Goal: Task Accomplishment & Management: Manage account settings

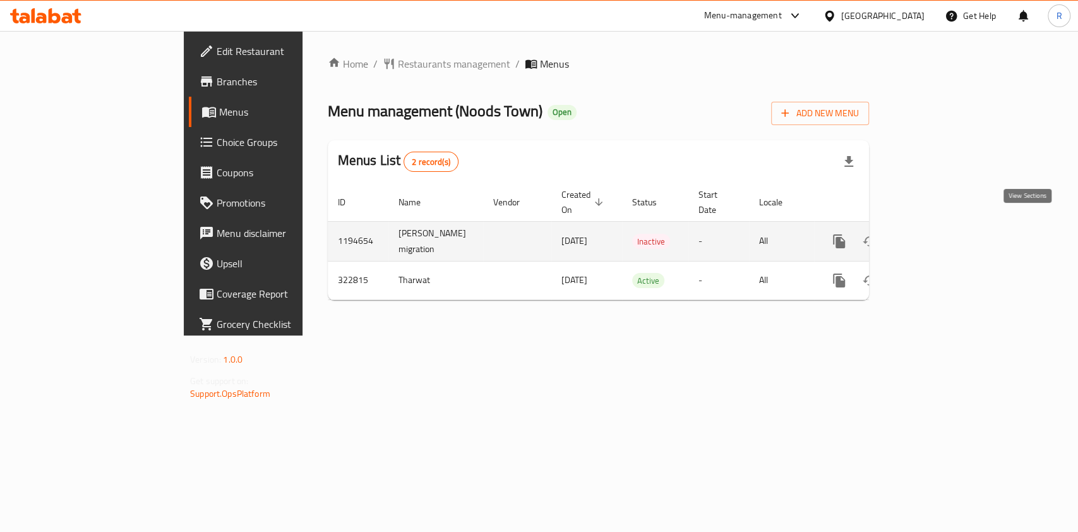
click at [945, 226] on link "enhanced table" at bounding box center [930, 241] width 30 height 30
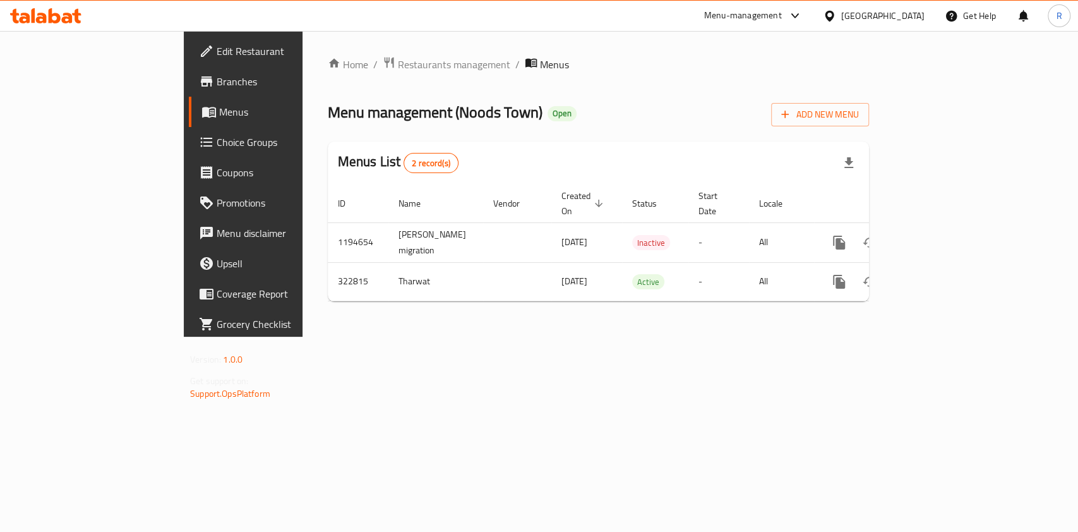
drag, startPoint x: 530, startPoint y: 412, endPoint x: 535, endPoint y: 364, distance: 47.6
click at [565, 337] on div "Home / Restaurants management / Menus Menu management ( Noods Town ) Open Add N…" at bounding box center [598, 184] width 592 height 306
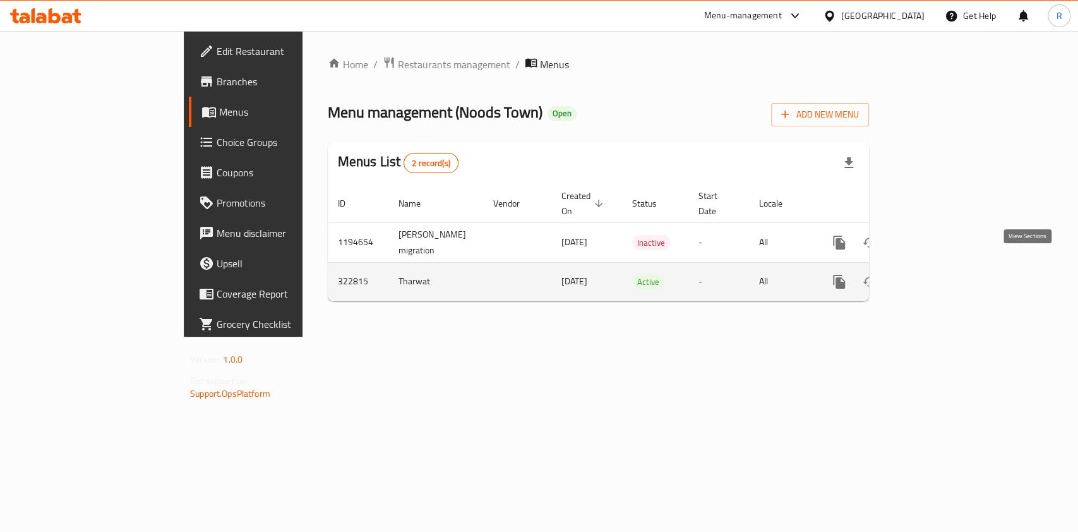
click at [938, 274] on icon "enhanced table" at bounding box center [930, 281] width 15 height 15
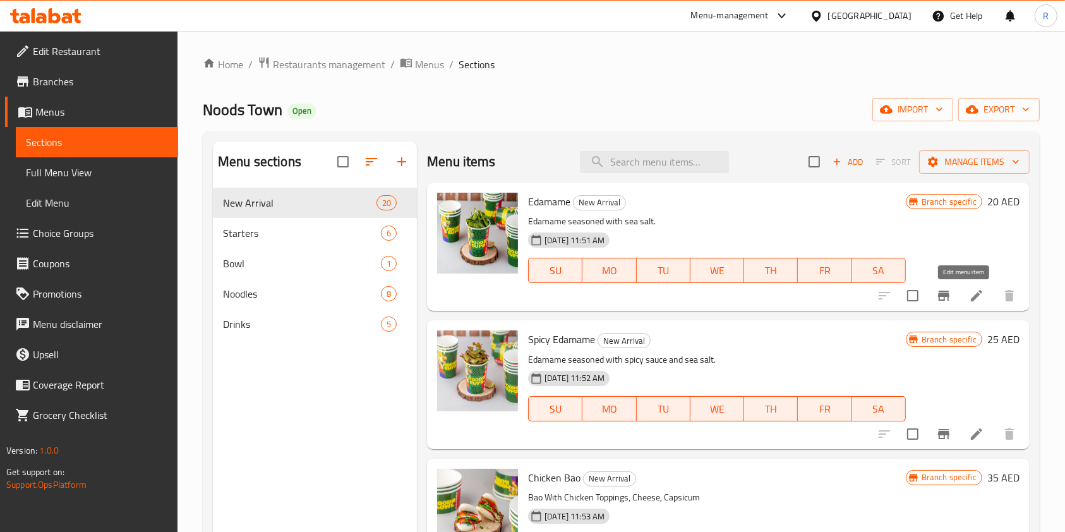
click at [969, 290] on icon at bounding box center [976, 295] width 15 height 15
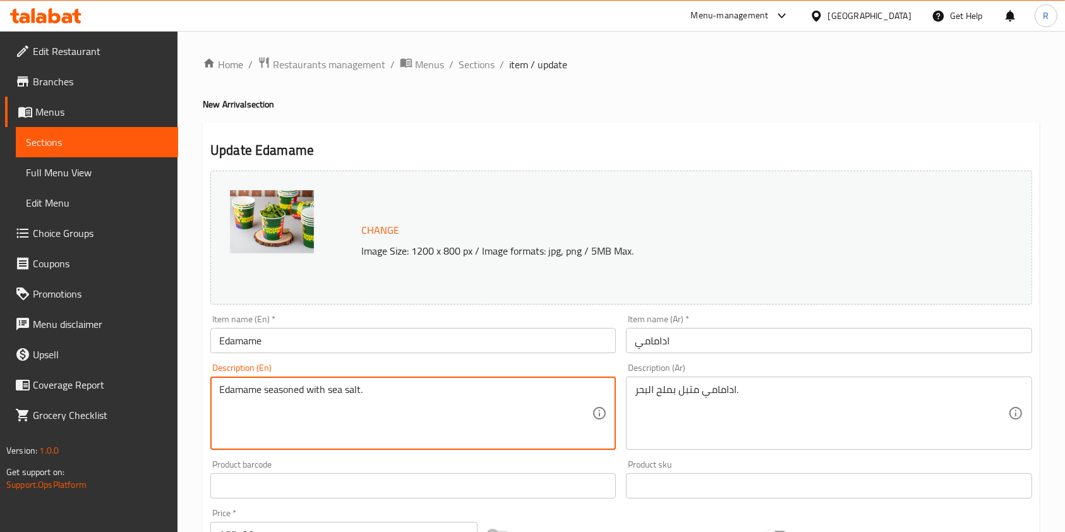
paste textarea "Steamed soybeans lightly"
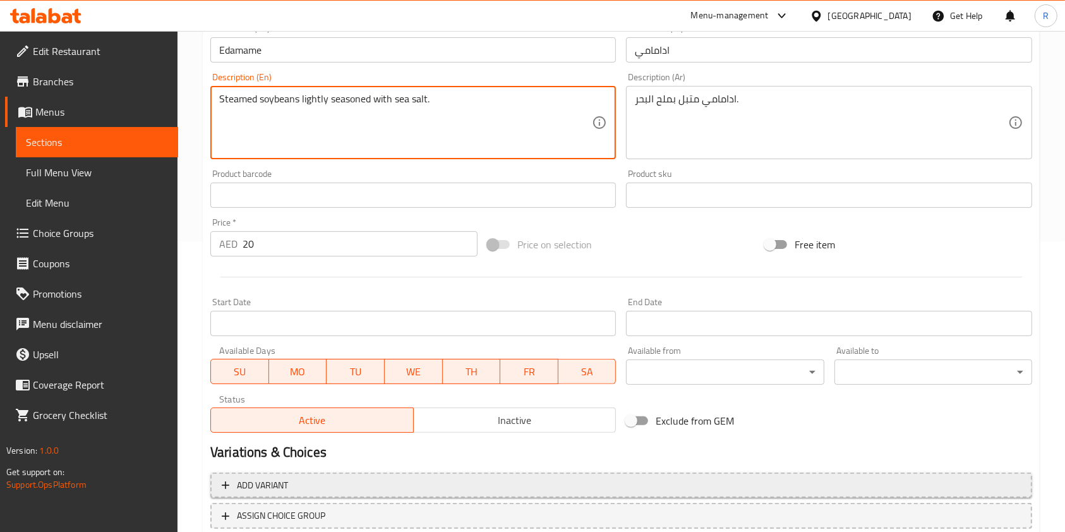
scroll to position [379, 0]
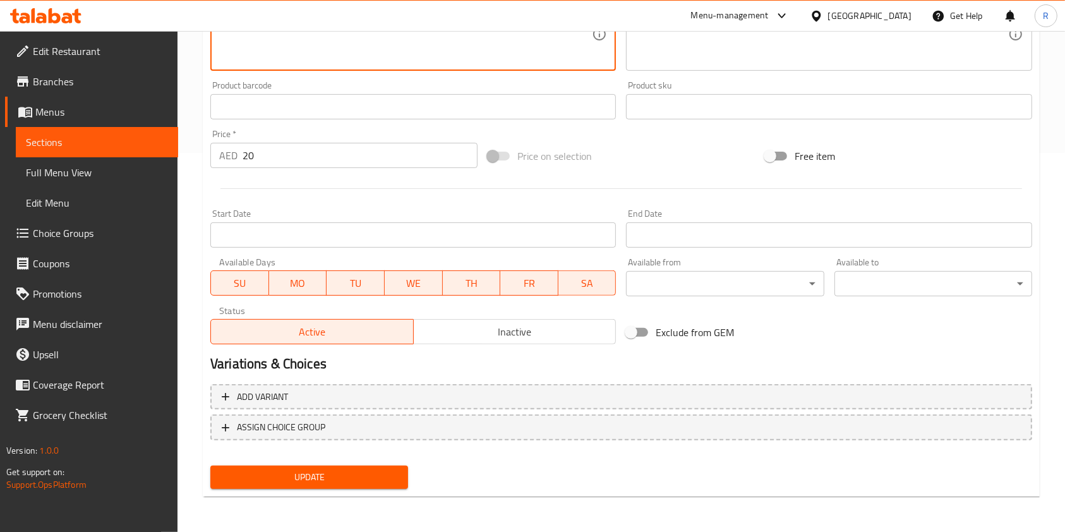
type textarea "Steamed soybeans lightly seasoned with sea salt."
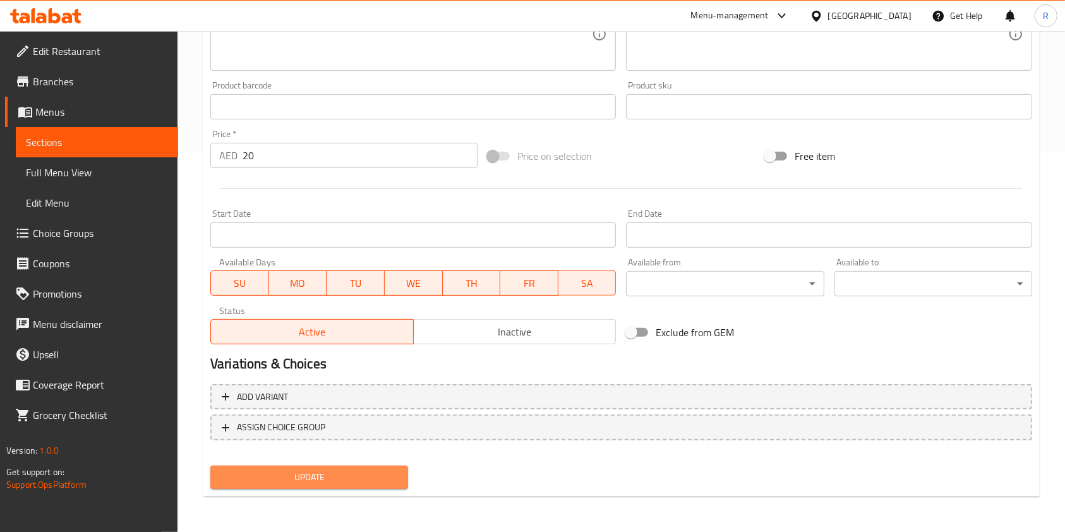
click at [318, 484] on span "Update" at bounding box center [308, 477] width 177 height 16
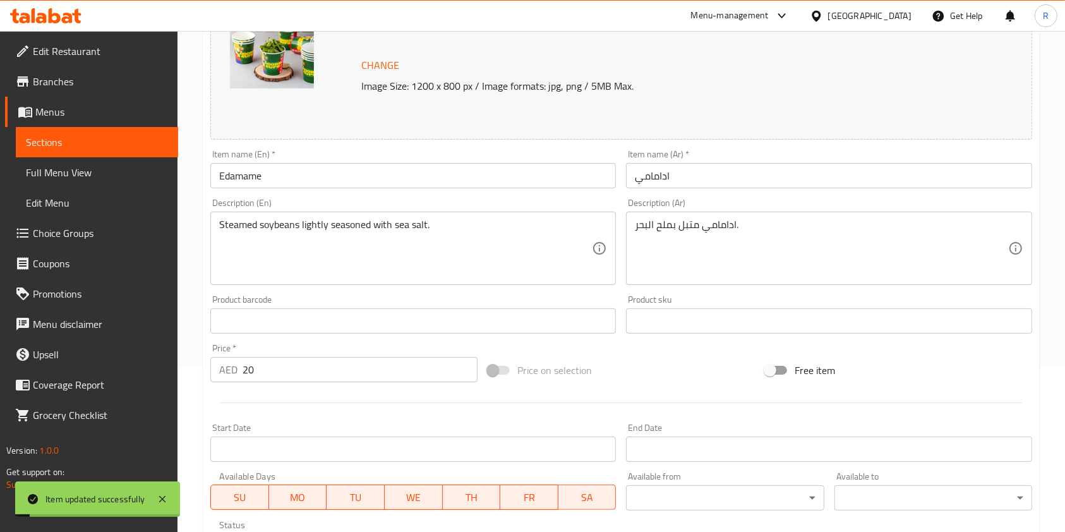
scroll to position [0, 0]
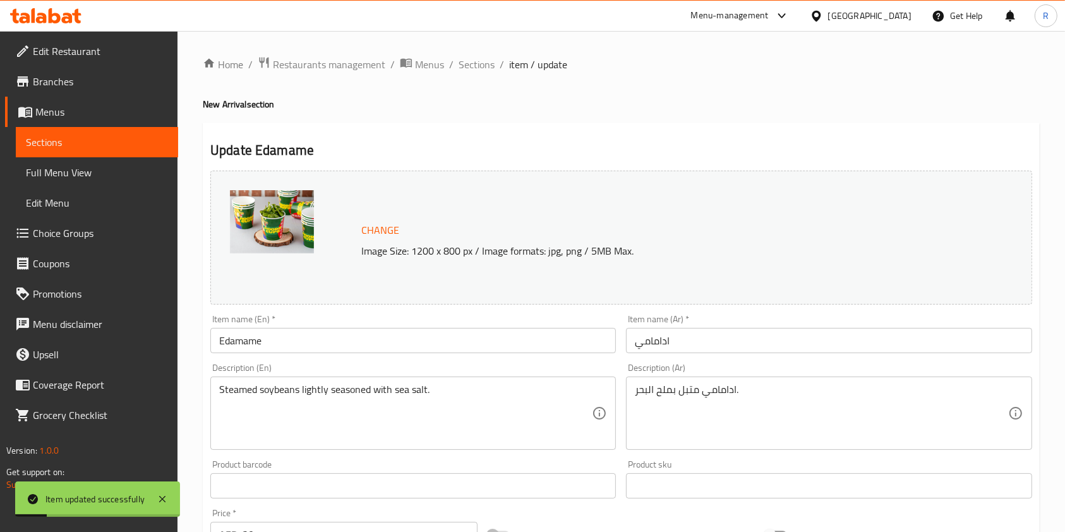
click at [495, 67] on ol "Home / Restaurants management / Menus / Sections / item / update" at bounding box center [621, 64] width 837 height 16
click at [483, 66] on span "Sections" at bounding box center [476, 64] width 36 height 15
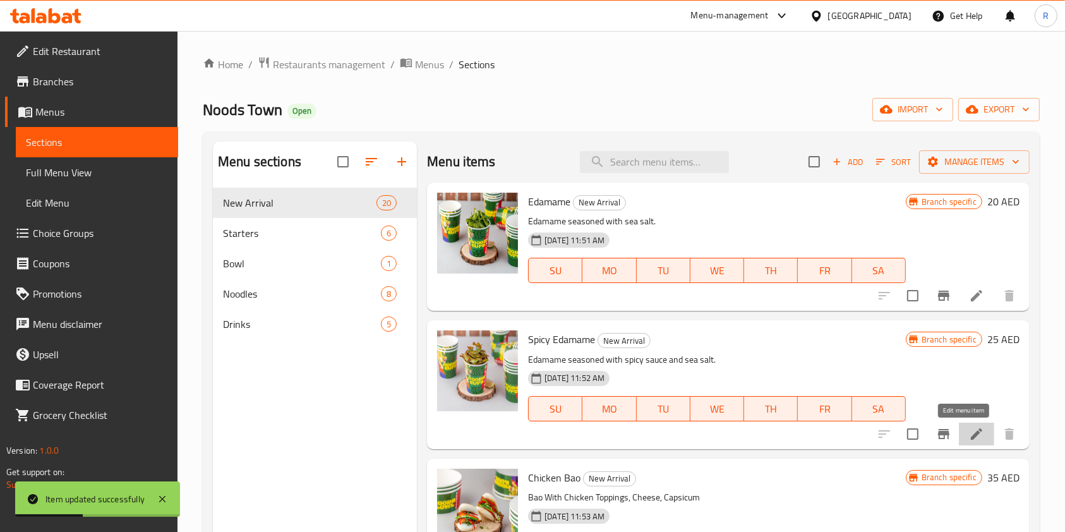
click at [969, 429] on icon at bounding box center [976, 433] width 15 height 15
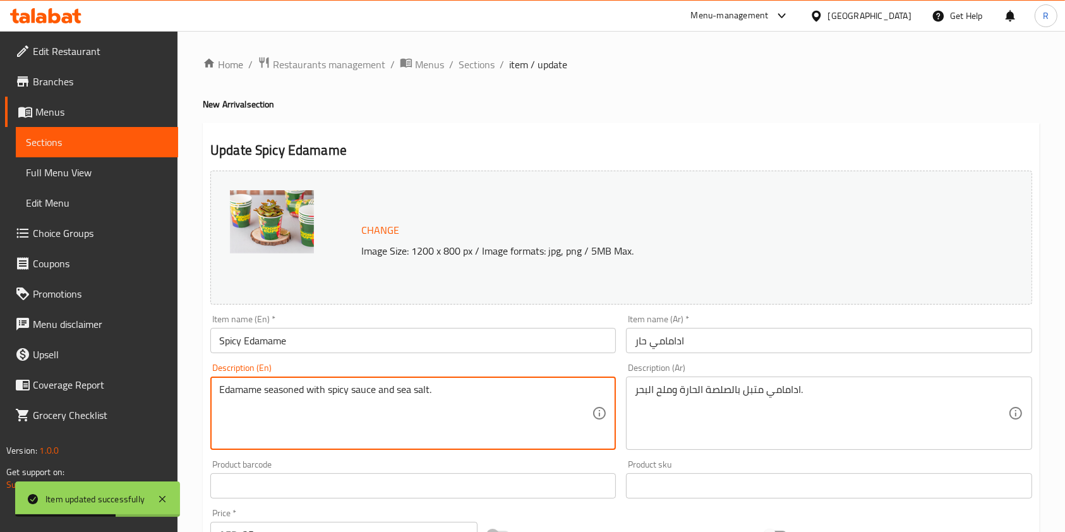
paste textarea "Steamed soybeans tossed in spicy sauce with"
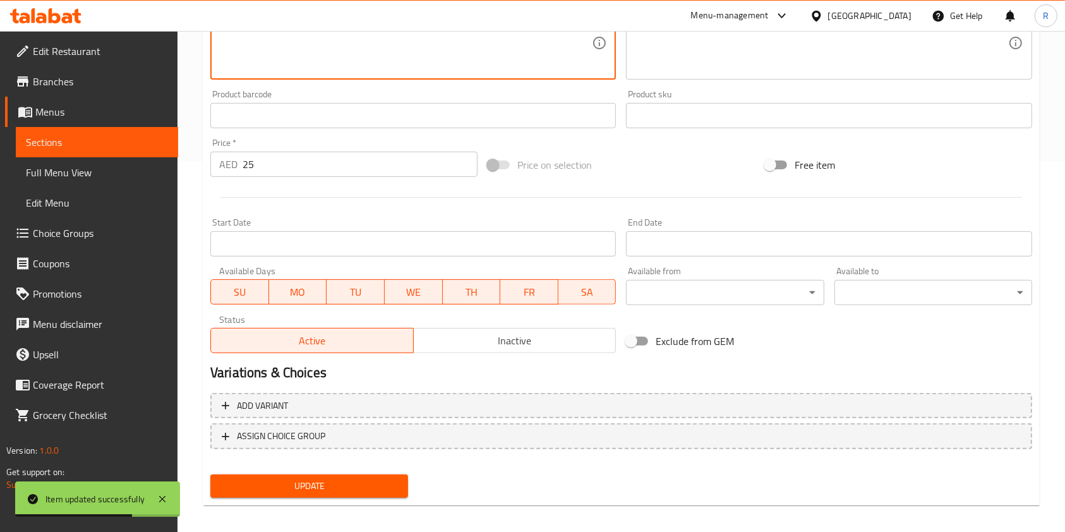
scroll to position [379, 0]
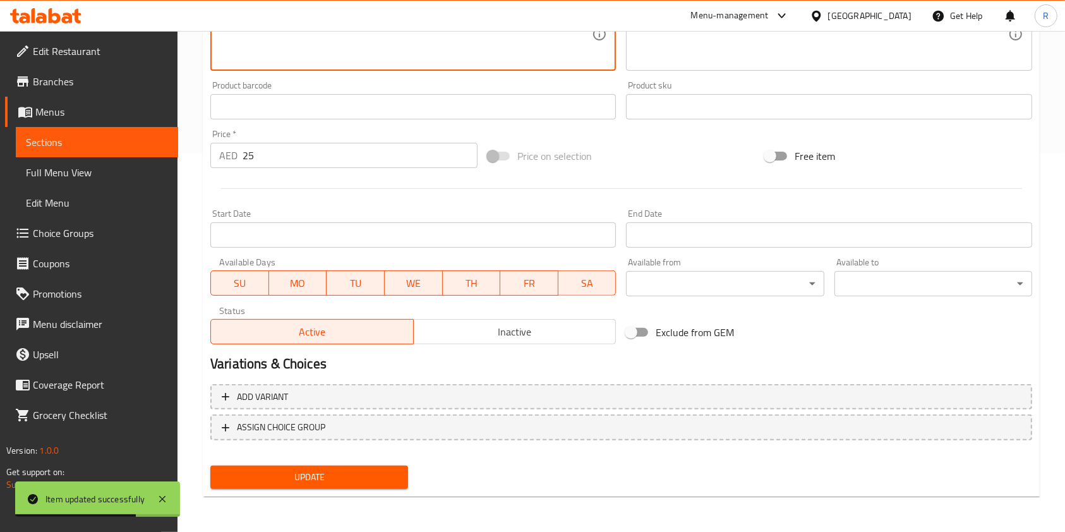
type textarea "Steamed soybeans tossed in spicy sauce with sea salt."
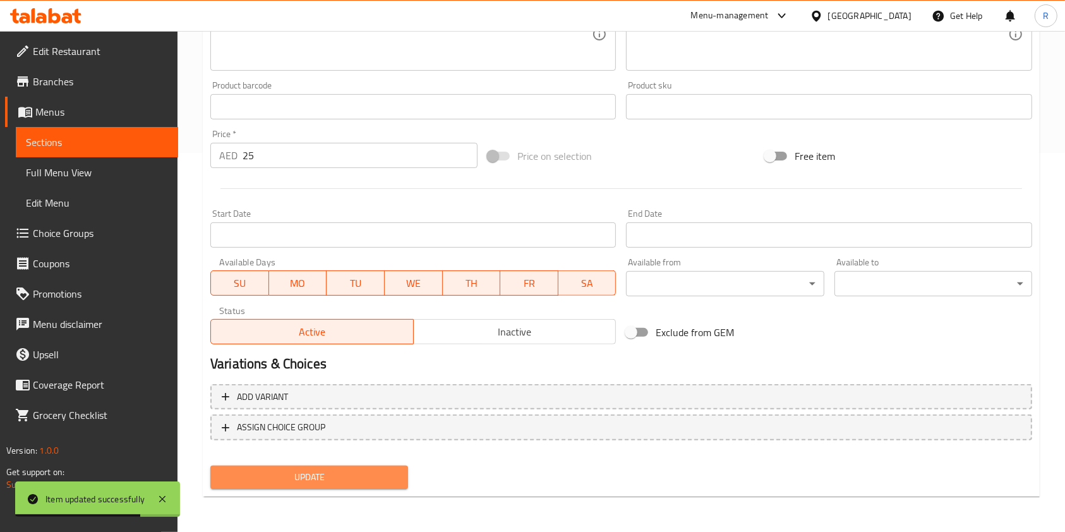
click at [310, 474] on span "Update" at bounding box center [308, 477] width 177 height 16
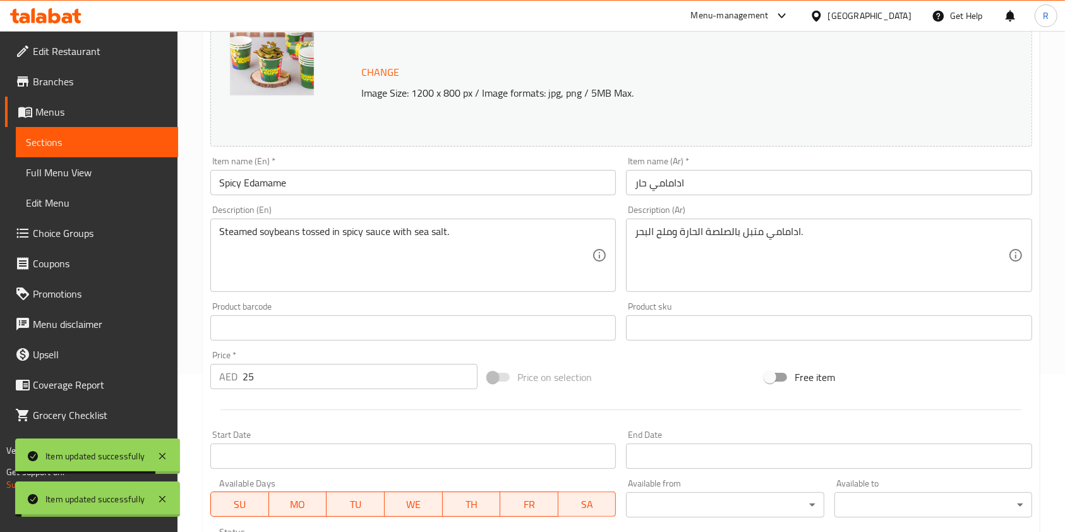
scroll to position [0, 0]
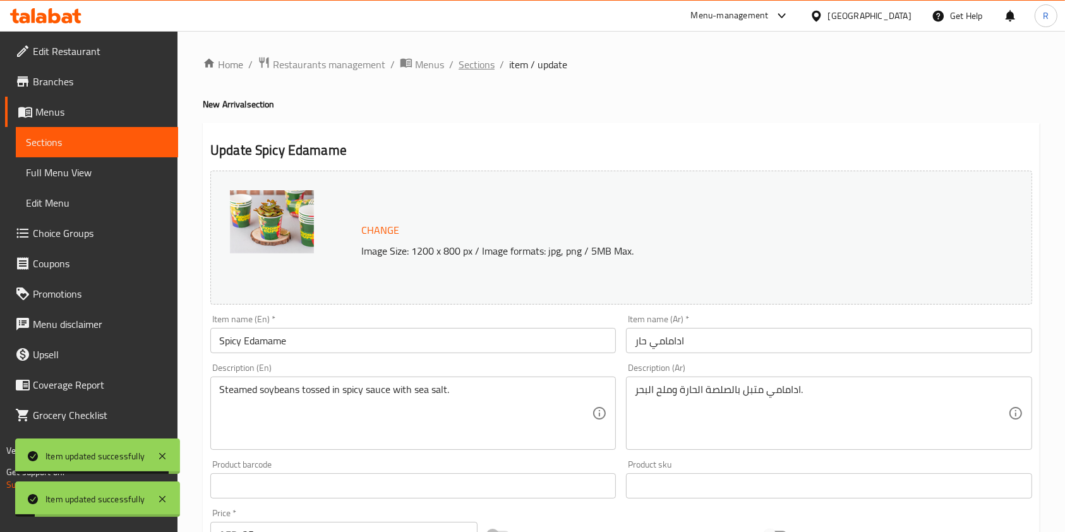
click at [463, 63] on span "Sections" at bounding box center [476, 64] width 36 height 15
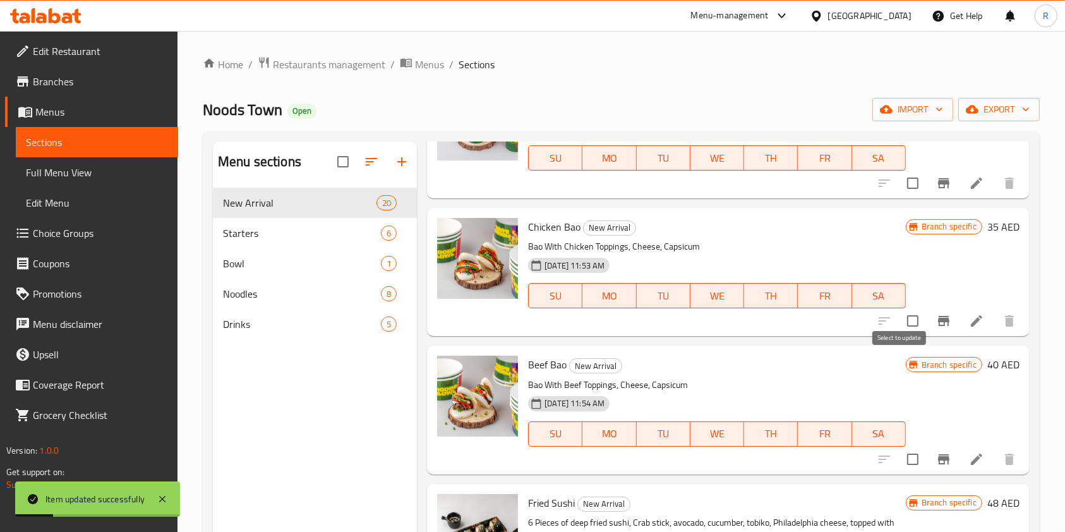
scroll to position [253, 0]
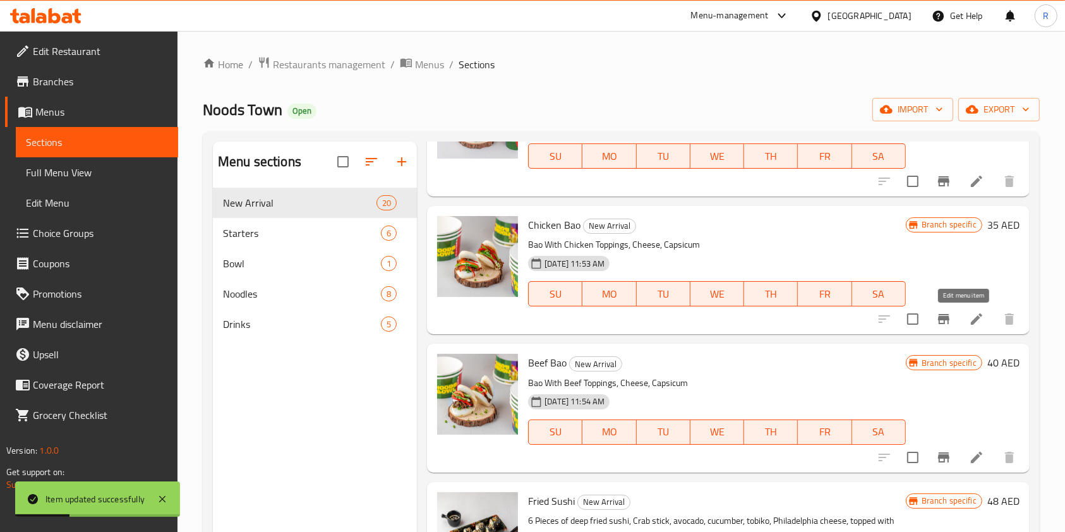
click at [971, 318] on icon at bounding box center [976, 318] width 11 height 11
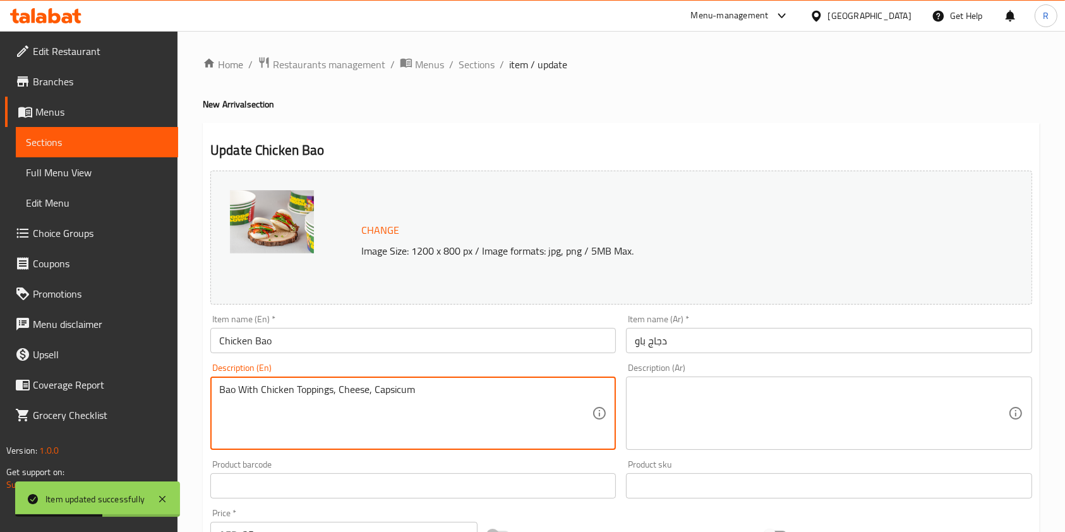
paste textarea "Soft bao stuffed with chicken, cheese, and capsicum."
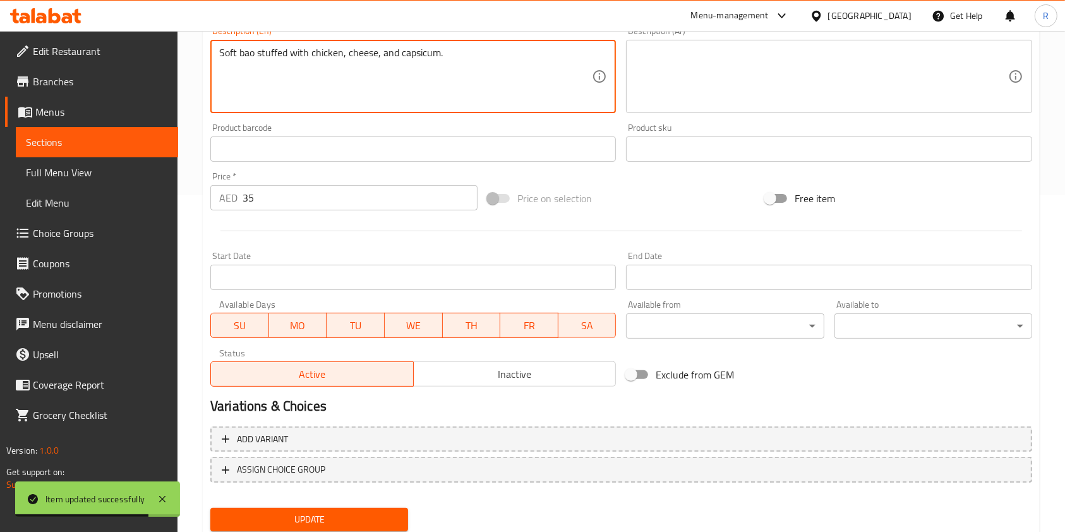
type textarea "Soft bao stuffed with chicken, cheese, and capsicum."
click at [326, 523] on span "Update" at bounding box center [308, 519] width 177 height 16
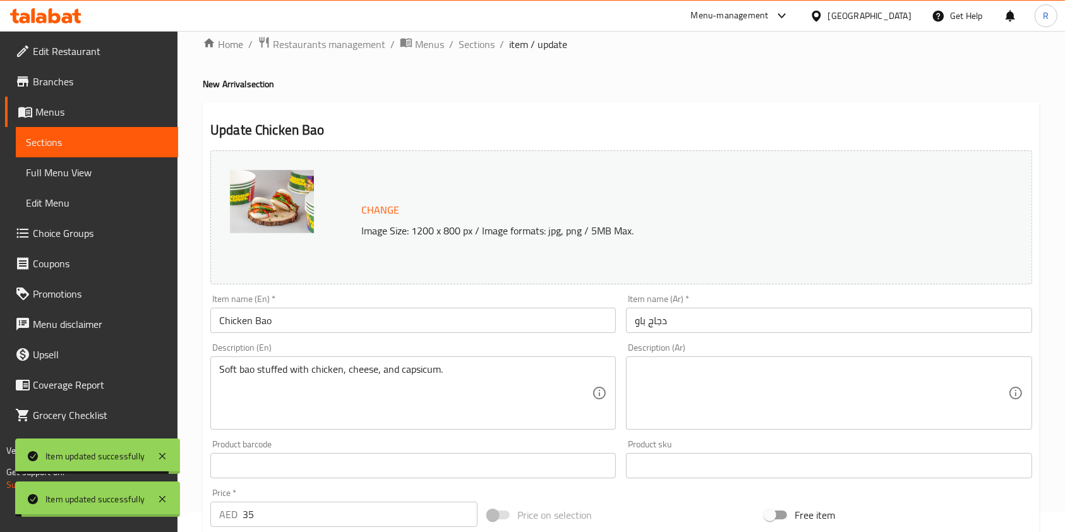
scroll to position [0, 0]
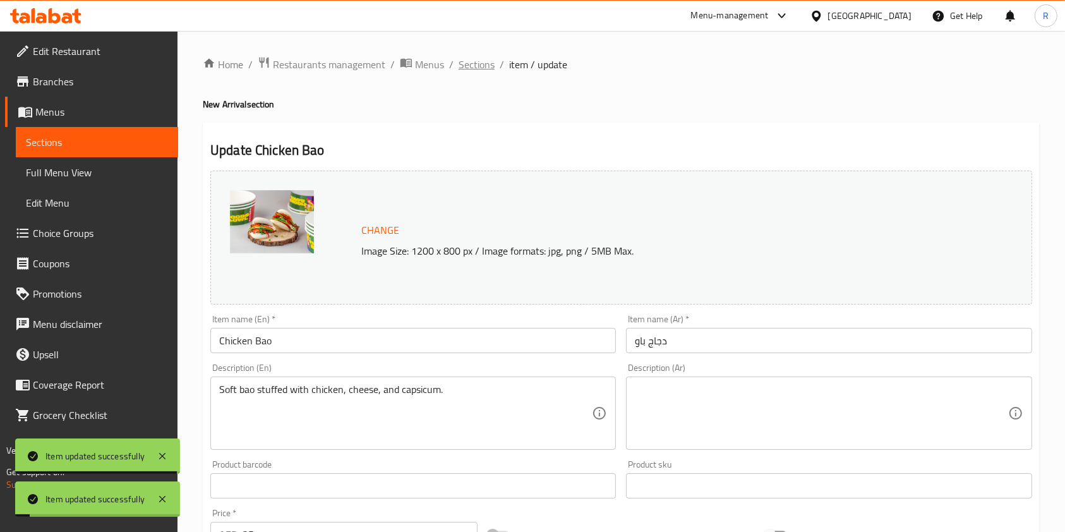
click at [468, 69] on span "Sections" at bounding box center [476, 64] width 36 height 15
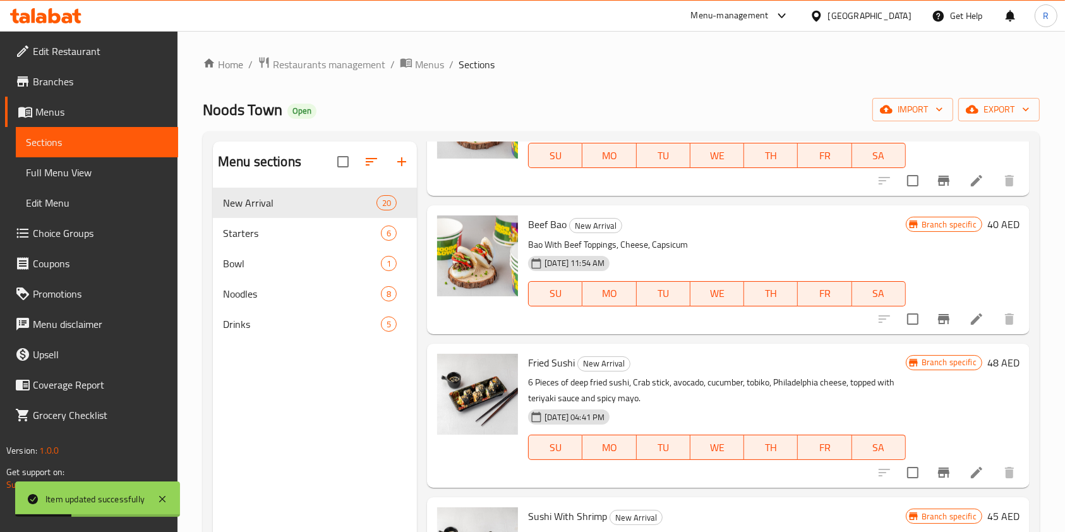
scroll to position [421, 0]
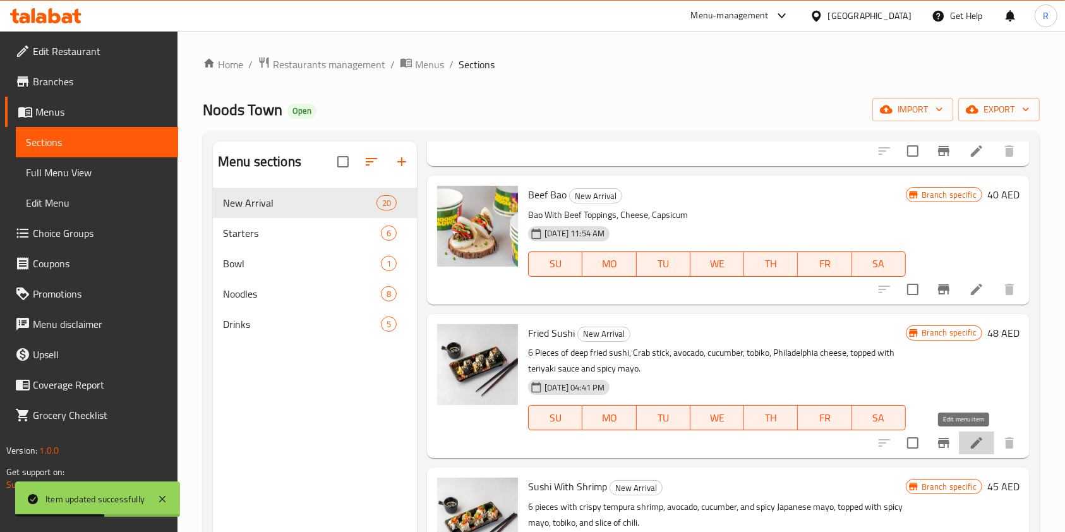
click at [969, 439] on icon at bounding box center [976, 442] width 15 height 15
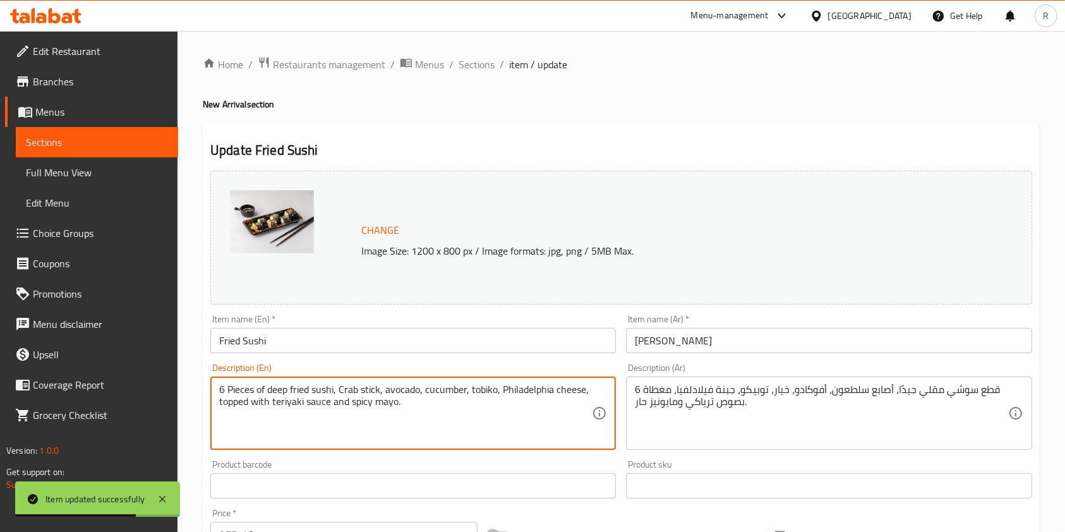
paste textarea "Deep-fried sushi rolls with crab stick, avocado, cucumber, cheese, tobiko, teri…"
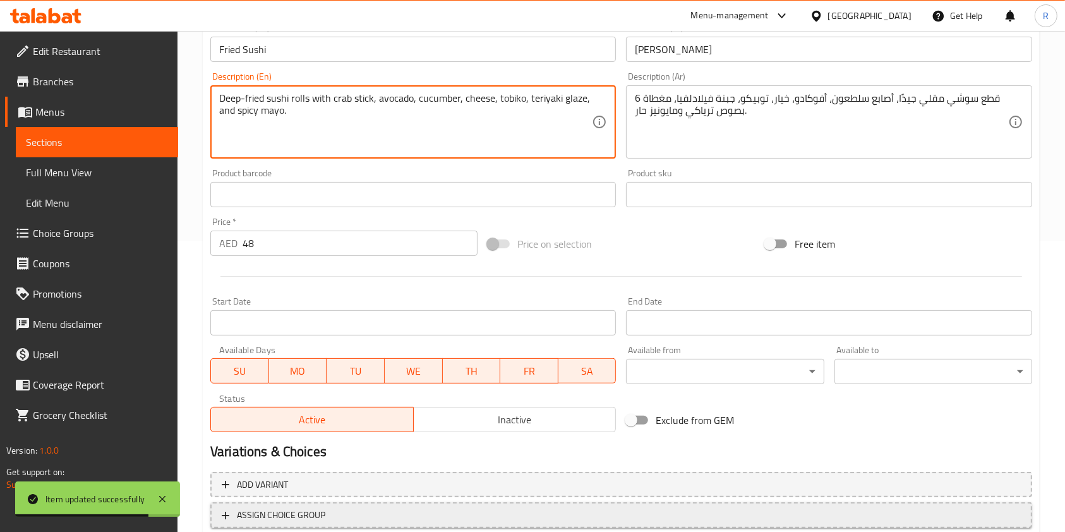
scroll to position [337, 0]
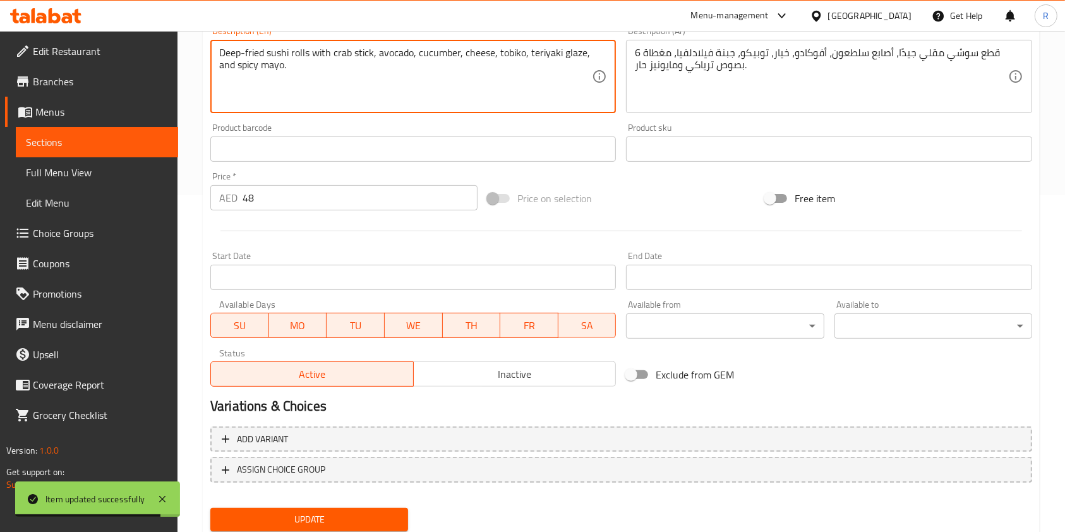
type textarea "Deep-fried sushi rolls with crab stick, avocado, cucumber, cheese, tobiko, teri…"
click at [366, 511] on span "Update" at bounding box center [308, 519] width 177 height 16
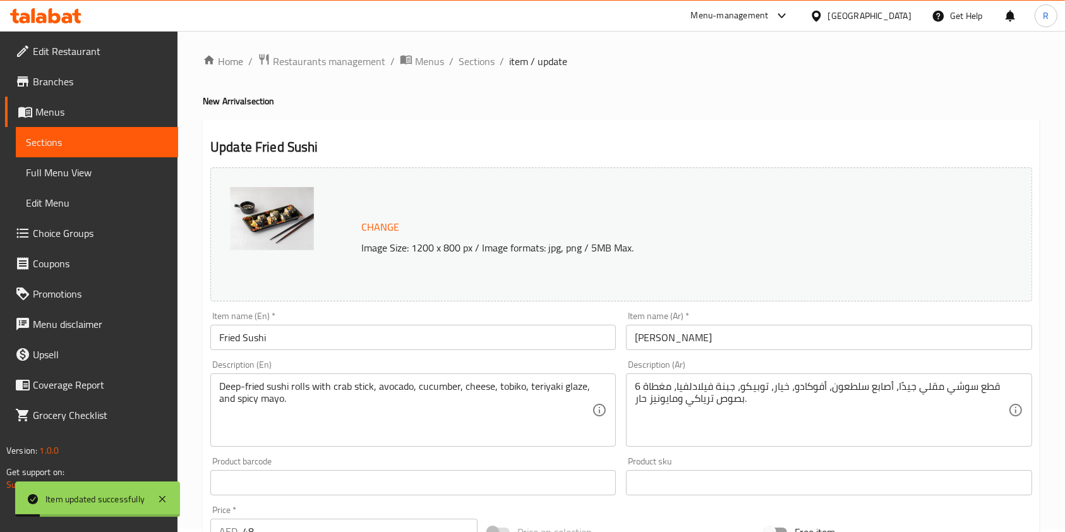
scroll to position [0, 0]
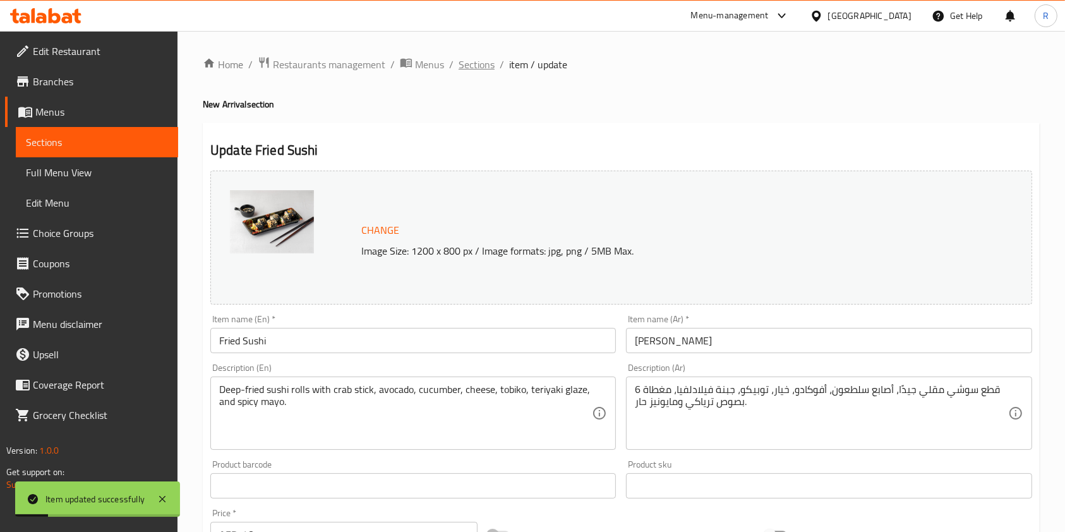
click at [464, 64] on span "Sections" at bounding box center [476, 64] width 36 height 15
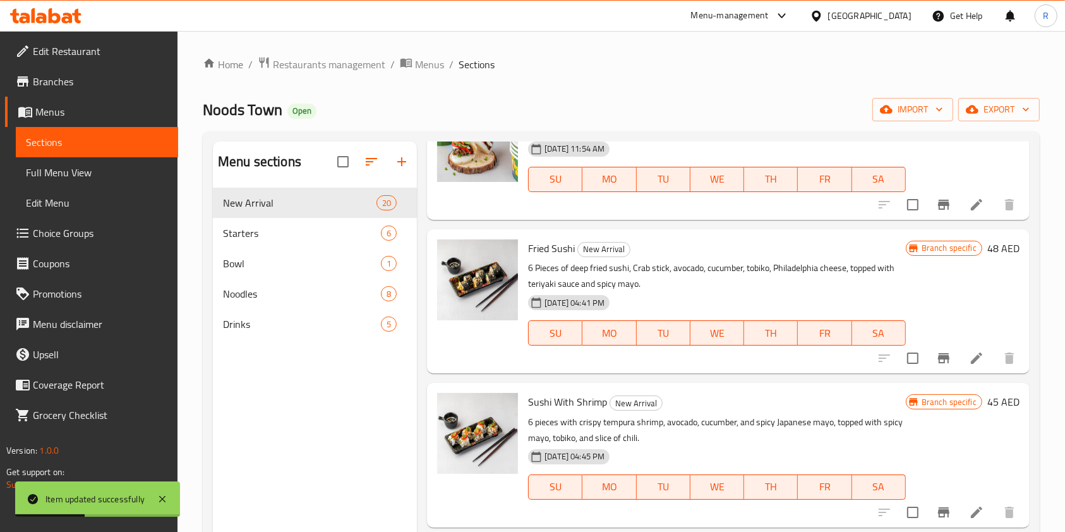
scroll to position [673, 0]
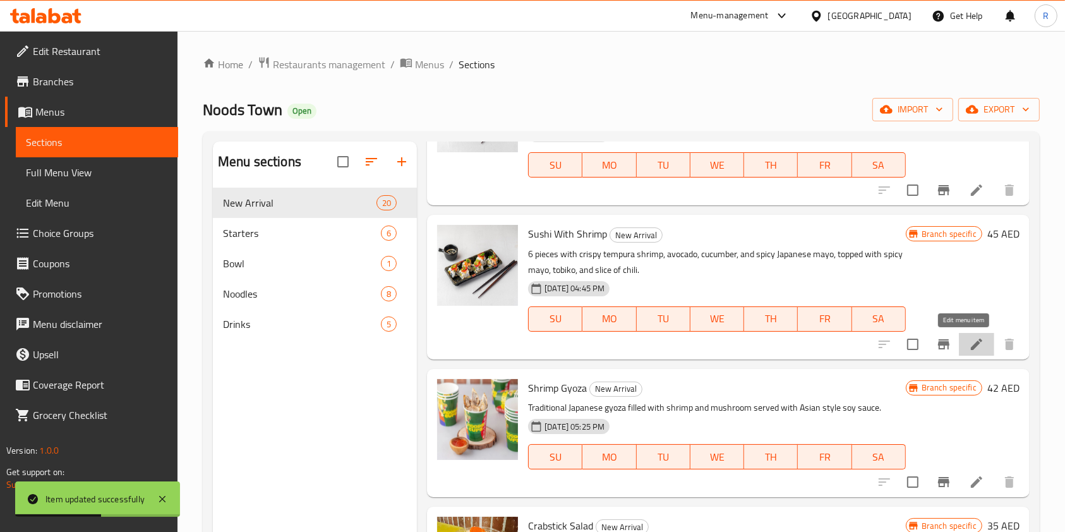
click at [969, 346] on icon at bounding box center [976, 344] width 15 height 15
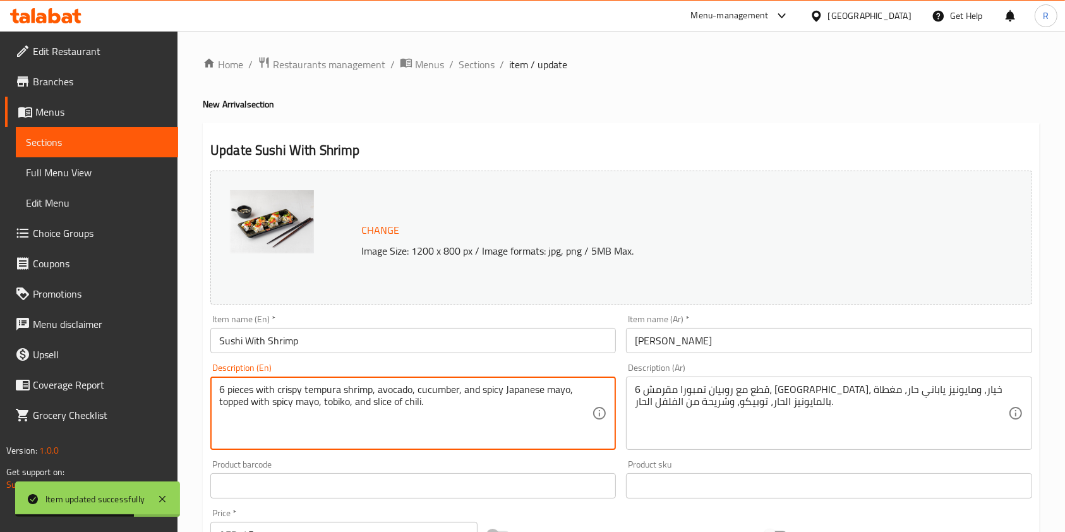
paste textarea "Crispy tempura shrimp sushi with avocado, cucumber, spicy mayo, tobiko, and sli…"
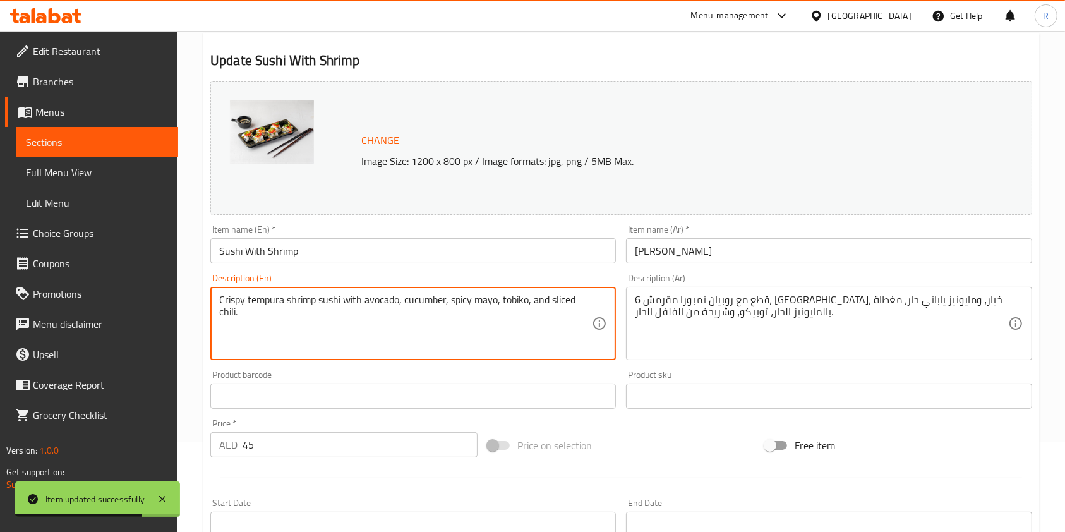
scroll to position [379, 0]
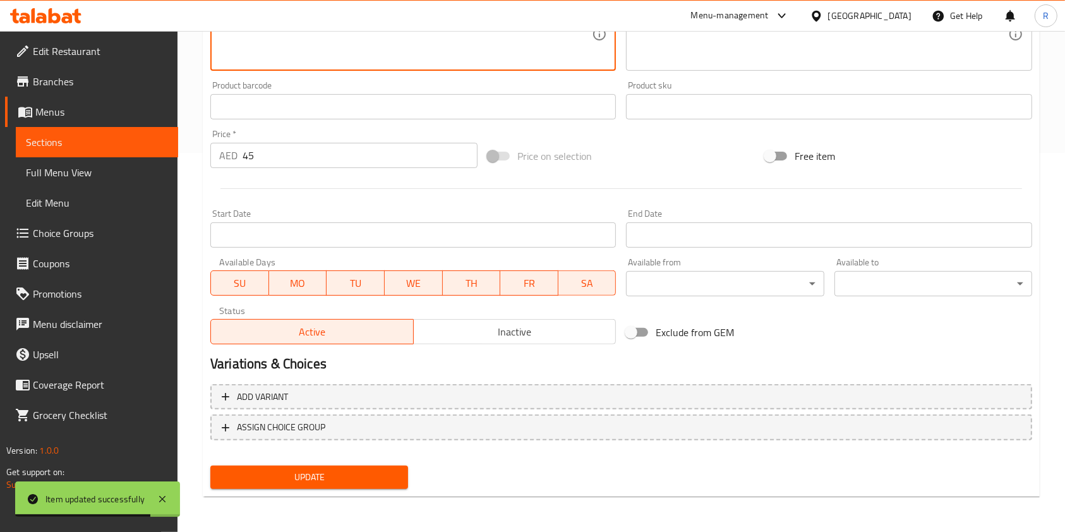
type textarea "Crispy tempura shrimp sushi with avocado, cucumber, spicy mayo, tobiko, and sli…"
click at [348, 473] on span "Update" at bounding box center [308, 477] width 177 height 16
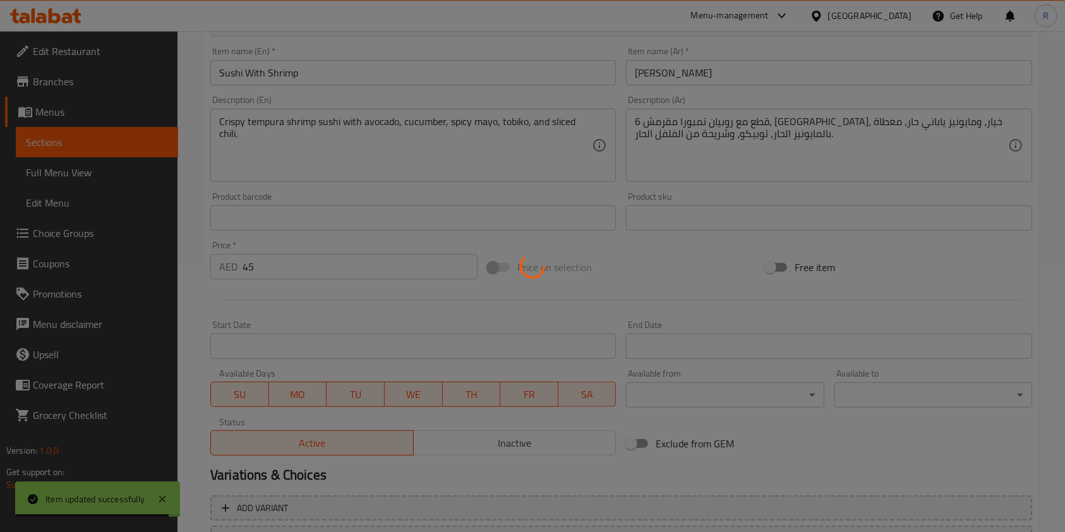
scroll to position [0, 0]
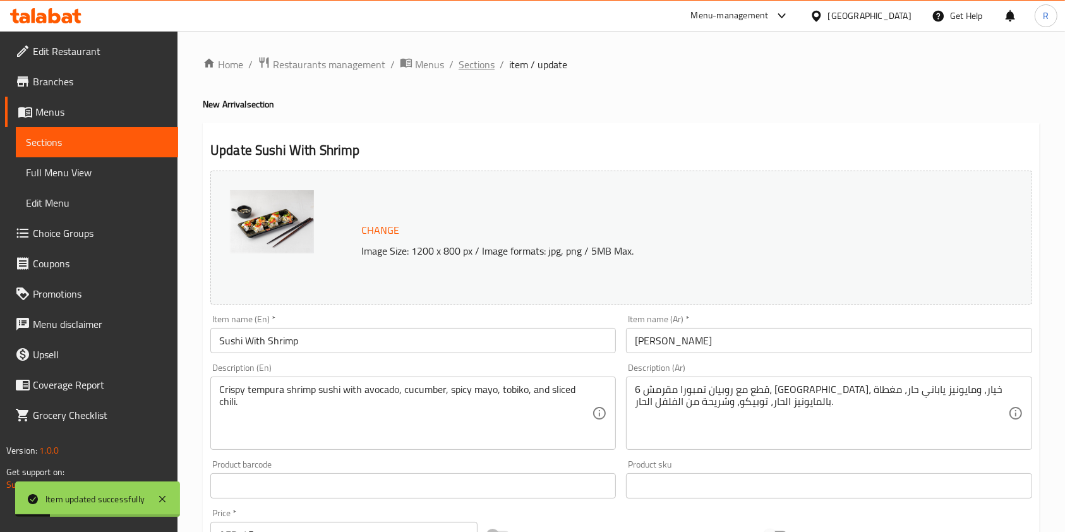
click at [487, 66] on span "Sections" at bounding box center [476, 64] width 36 height 15
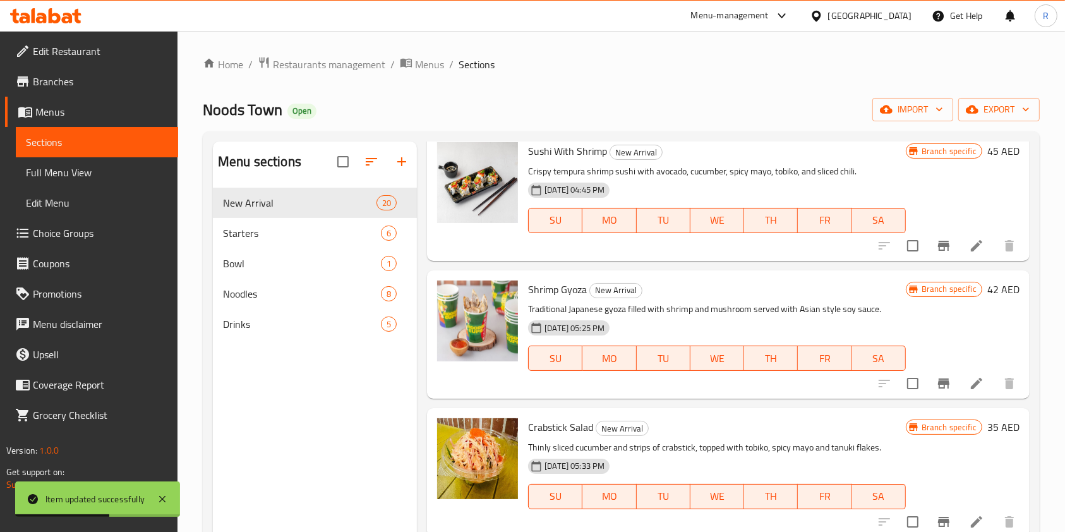
scroll to position [758, 0]
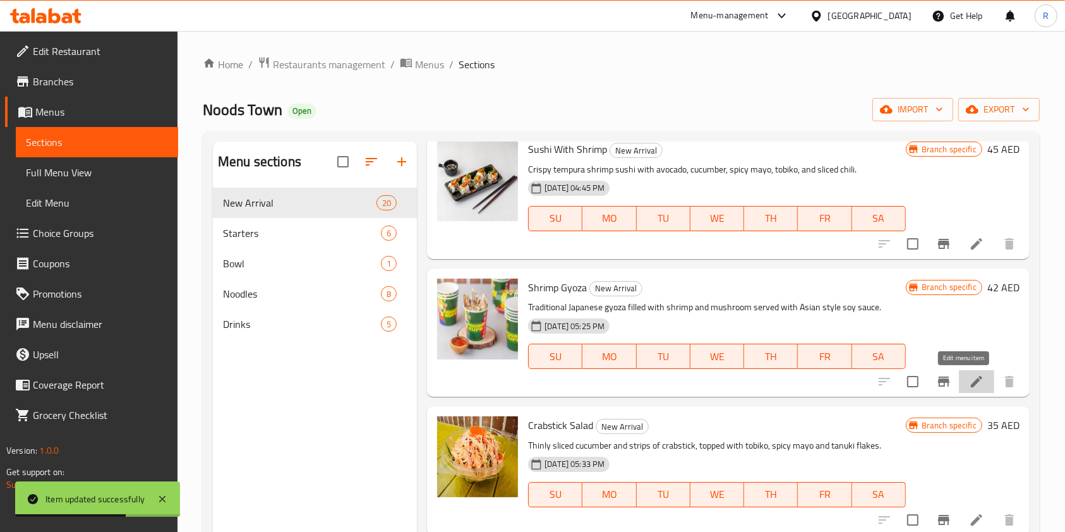
click at [969, 380] on icon at bounding box center [976, 381] width 15 height 15
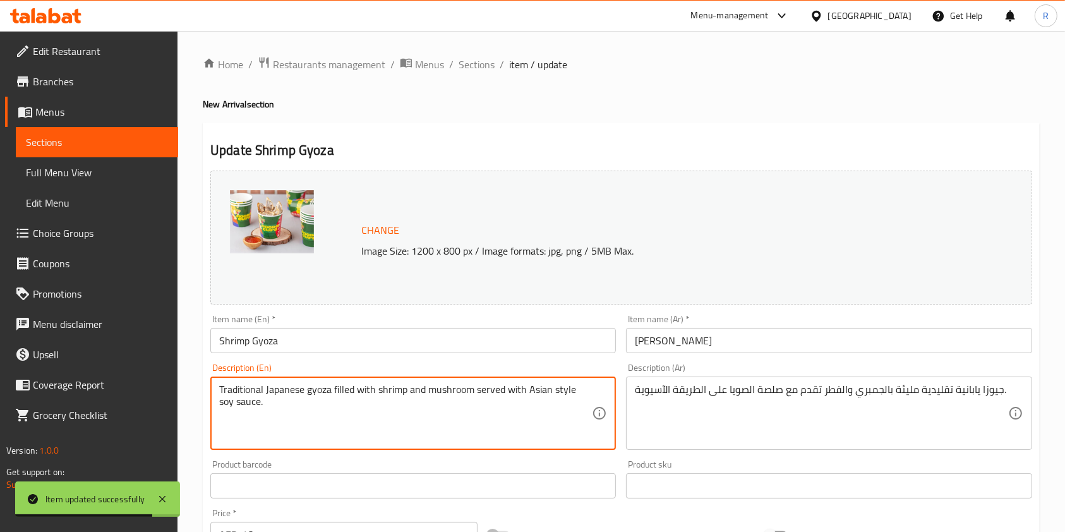
paste textarea "Japanese gyoza filled with shrimp and mushrooms, served with soy dipping"
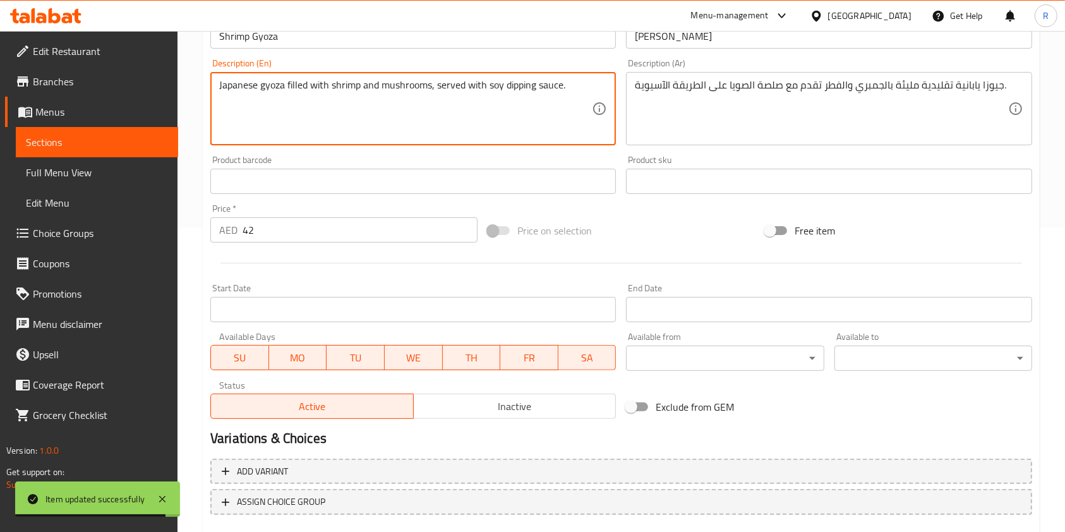
scroll to position [337, 0]
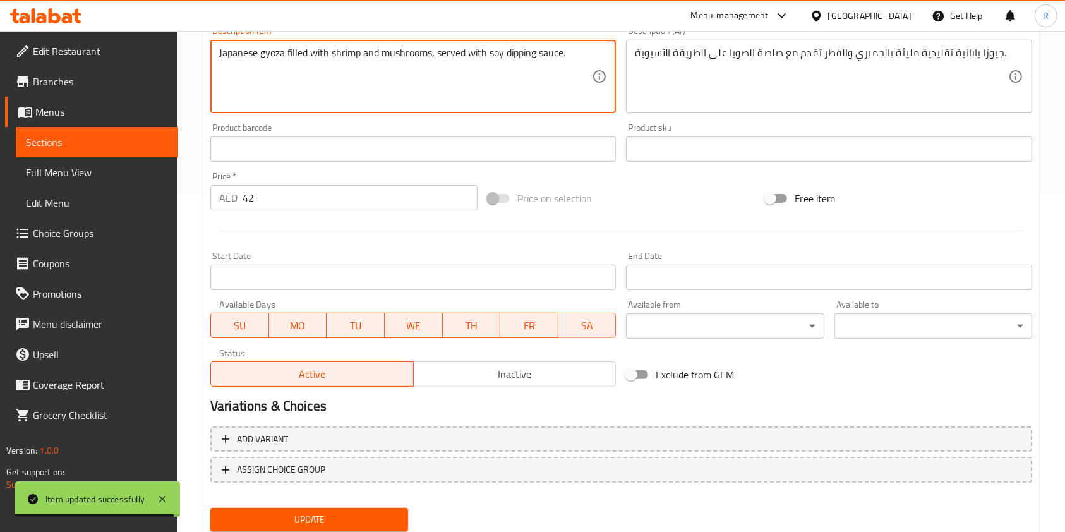
type textarea "Japanese gyoza filled with shrimp and mushrooms, served with soy dipping sauce."
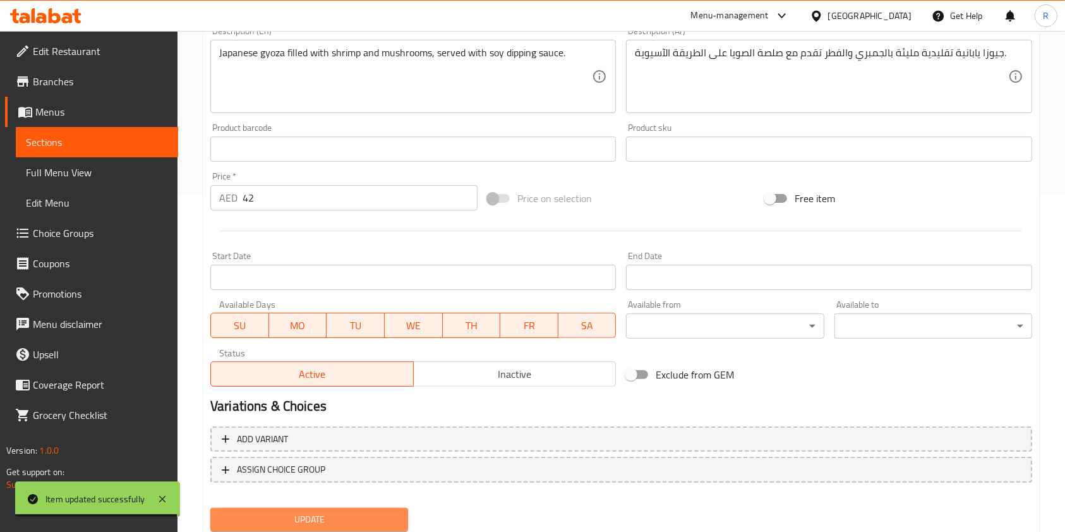
click at [345, 515] on span "Update" at bounding box center [308, 519] width 177 height 16
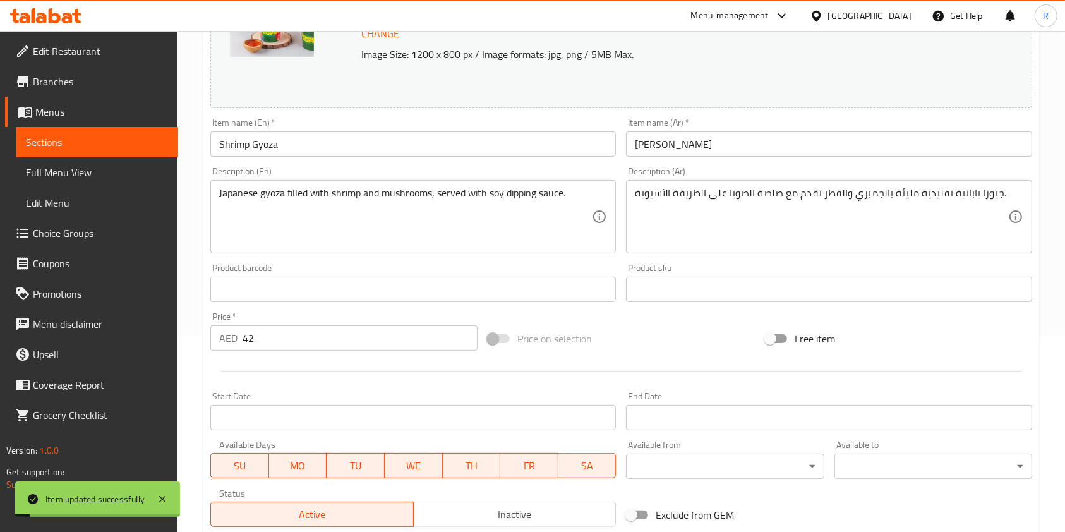
scroll to position [0, 0]
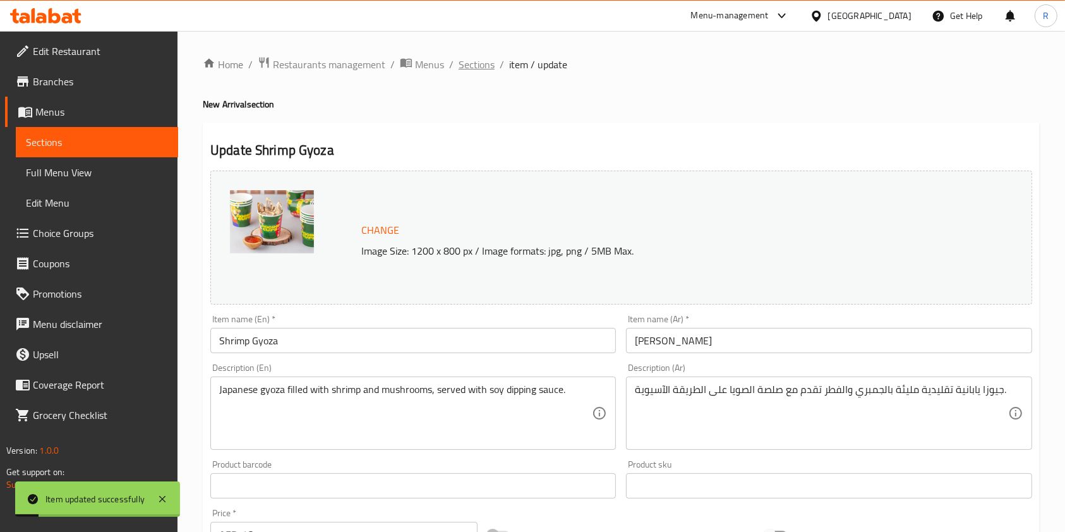
click at [463, 60] on span "Sections" at bounding box center [476, 64] width 36 height 15
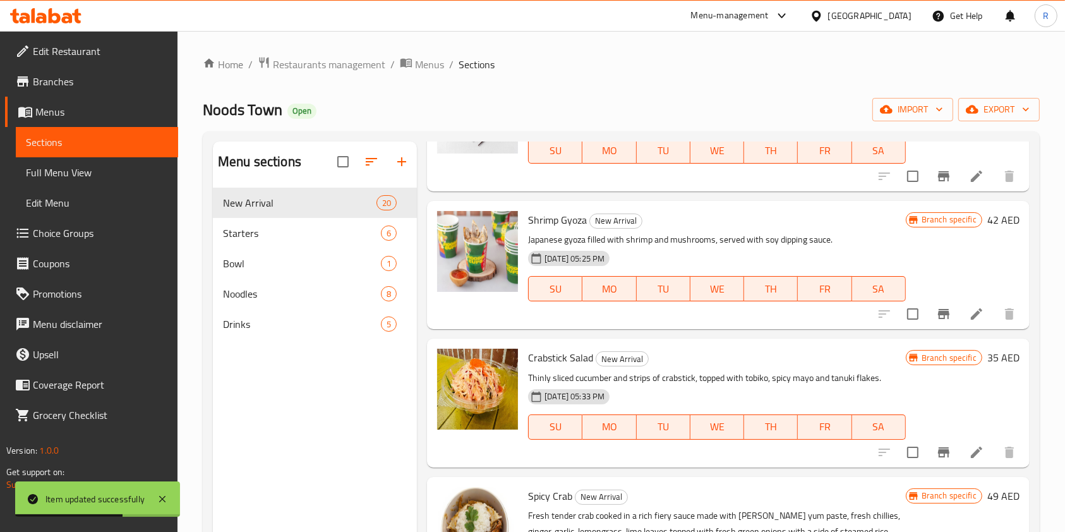
scroll to position [842, 0]
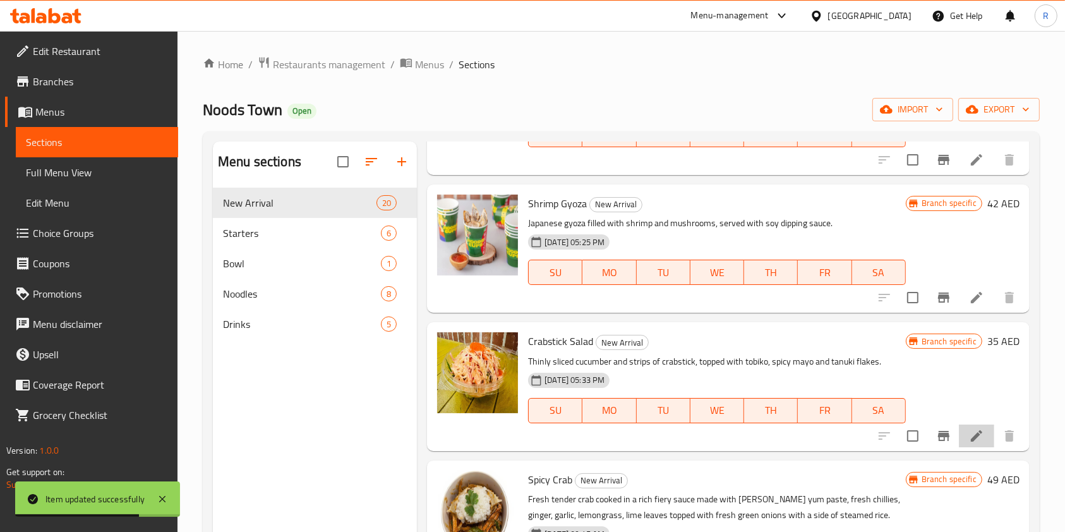
click at [974, 436] on li at bounding box center [976, 435] width 35 height 23
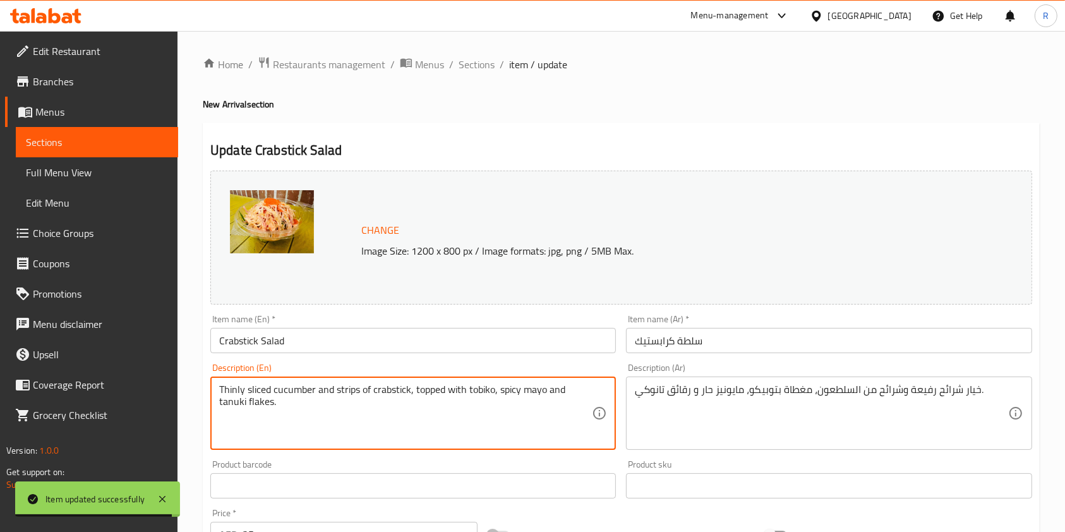
paste textarea "Cucumber and crabstick salad topped with tobiko, spicy mayo, and crunchy"
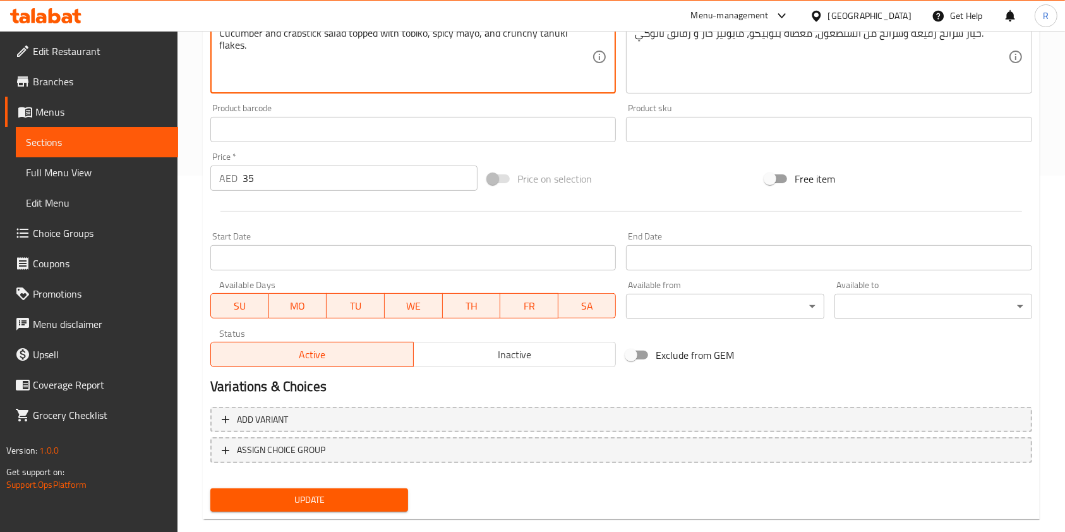
scroll to position [379, 0]
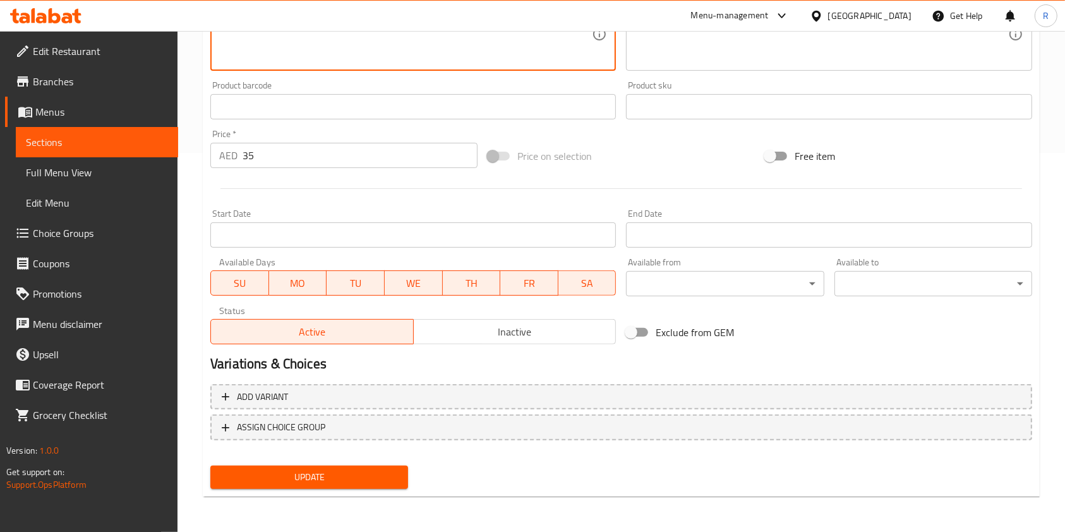
type textarea "Cucumber and crabstick salad topped with tobiko, spicy mayo, and crunchy tanuki…"
click at [341, 472] on span "Update" at bounding box center [308, 477] width 177 height 16
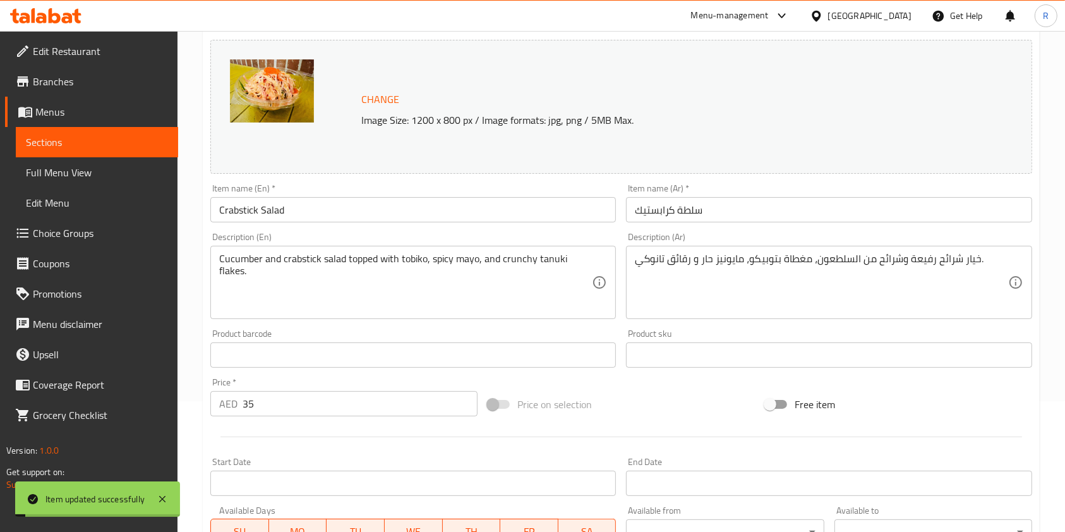
scroll to position [0, 0]
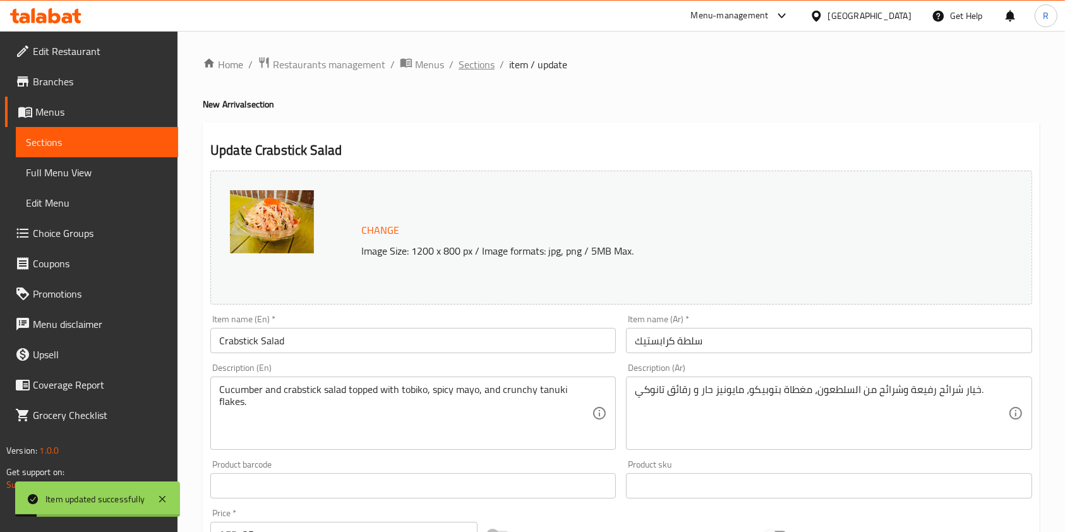
click at [467, 59] on span "Sections" at bounding box center [476, 64] width 36 height 15
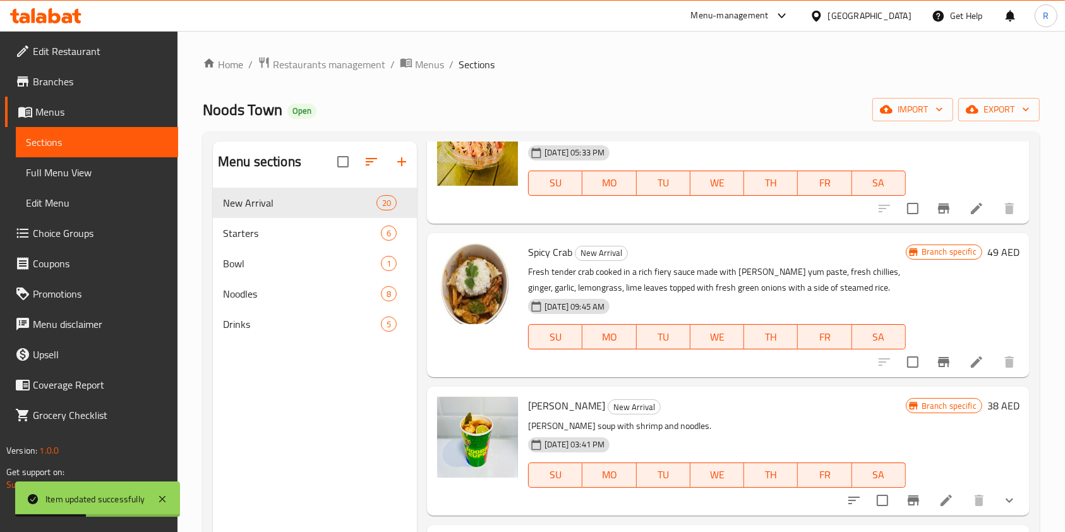
scroll to position [1094, 0]
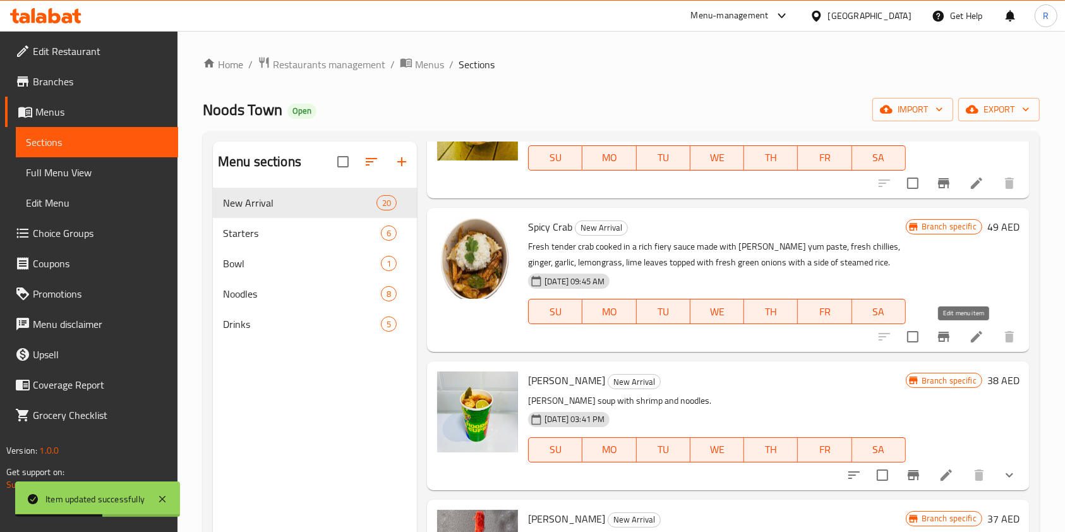
click at [969, 332] on icon at bounding box center [976, 336] width 15 height 15
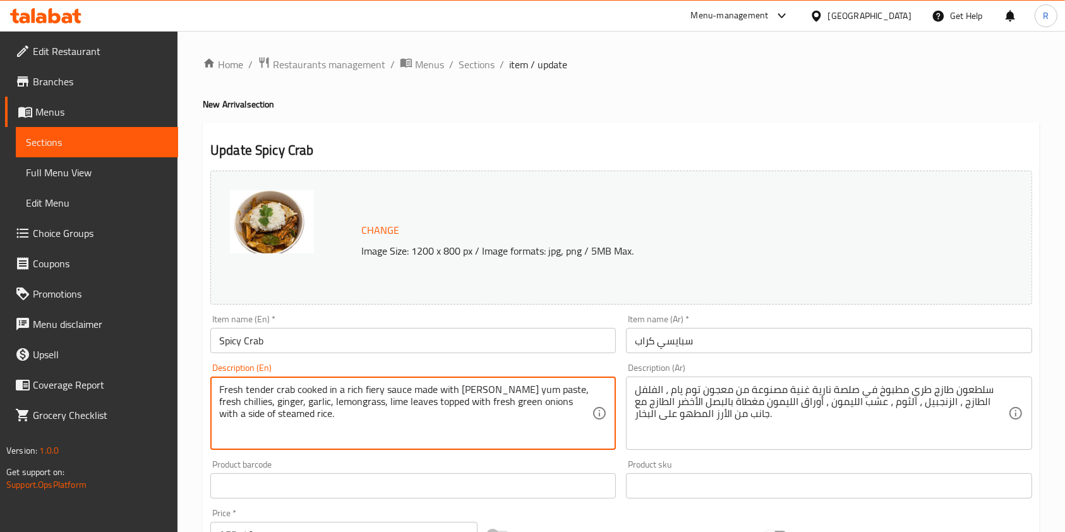
paste textarea "crab in fiery tom yum sauce with chili, lemongrass, lime leaves, and"
type textarea "Fresh tender crab cooked in a rich fiery sauce made with tom yum paste, fresh c…"
click at [392, 412] on textarea "Fresh tender crab cooked in a rich fiery sauce made with tom yum paste, fresh c…" at bounding box center [405, 413] width 373 height 60
paste textarea "“Tender crab in spicy tom yum sauce with herbs, served with steamed rice.”"
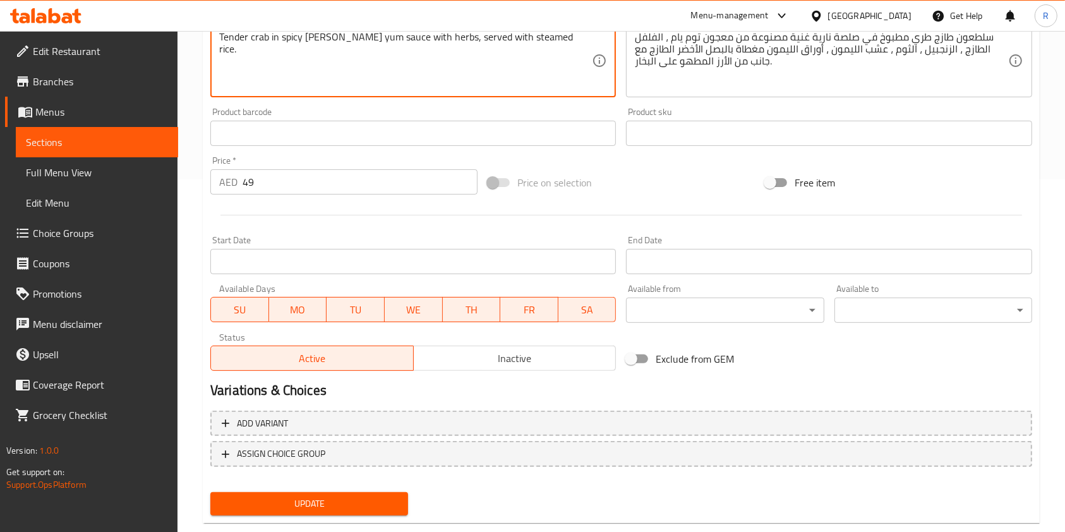
scroll to position [379, 0]
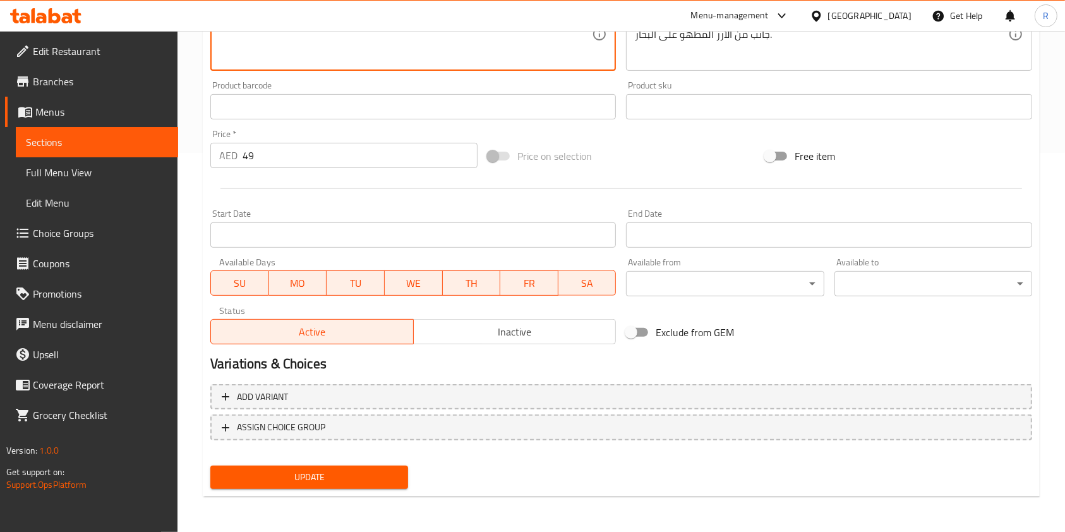
type textarea "Tender crab in spicy [PERSON_NAME] yum sauce with herbs, served with steamed ri…"
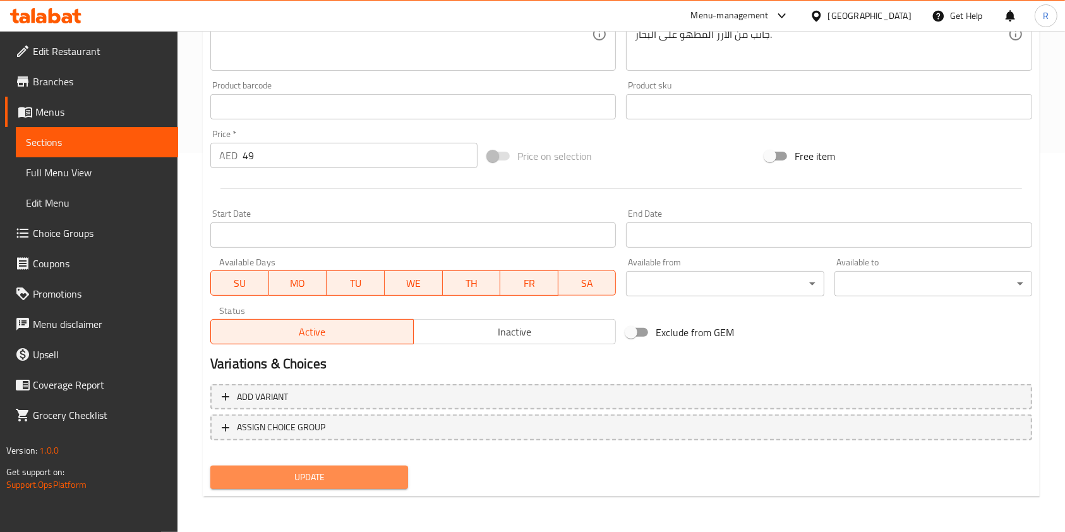
click at [356, 479] on span "Update" at bounding box center [308, 477] width 177 height 16
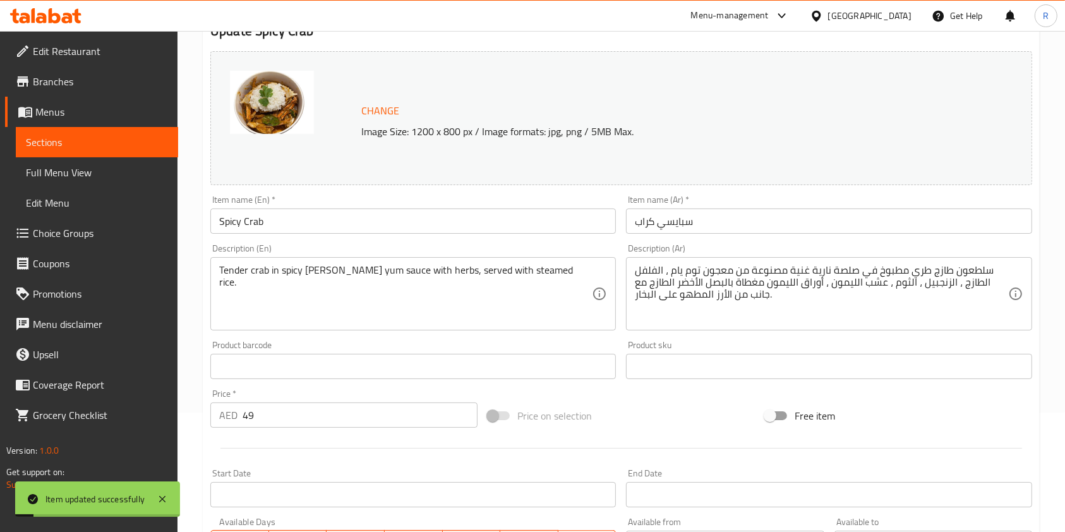
scroll to position [0, 0]
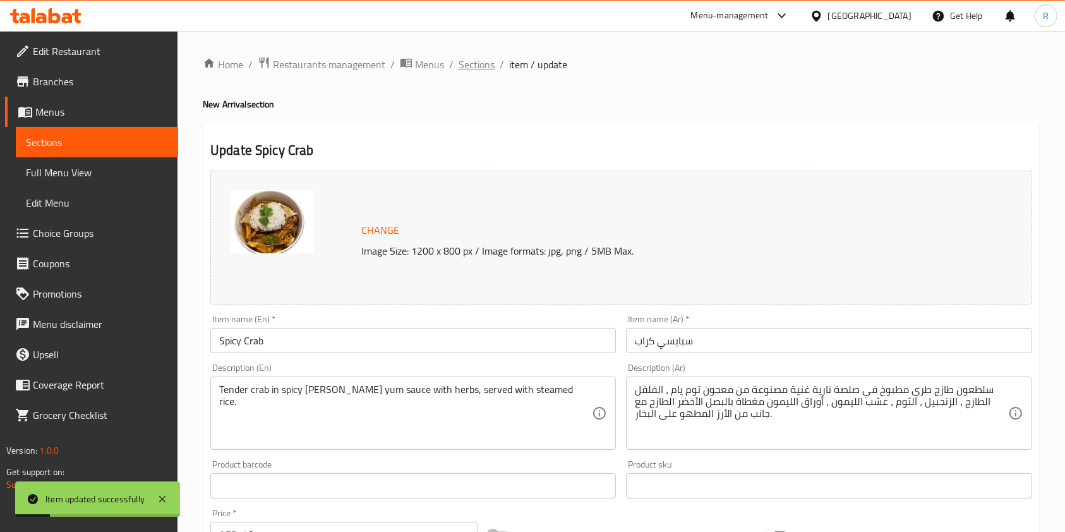
click at [478, 58] on span "Sections" at bounding box center [476, 64] width 36 height 15
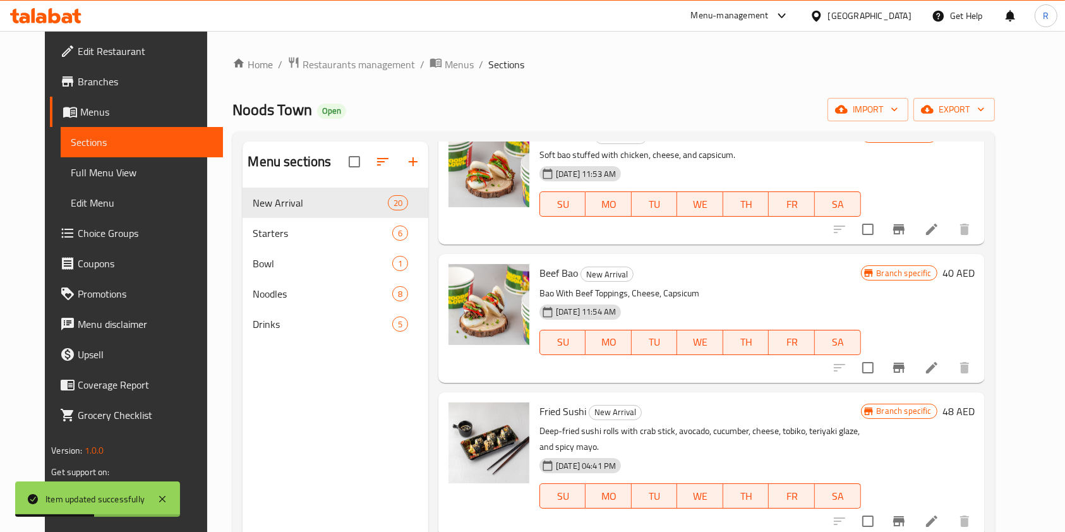
scroll to position [337, 0]
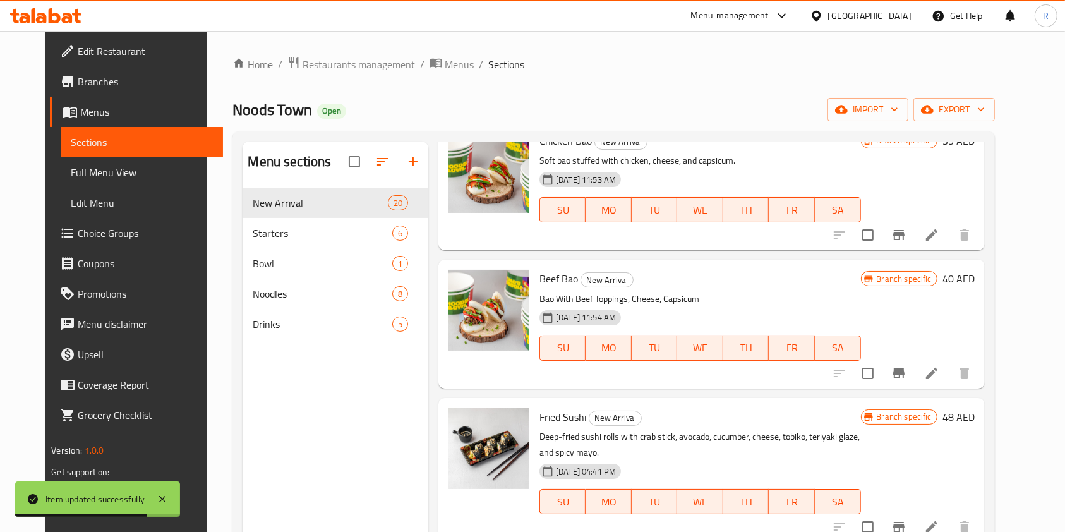
click at [657, 158] on p "Soft bao stuffed with chicken, cheese, and capsicum." at bounding box center [699, 161] width 321 height 16
copy div "Soft bao stuffed with chicken, cheese, and capsicum."
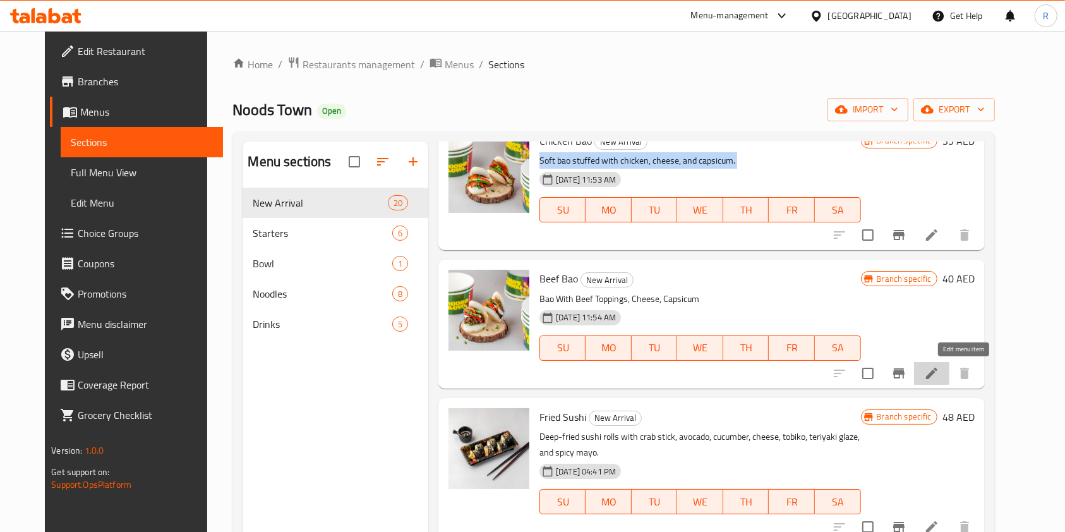
click at [937, 368] on icon at bounding box center [931, 373] width 11 height 11
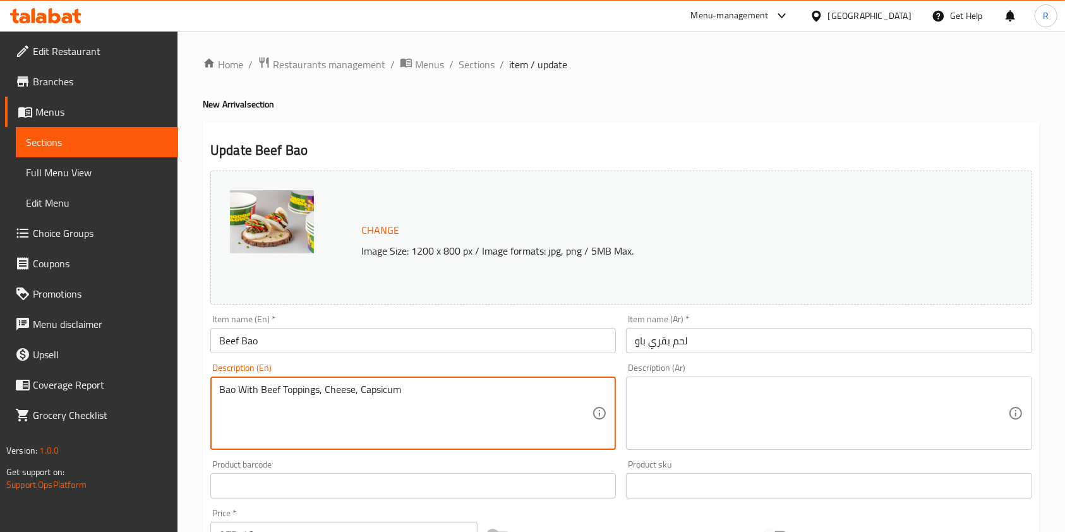
paste textarea "Soft bao stuffed with chicken, cheese, and capsicum."
click at [313, 388] on textarea "Soft bao stuffed with chicken, cheese, and capsicum." at bounding box center [405, 413] width 373 height 60
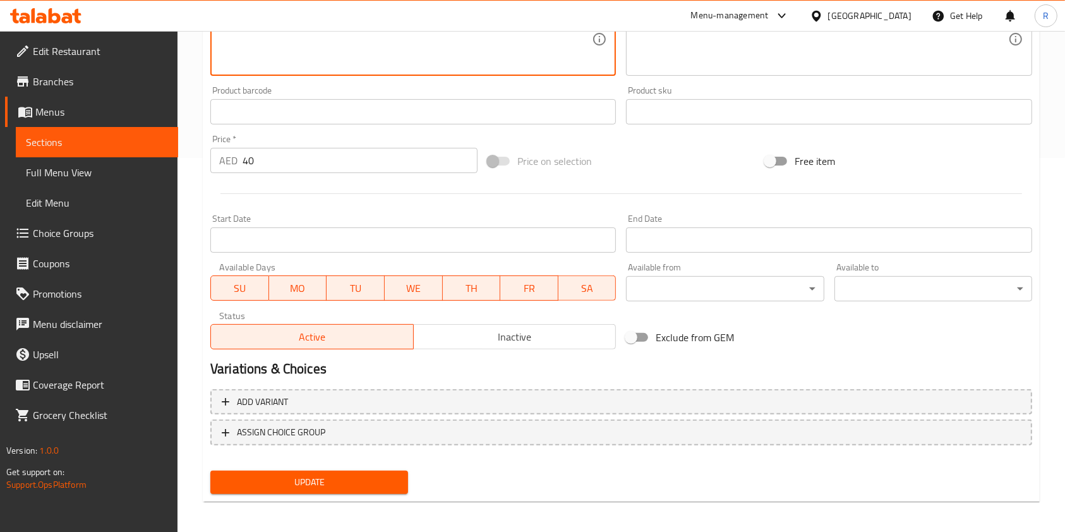
scroll to position [379, 0]
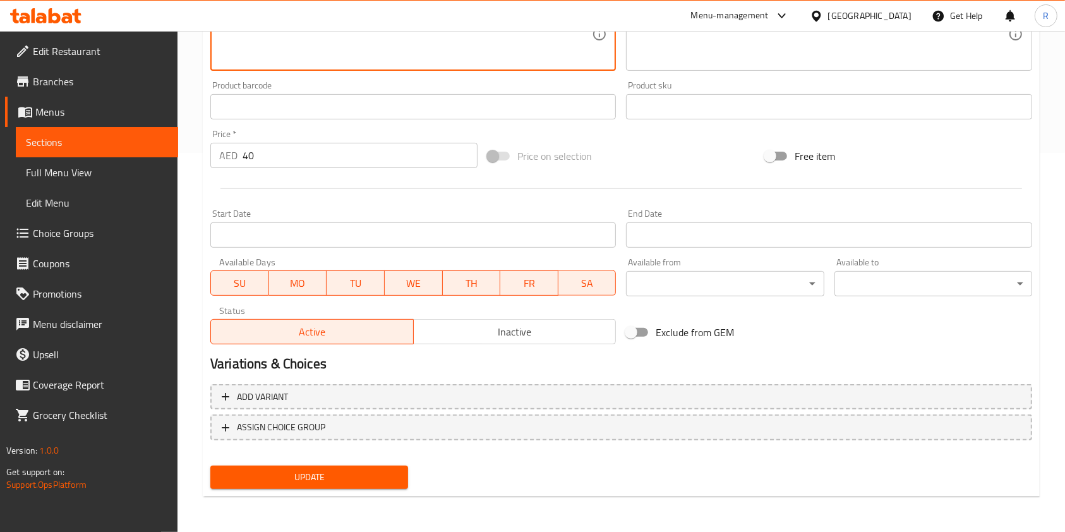
type textarea "Soft bao stuffed with beef, cheese, and capsicum."
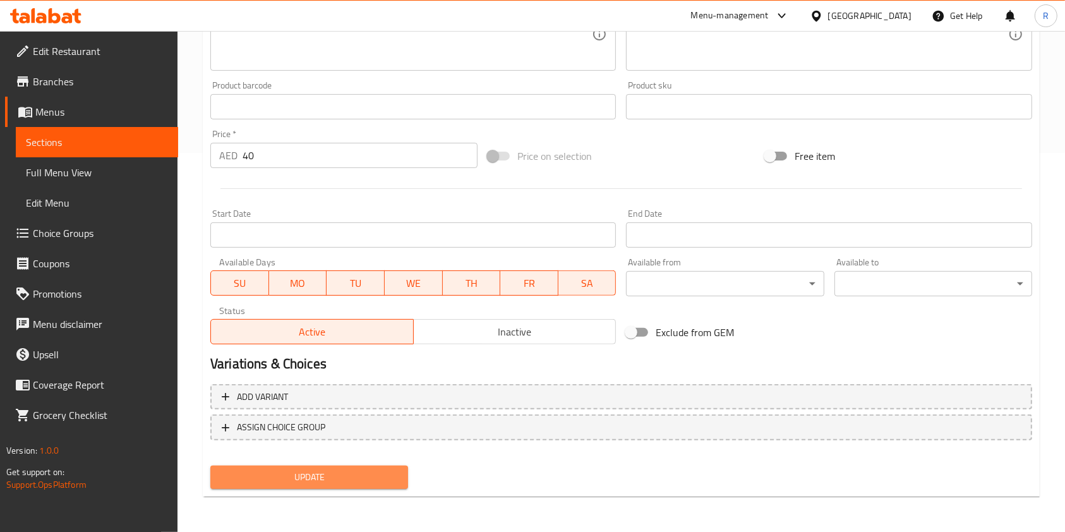
click at [333, 472] on span "Update" at bounding box center [308, 477] width 177 height 16
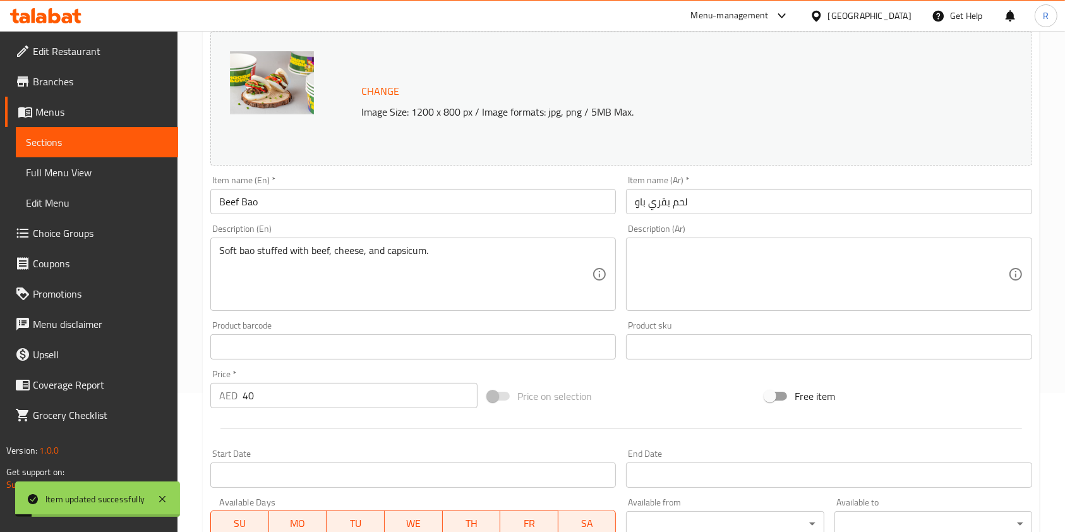
scroll to position [0, 0]
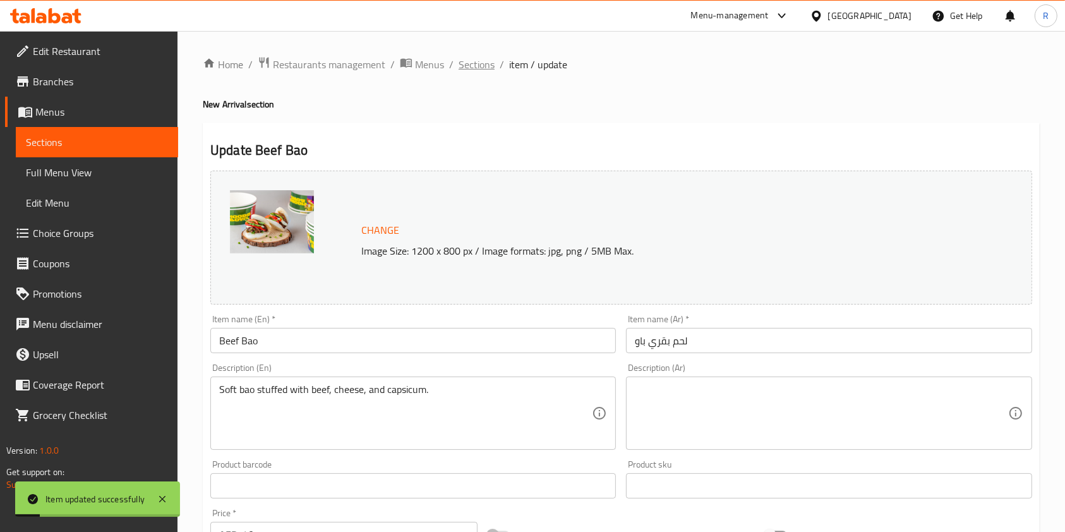
click at [472, 64] on span "Sections" at bounding box center [476, 64] width 36 height 15
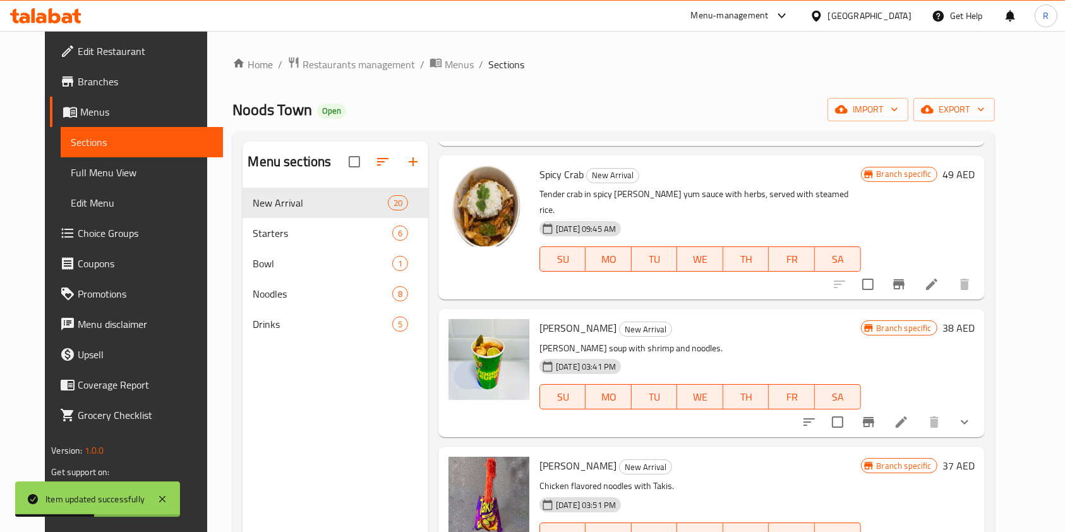
scroll to position [1263, 0]
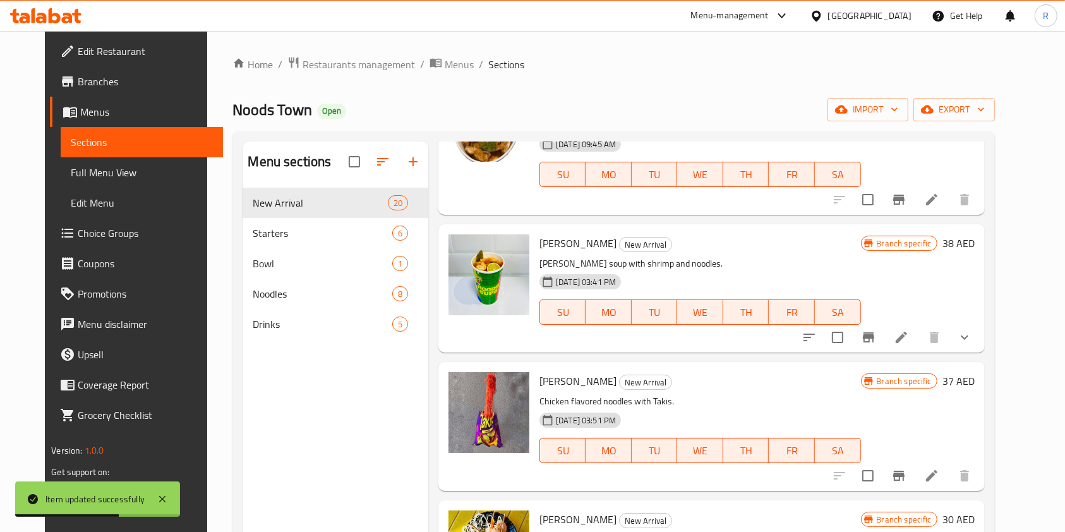
click at [909, 330] on icon at bounding box center [900, 337] width 15 height 15
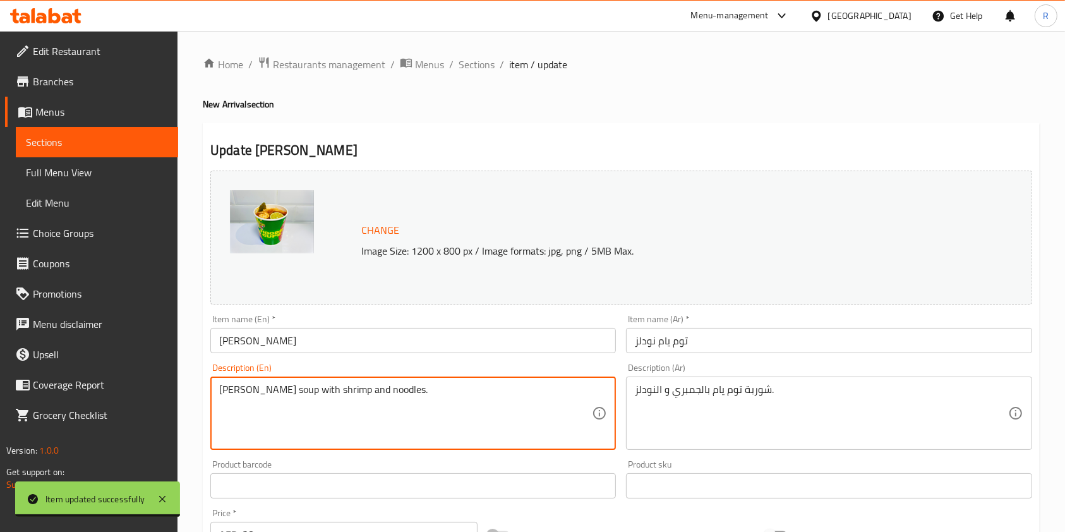
paste textarea "Spicy tom yum broth"
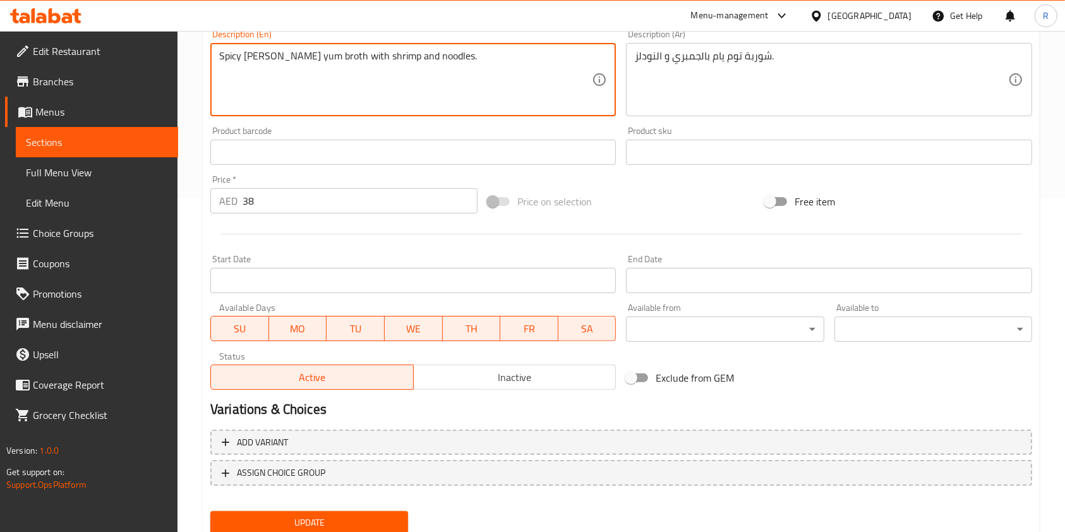
scroll to position [379, 0]
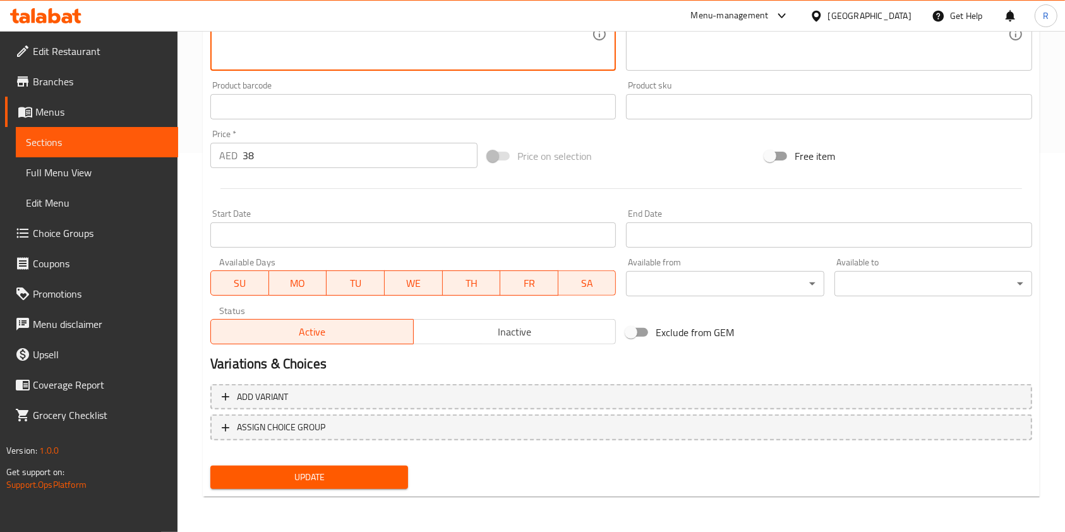
type textarea "Spicy [PERSON_NAME] yum broth with shrimp and noodles."
click at [314, 479] on span "Update" at bounding box center [308, 477] width 177 height 16
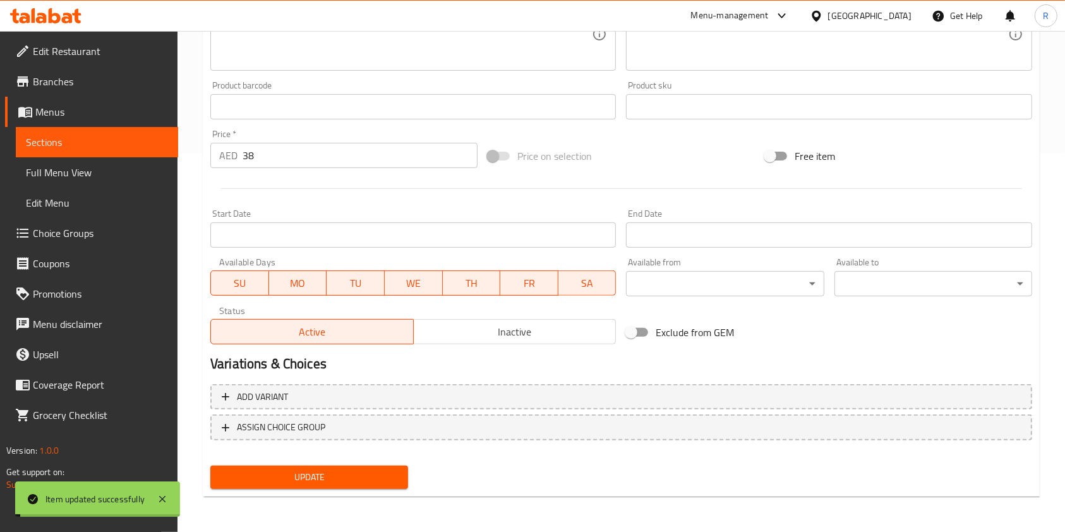
scroll to position [0, 0]
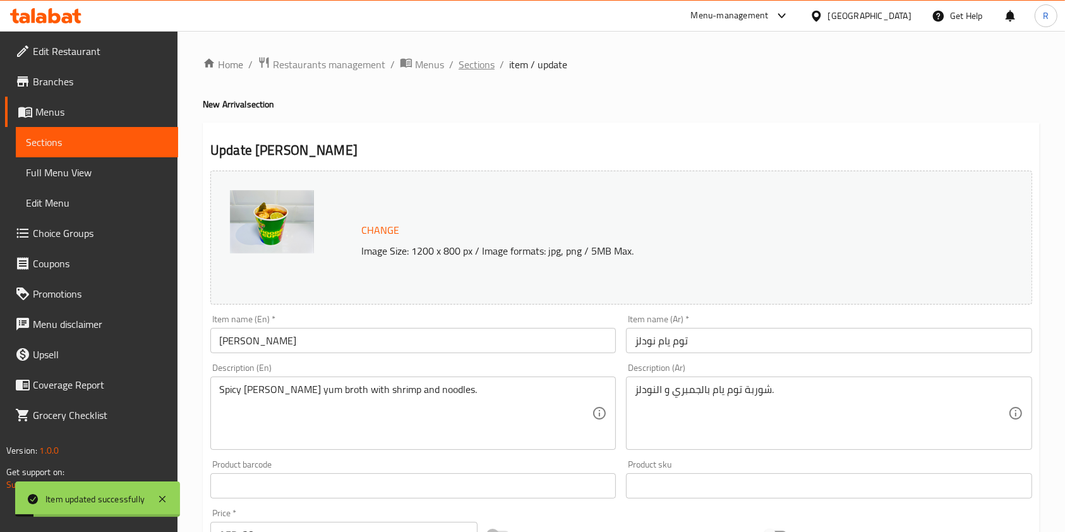
click at [479, 58] on span "Sections" at bounding box center [476, 64] width 36 height 15
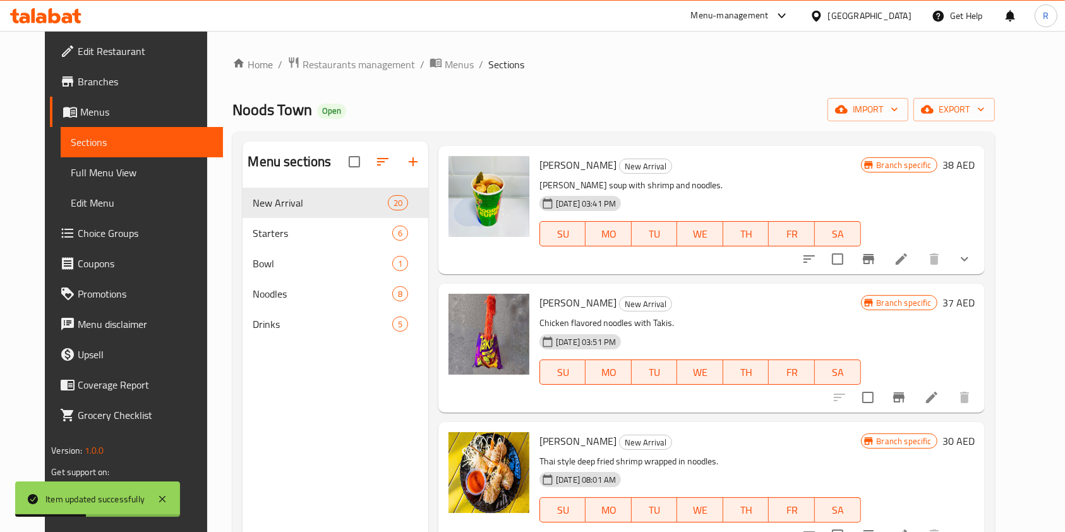
scroll to position [1347, 0]
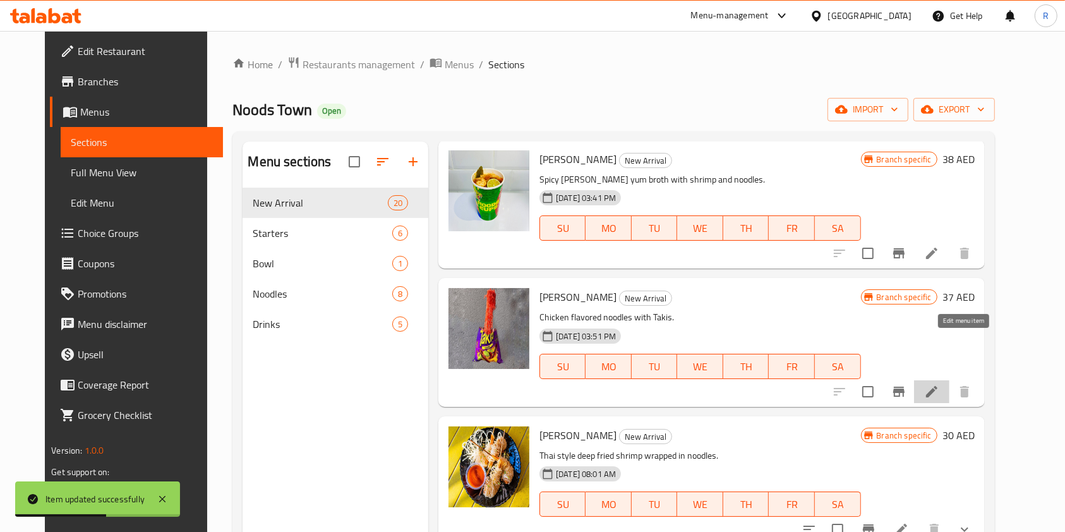
click at [939, 384] on icon at bounding box center [931, 391] width 15 height 15
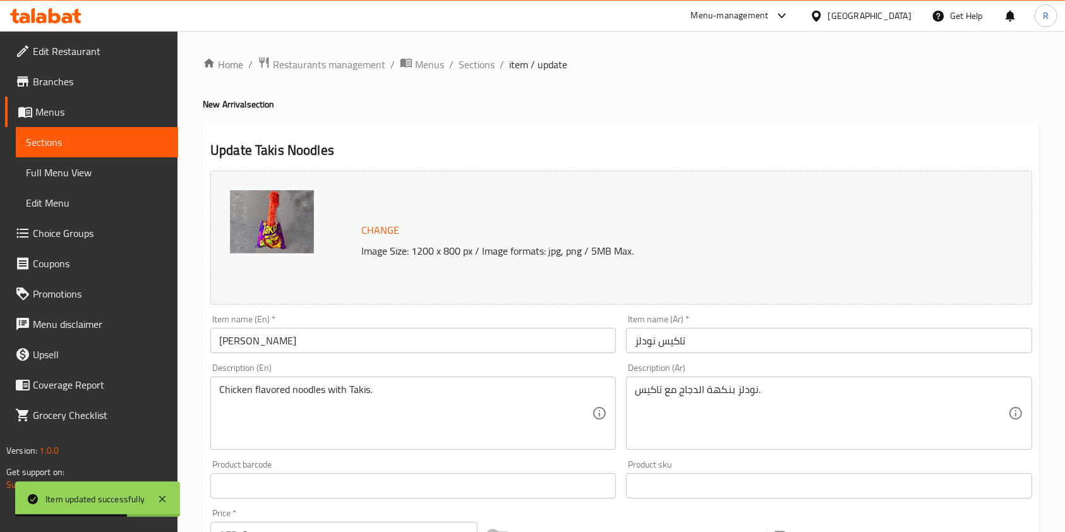
click at [401, 379] on div "Chicken flavored noodles with Takis. Description (En)" at bounding box center [412, 412] width 405 height 73
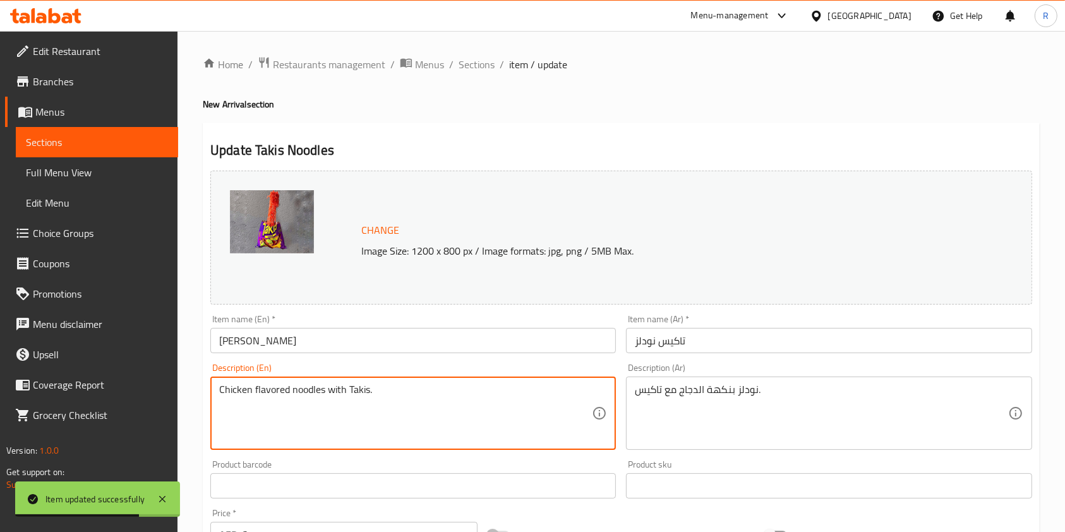
paste textarea "-flavored noodles tossed with Takis for a spicy twist"
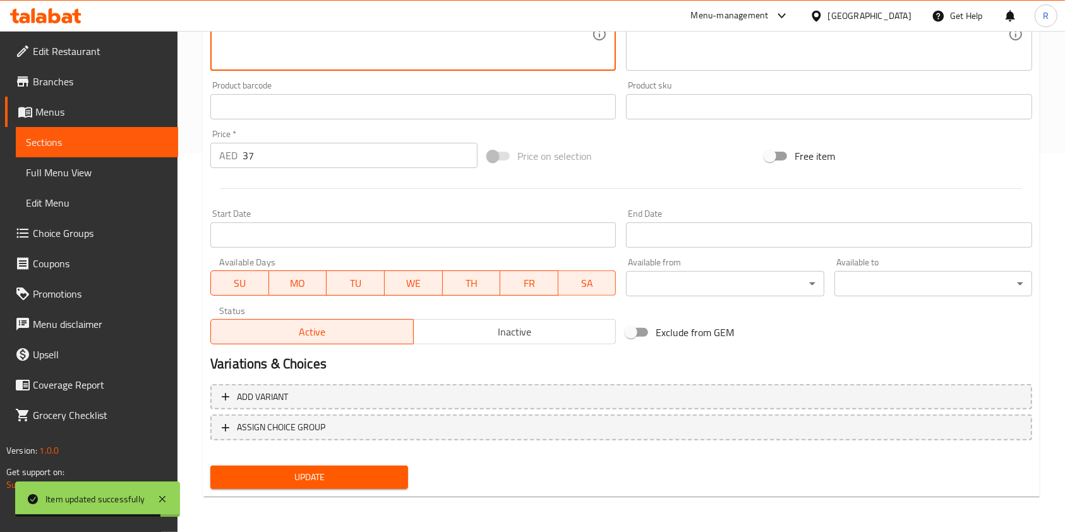
type textarea "Chicken-flavored noodles tossed with Takis for a spicy twist."
click at [320, 472] on span "Update" at bounding box center [308, 477] width 177 height 16
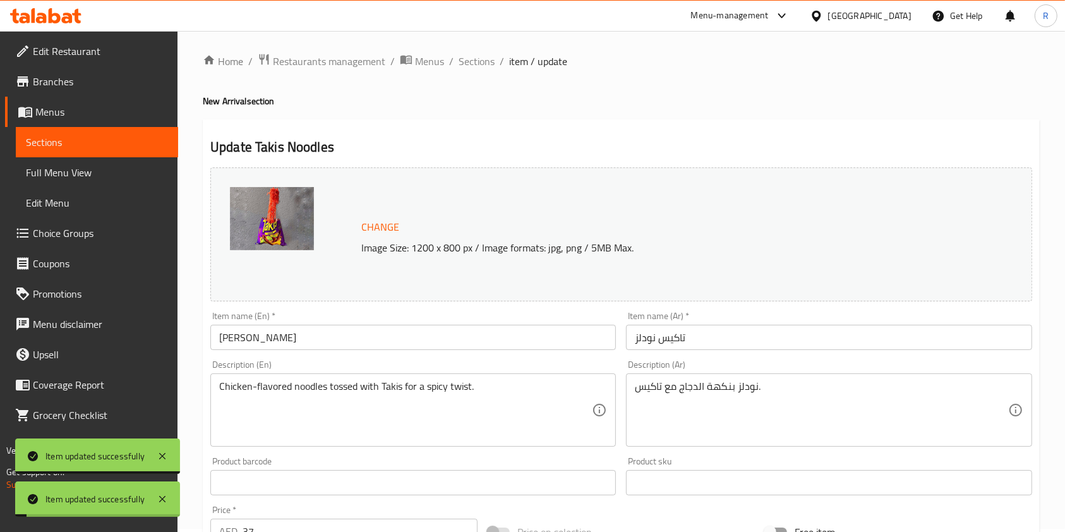
scroll to position [0, 0]
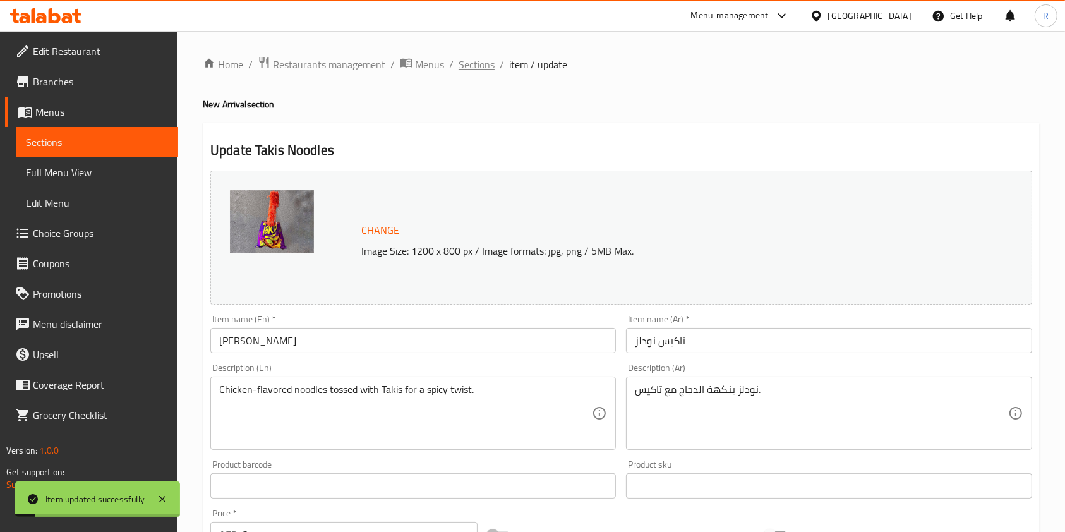
click at [462, 65] on span "Sections" at bounding box center [476, 64] width 36 height 15
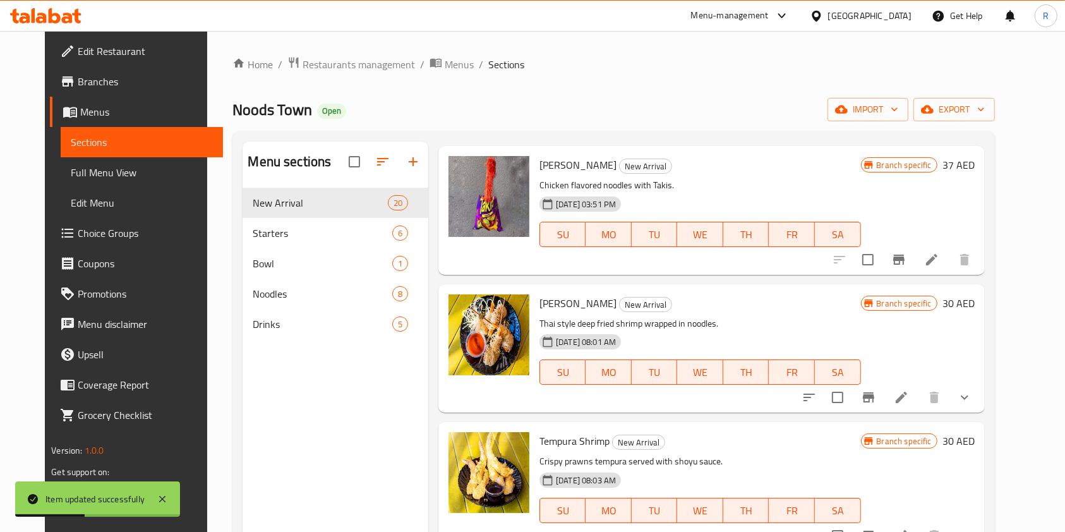
scroll to position [1515, 0]
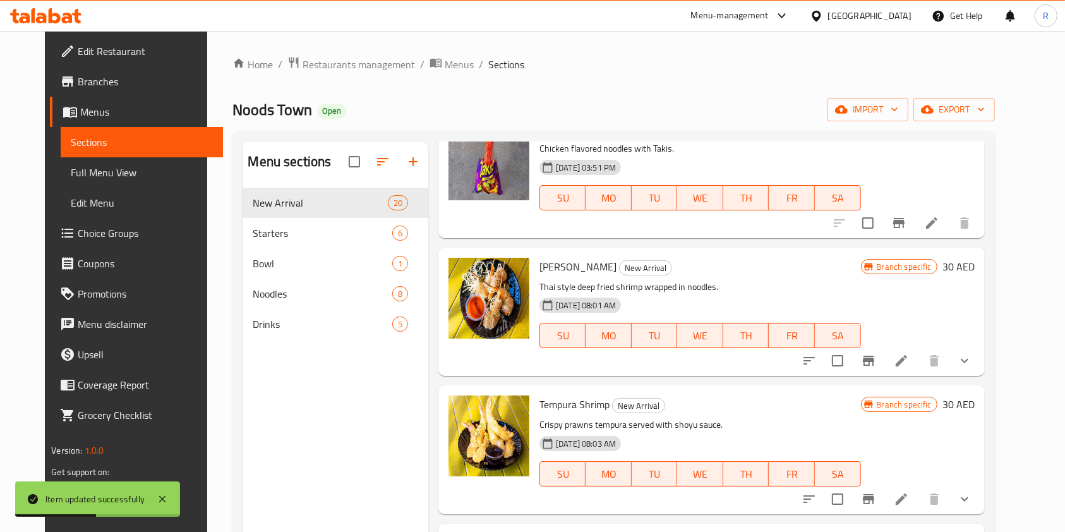
click at [909, 353] on icon at bounding box center [900, 360] width 15 height 15
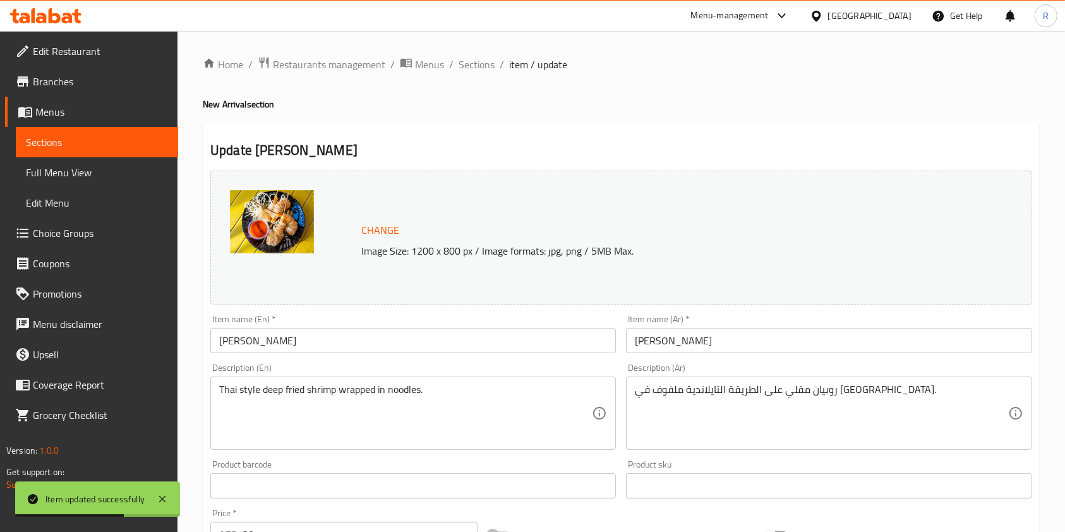
click at [443, 381] on div "Thai style deep fried shrimp wrapped in noodles. Description (En)" at bounding box center [412, 412] width 405 height 73
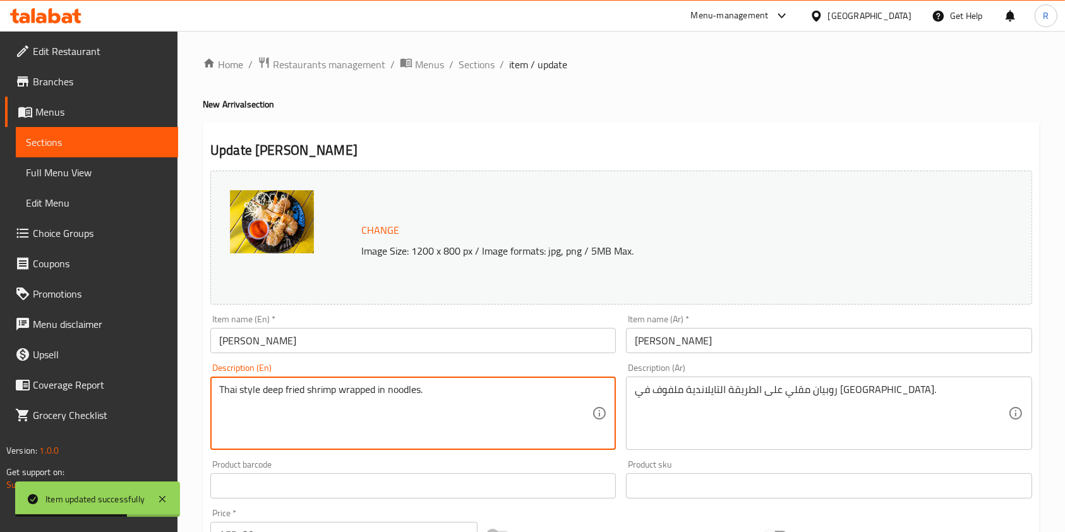
paste textarea "-style crispy shrimp wrapped in golde"
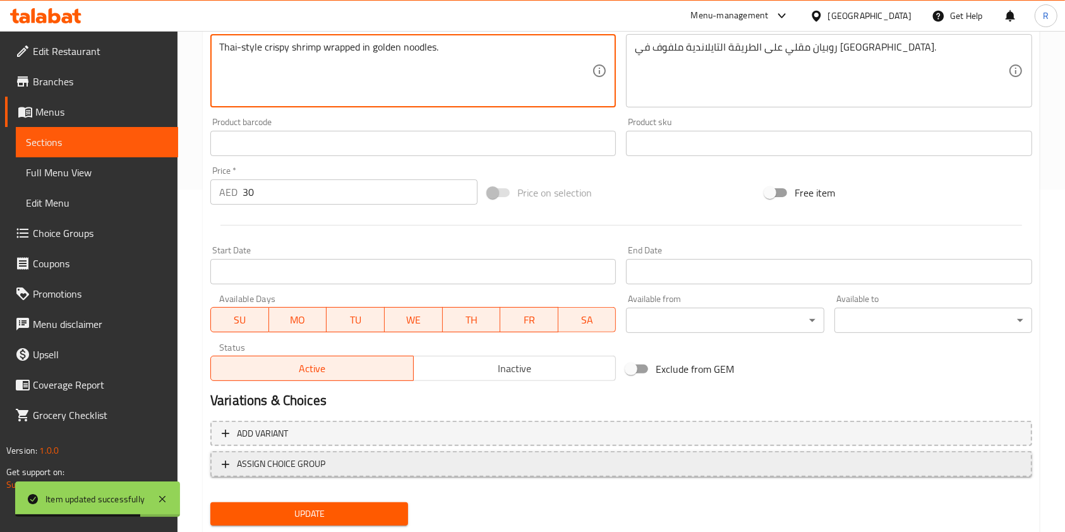
scroll to position [379, 0]
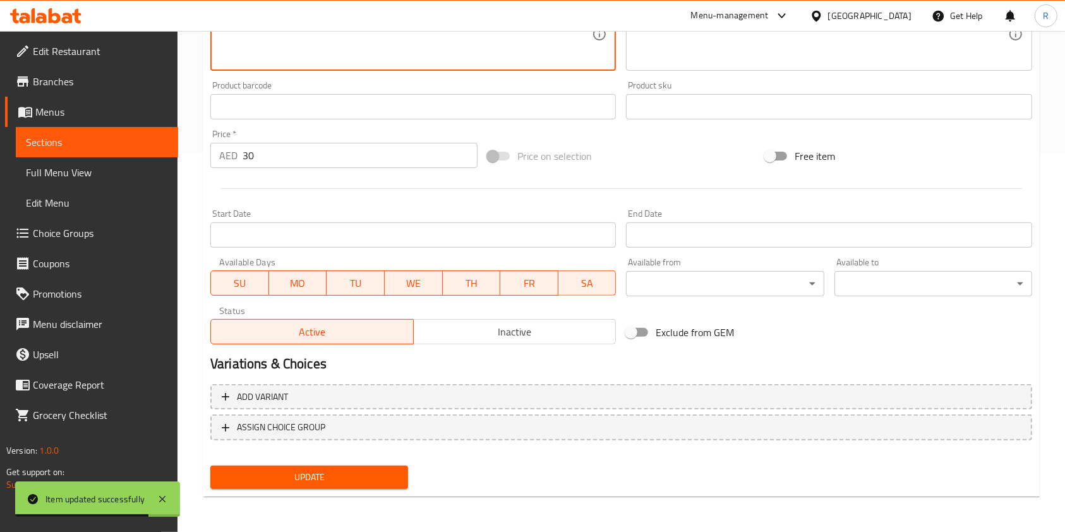
type textarea "Thai-style crispy shrimp wrapped in golden noodles."
click at [349, 473] on span "Update" at bounding box center [308, 477] width 177 height 16
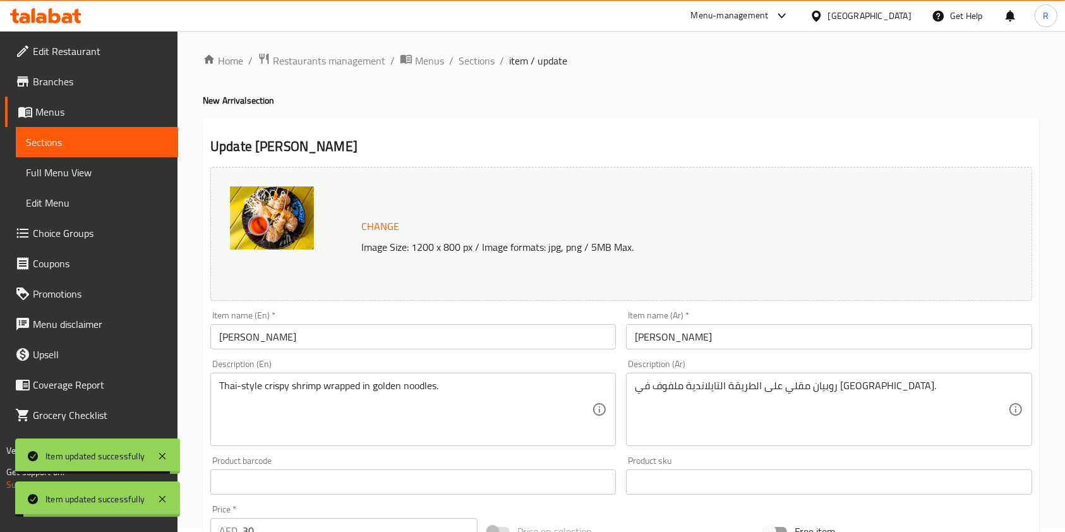
scroll to position [0, 0]
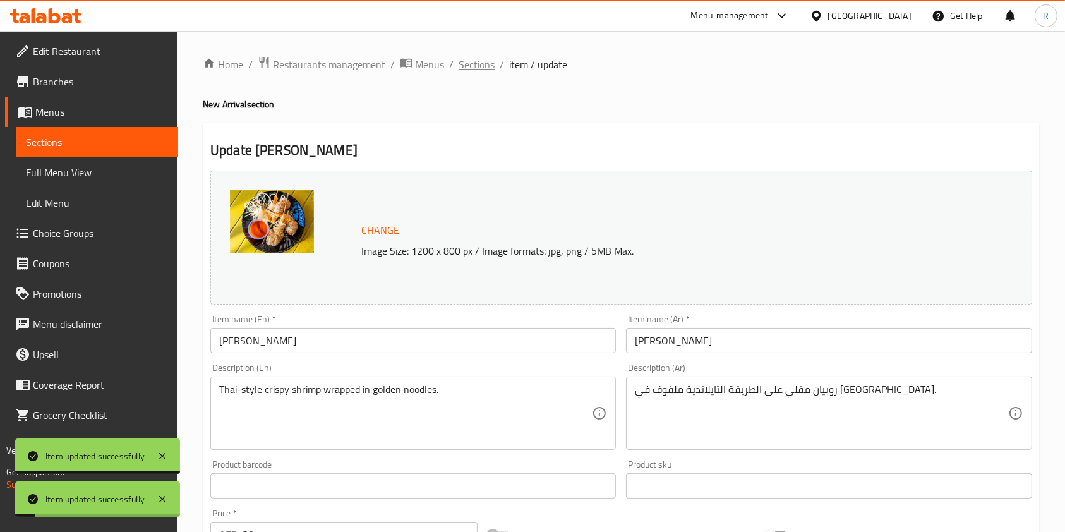
click at [475, 57] on span "Sections" at bounding box center [476, 64] width 36 height 15
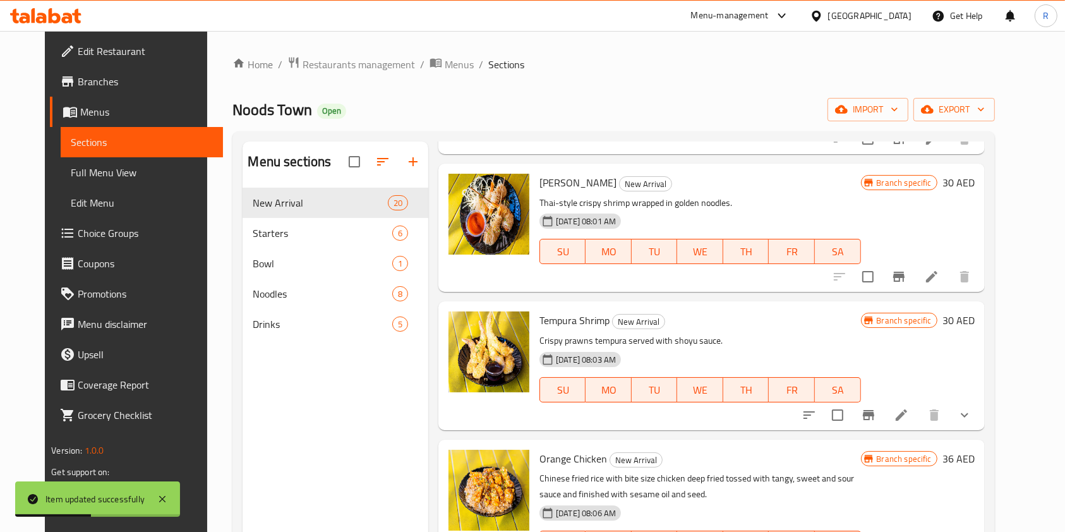
scroll to position [1683, 0]
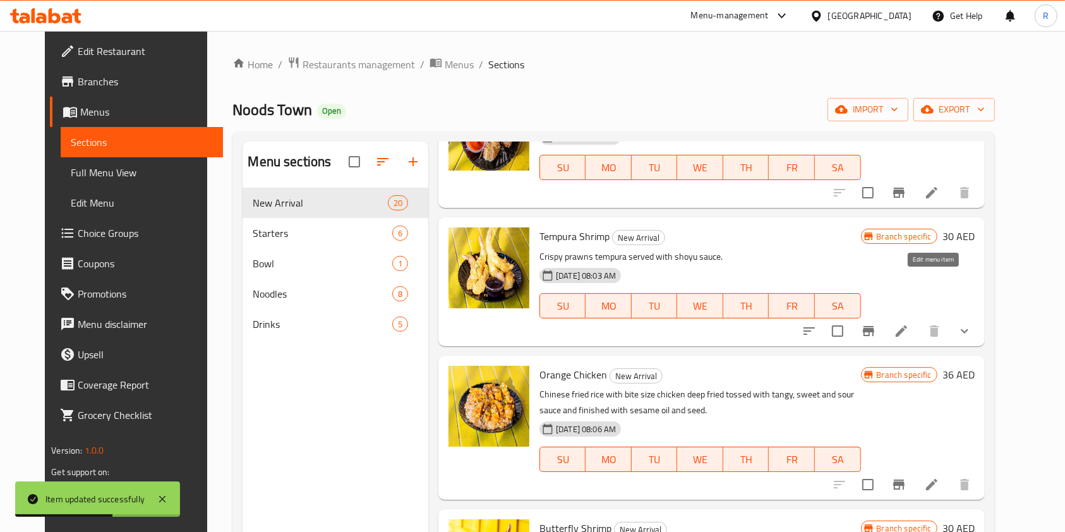
click at [907, 325] on icon at bounding box center [900, 330] width 11 height 11
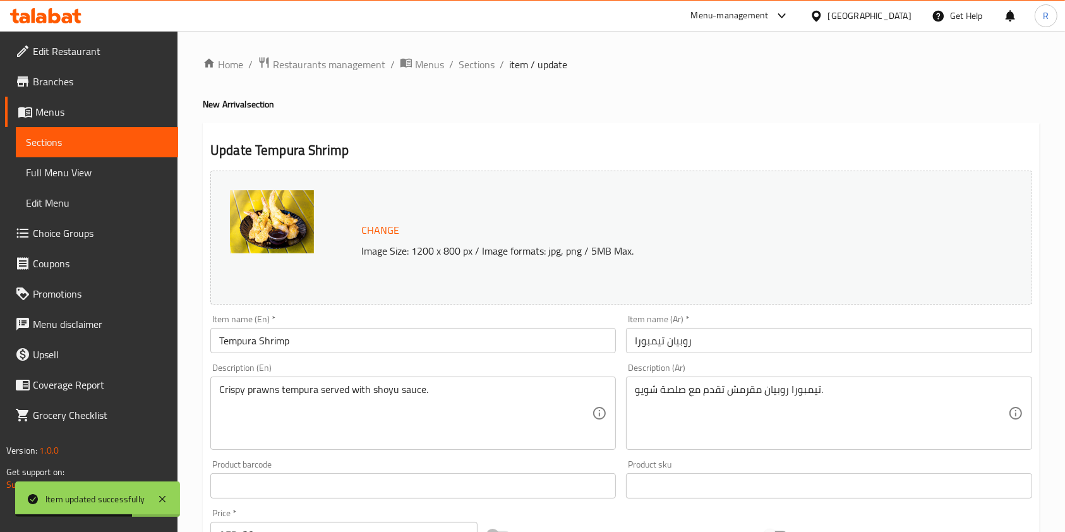
click at [470, 371] on div "Description (En) Crispy prawns tempura served with shoyu sauce. Description (En)" at bounding box center [412, 406] width 405 height 87
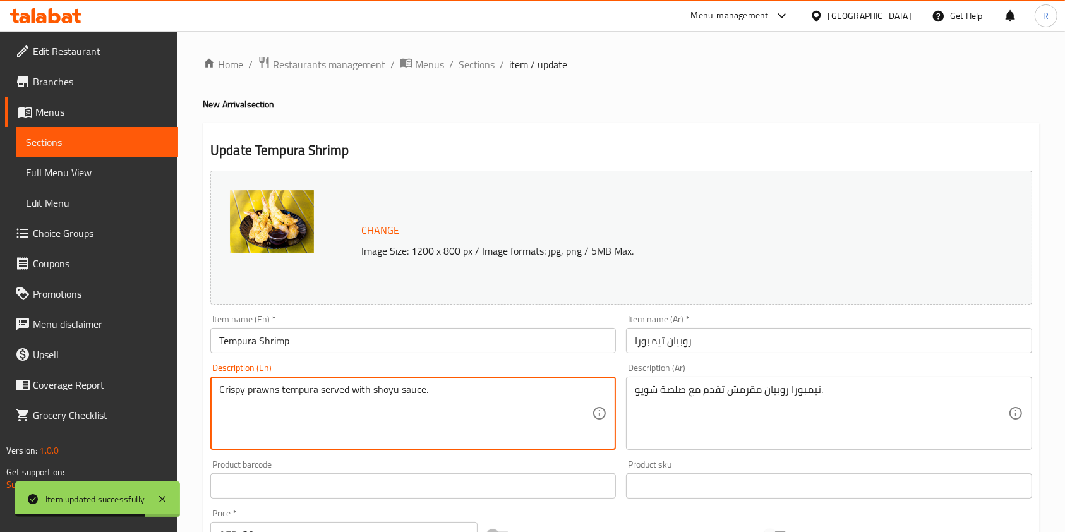
paste textarea "tempura prawns served with shoyu dipping"
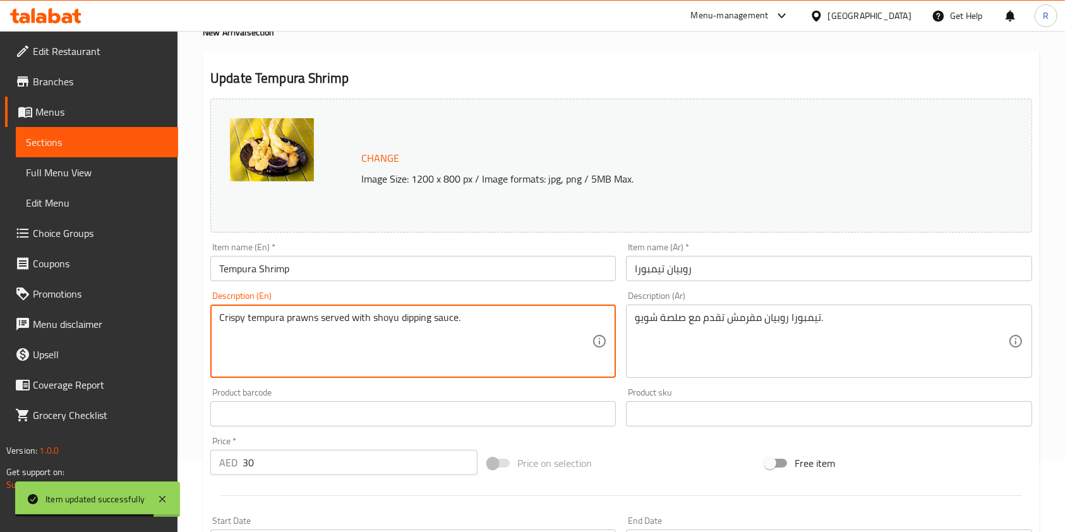
scroll to position [379, 0]
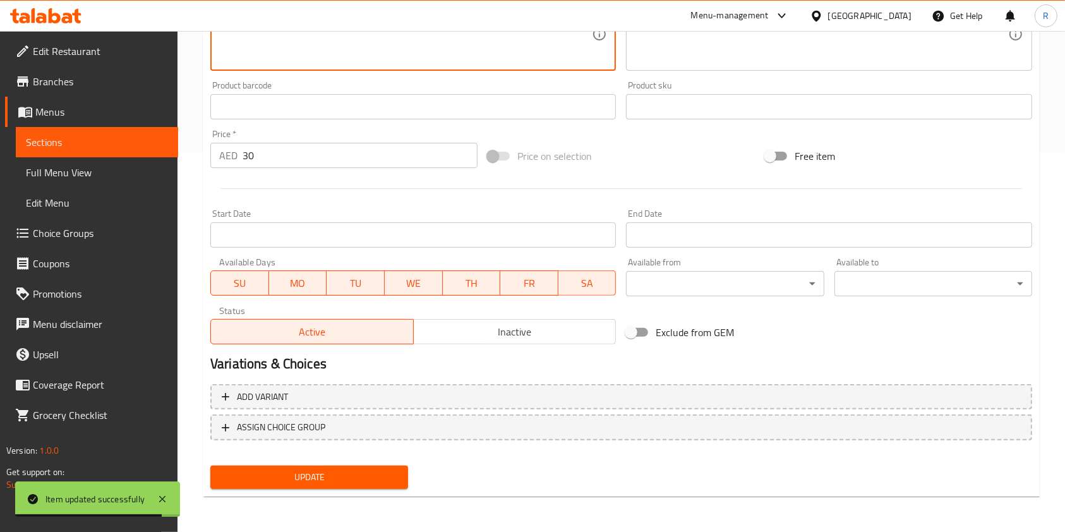
type textarea "Crispy tempura prawns served with shoyu dipping sauce."
click at [285, 476] on span "Update" at bounding box center [308, 477] width 177 height 16
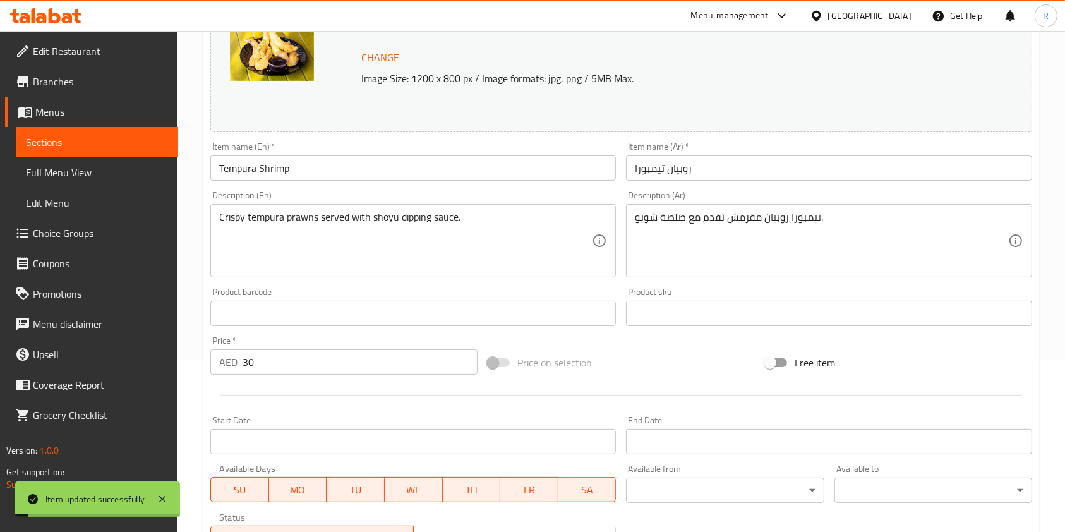
scroll to position [0, 0]
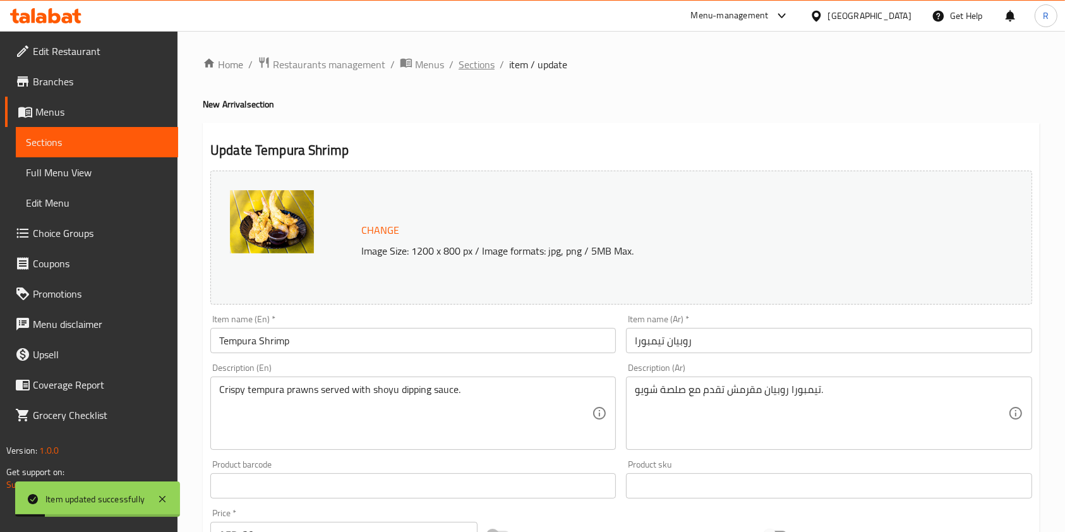
click at [465, 63] on span "Sections" at bounding box center [476, 64] width 36 height 15
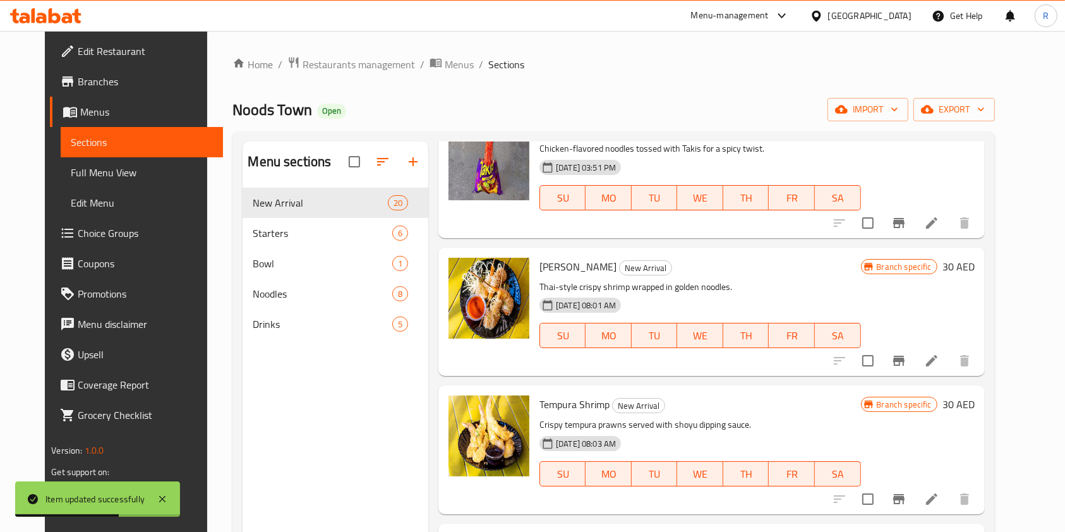
scroll to position [168, 0]
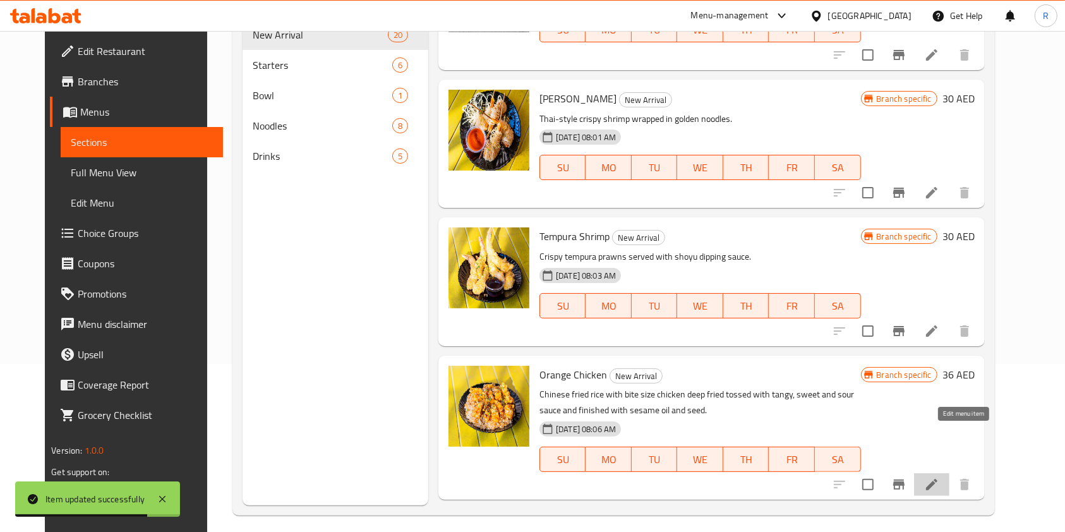
click at [939, 477] on icon at bounding box center [931, 484] width 15 height 15
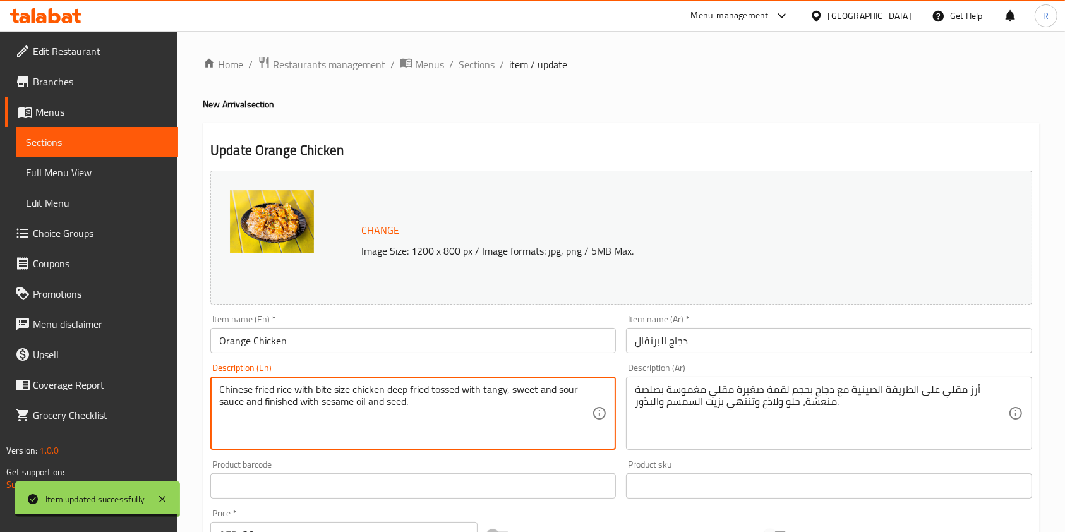
paste textarea "Fried rice with crispy chicken in tangy, sweet-sour sauce, finished with sesame…"
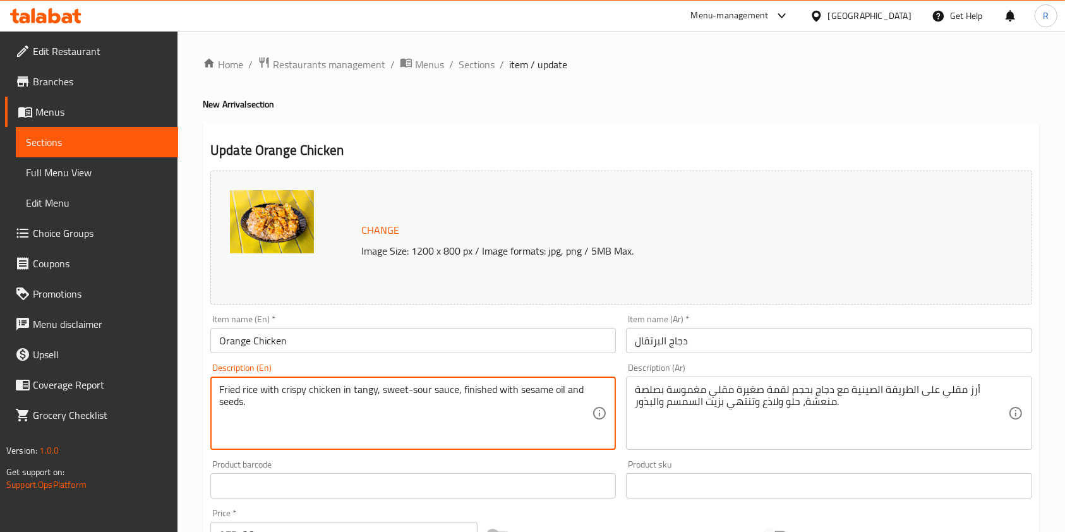
scroll to position [379, 0]
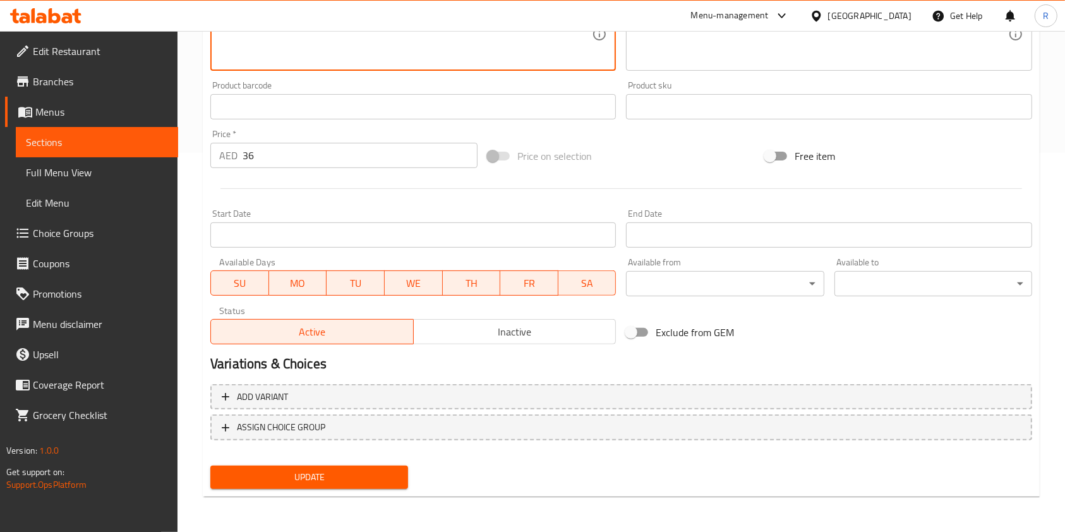
type textarea "Fried rice with crispy chicken in tangy, sweet-sour sauce, finished with sesame…"
click at [369, 477] on span "Update" at bounding box center [308, 477] width 177 height 16
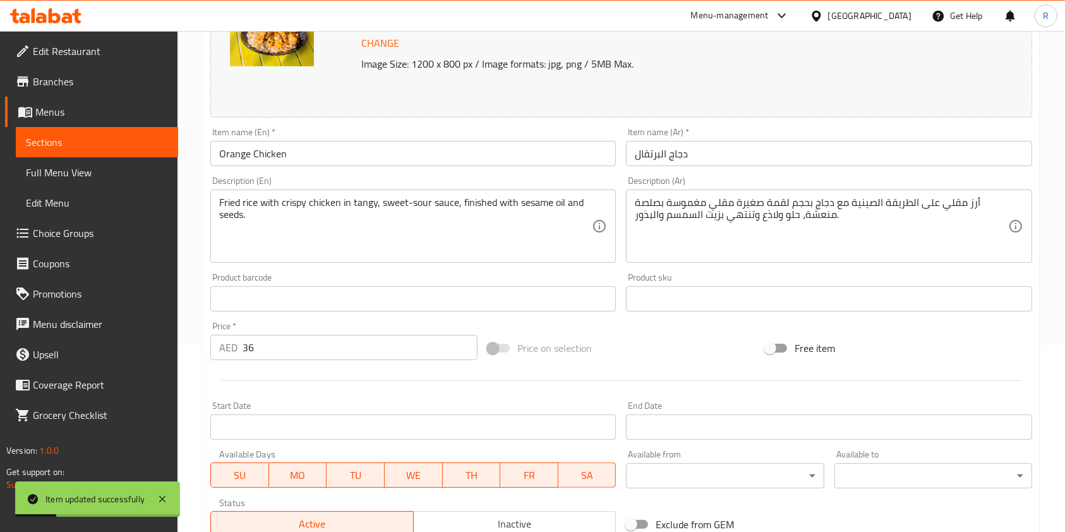
scroll to position [0, 0]
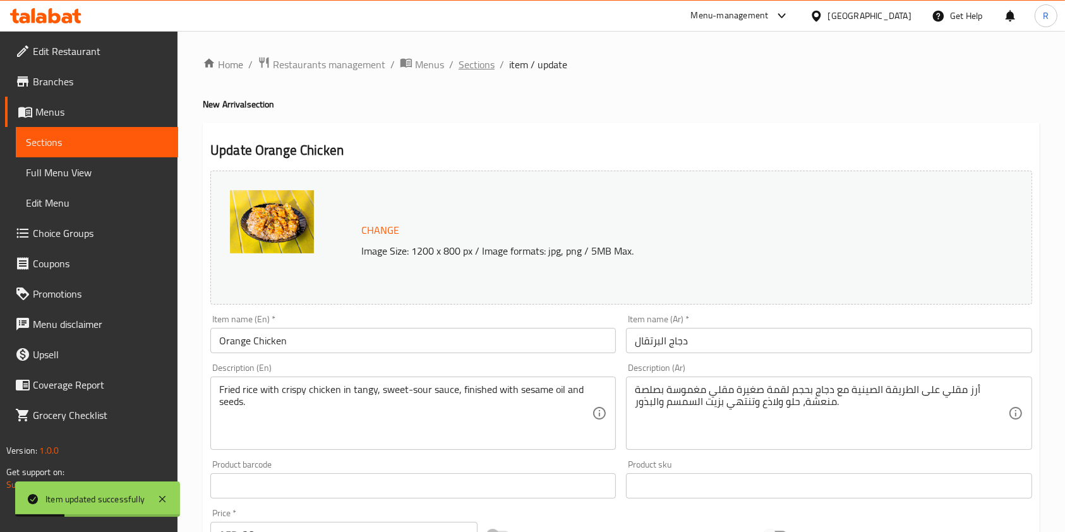
click at [470, 57] on span "Sections" at bounding box center [476, 64] width 36 height 15
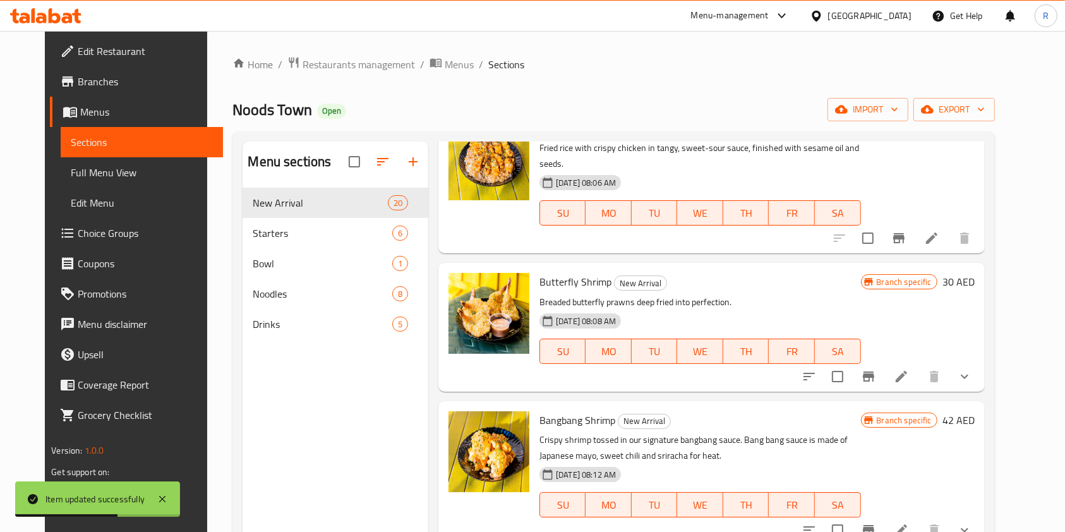
scroll to position [1936, 0]
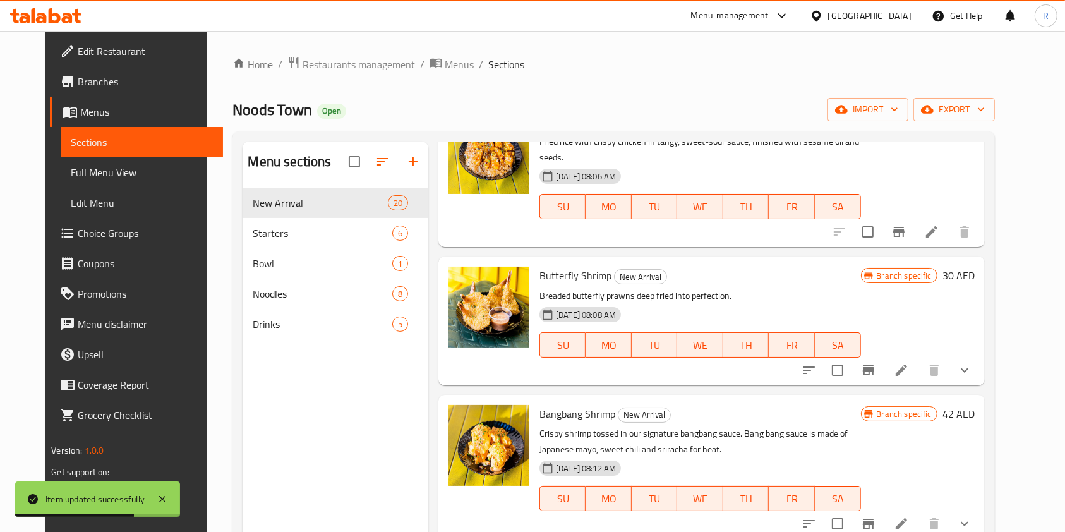
click at [909, 362] on icon at bounding box center [900, 369] width 15 height 15
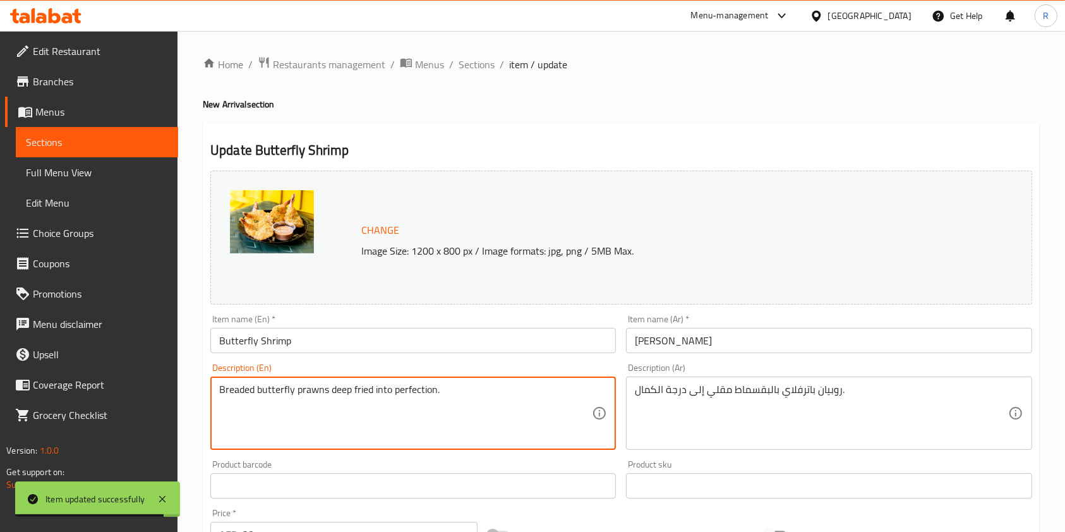
paste textarea "Crispy shrimp tossed in creamy bangbang sauce with sweet chili, mayo, and srira…"
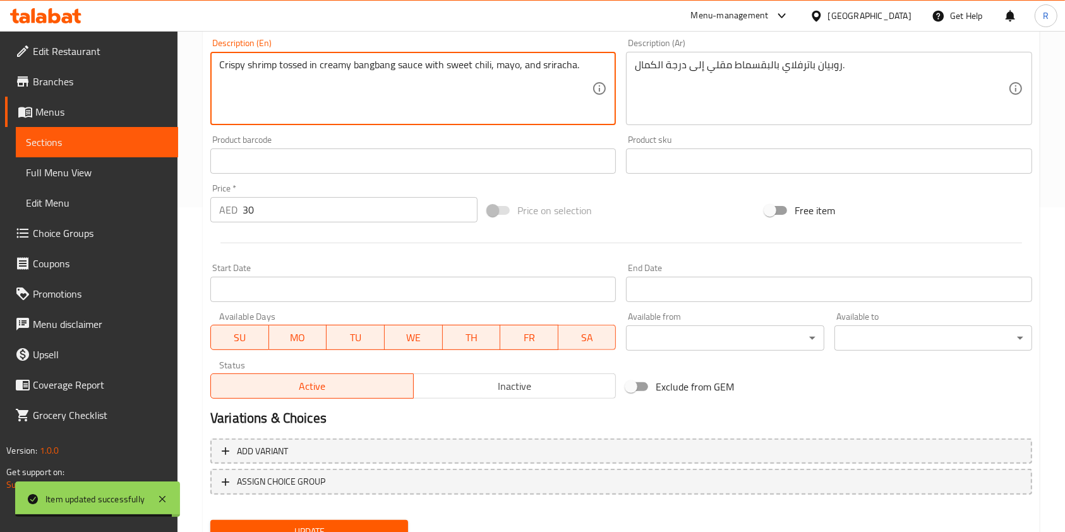
scroll to position [379, 0]
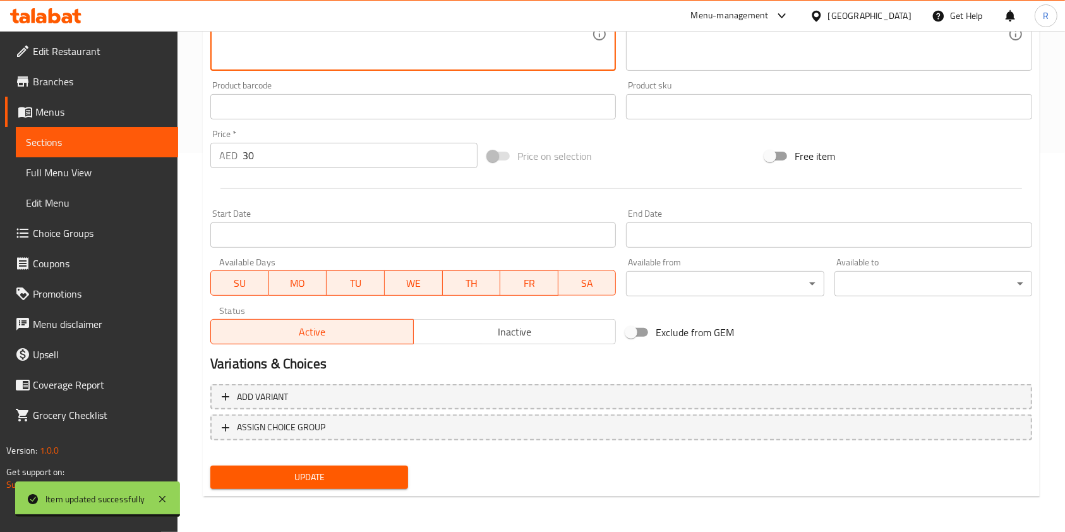
type textarea "Crispy shrimp tossed in creamy bangbang sauce with sweet chili, mayo, and srira…"
click at [305, 481] on span "Update" at bounding box center [308, 477] width 177 height 16
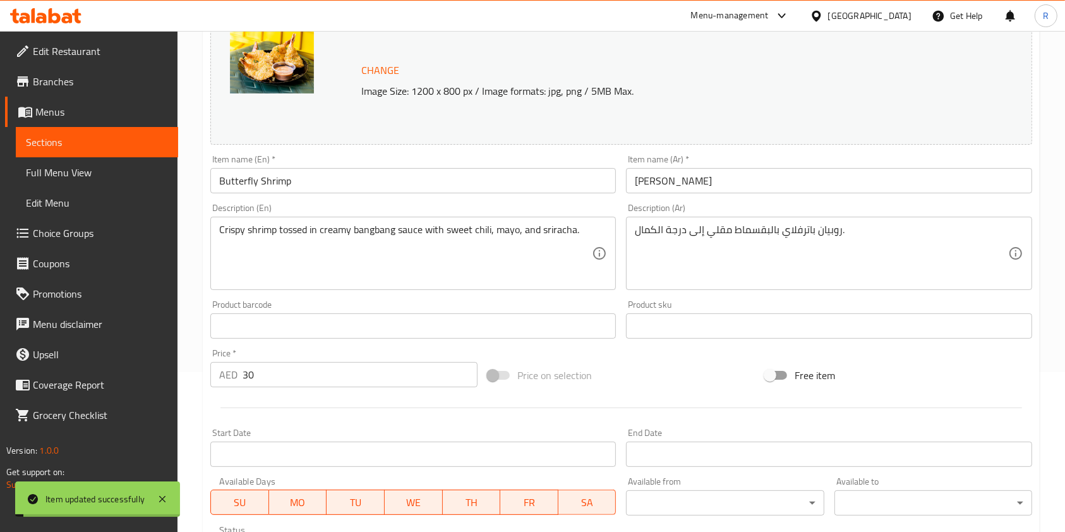
scroll to position [0, 0]
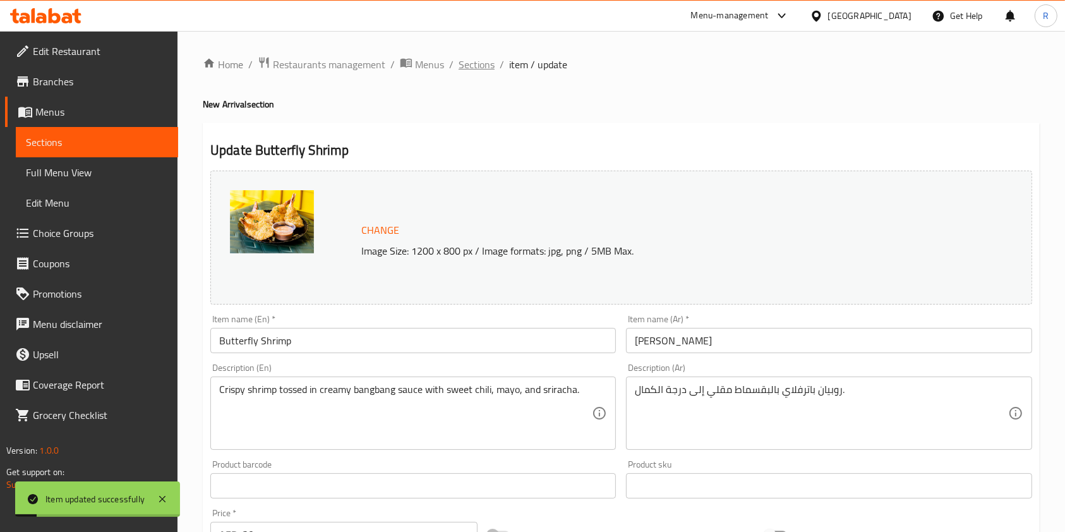
click at [470, 66] on span "Sections" at bounding box center [476, 64] width 36 height 15
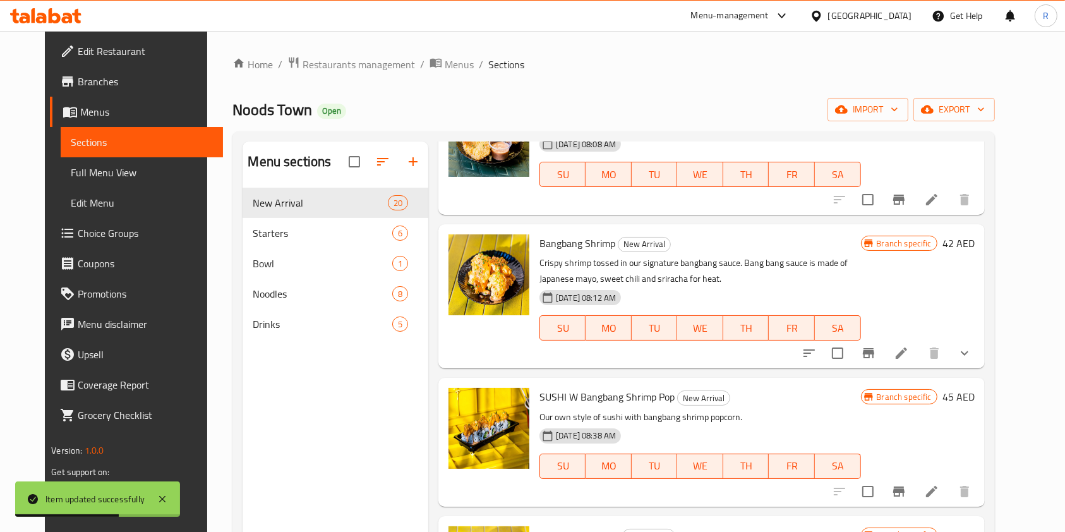
scroll to position [2189, 0]
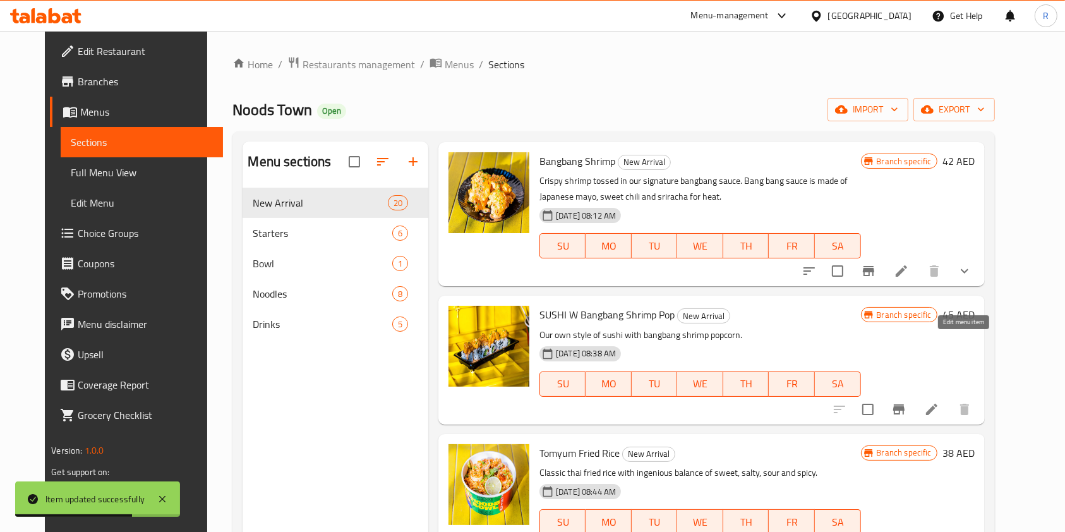
click at [939, 402] on icon at bounding box center [931, 409] width 15 height 15
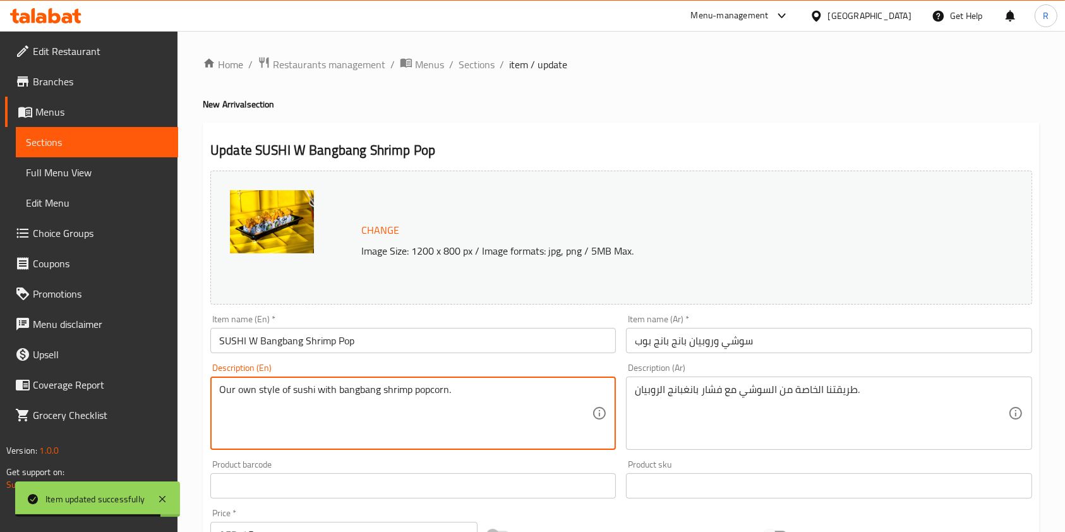
paste textarea "Signature sushi rolls topped"
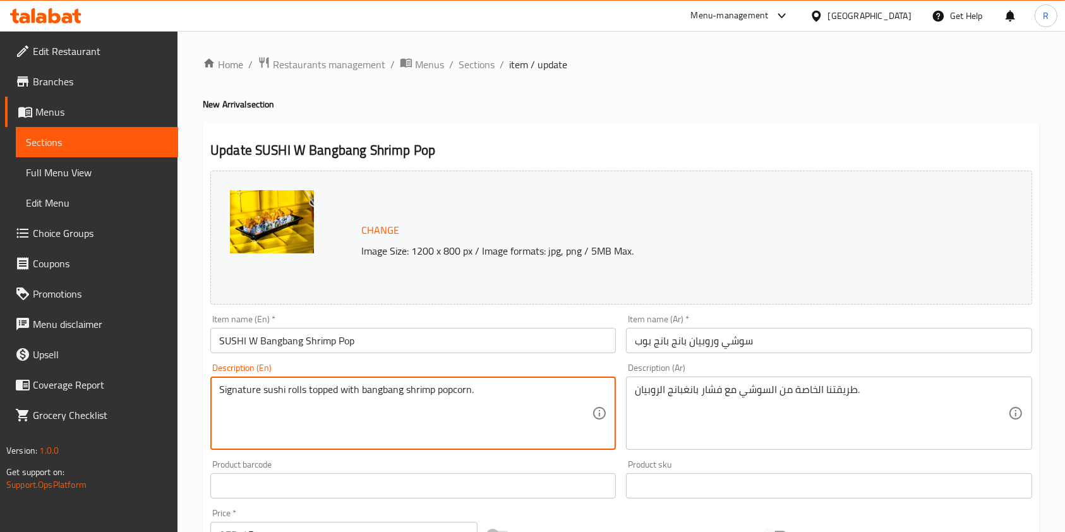
type textarea "Signature sushi rolls topped with bangbang shrimp popcorn."
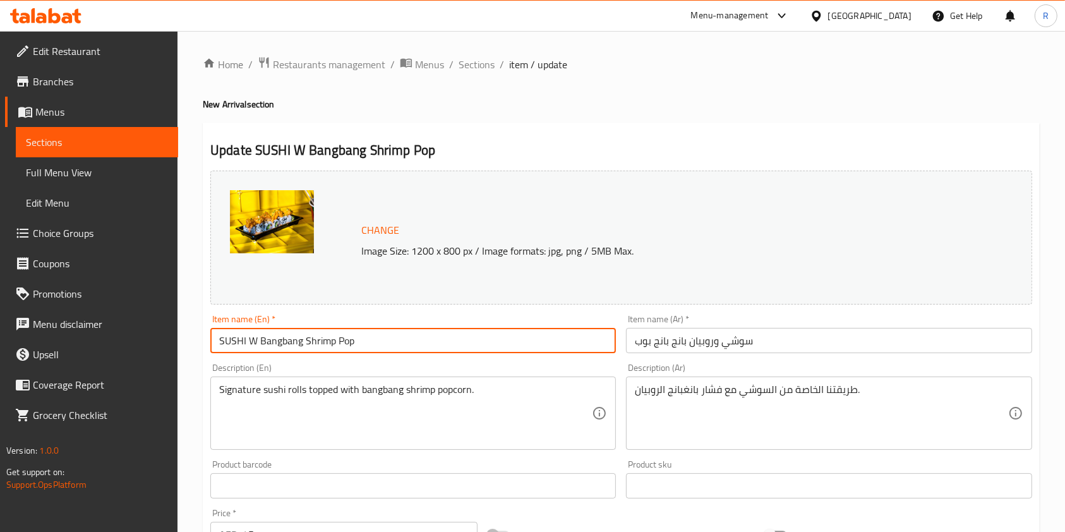
drag, startPoint x: 258, startPoint y: 340, endPoint x: 88, endPoint y: 340, distance: 169.2
click at [88, 340] on div "Edit Restaurant Branches Menus Sections Full Menu View Edit Menu Choice Groups …" at bounding box center [532, 471] width 1065 height 880
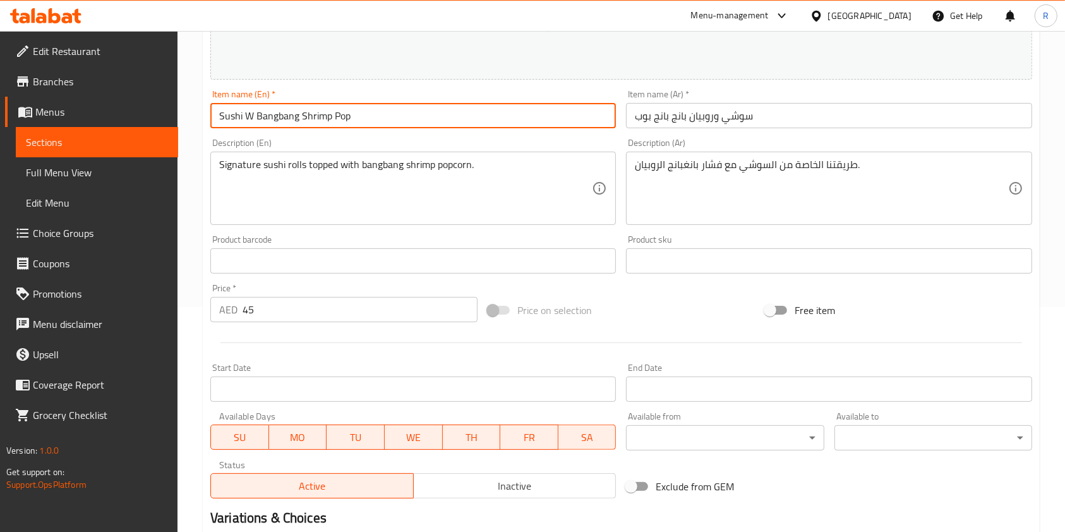
scroll to position [379, 0]
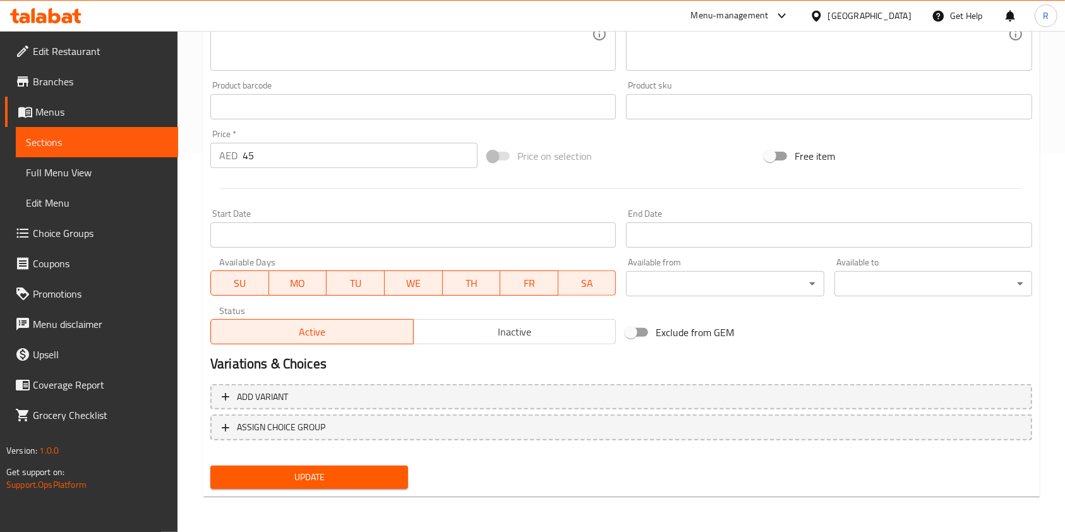
type input "Sushi W Bangbang Shrimp Pop"
click at [325, 479] on span "Update" at bounding box center [308, 477] width 177 height 16
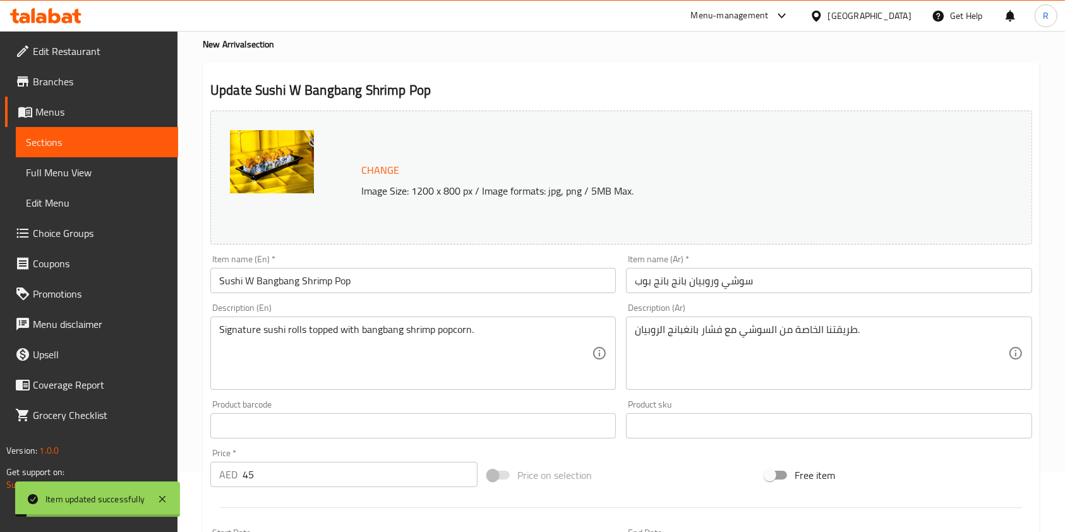
scroll to position [0, 0]
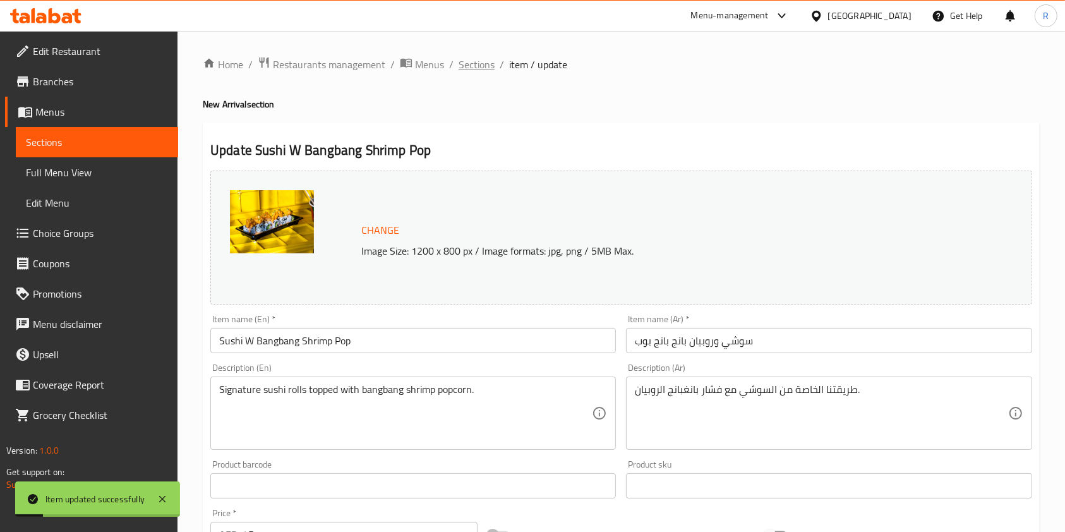
click at [467, 65] on span "Sections" at bounding box center [476, 64] width 36 height 15
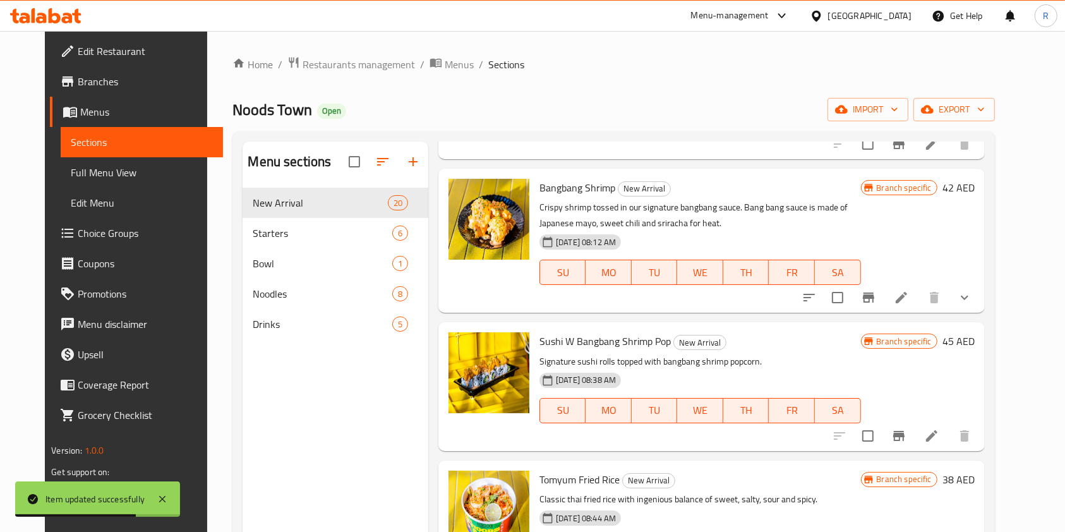
scroll to position [2189, 0]
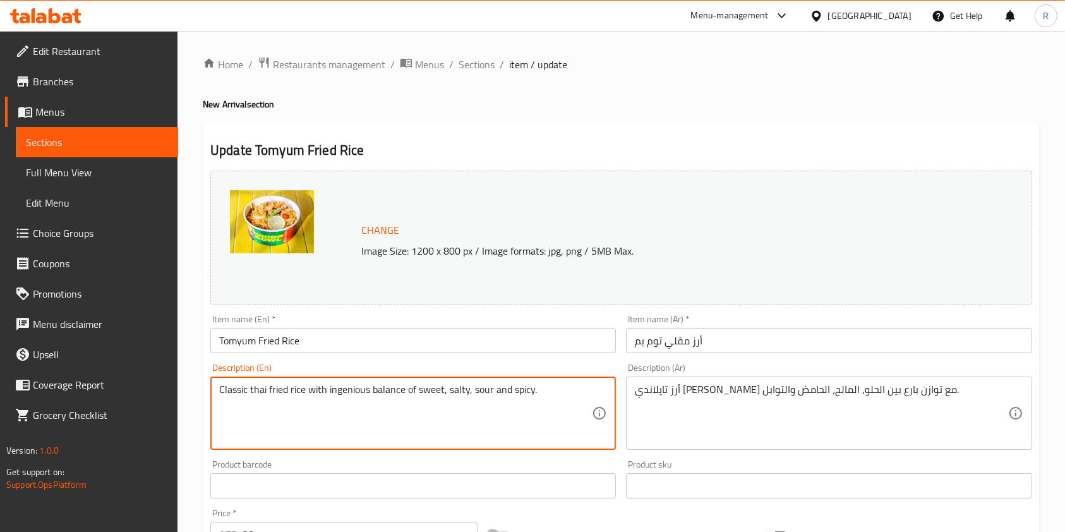
paste textarea "Thai-style fried rice balancing sweet, salty, sour, and spicy flavors"
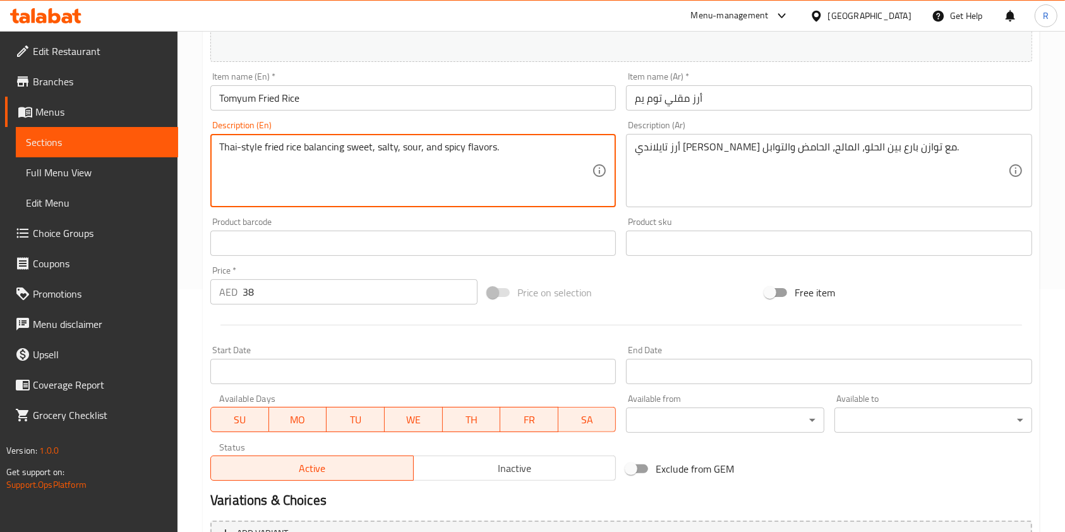
scroll to position [379, 0]
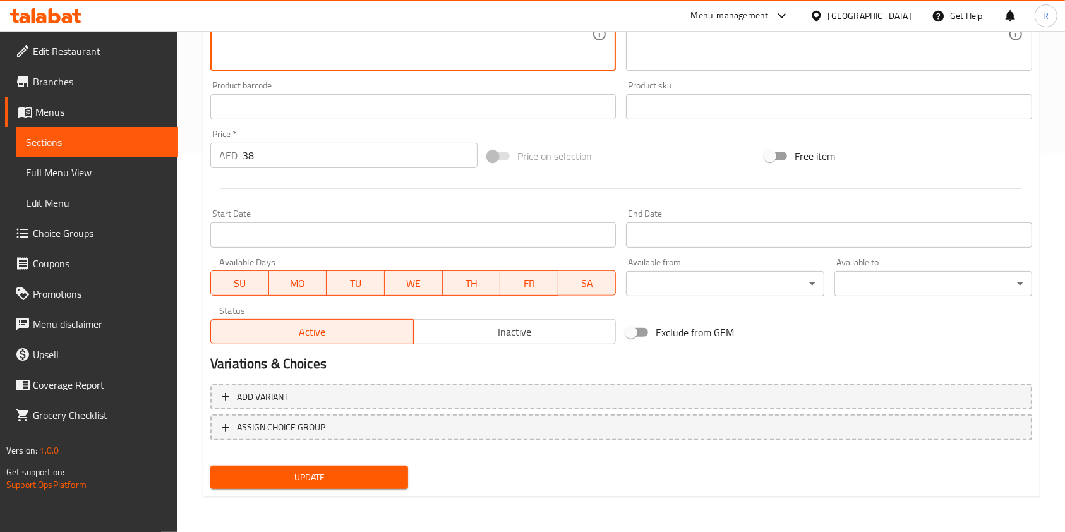
type textarea "Thai-style fried rice balancing sweet, salty, sour, and spicy flavors."
click at [325, 478] on span "Update" at bounding box center [308, 477] width 177 height 16
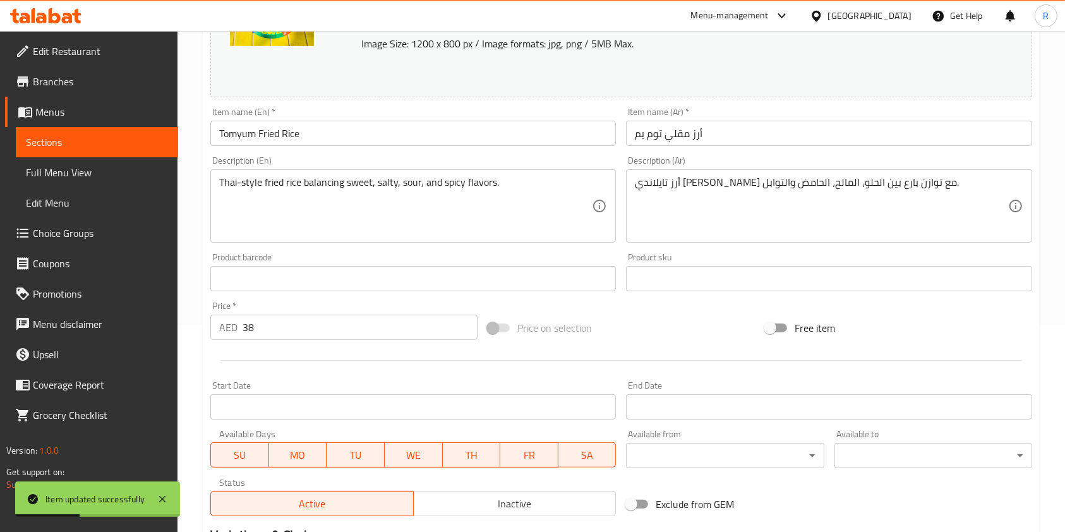
scroll to position [0, 0]
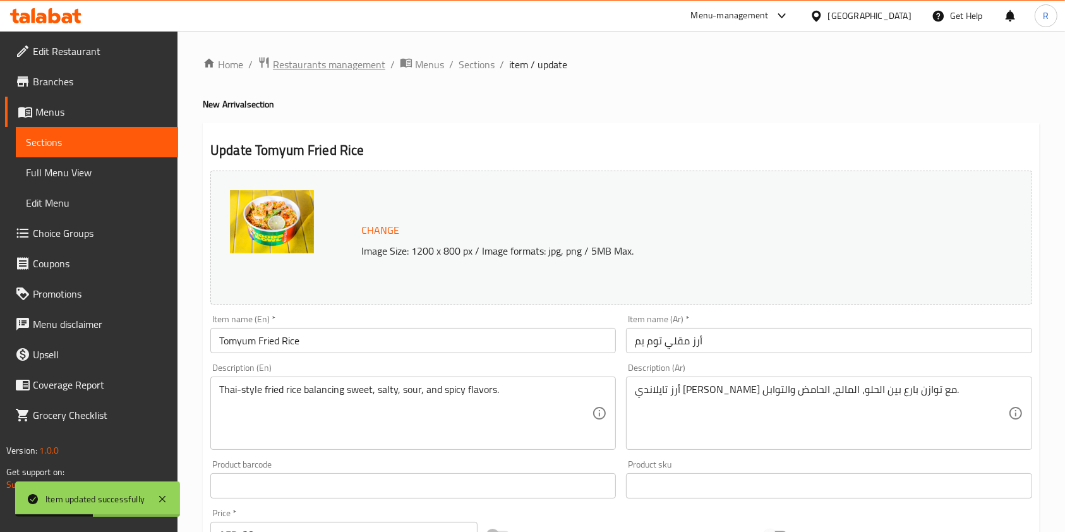
click at [325, 57] on span "Restaurants management" at bounding box center [329, 64] width 112 height 15
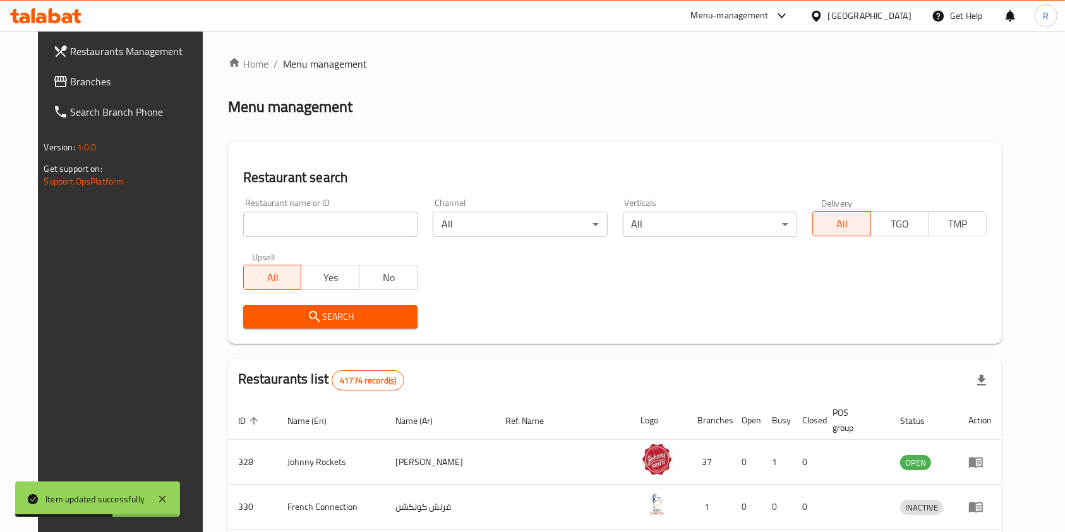
click at [288, 220] on input "search" at bounding box center [330, 224] width 174 height 25
type input "bakelab"
click button "Search" at bounding box center [330, 316] width 174 height 23
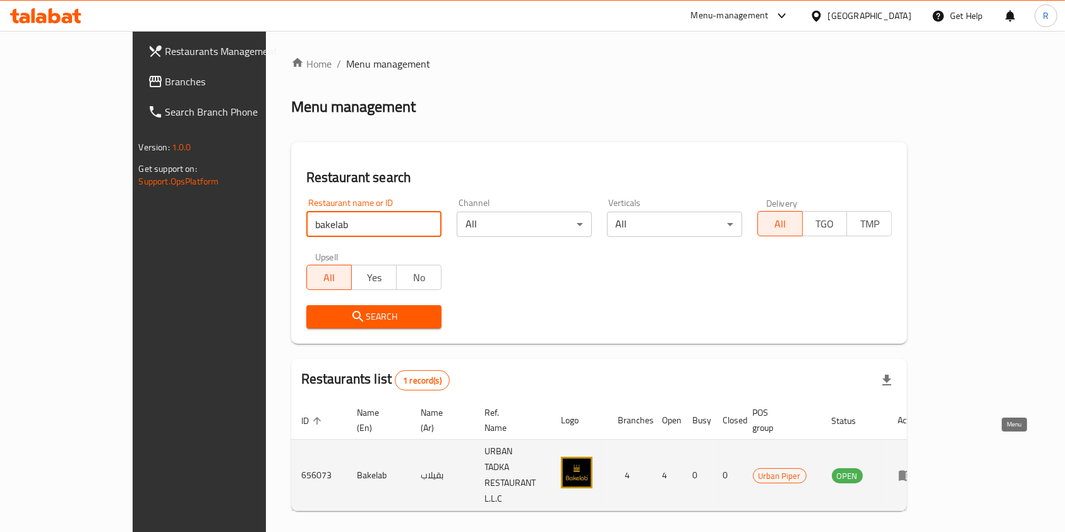
click at [913, 467] on icon "enhanced table" at bounding box center [905, 474] width 15 height 15
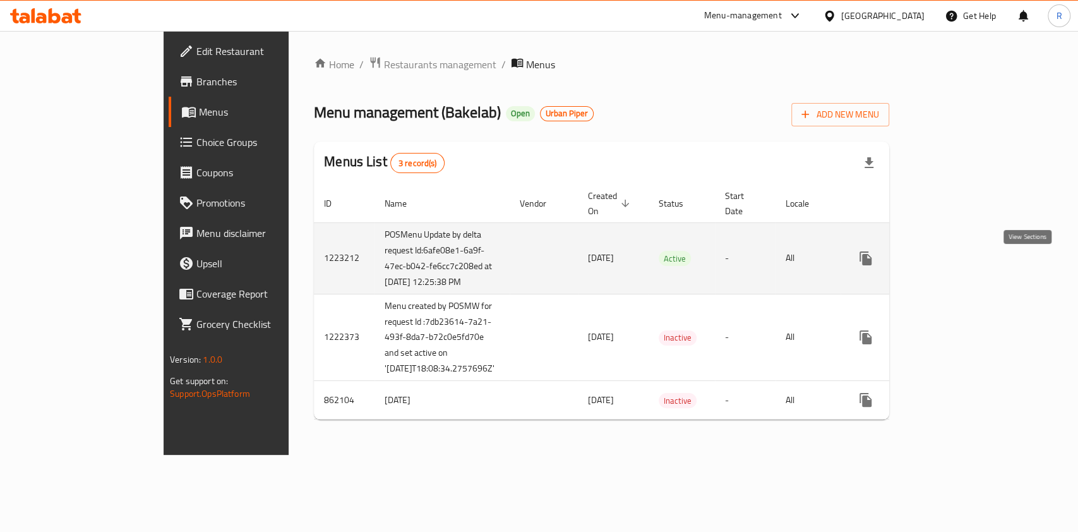
click at [964, 265] on icon "enhanced table" at bounding box center [956, 258] width 15 height 15
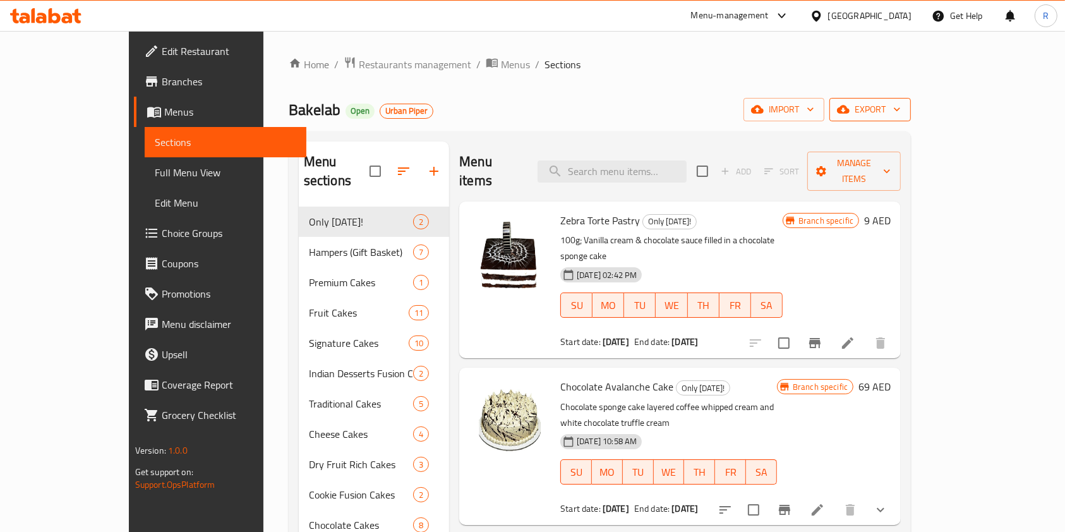
click at [900, 102] on span "export" at bounding box center [869, 110] width 61 height 16
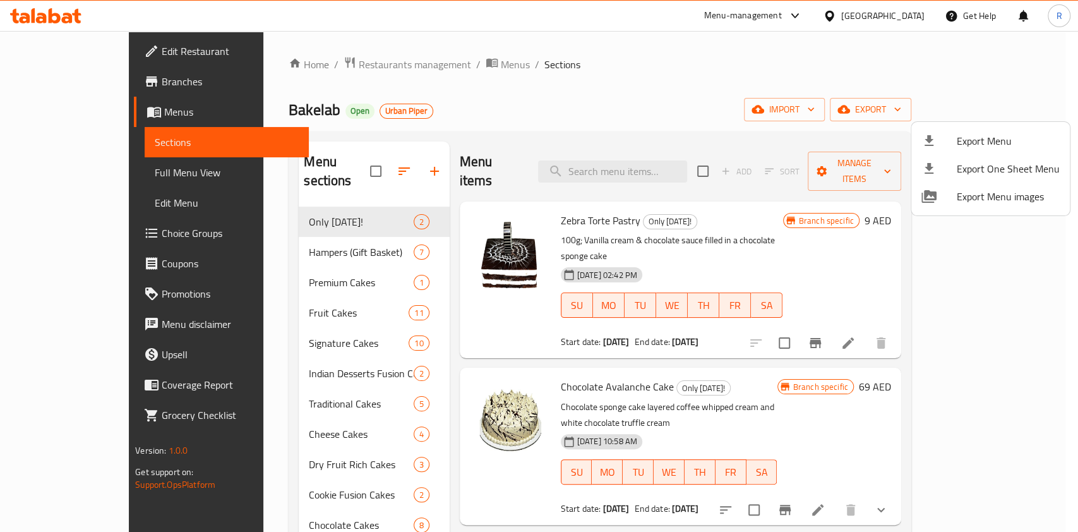
click at [268, 246] on div at bounding box center [539, 266] width 1078 height 532
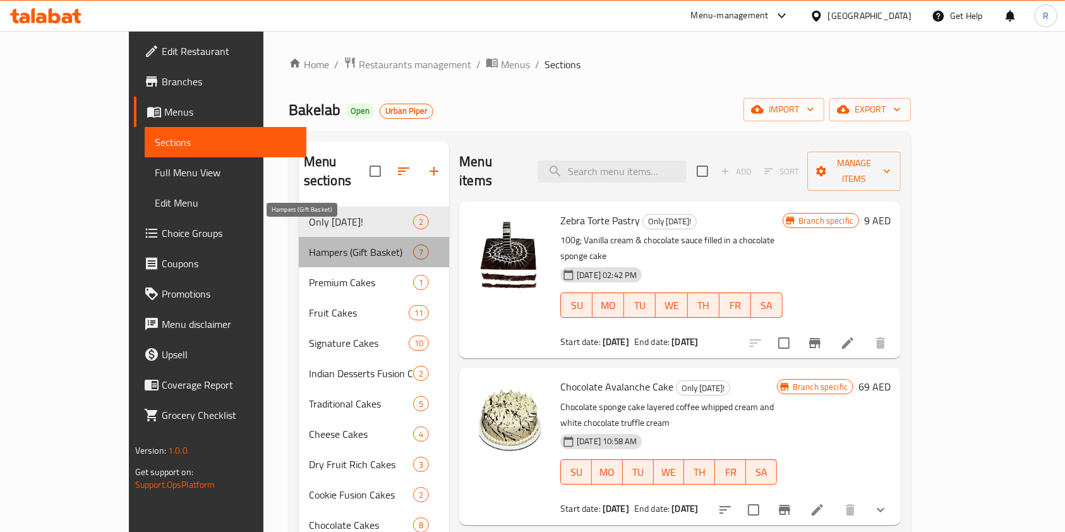
click at [309, 244] on span "Hampers (Gift Basket)" at bounding box center [361, 251] width 104 height 15
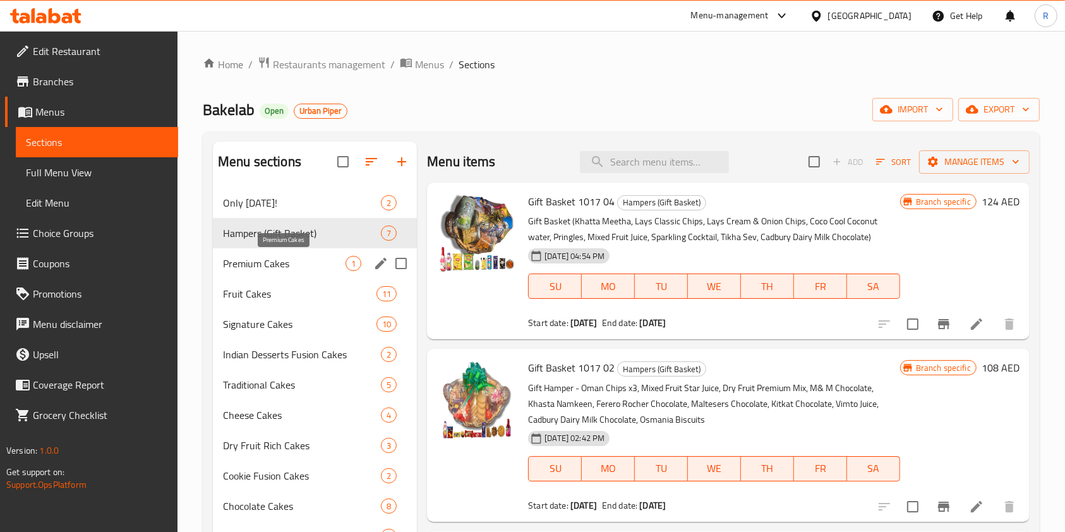
click at [277, 262] on span "Premium Cakes" at bounding box center [284, 263] width 123 height 15
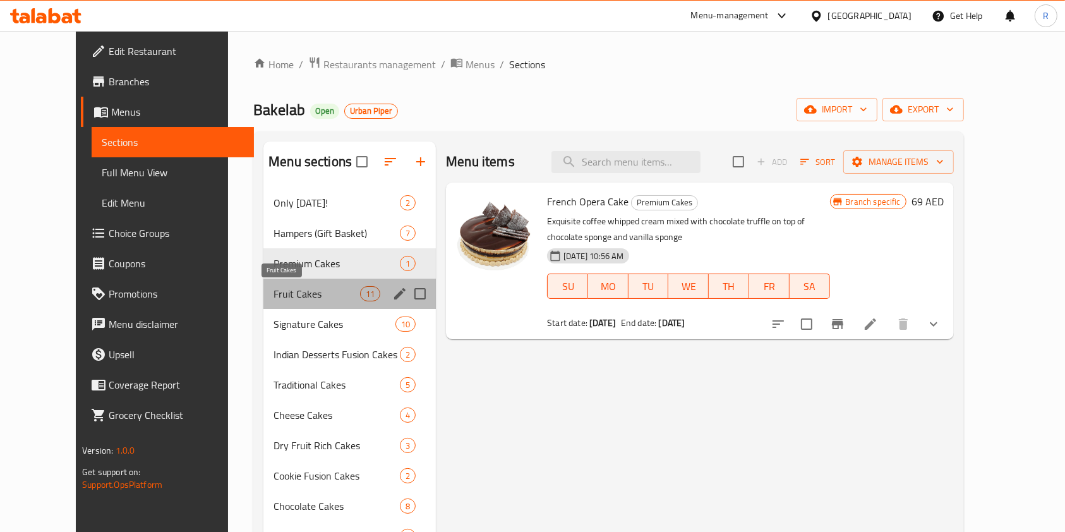
click at [276, 292] on span "Fruit Cakes" at bounding box center [316, 293] width 87 height 15
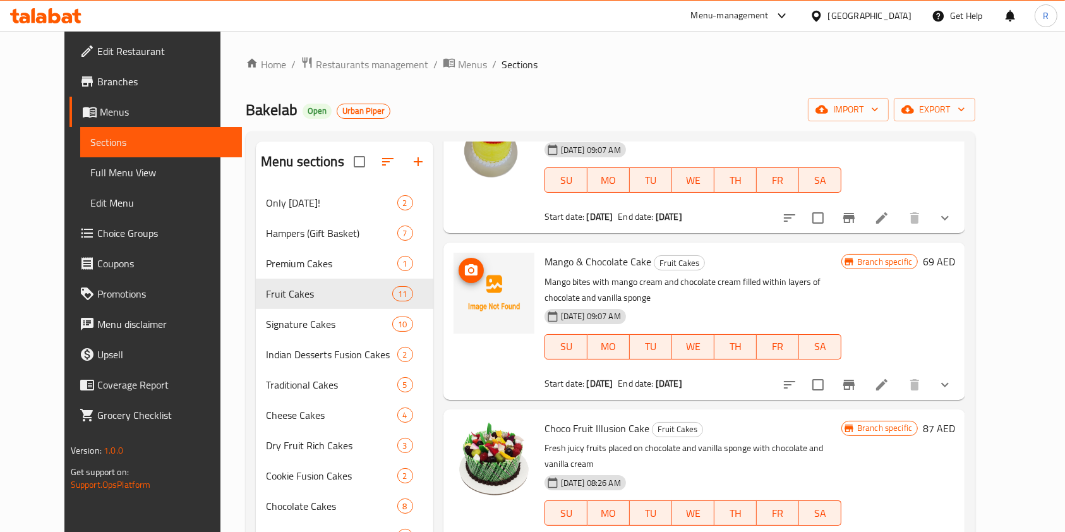
scroll to position [744, 0]
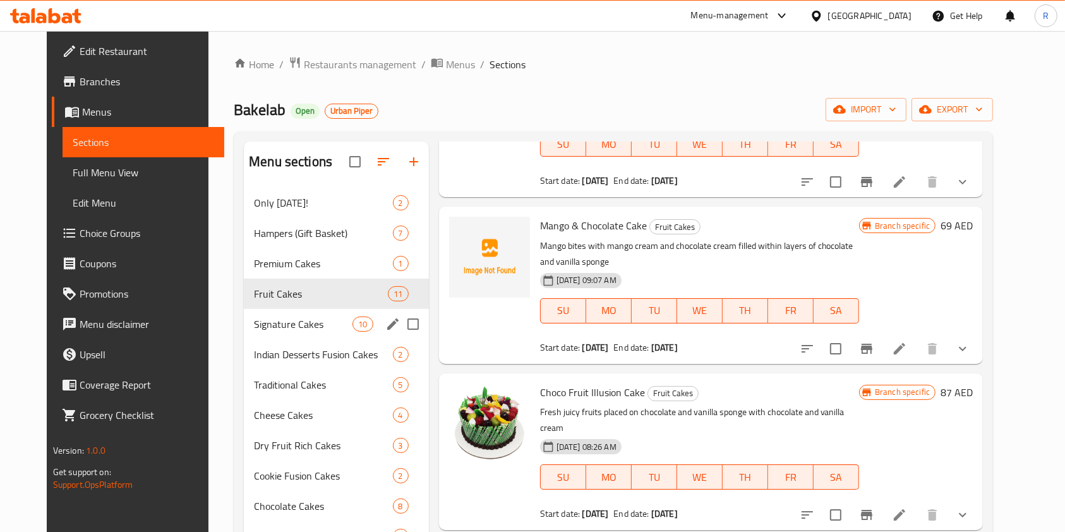
click at [273, 313] on div "Signature Cakes 10" at bounding box center [336, 324] width 185 height 30
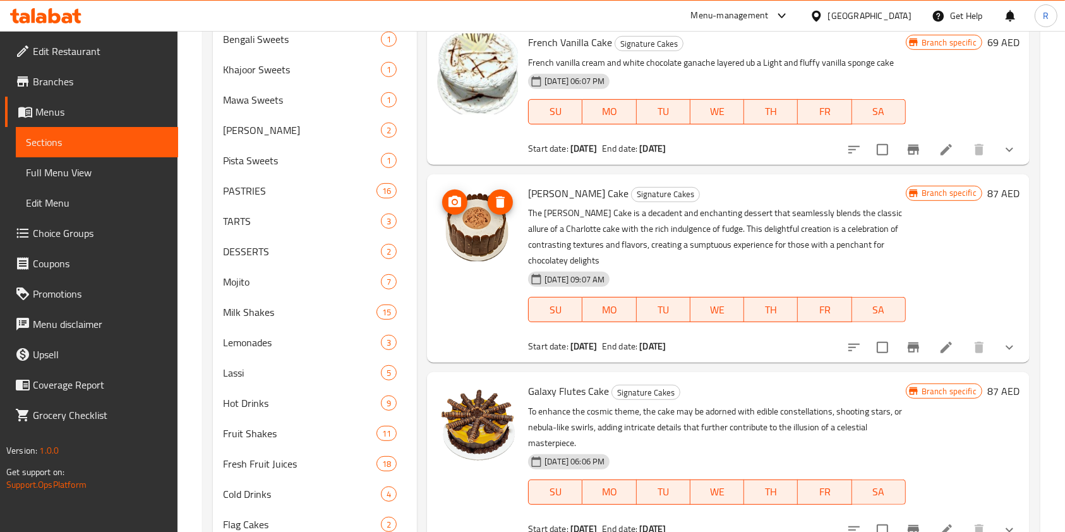
scroll to position [589, 0]
click at [256, 182] on span "PASTRIES" at bounding box center [282, 189] width 118 height 15
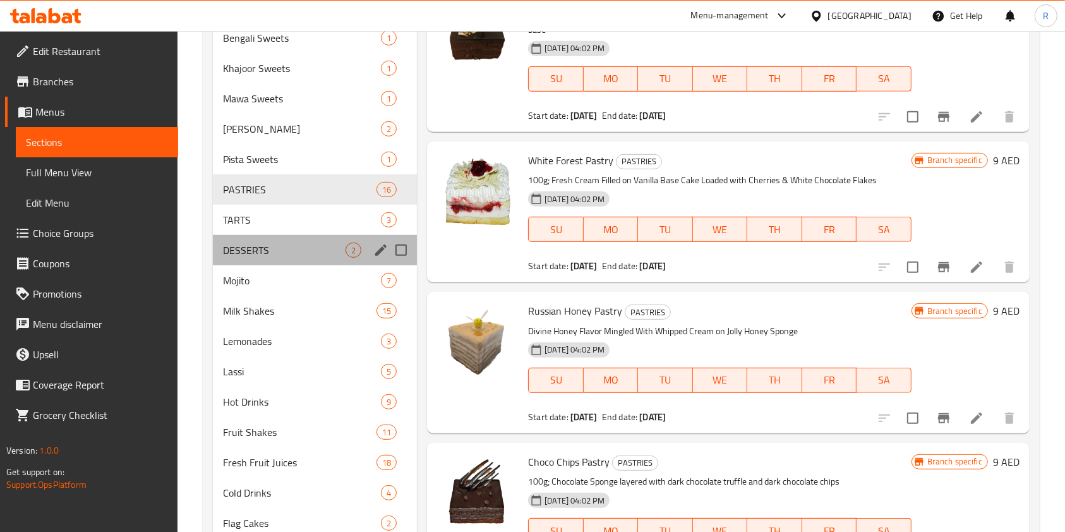
click at [251, 239] on div "DESSERTS 2" at bounding box center [315, 250] width 204 height 30
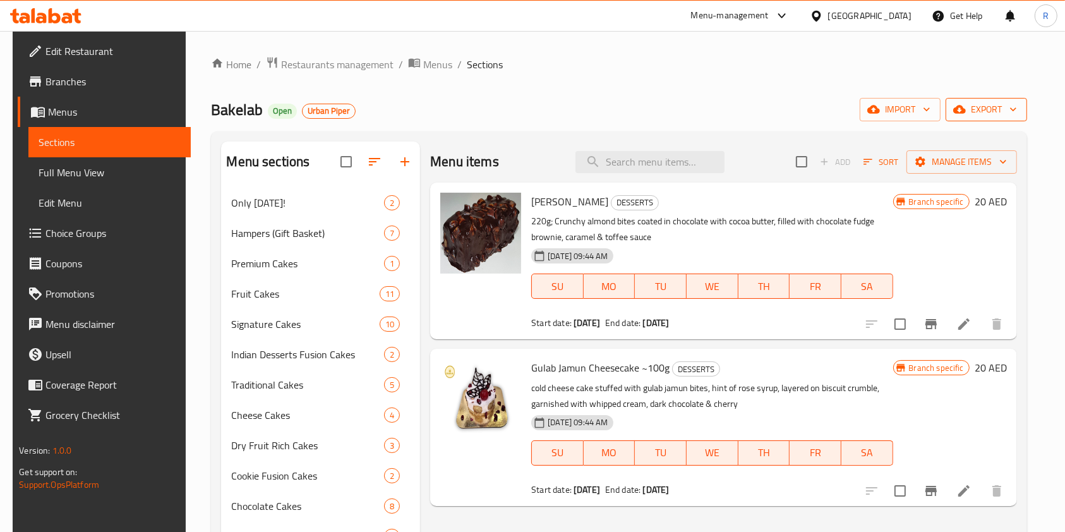
click at [1010, 107] on span "export" at bounding box center [985, 110] width 61 height 16
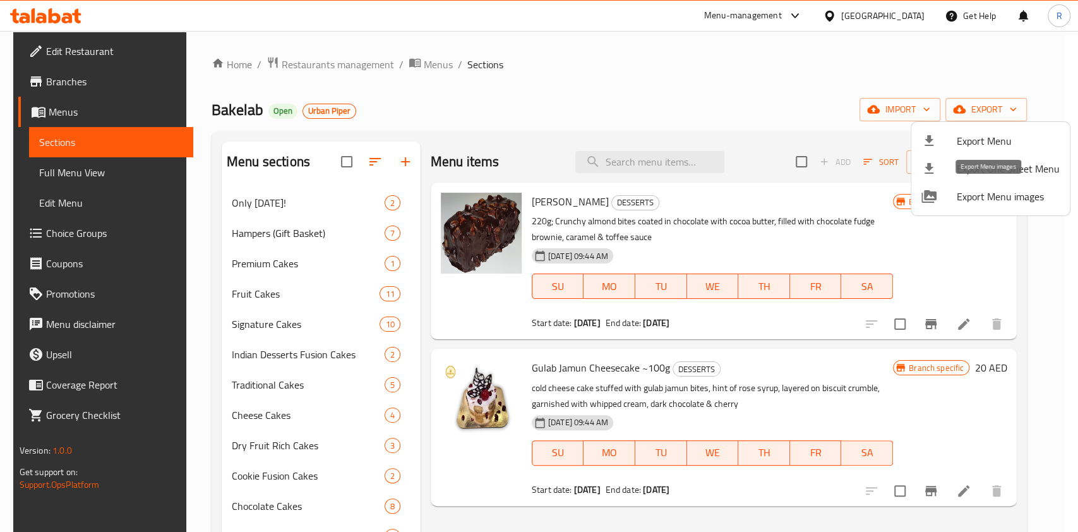
click at [986, 198] on span "Export Menu images" at bounding box center [1008, 196] width 103 height 15
click at [104, 131] on div at bounding box center [539, 266] width 1078 height 532
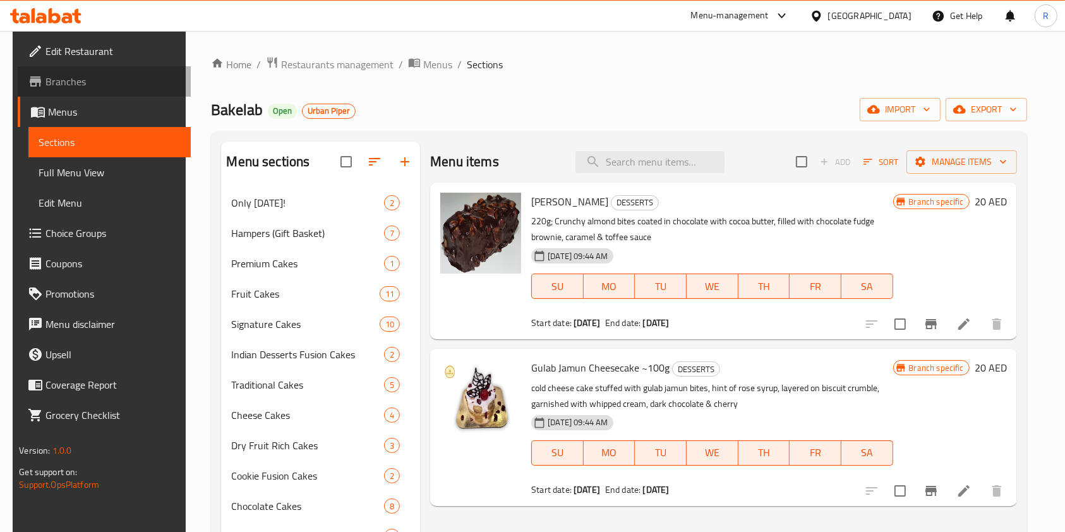
click at [90, 78] on span "Branches" at bounding box center [112, 81] width 135 height 15
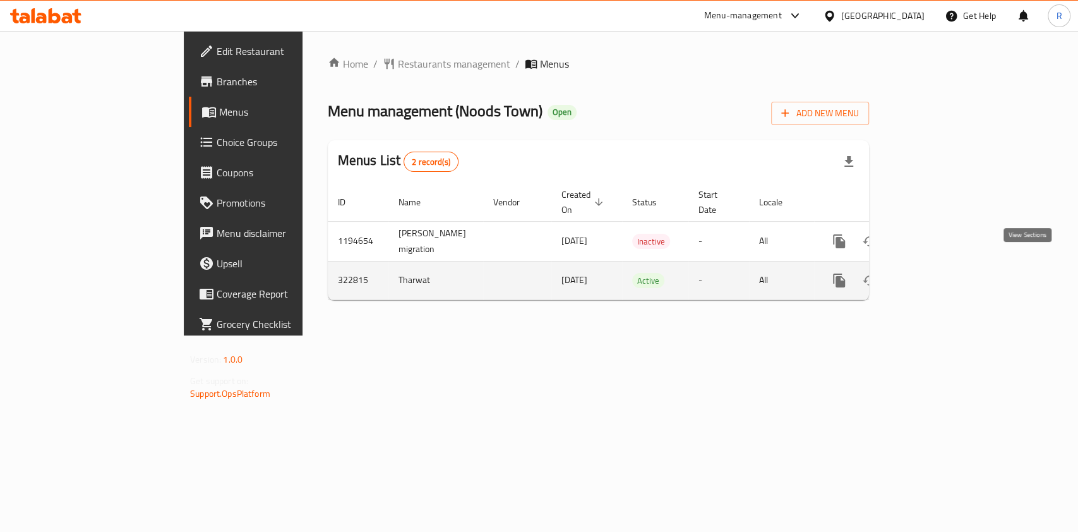
click at [945, 265] on link "enhanced table" at bounding box center [930, 280] width 30 height 30
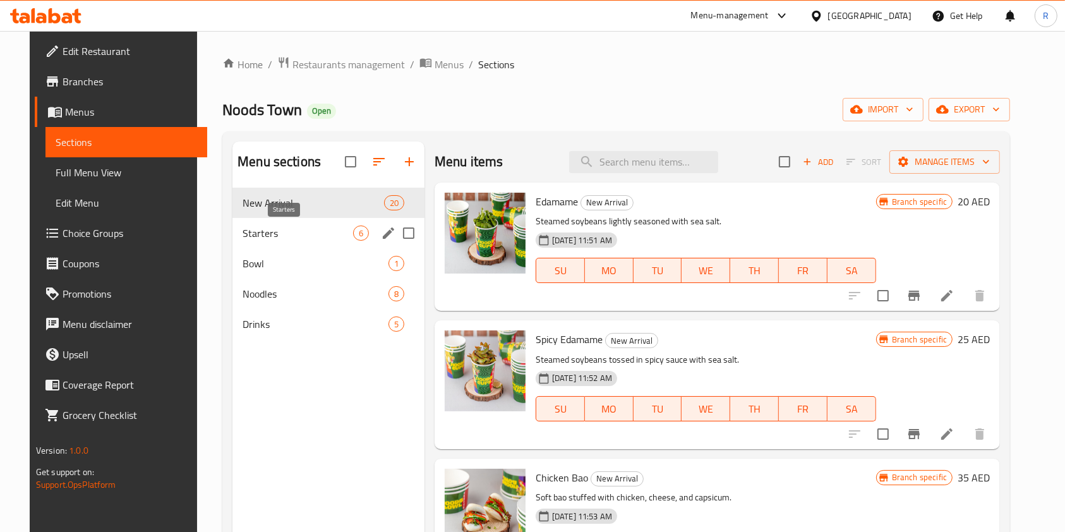
click at [273, 231] on span "Starters" at bounding box center [297, 232] width 111 height 15
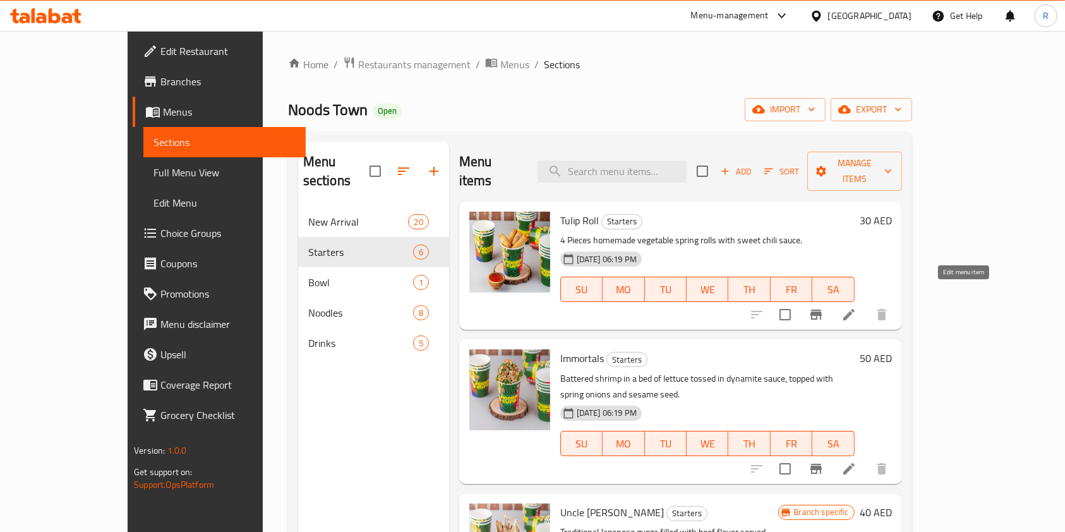
click at [856, 307] on icon at bounding box center [848, 314] width 15 height 15
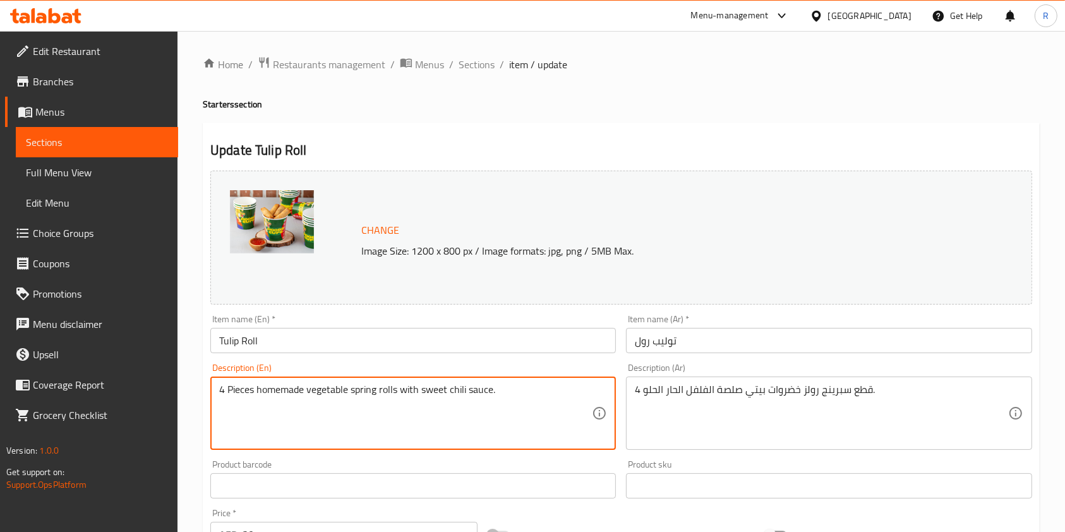
paste textarea "Homemade vegetable spring rolls served with sweet chili dipping"
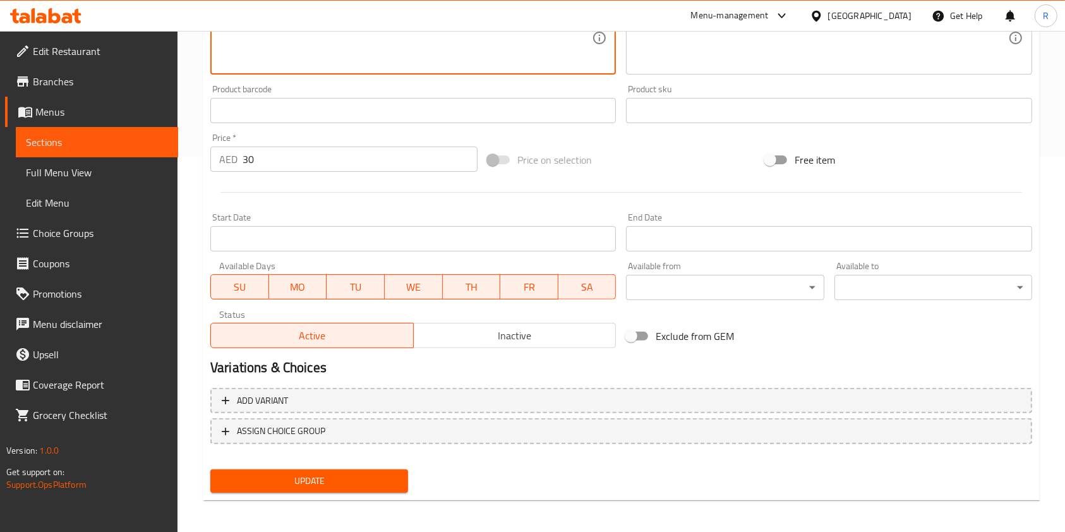
scroll to position [379, 0]
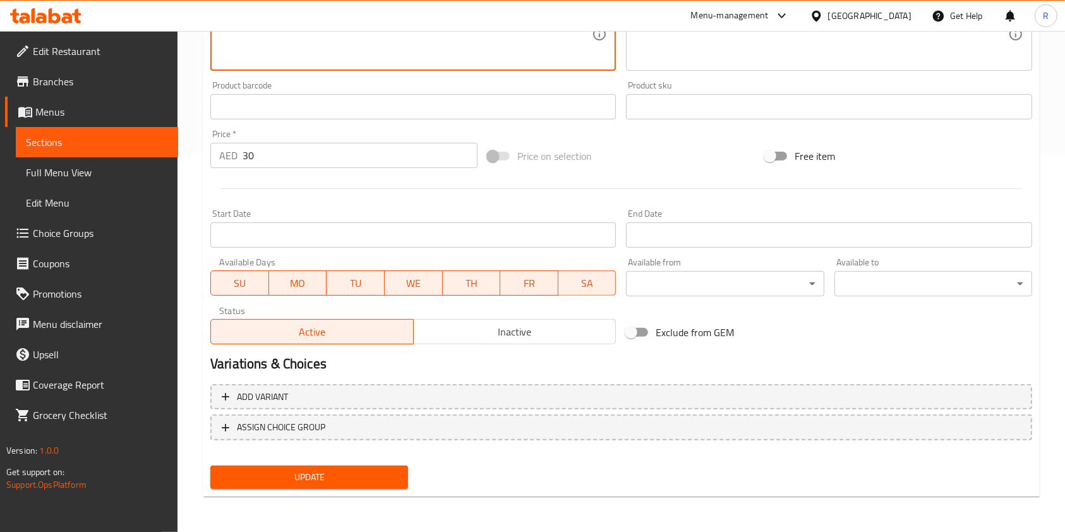
type textarea "Homemade vegetable spring rolls served with sweet chili dipping sauce."
click at [308, 476] on span "Update" at bounding box center [308, 477] width 177 height 16
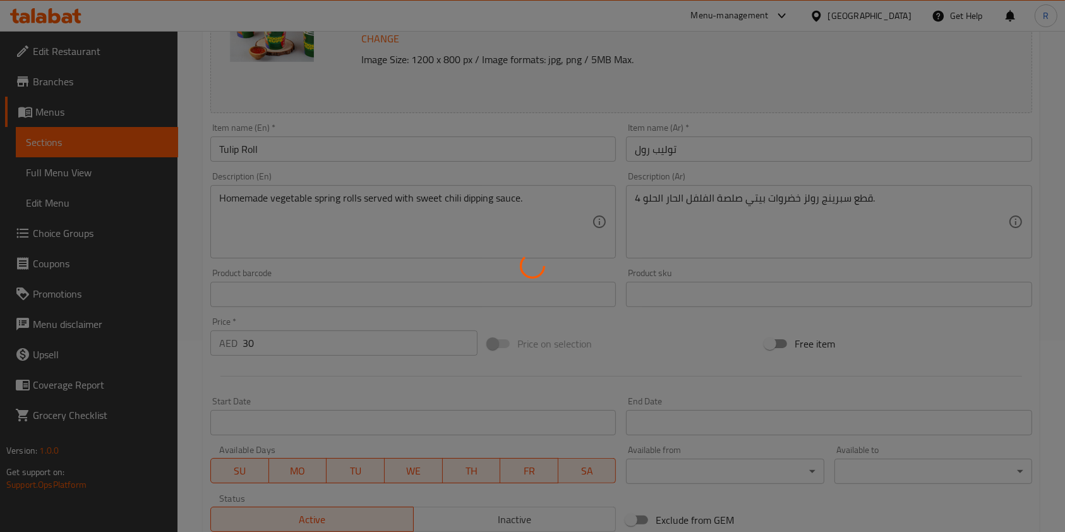
scroll to position [0, 0]
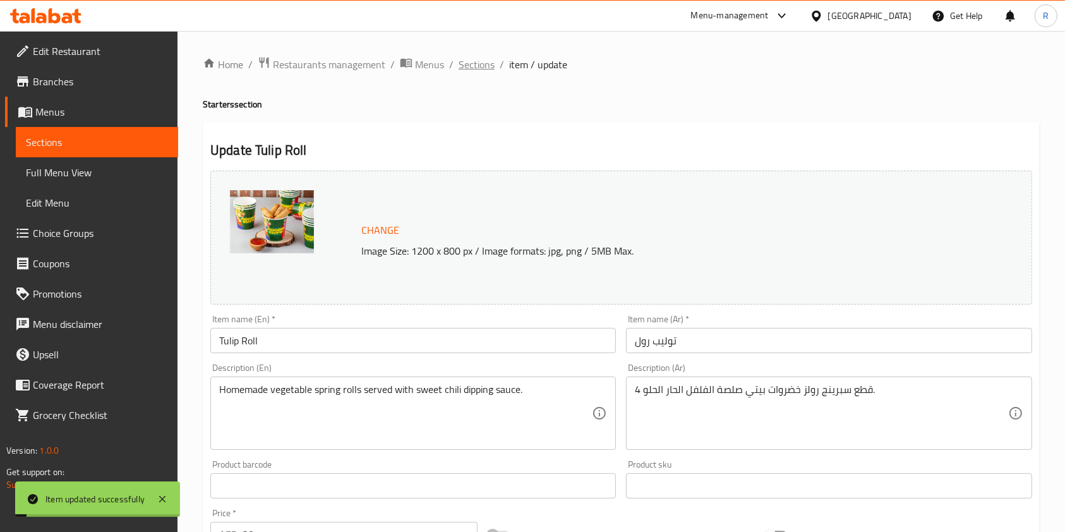
click at [489, 61] on span "Sections" at bounding box center [476, 64] width 36 height 15
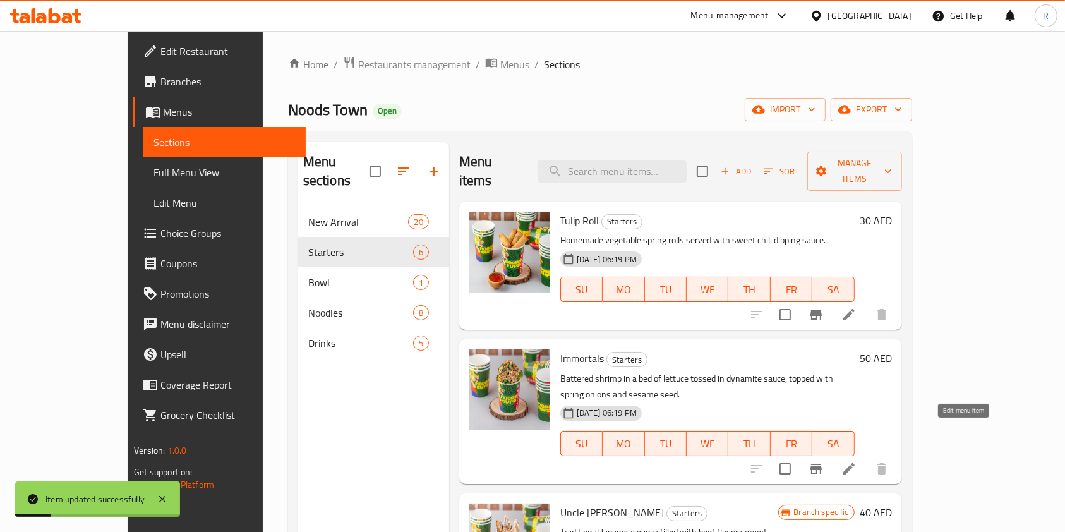
click at [856, 461] on icon at bounding box center [848, 468] width 15 height 15
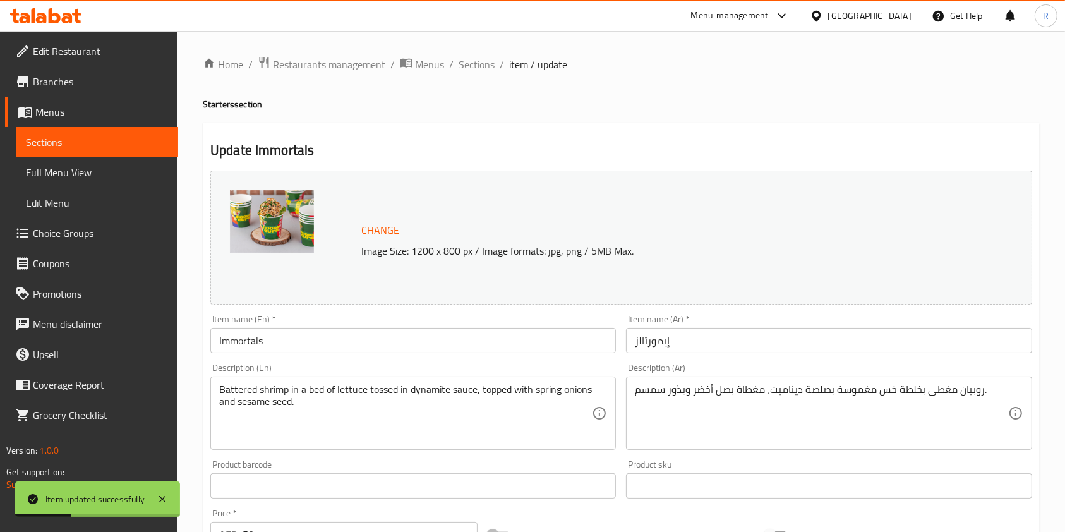
drag, startPoint x: 455, startPoint y: 419, endPoint x: 469, endPoint y: 402, distance: 22.0
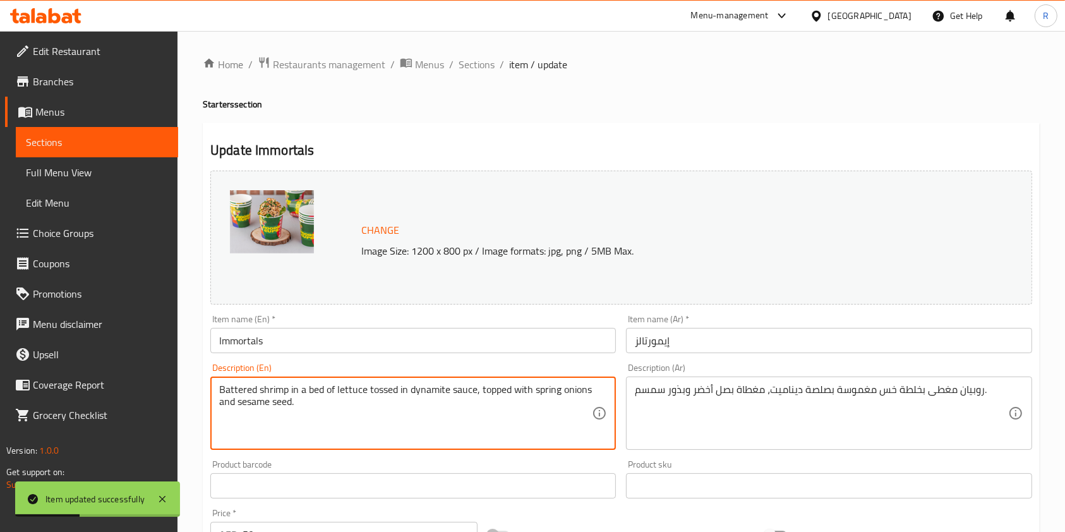
paste textarea "Crispy battered shrimp over lettuce, tossed in dynamite sauce, topped with spri…"
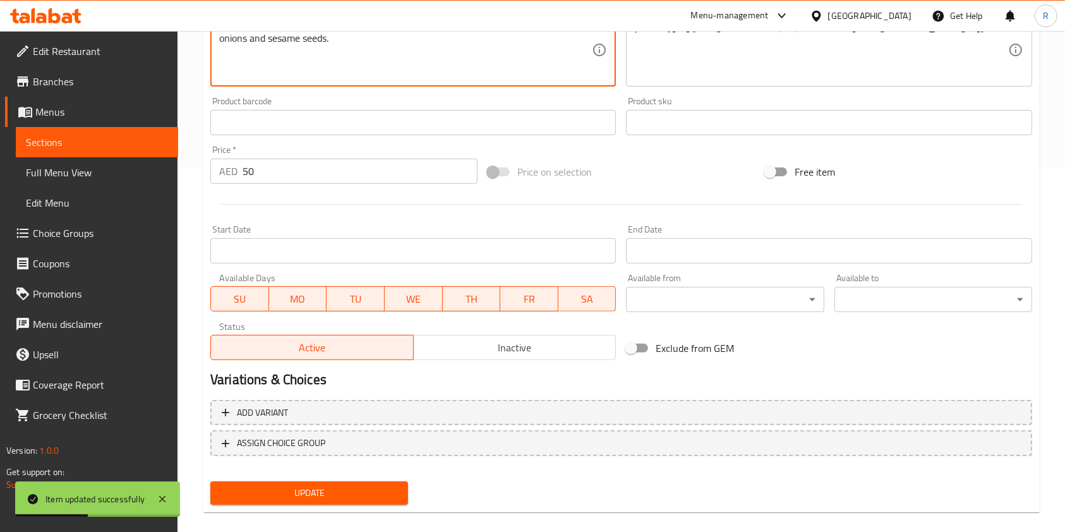
scroll to position [379, 0]
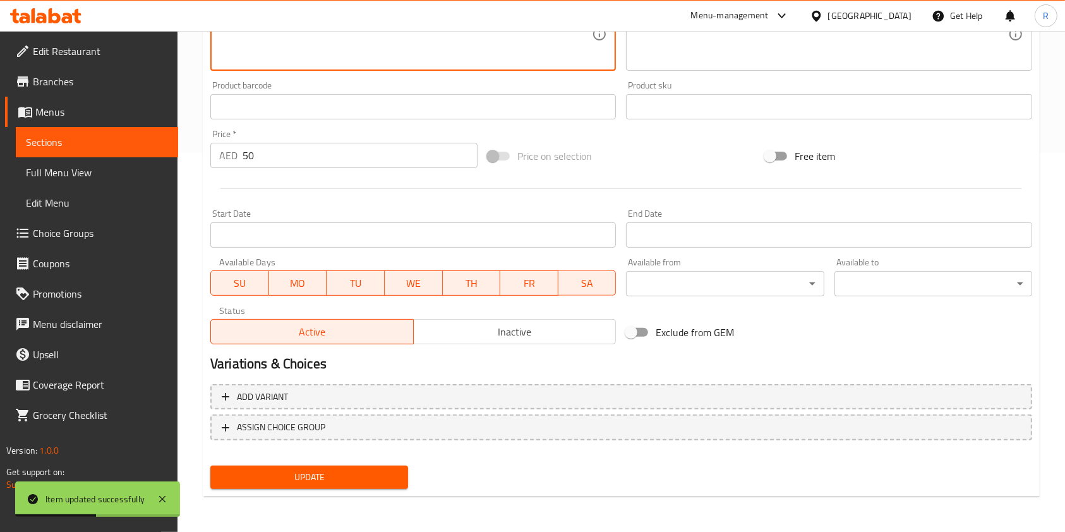
type textarea "Crispy battered shrimp over lettuce, tossed in dynamite sauce, topped with spri…"
click at [270, 472] on span "Update" at bounding box center [308, 477] width 177 height 16
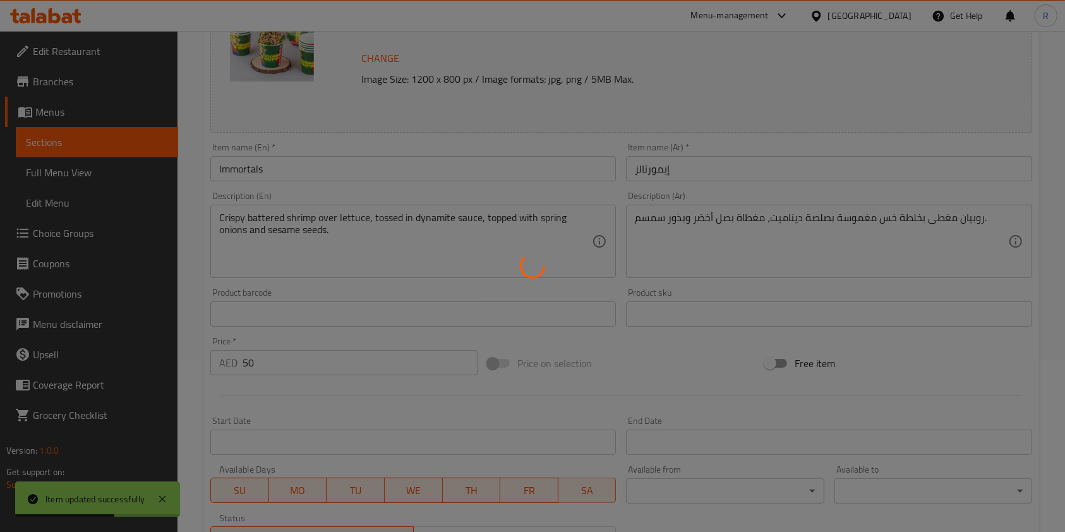
scroll to position [0, 0]
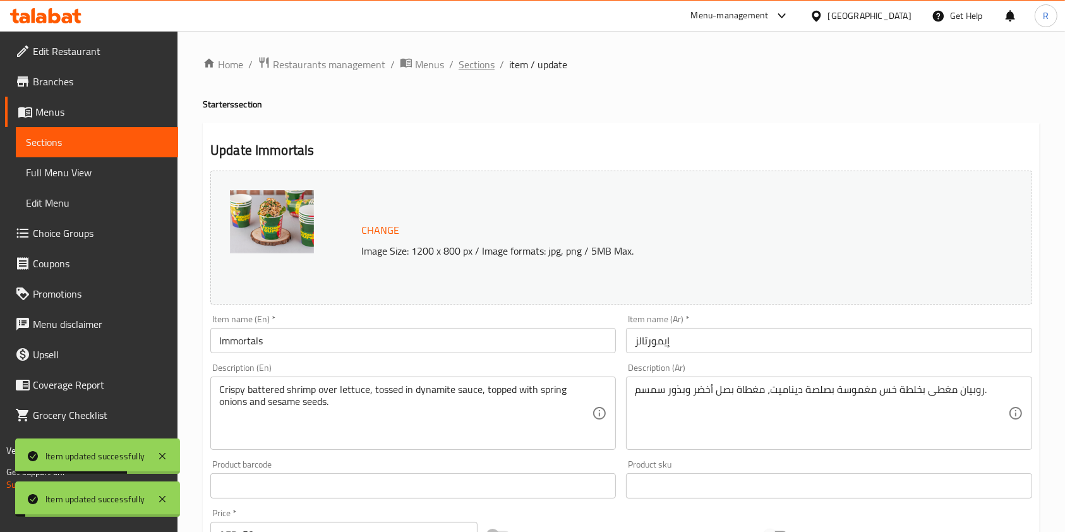
click at [479, 57] on span "Sections" at bounding box center [476, 64] width 36 height 15
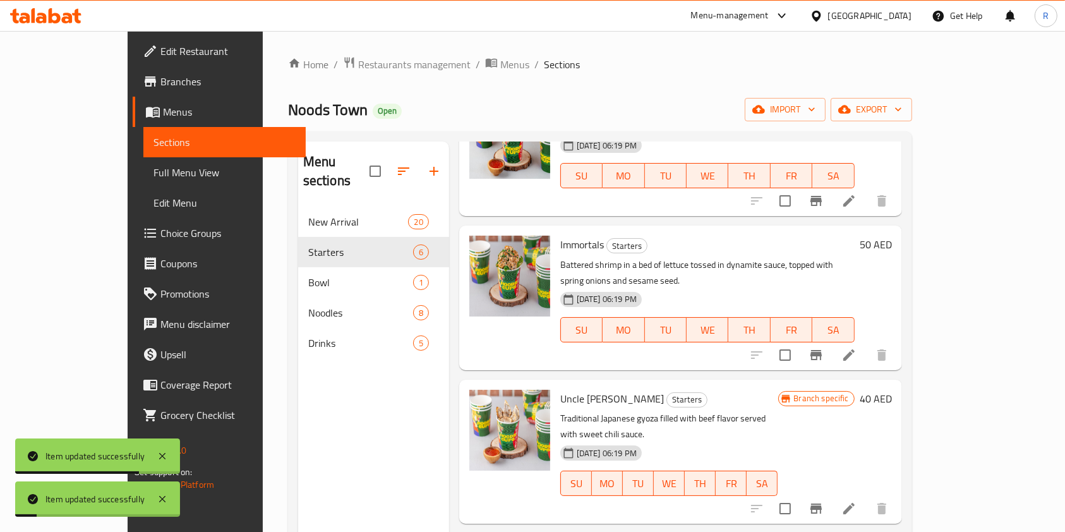
scroll to position [168, 0]
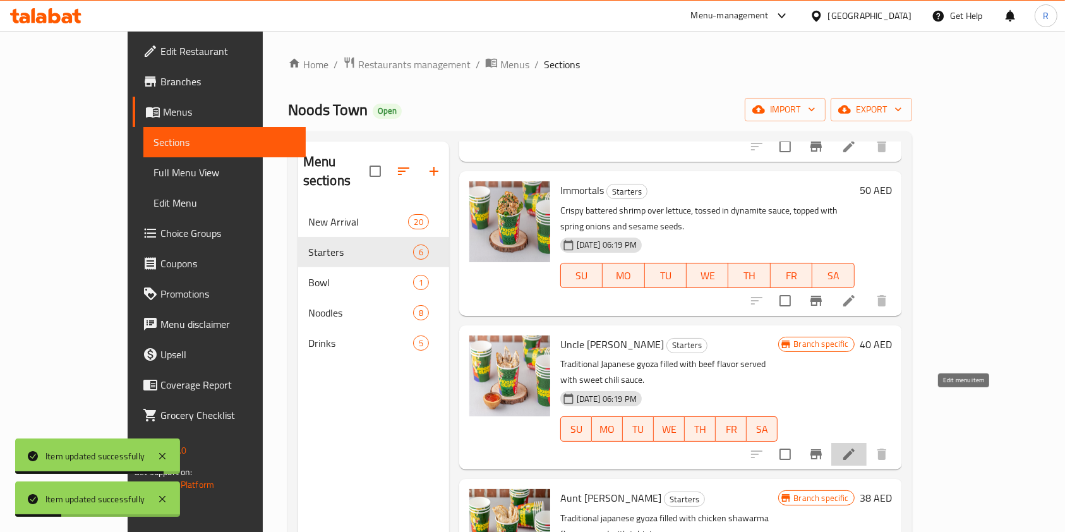
click at [856, 446] on icon at bounding box center [848, 453] width 15 height 15
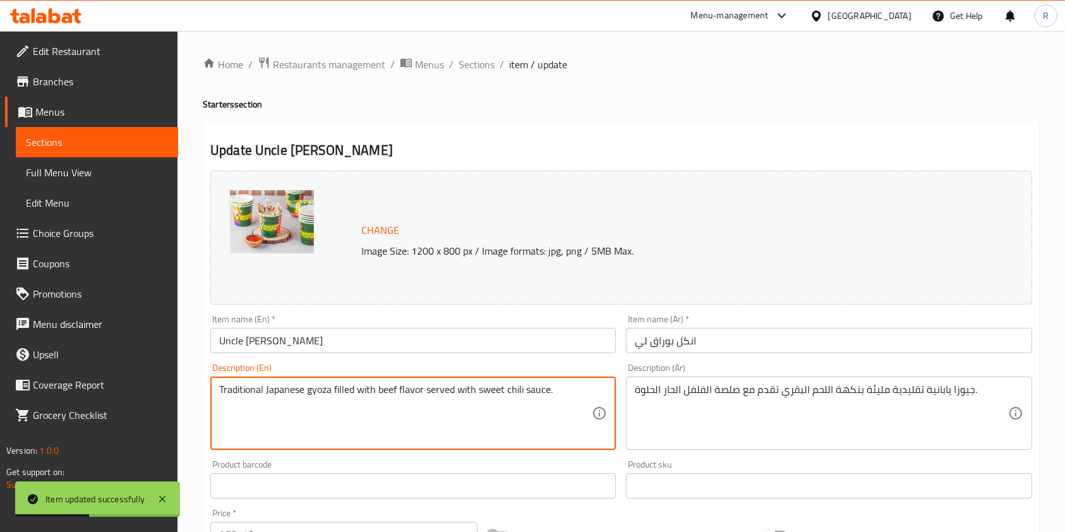
paste textarea "Japanese gyoza filled with savory beef,"
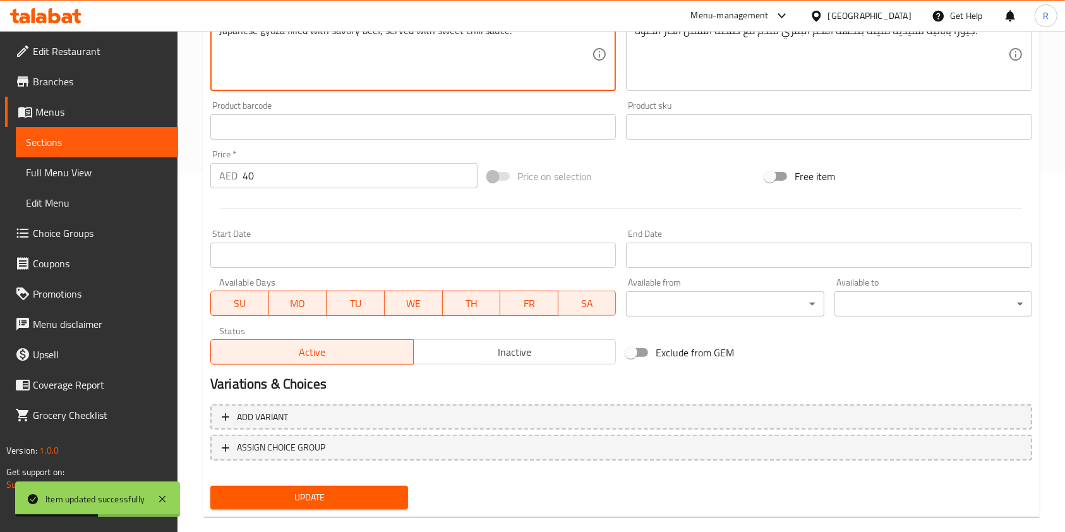
scroll to position [379, 0]
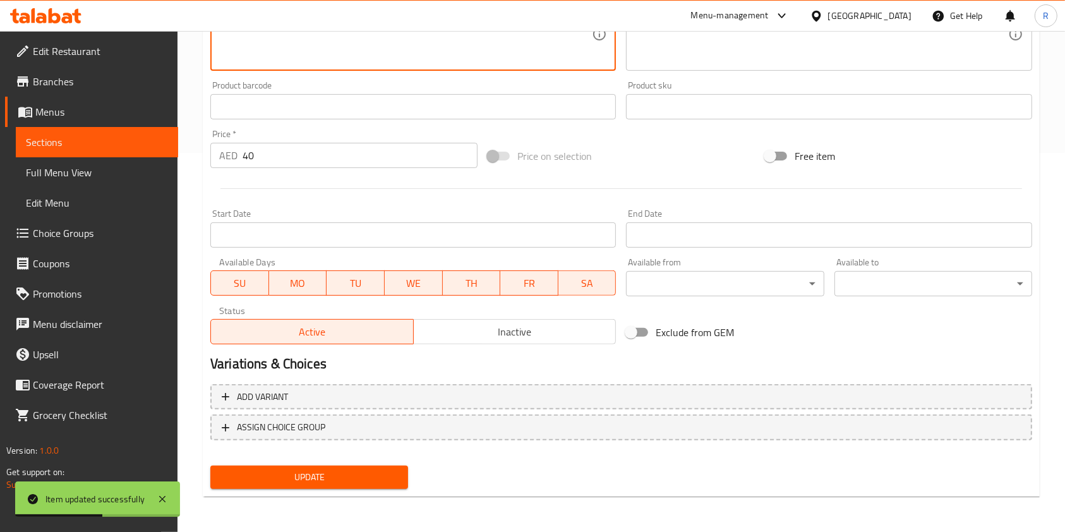
type textarea "Japanese gyoza filled with savory beef, served with sweet chili sauce."
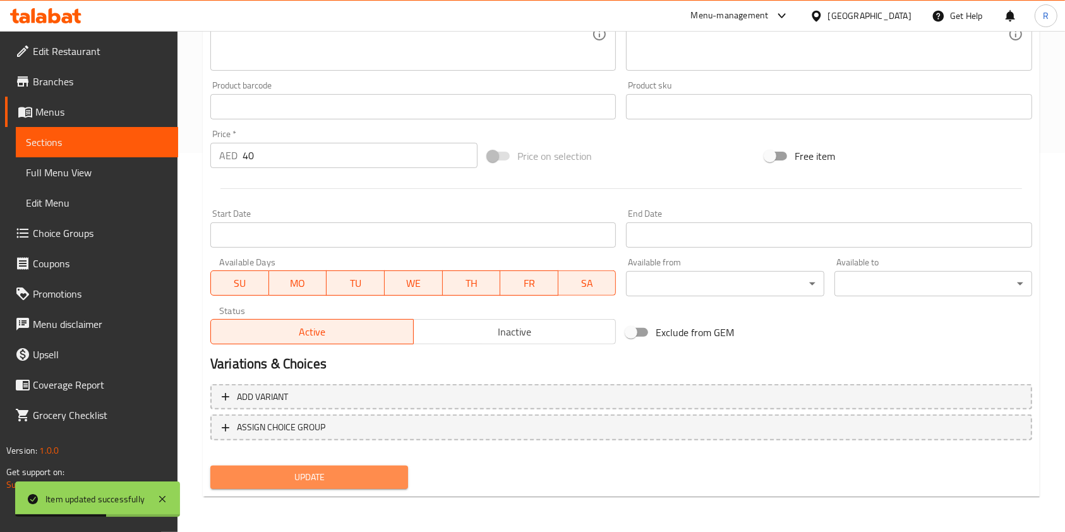
click at [261, 467] on button "Update" at bounding box center [309, 476] width 198 height 23
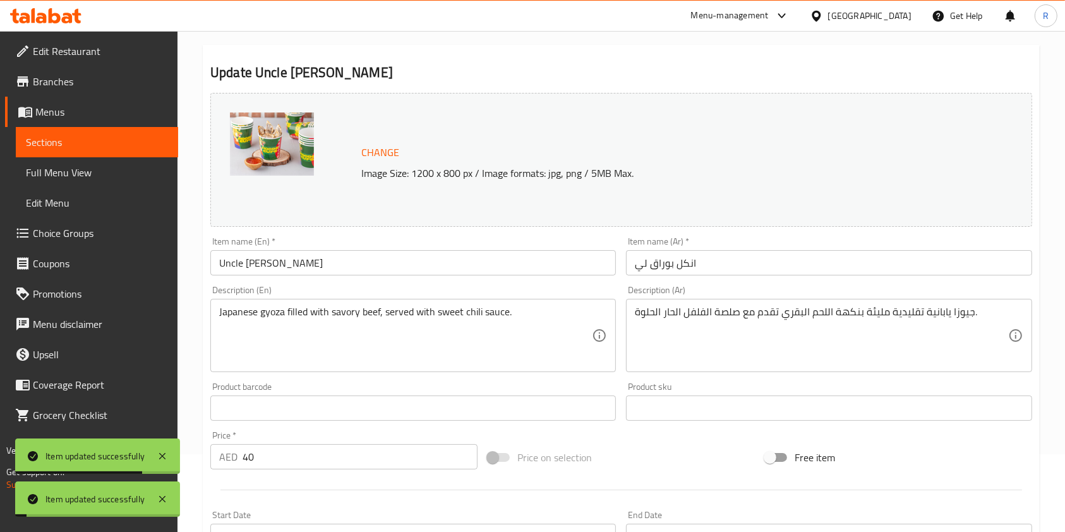
scroll to position [0, 0]
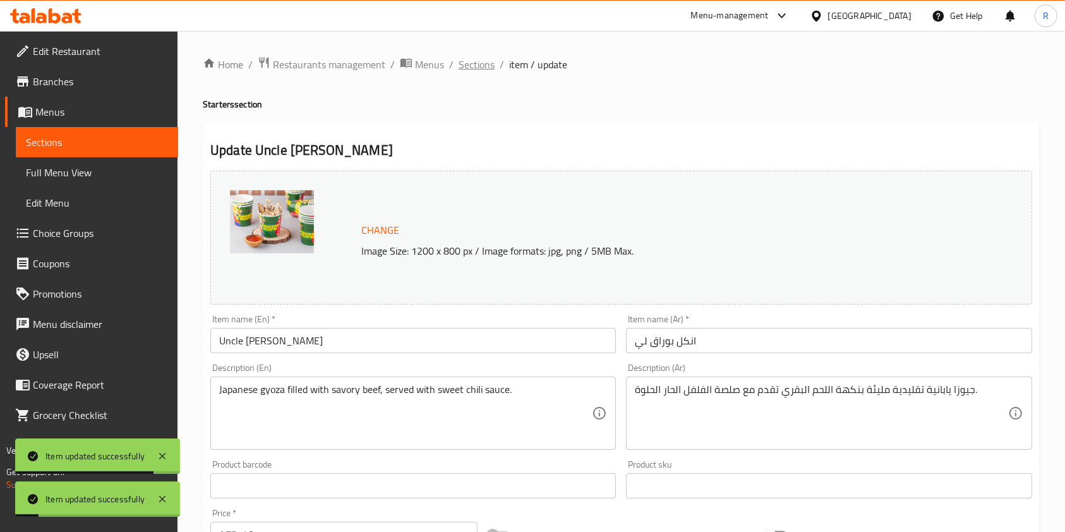
click at [481, 57] on span "Sections" at bounding box center [476, 64] width 36 height 15
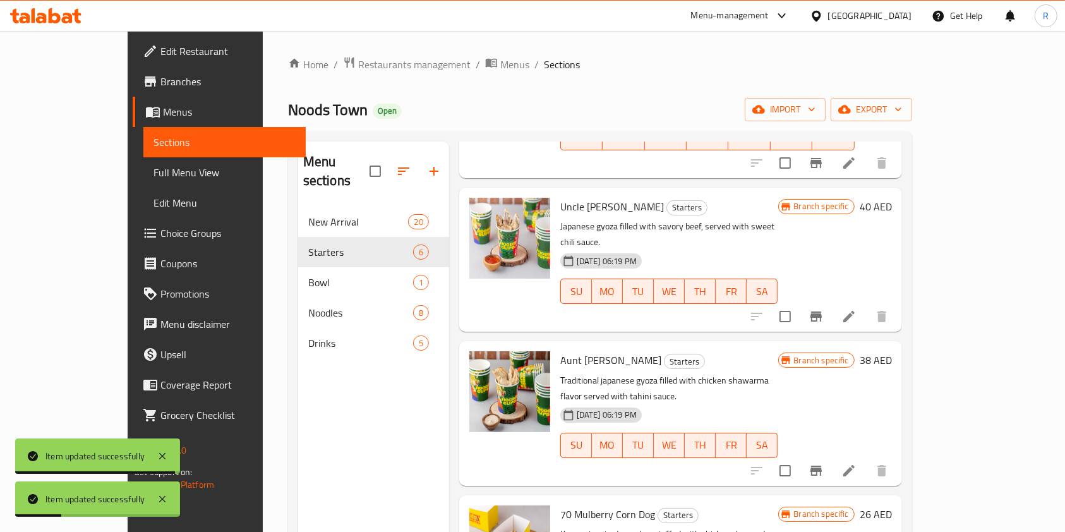
scroll to position [328, 0]
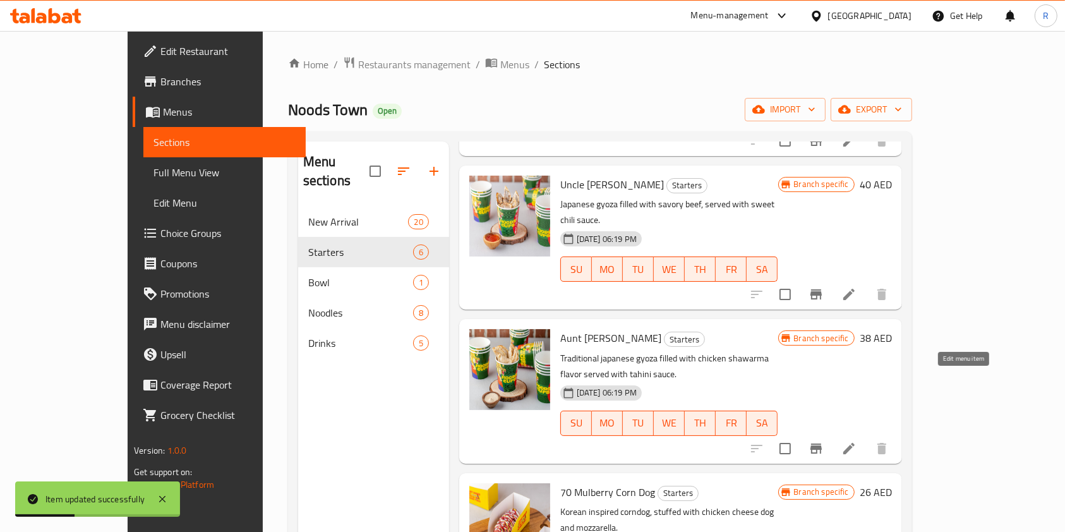
click at [856, 441] on icon at bounding box center [848, 448] width 15 height 15
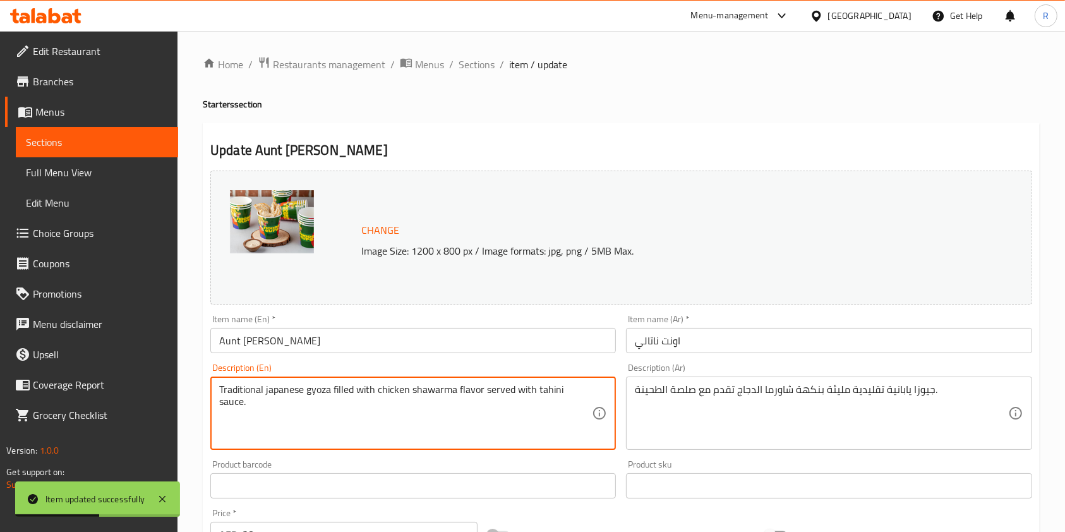
paste textarea "Japanese gyoza filled with chicken shawarma, paired with creamy"
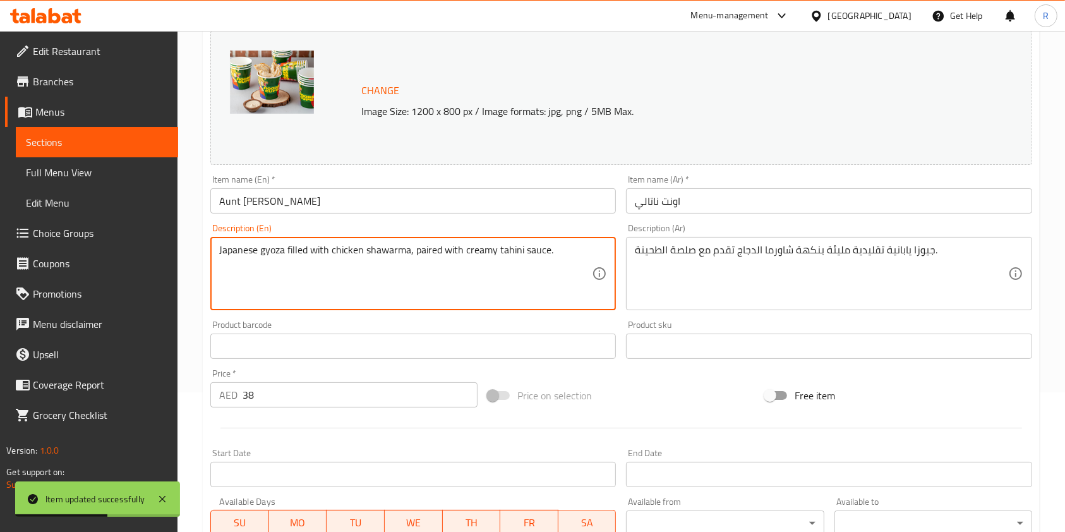
scroll to position [379, 0]
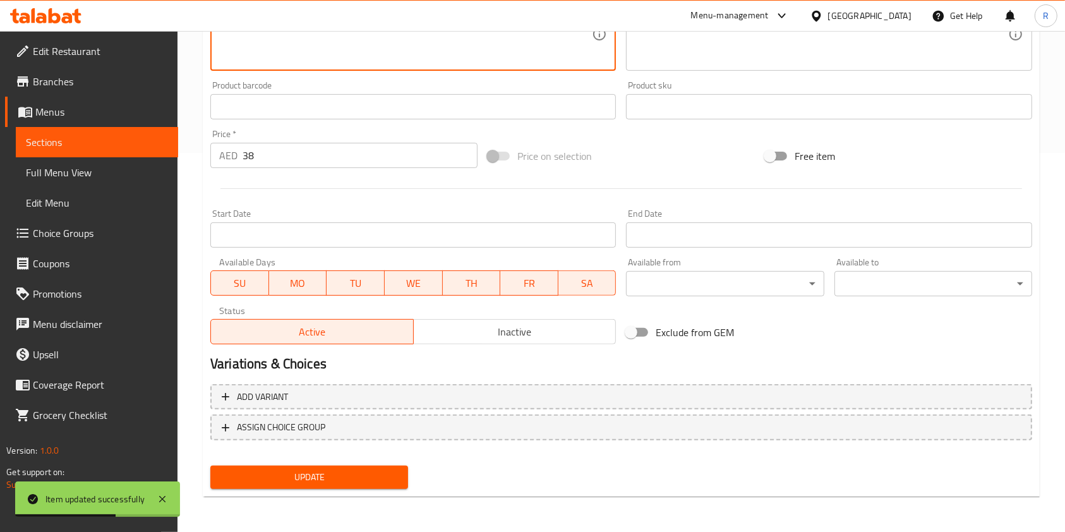
type textarea "Japanese gyoza filled with chicken shawarma, paired with creamy tahini sauce."
click at [324, 466] on button "Update" at bounding box center [309, 476] width 198 height 23
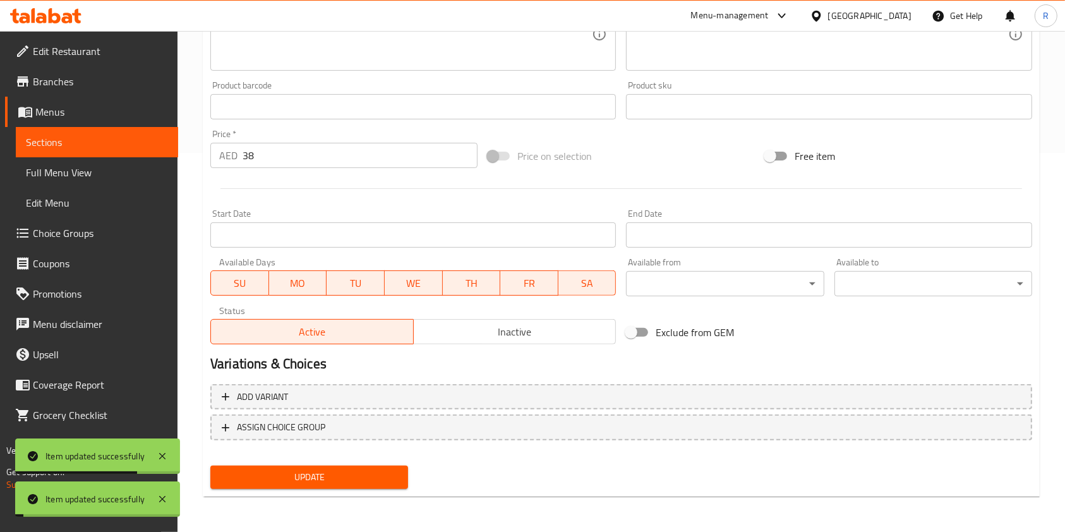
scroll to position [0, 0]
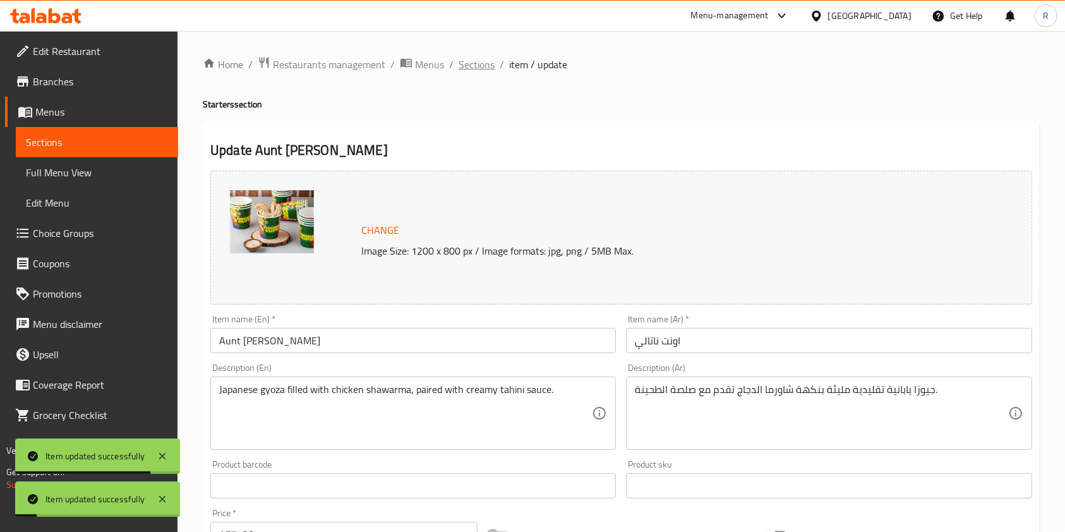
click at [478, 63] on span "Sections" at bounding box center [476, 64] width 36 height 15
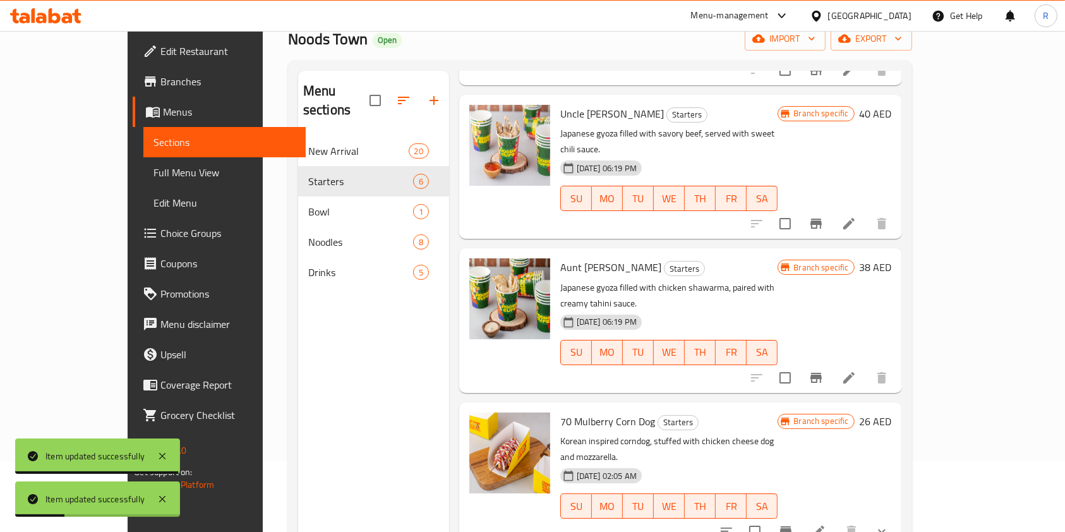
scroll to position [168, 0]
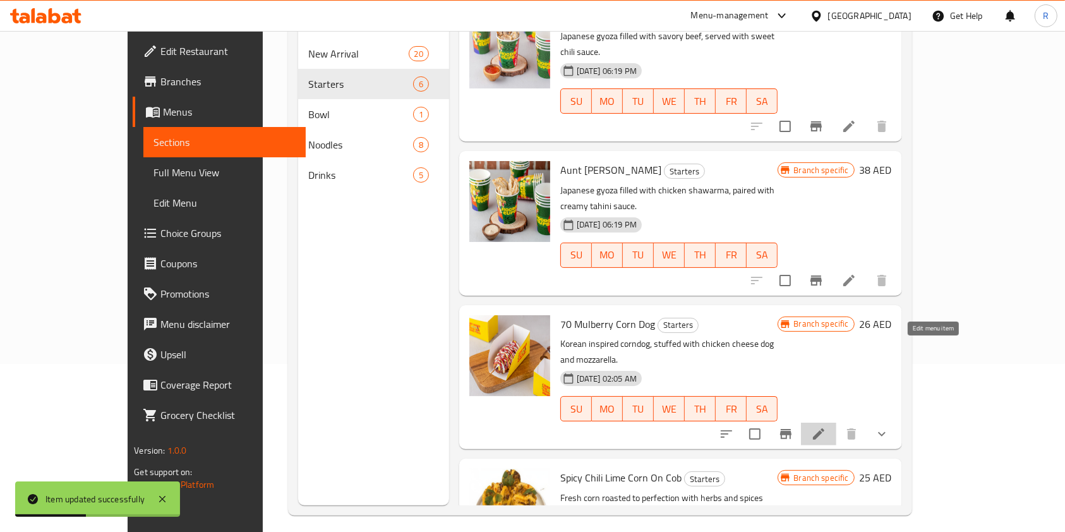
click at [826, 426] on icon at bounding box center [818, 433] width 15 height 15
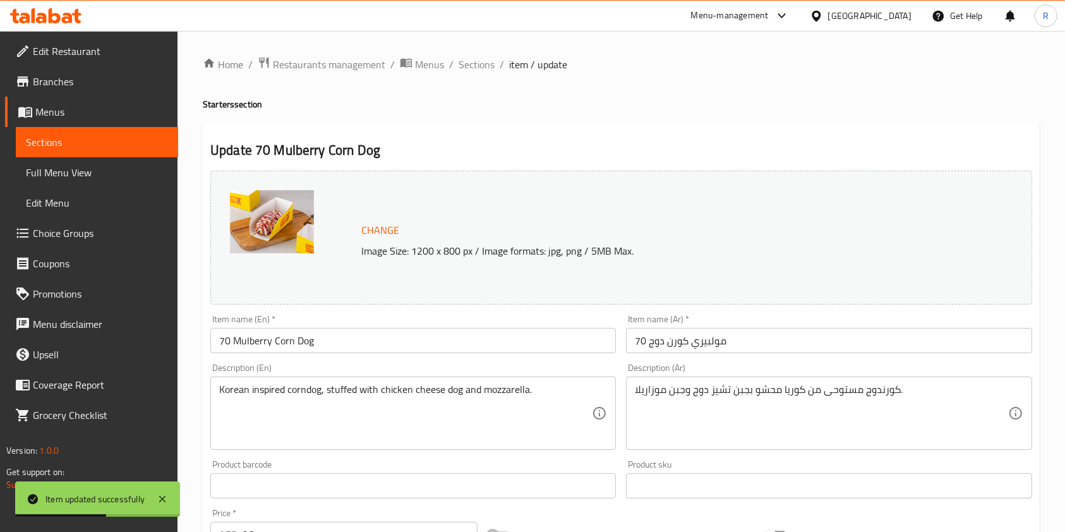
click at [524, 376] on div "Korean inspired corndog, stuffed with chicken cheese dog and mozzarella. Descri…" at bounding box center [412, 412] width 405 height 73
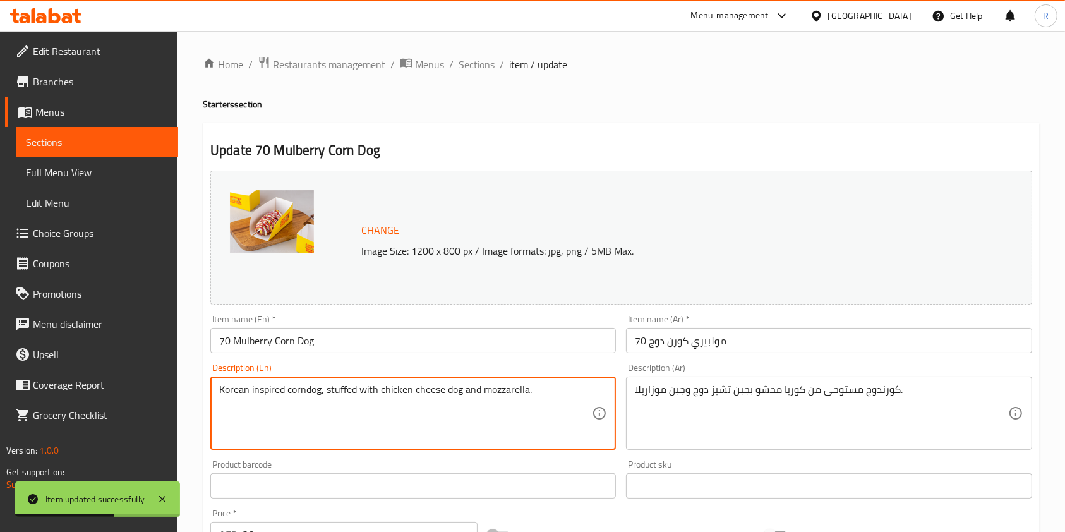
click at [554, 391] on textarea "Korean inspired corndog, stuffed with chicken cheese dog and mozzarella." at bounding box center [405, 413] width 373 height 60
paste textarea "-style corndog stuffed with chicken cheese sausage and mozzarella, served with …"
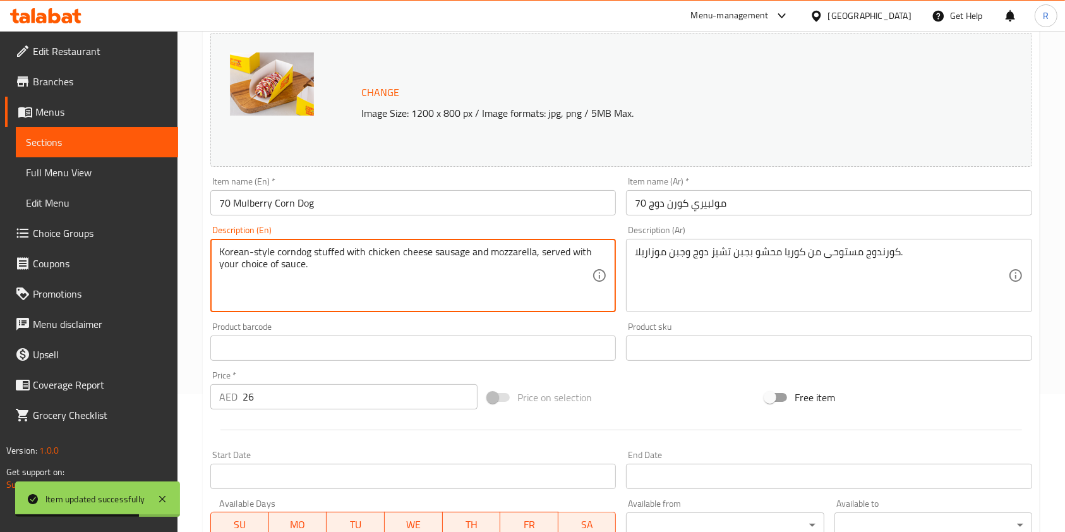
scroll to position [379, 0]
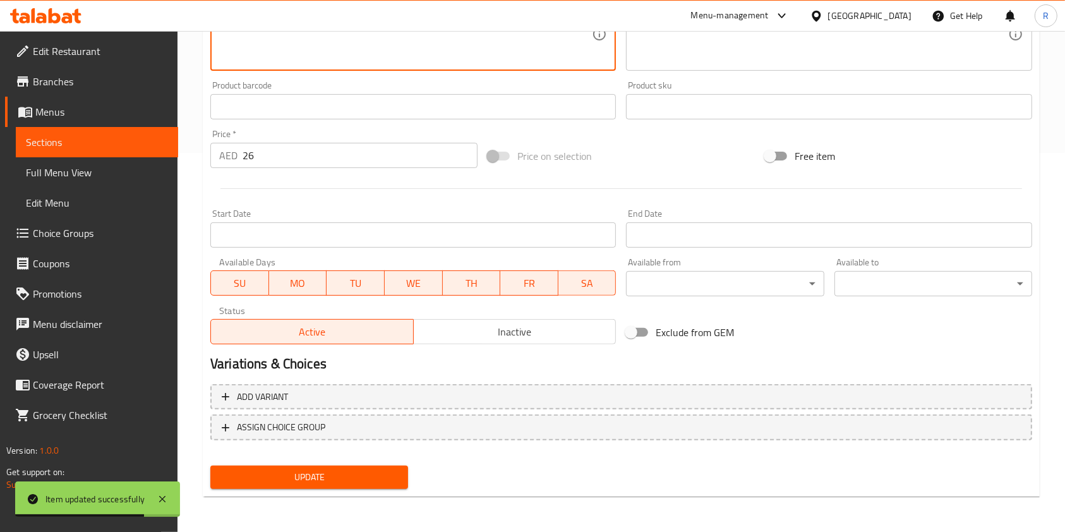
type textarea "Korean-style corndog stuffed with chicken cheese sausage and mozzarella, served…"
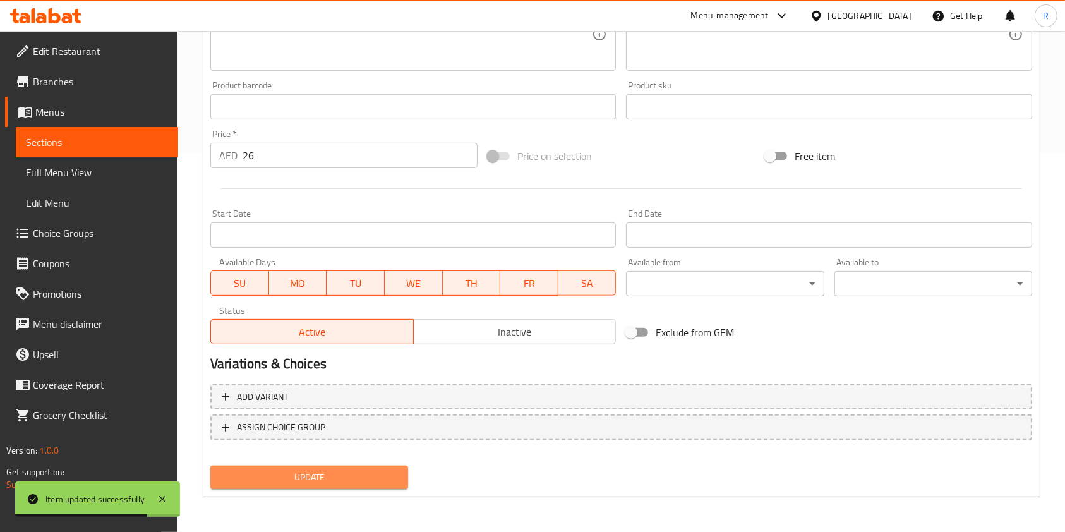
click at [318, 476] on span "Update" at bounding box center [308, 477] width 177 height 16
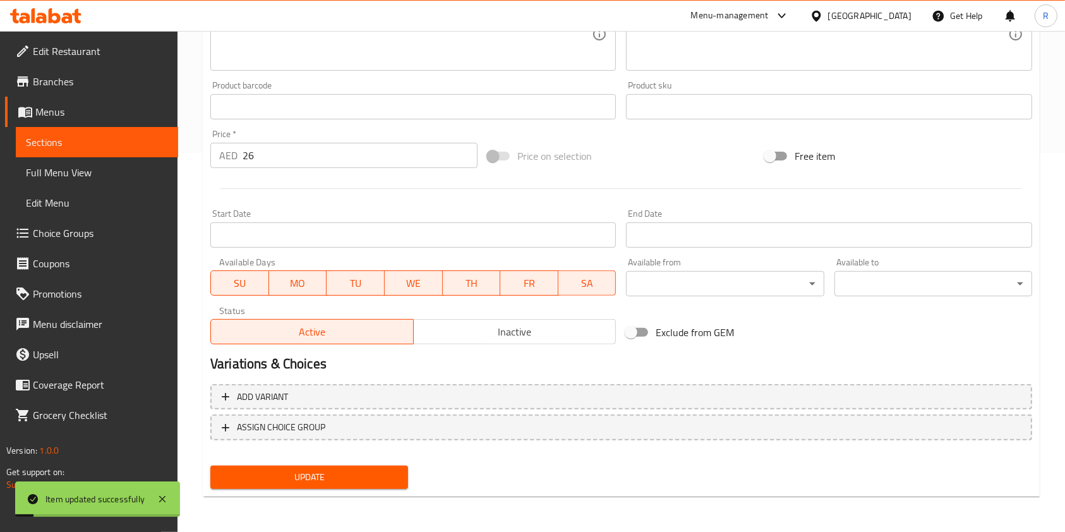
scroll to position [0, 0]
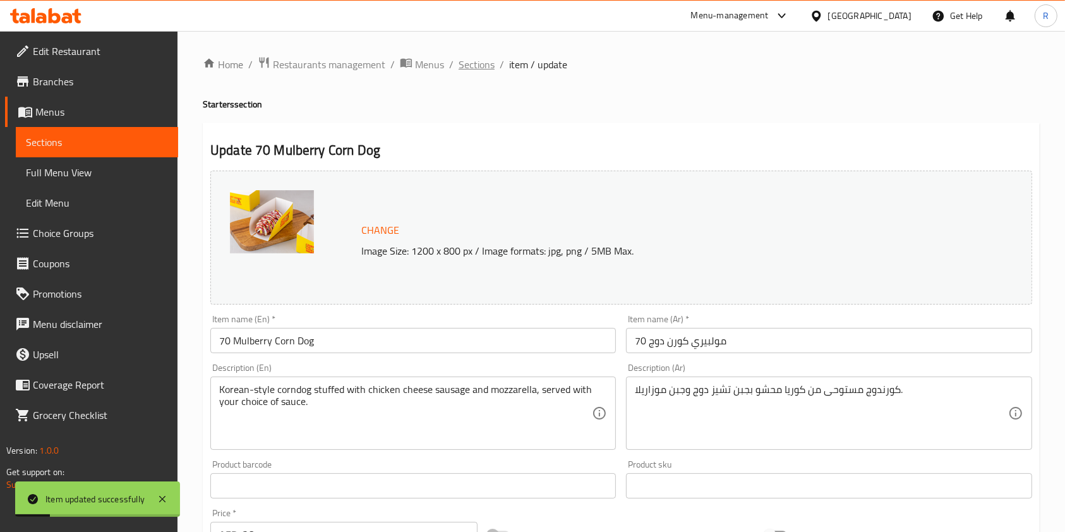
click at [475, 57] on span "Sections" at bounding box center [476, 64] width 36 height 15
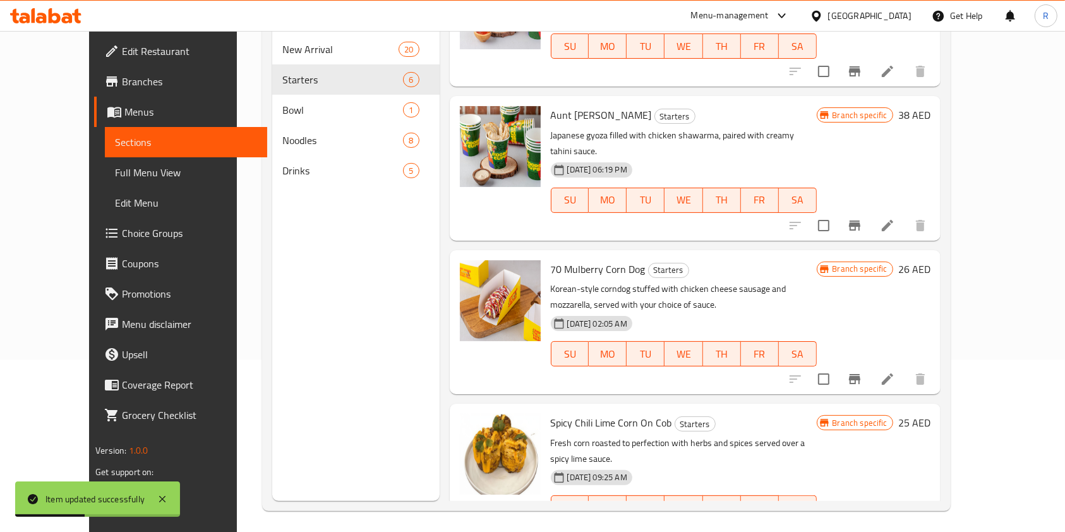
scroll to position [177, 0]
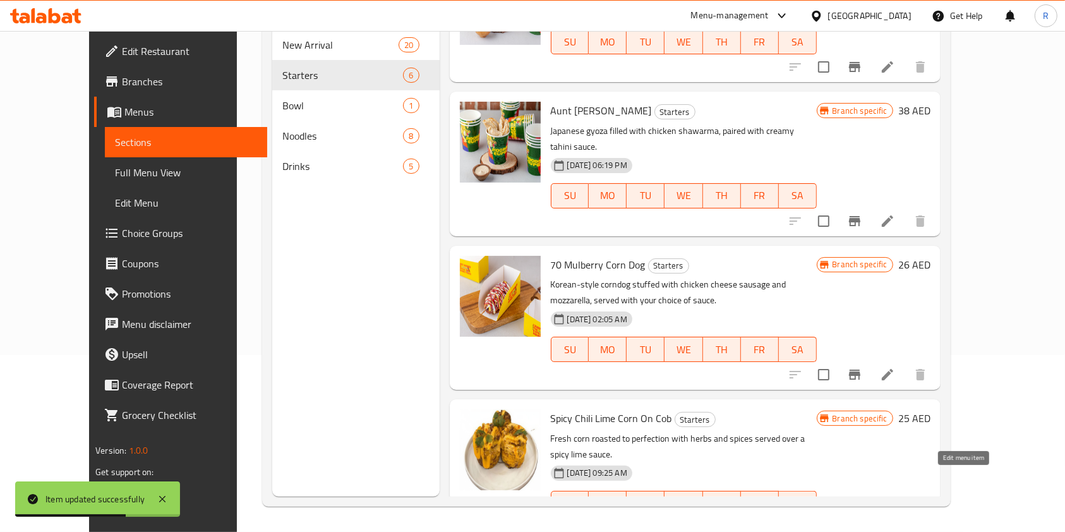
click at [893, 523] on icon at bounding box center [886, 528] width 11 height 11
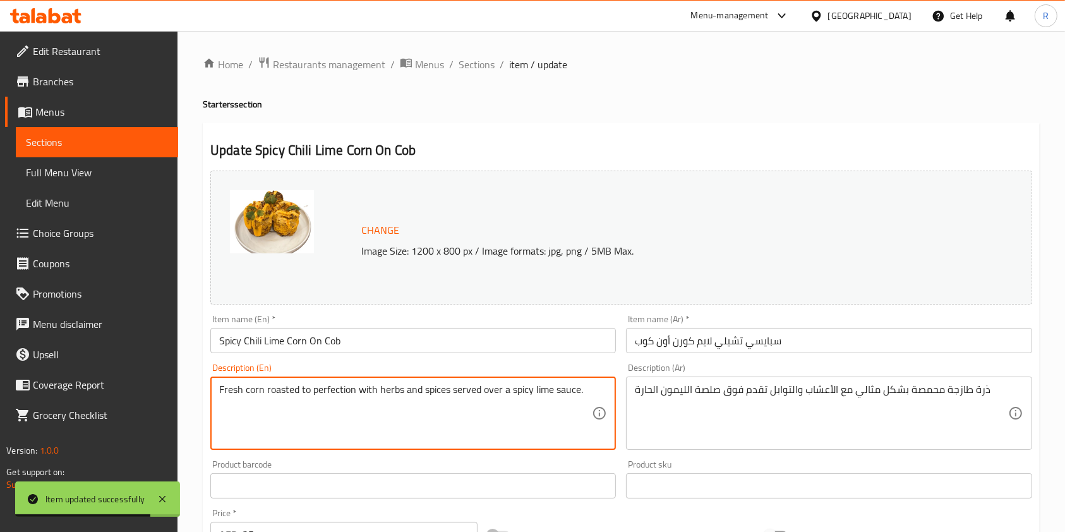
paste textarea "Roasted corn with herbs, coated in zesty lime-chili"
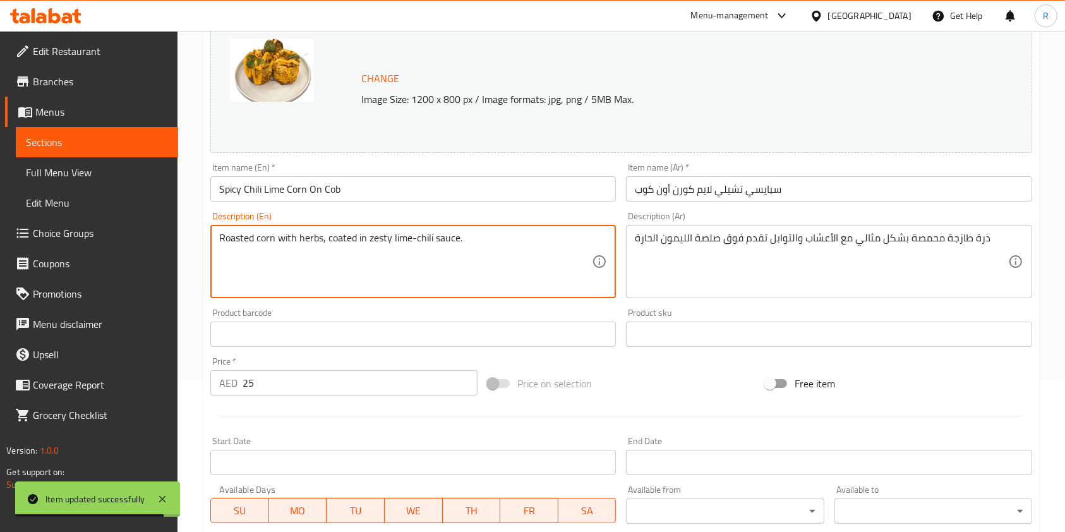
scroll to position [379, 0]
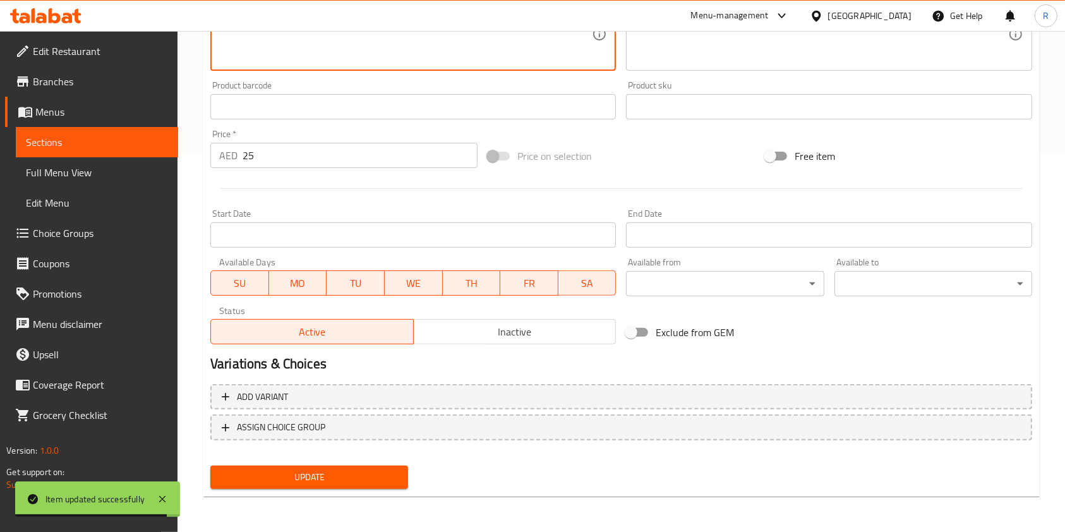
type textarea "Roasted corn with herbs, coated in zesty lime-chili sauce."
click at [294, 481] on span "Update" at bounding box center [308, 477] width 177 height 16
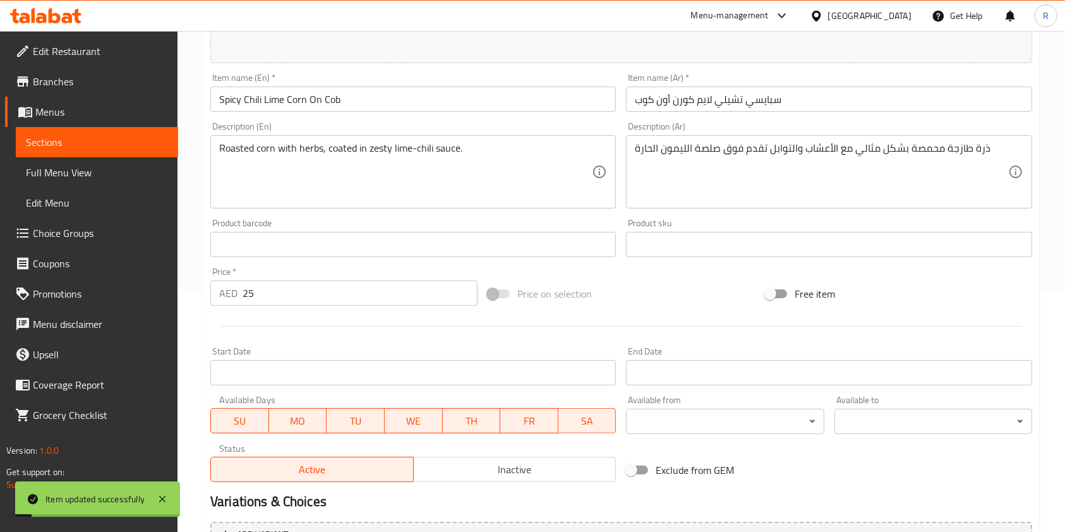
scroll to position [0, 0]
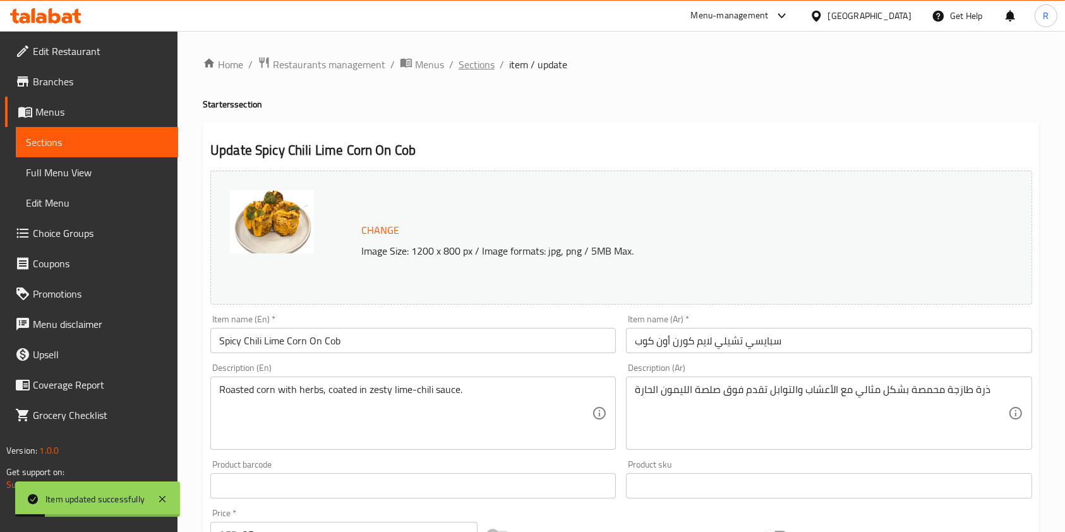
click at [467, 64] on span "Sections" at bounding box center [476, 64] width 36 height 15
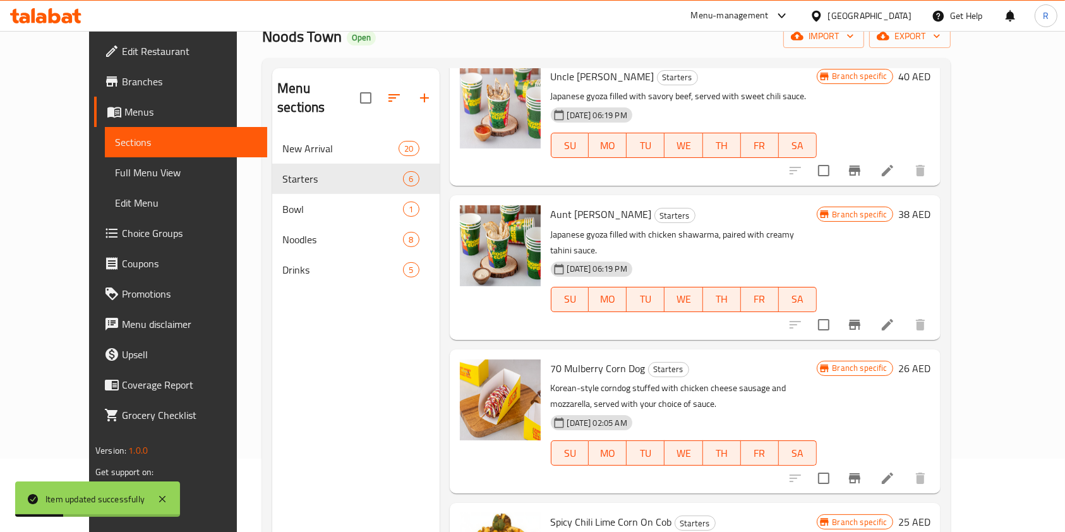
scroll to position [177, 0]
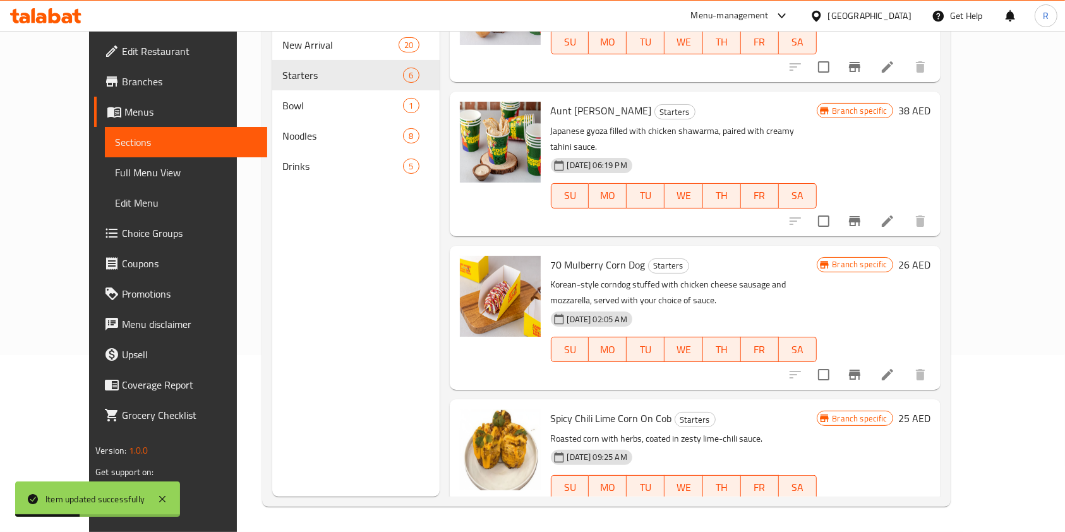
click at [905, 363] on li at bounding box center [886, 374] width 35 height 23
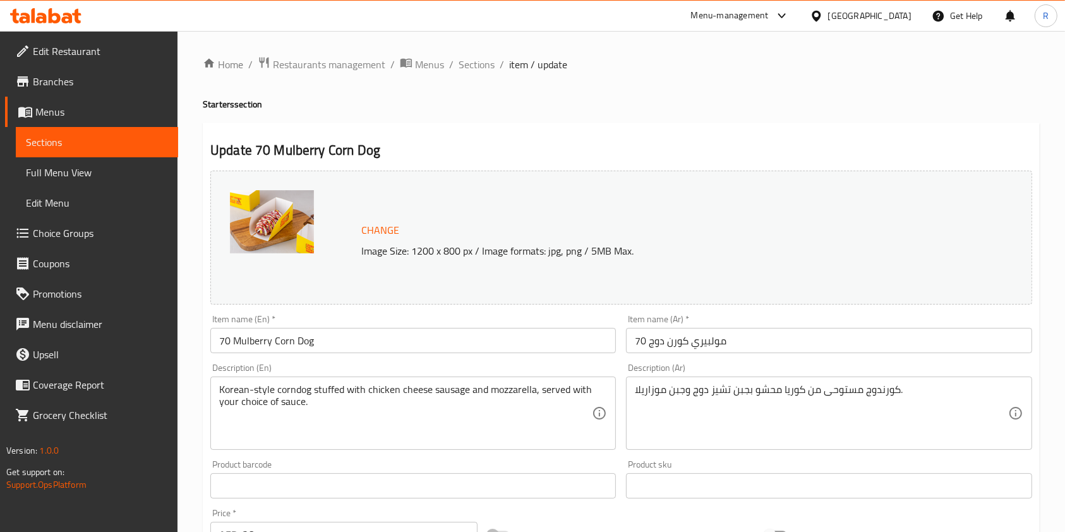
click at [88, 76] on span "Branches" at bounding box center [100, 81] width 135 height 15
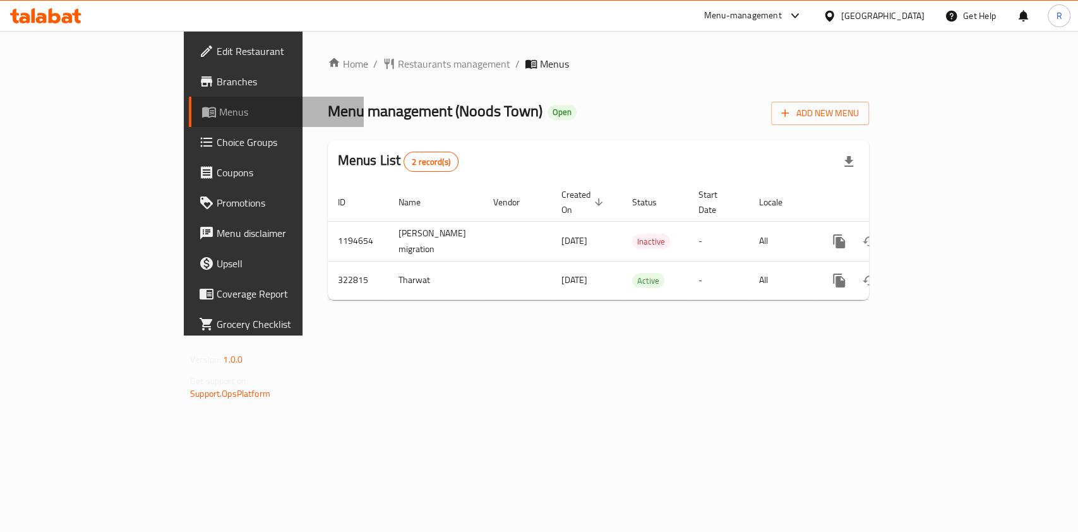
click at [219, 111] on span "Menus" at bounding box center [286, 111] width 134 height 15
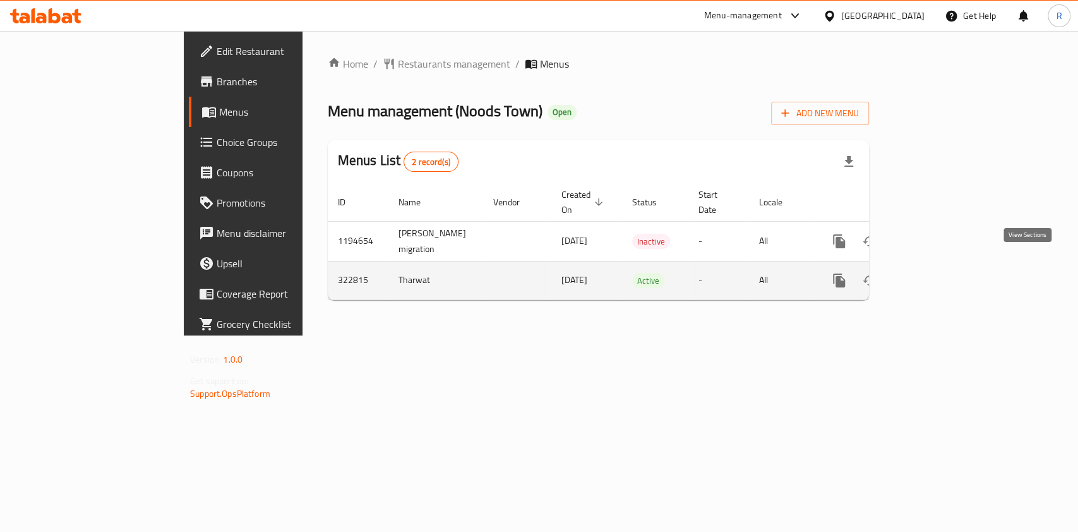
click at [936, 275] on icon "enhanced table" at bounding box center [929, 280] width 11 height 11
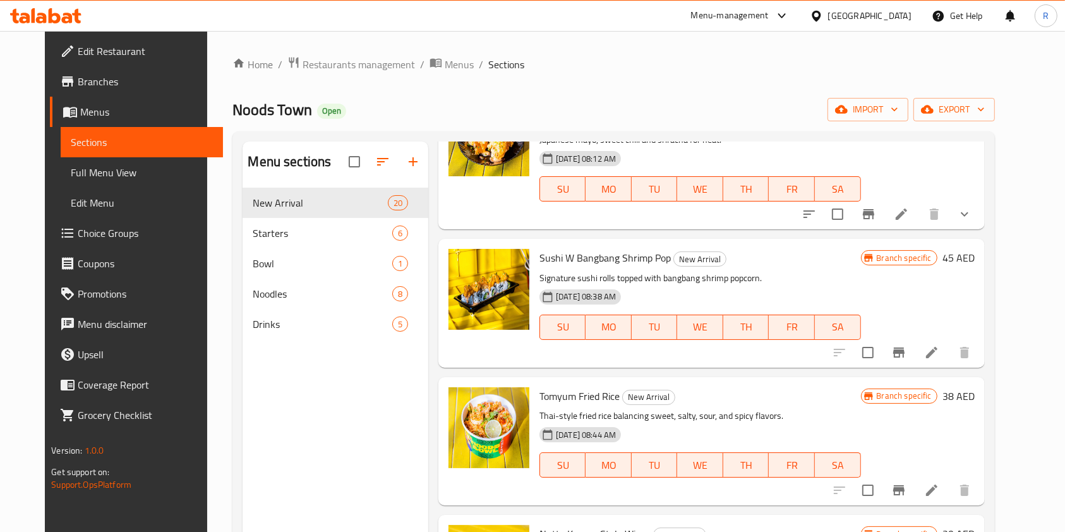
scroll to position [2273, 0]
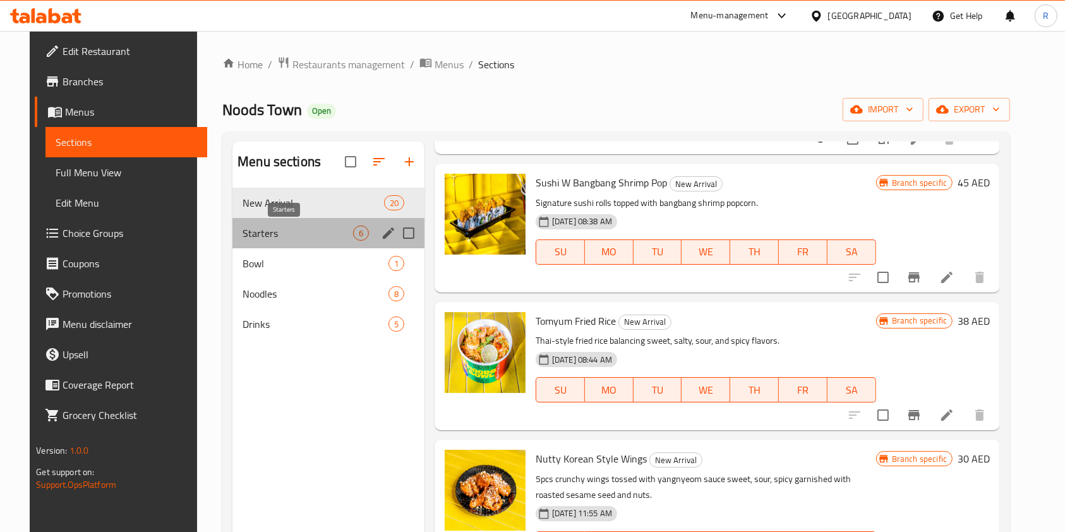
click at [291, 240] on span "Starters" at bounding box center [297, 232] width 111 height 15
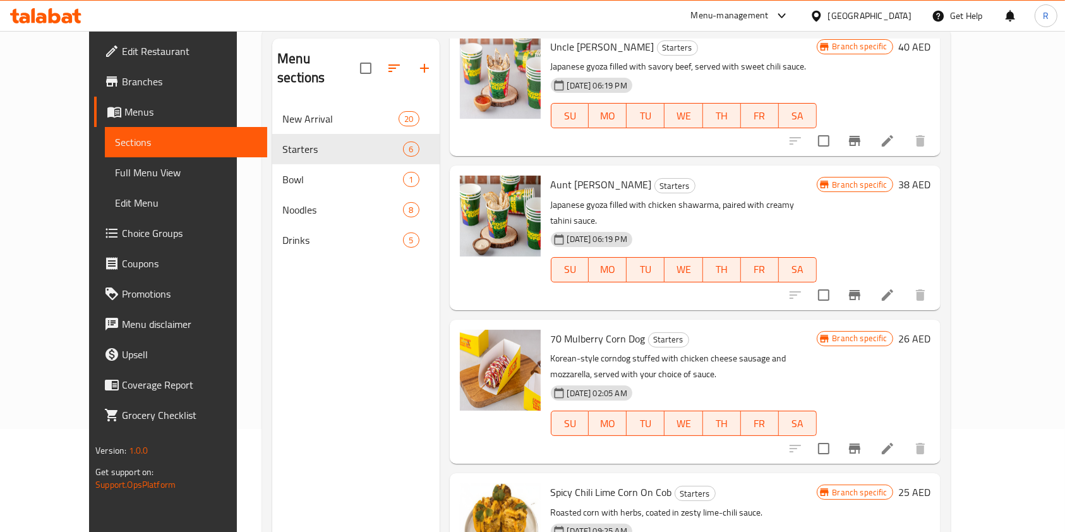
scroll to position [92, 0]
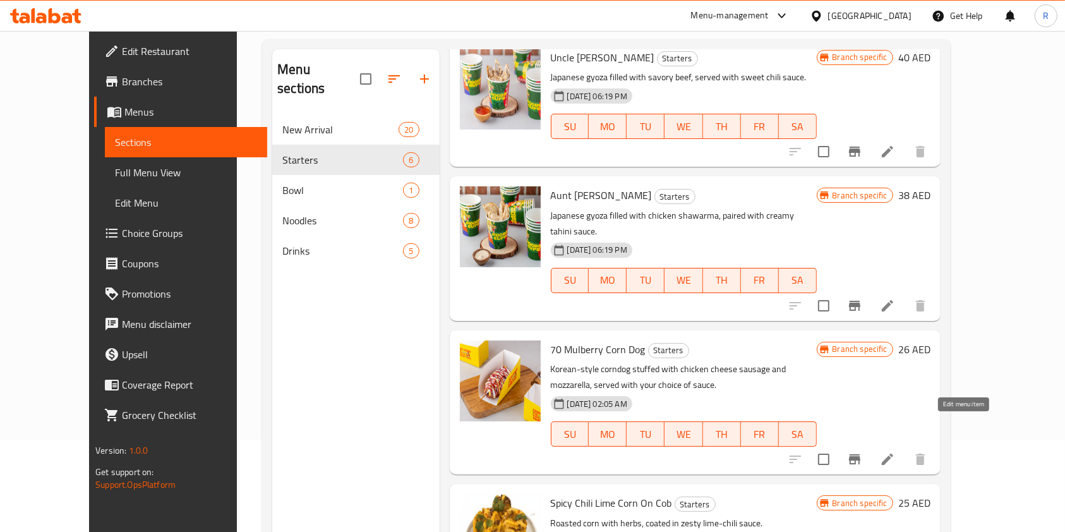
click at [895, 451] on icon at bounding box center [887, 458] width 15 height 15
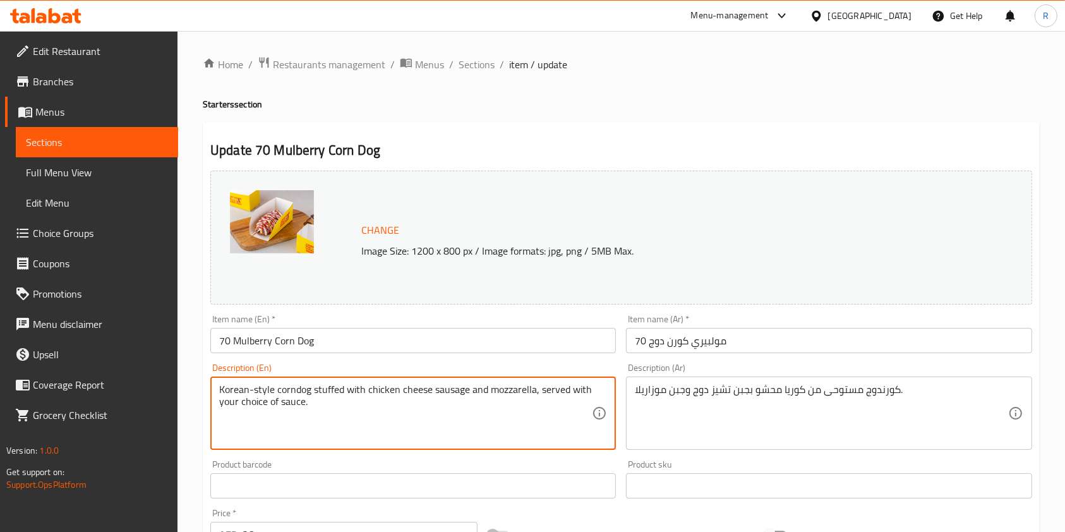
drag, startPoint x: 534, startPoint y: 391, endPoint x: 580, endPoint y: 469, distance: 90.3
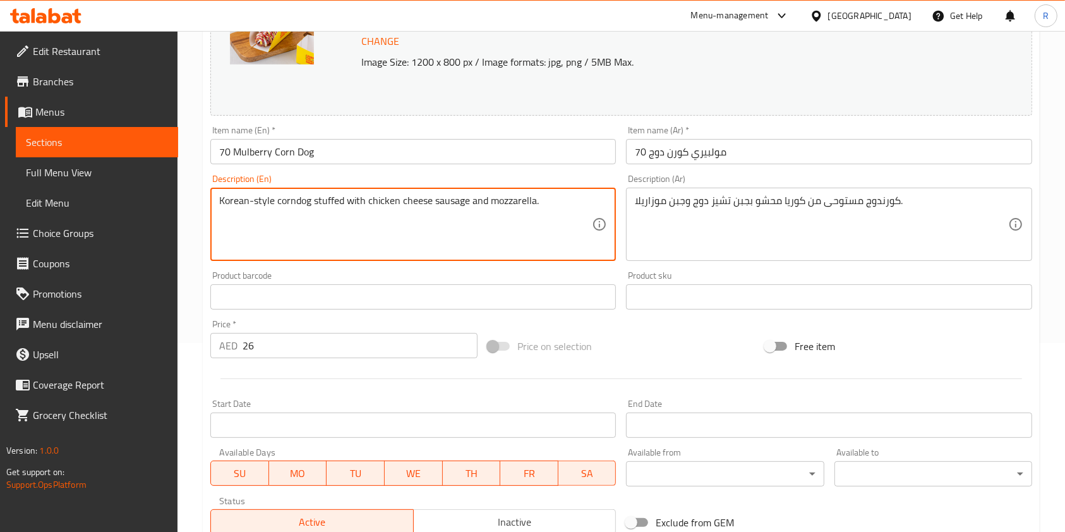
scroll to position [379, 0]
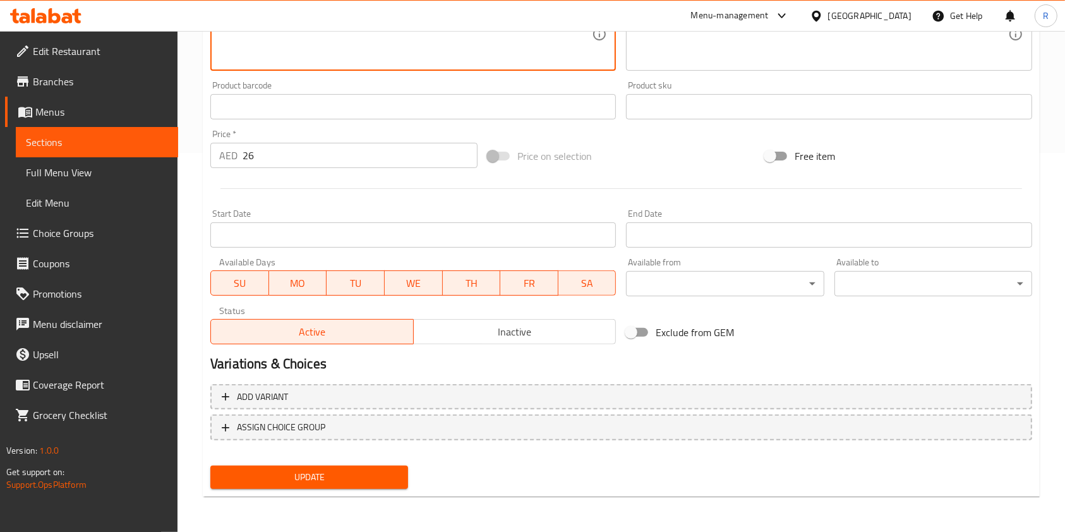
type textarea "Korean-style corndog stuffed with chicken cheese sausage and mozzarella."
click at [350, 474] on span "Update" at bounding box center [308, 477] width 177 height 16
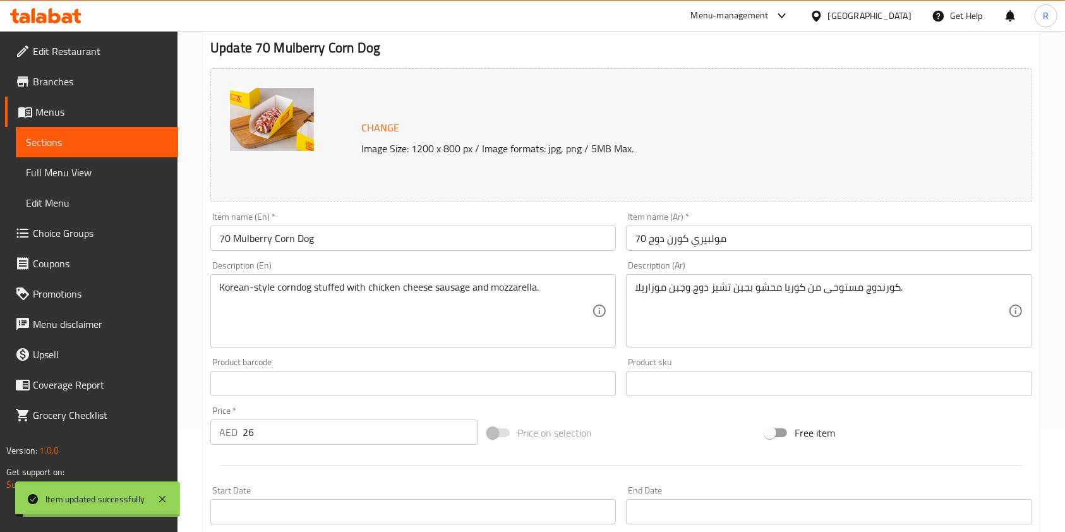
scroll to position [0, 0]
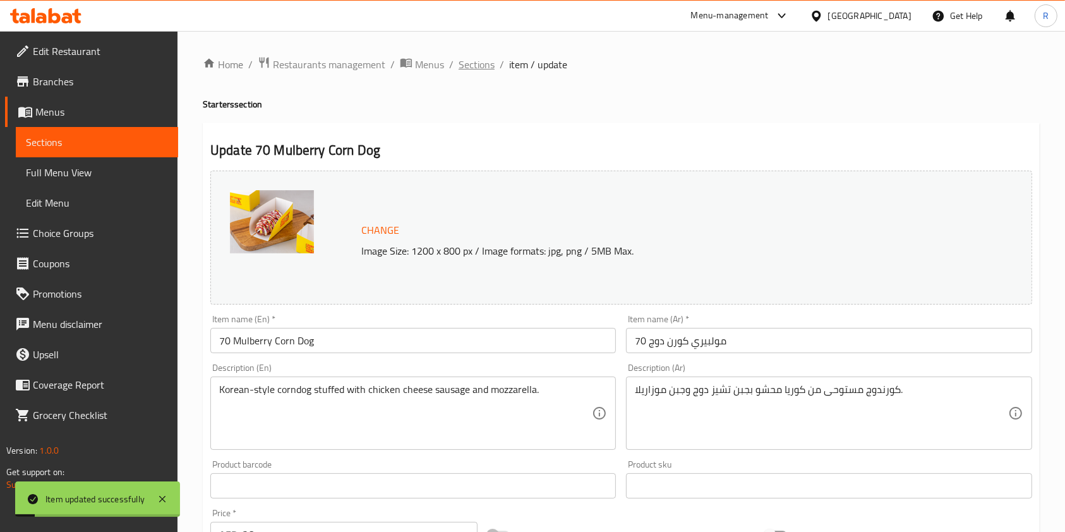
click at [467, 57] on span "Sections" at bounding box center [476, 64] width 36 height 15
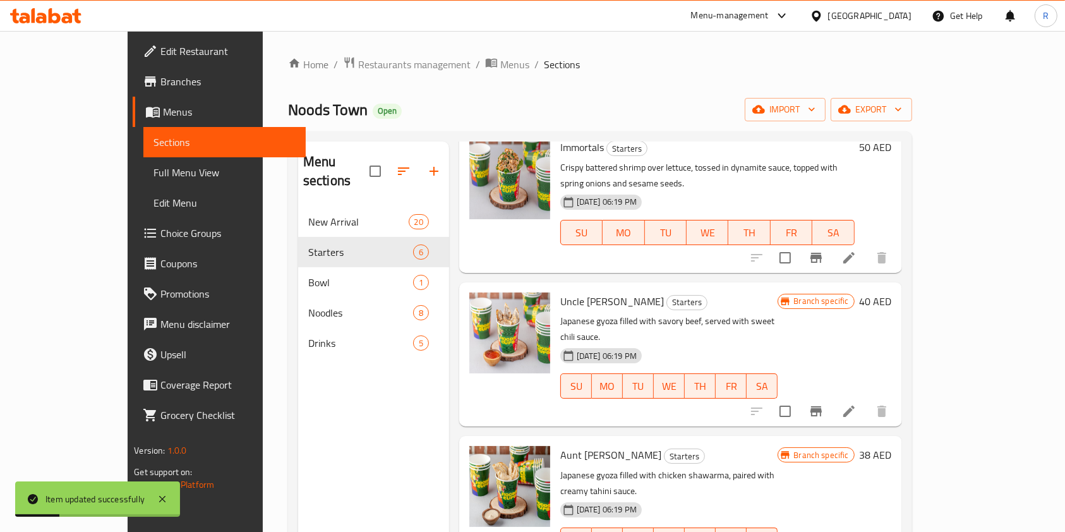
scroll to position [328, 0]
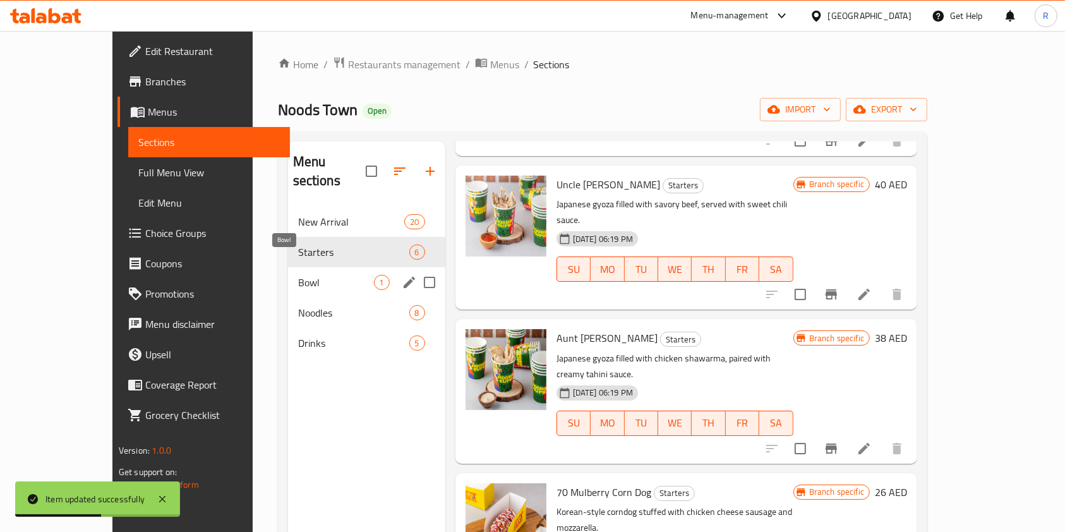
click at [299, 275] on span "Bowl" at bounding box center [336, 282] width 76 height 15
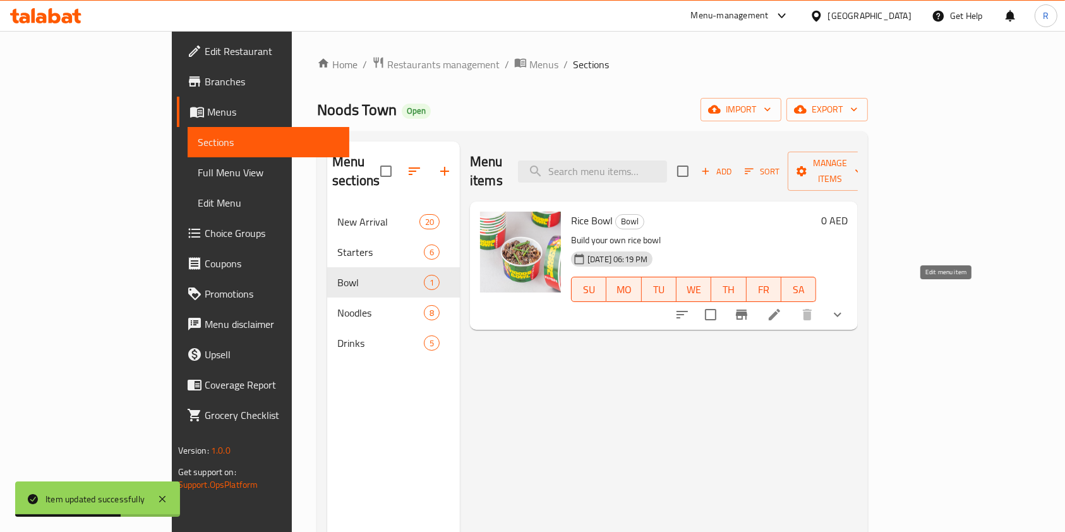
click at [782, 307] on icon at bounding box center [774, 314] width 15 height 15
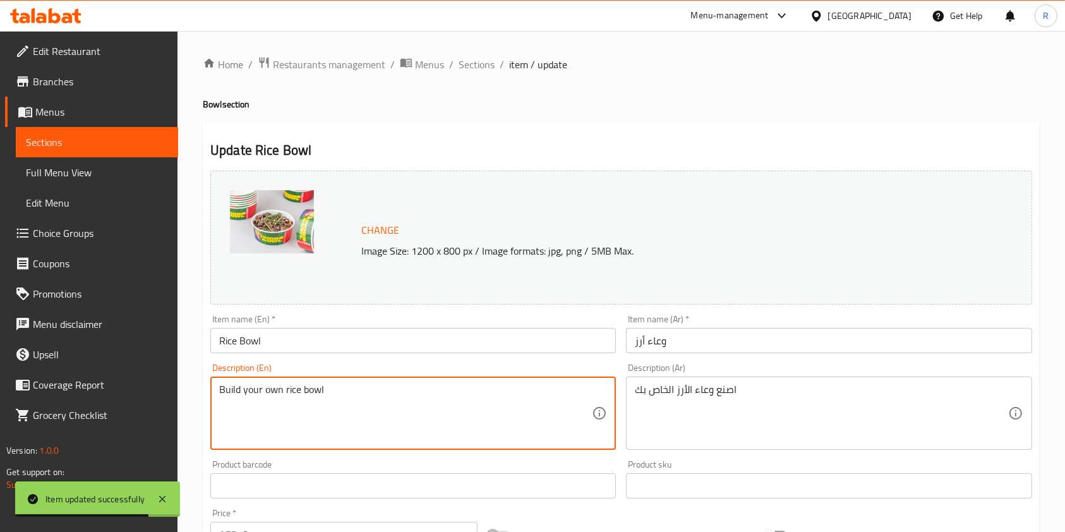
paste textarea "Your choice of rice, paired with garlic chili shrimp, sweet and sour chicken, s…"
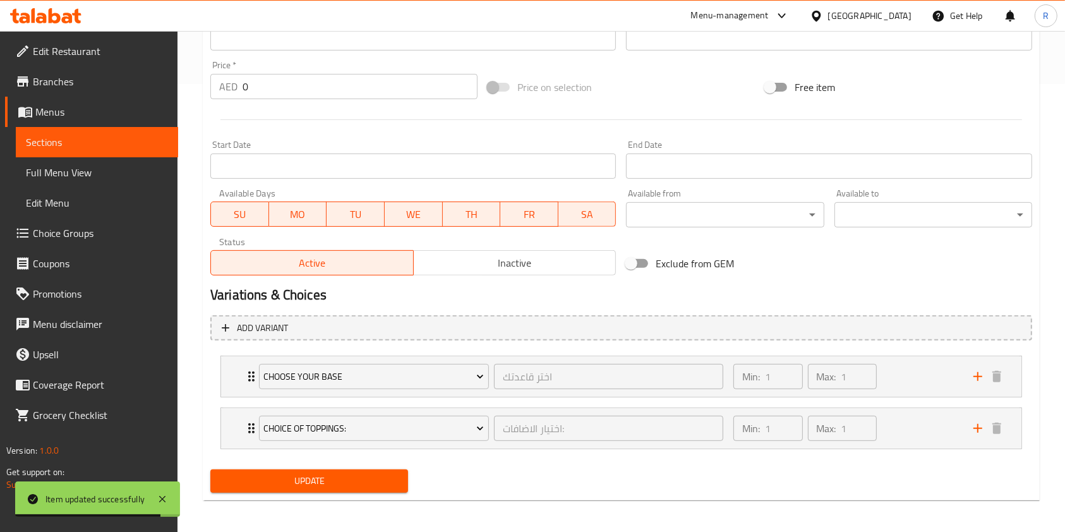
scroll to position [451, 0]
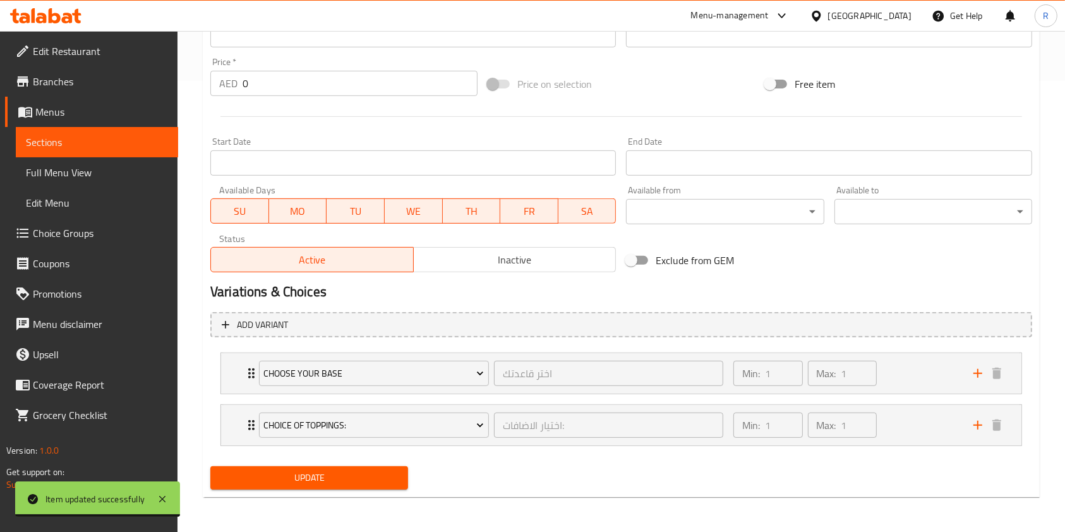
type textarea "Your choice of rice, paired with garlic chili shrimp, sweet and sour chicken, s…"
click at [317, 467] on button "Update" at bounding box center [309, 477] width 198 height 23
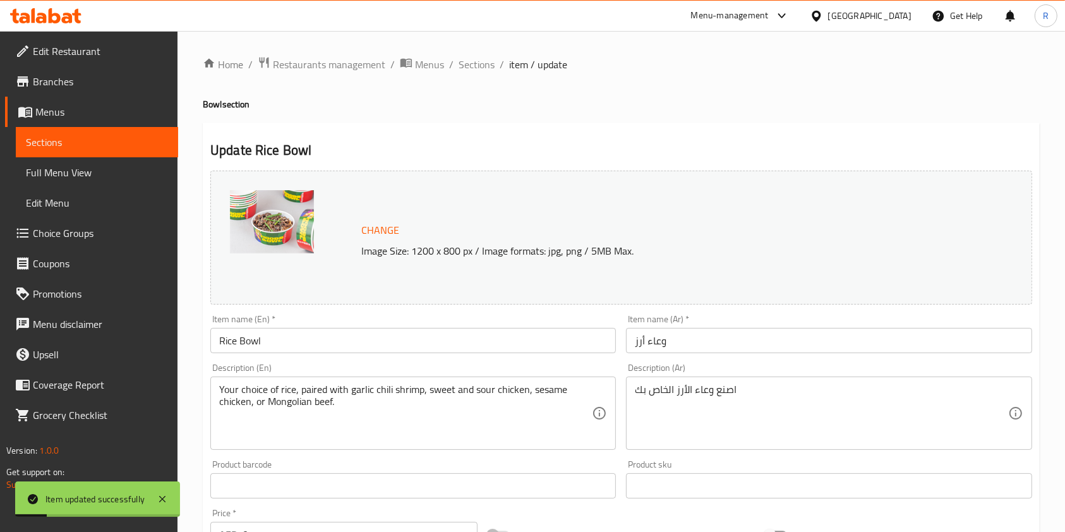
drag, startPoint x: 481, startPoint y: 68, endPoint x: 511, endPoint y: 91, distance: 38.3
click at [481, 68] on span "Sections" at bounding box center [476, 64] width 36 height 15
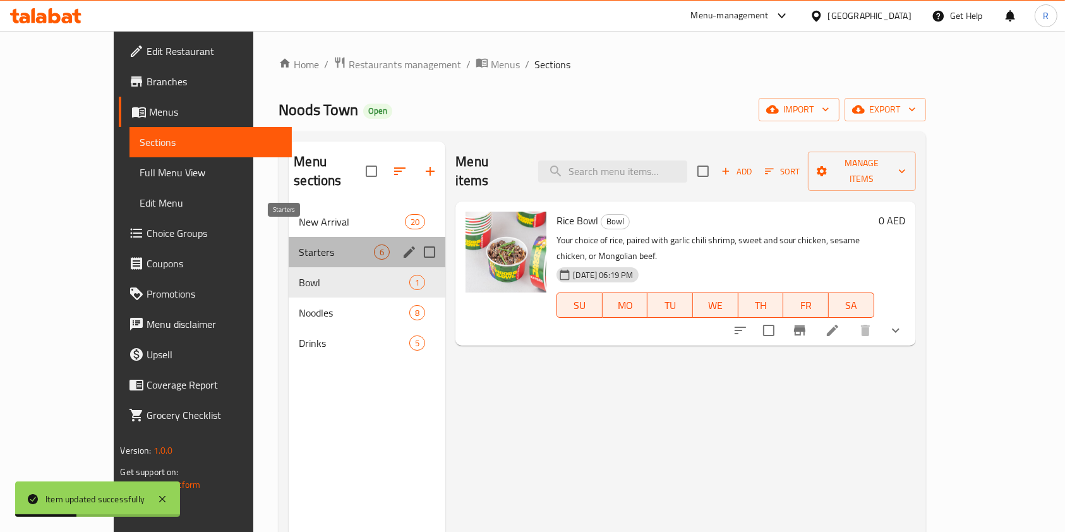
click at [299, 244] on span "Starters" at bounding box center [336, 251] width 75 height 15
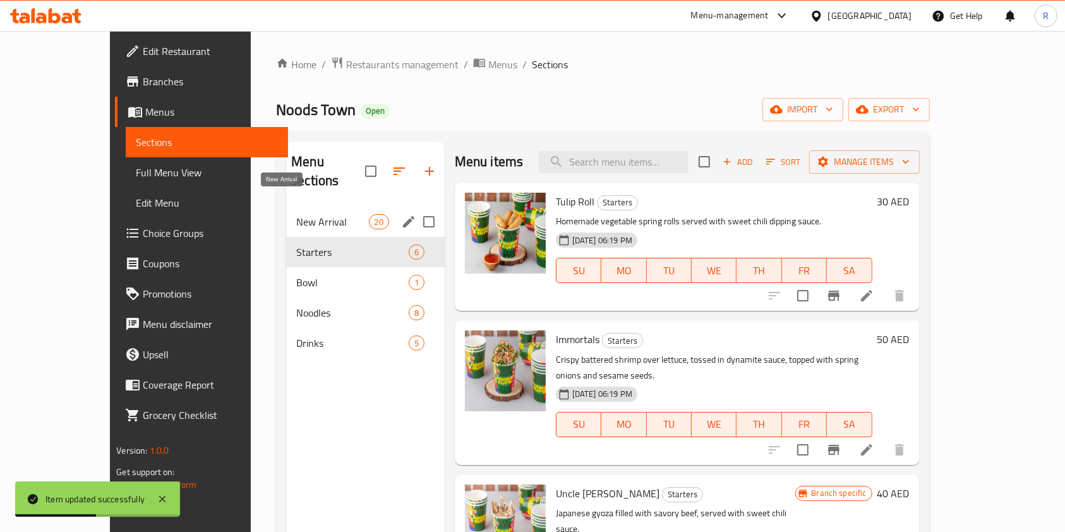
click at [335, 214] on span "New Arrival" at bounding box center [332, 221] width 72 height 15
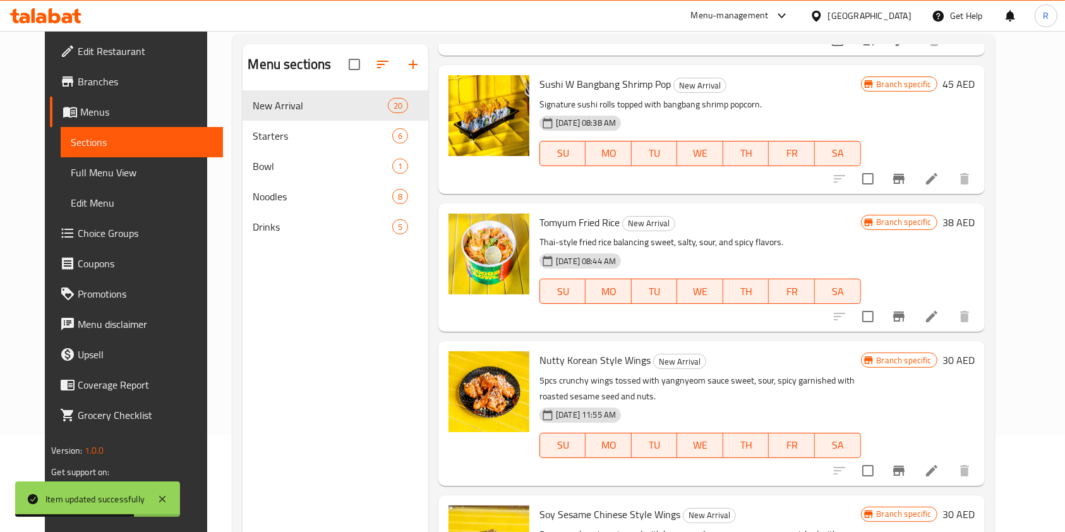
scroll to position [177, 0]
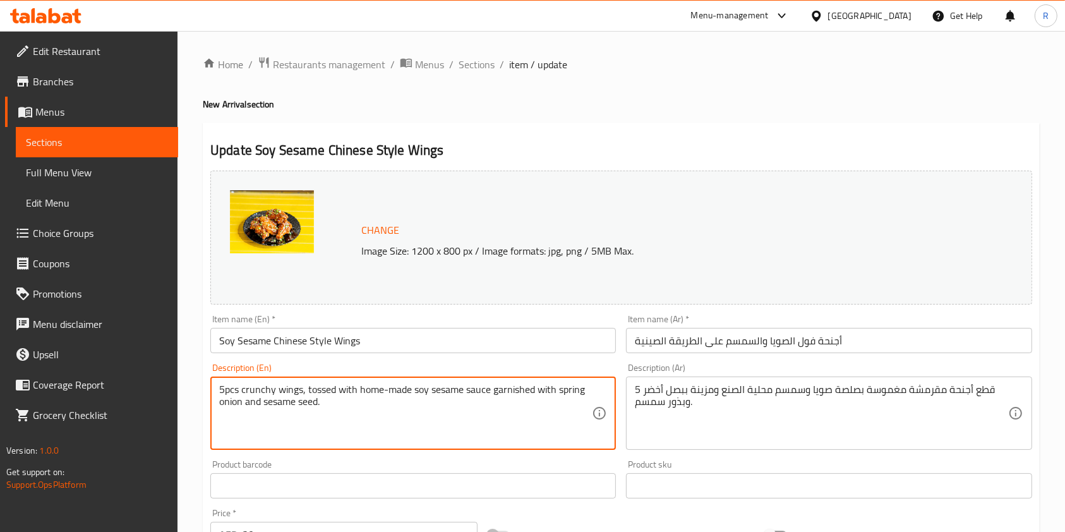
paste textarea "(5Pcs)"
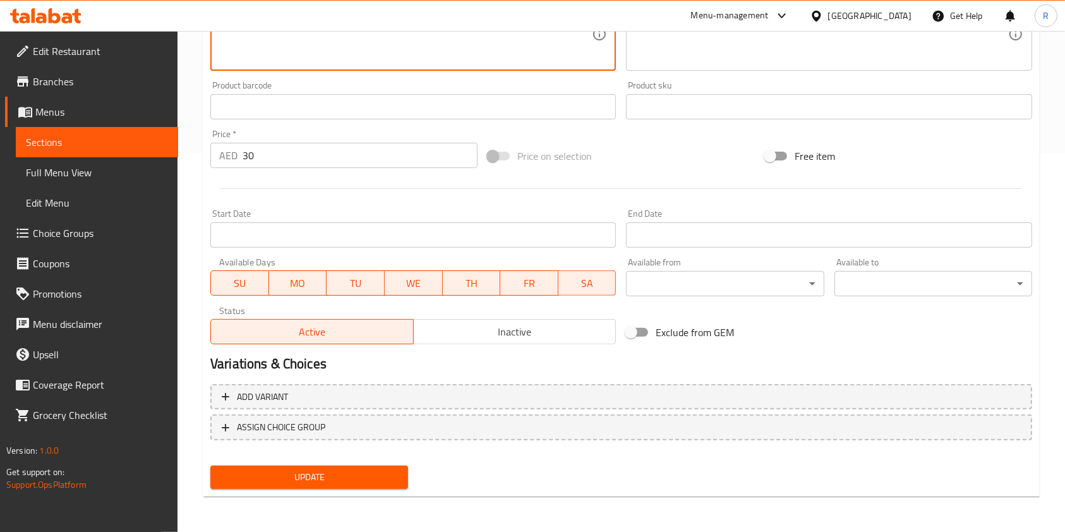
type textarea "5pcs crunchy wings, tossed with home-made soy sesame sauce garnished with sprin…"
click at [306, 475] on span "Update" at bounding box center [308, 477] width 177 height 16
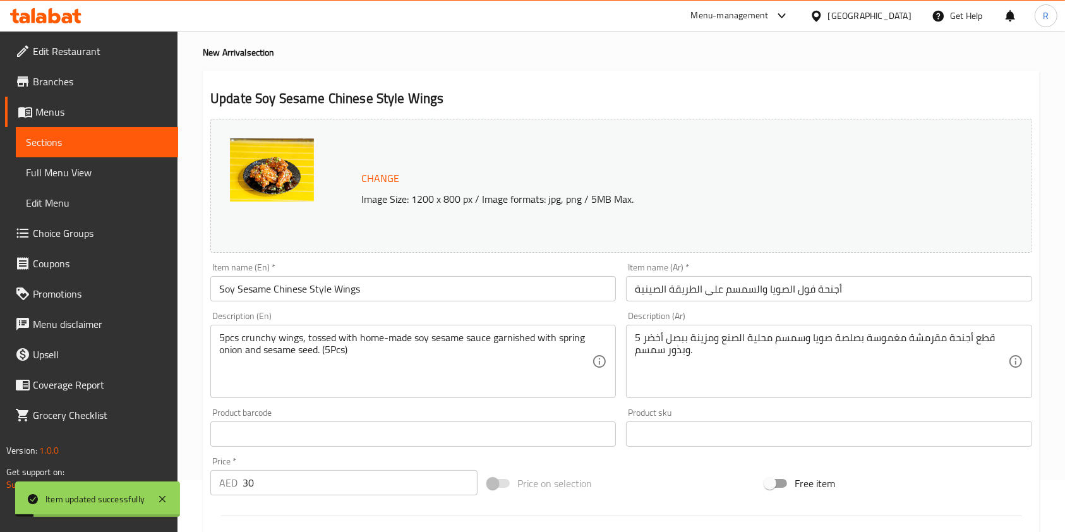
scroll to position [42, 0]
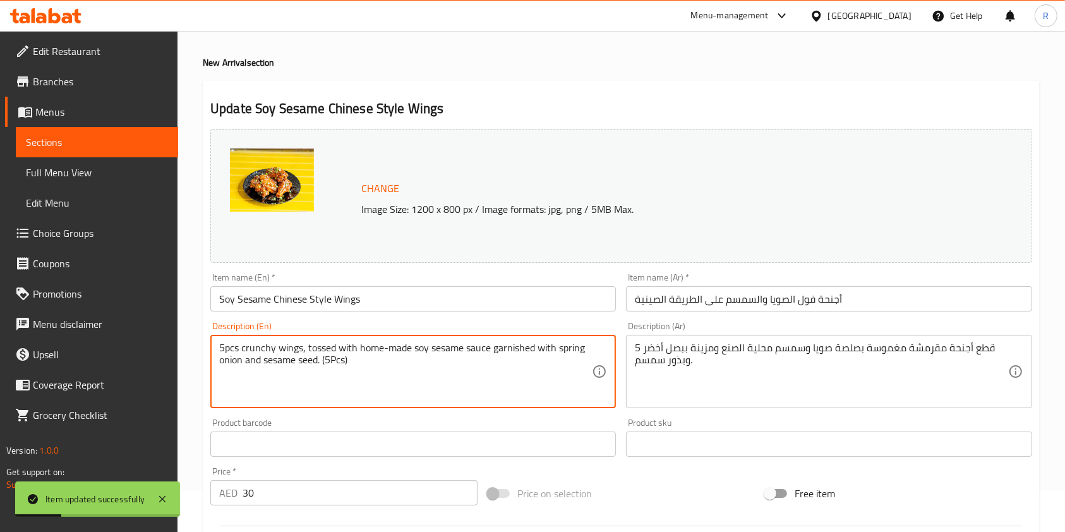
drag, startPoint x: 244, startPoint y: 351, endPoint x: 97, endPoint y: 329, distance: 148.2
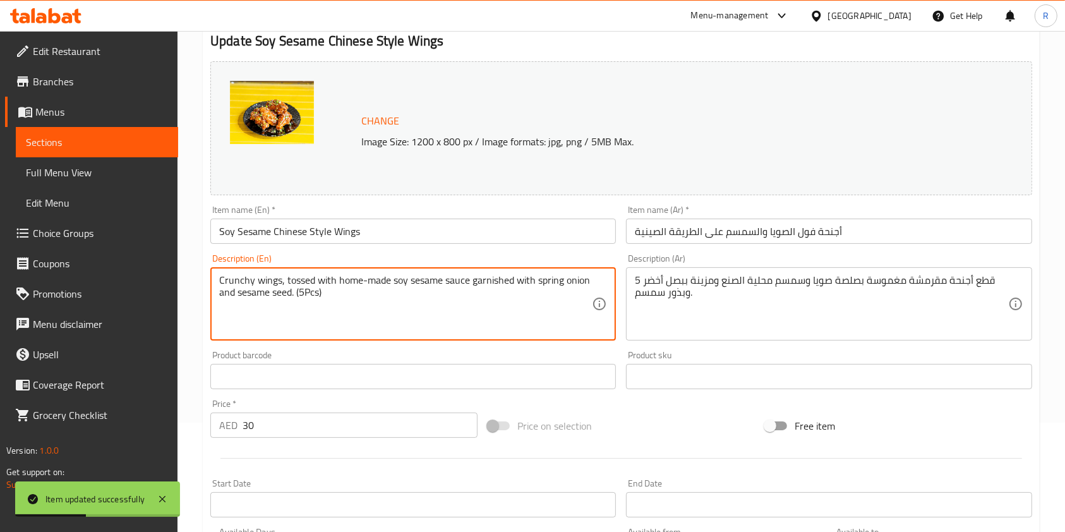
scroll to position [379, 0]
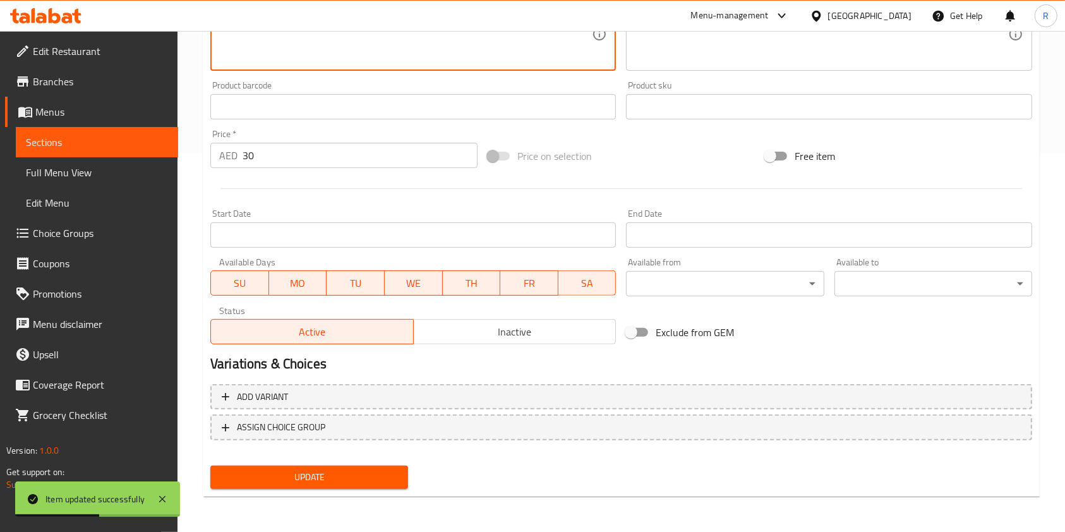
type textarea "Crunchy wings, tossed with home-made soy sesame sauce garnished with spring oni…"
click at [309, 467] on button "Update" at bounding box center [309, 476] width 198 height 23
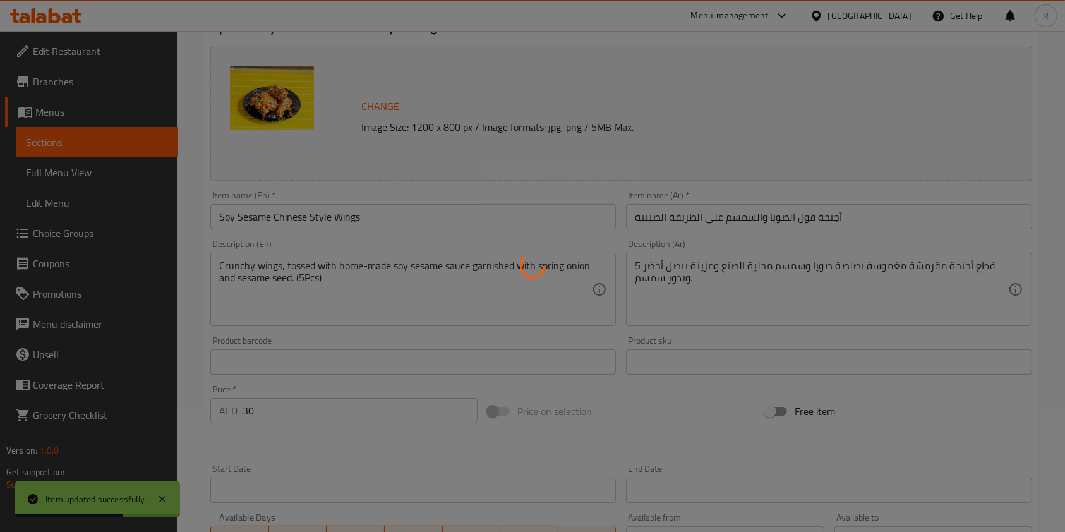
scroll to position [0, 0]
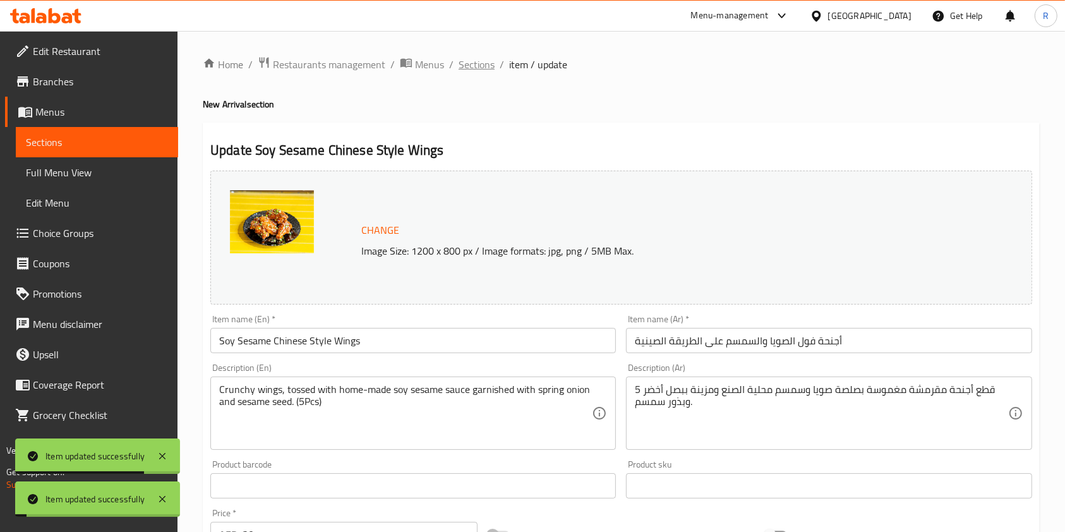
click at [466, 63] on span "Sections" at bounding box center [476, 64] width 36 height 15
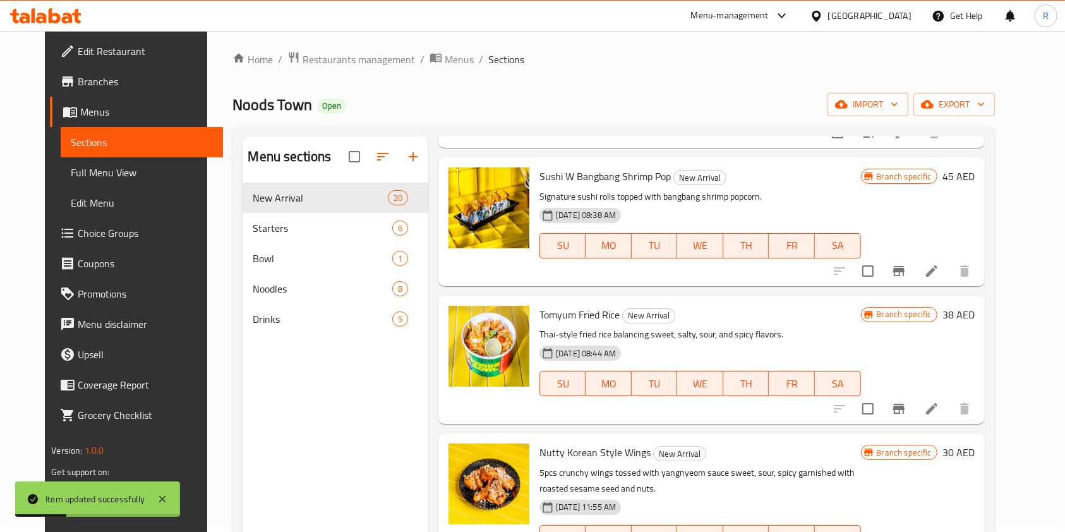
scroll to position [168, 0]
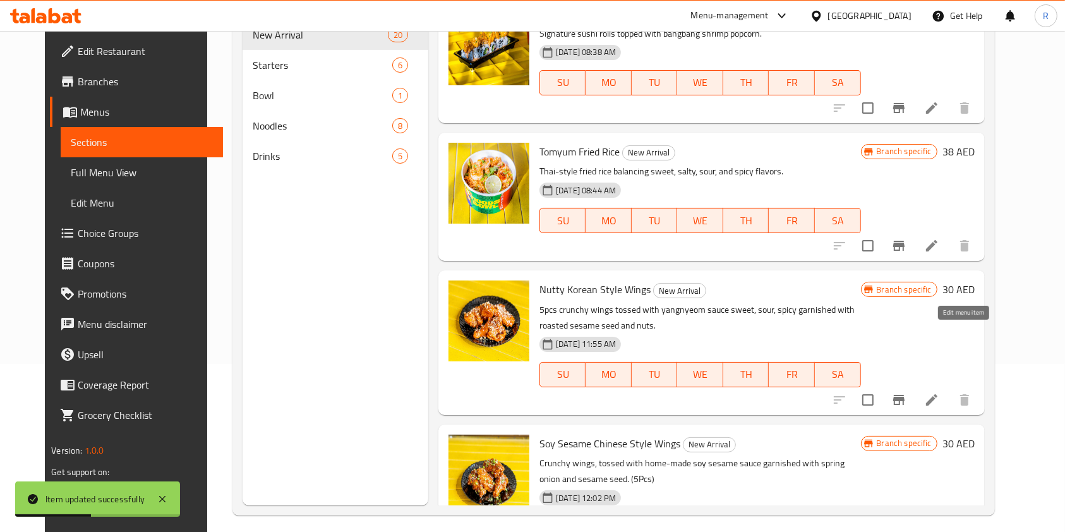
click at [939, 392] on icon at bounding box center [931, 399] width 15 height 15
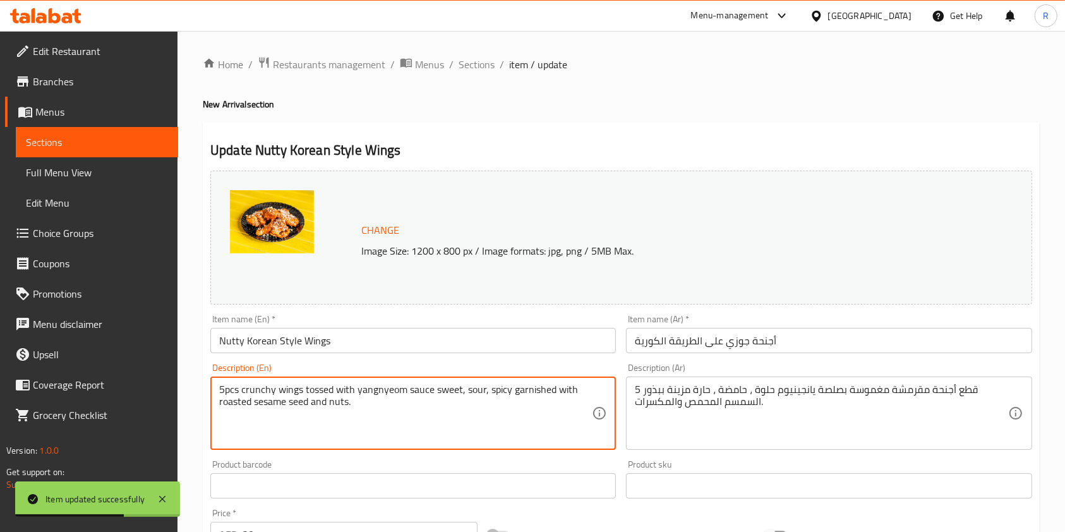
paste textarea "Crispy chicken wings glazed in yangnyeom sauce, garnished with sesame seeds and…"
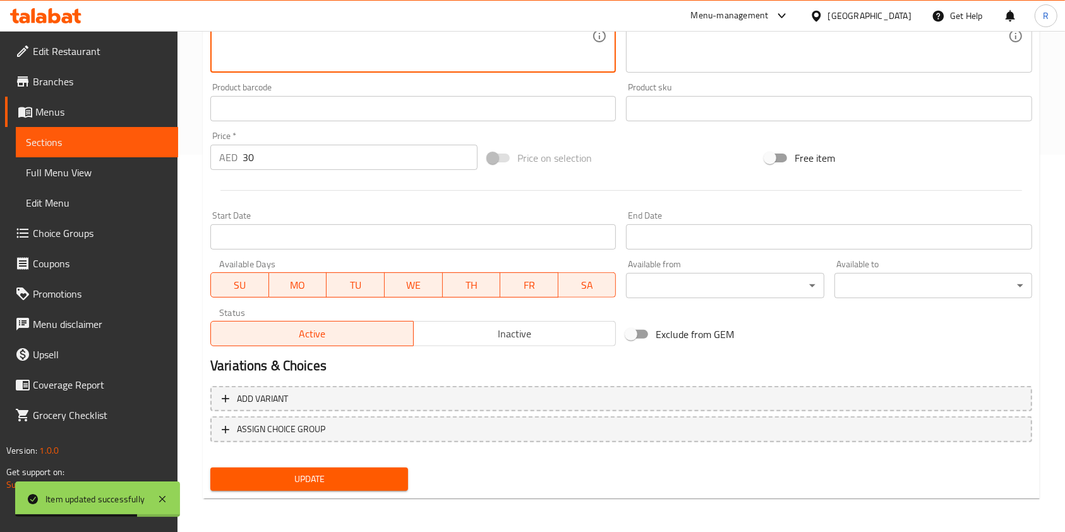
scroll to position [379, 0]
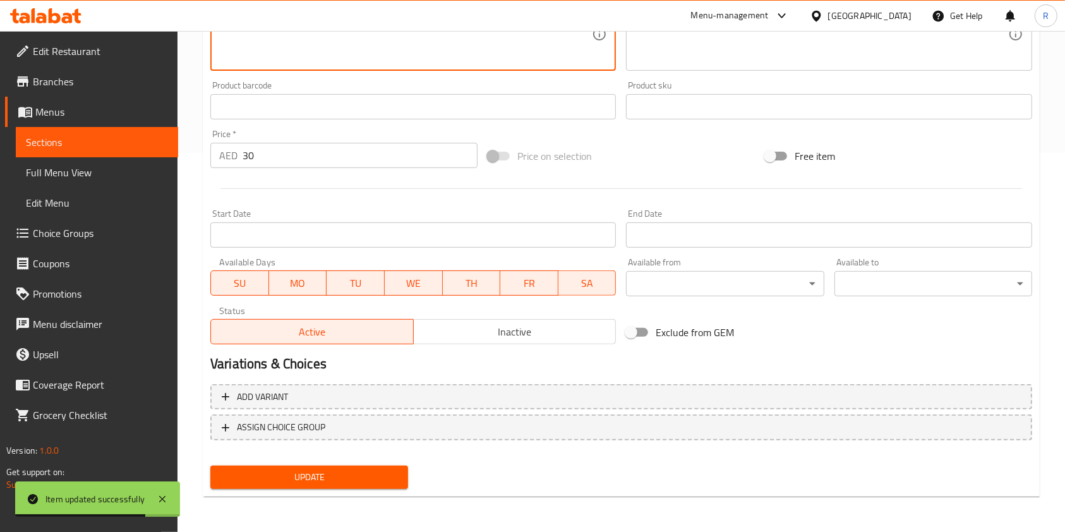
type textarea "Crispy chicken wings glazed in yangnyeom sauce, garnished with sesame seeds and…"
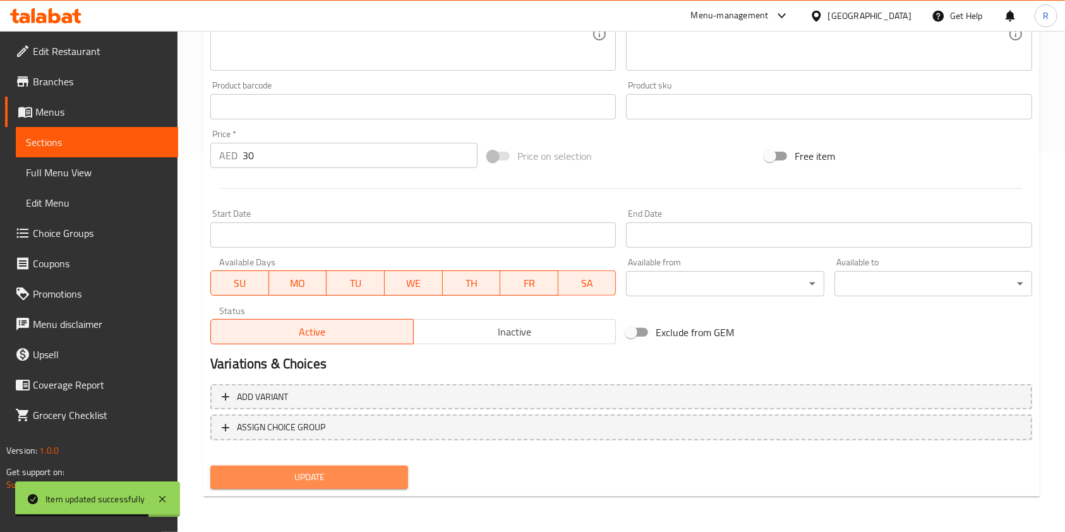
click at [309, 469] on span "Update" at bounding box center [308, 477] width 177 height 16
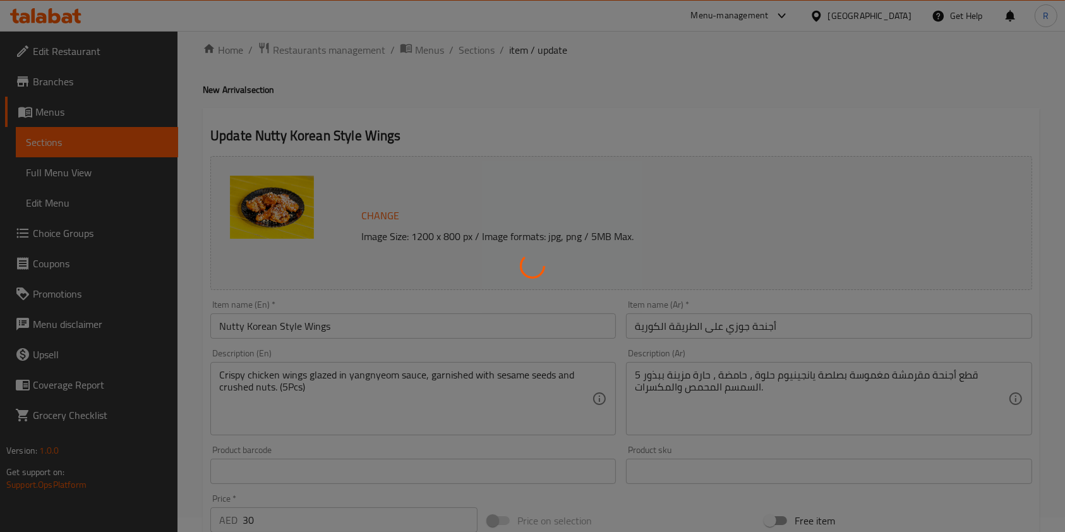
scroll to position [0, 0]
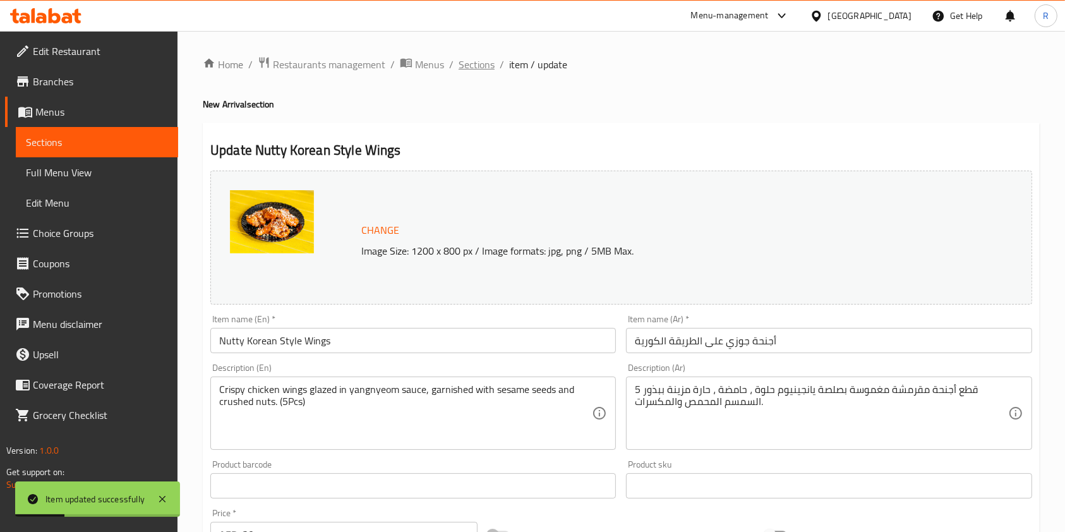
click at [465, 59] on span "Sections" at bounding box center [476, 64] width 36 height 15
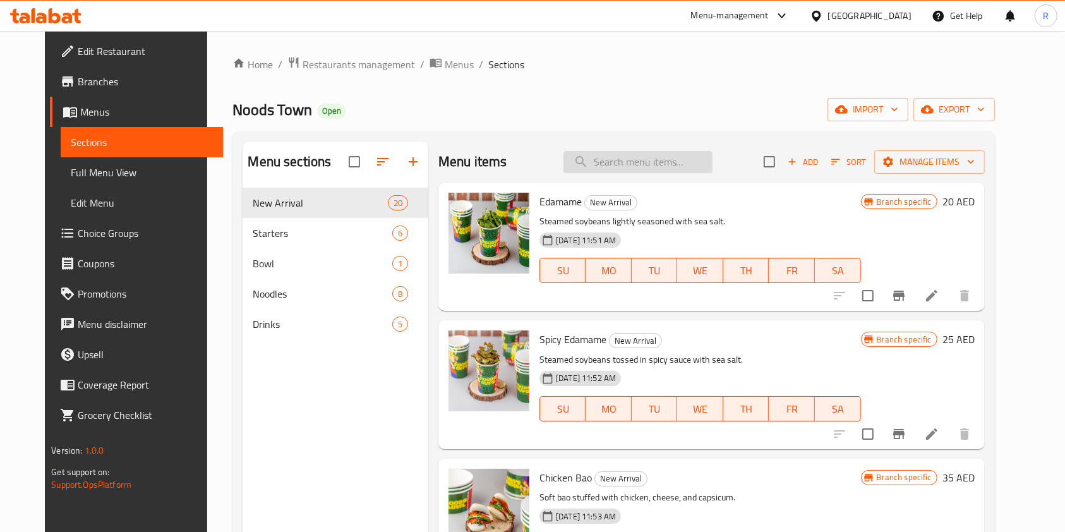
click at [607, 160] on input "search" at bounding box center [637, 162] width 149 height 22
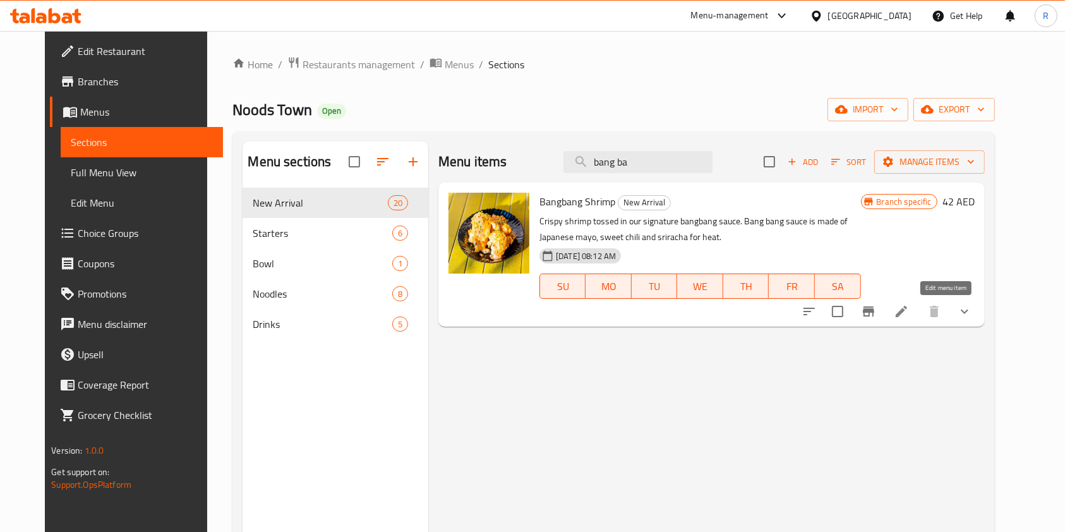
type input "bang ba"
click at [909, 309] on icon at bounding box center [900, 311] width 15 height 15
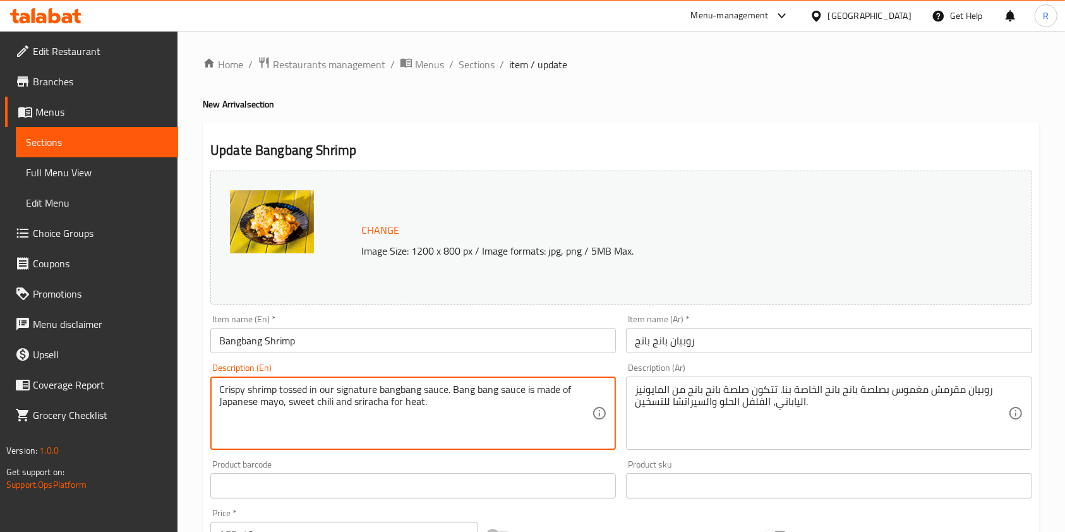
paste textarea "creamy bangbang sauce with sweet chili, mayo, and sriracha"
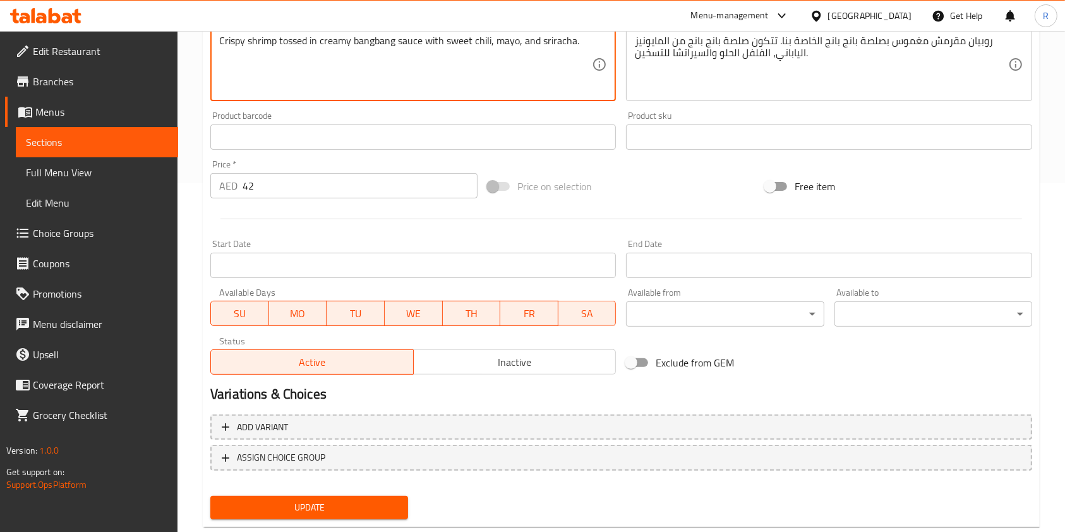
scroll to position [379, 0]
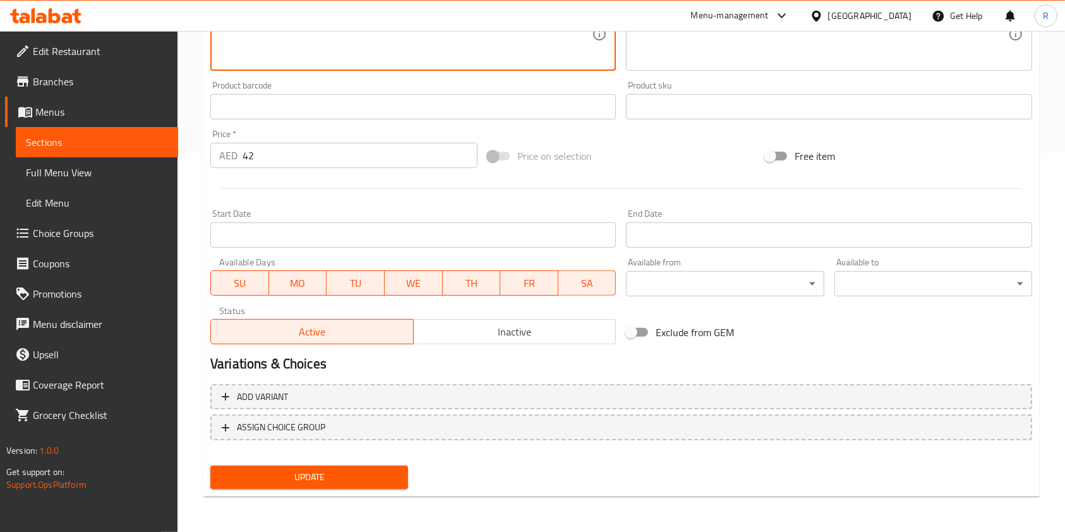
type textarea "Crispy shrimp tossed in creamy bangbang sauce with sweet chili, mayo, and srira…"
click at [334, 471] on span "Update" at bounding box center [308, 477] width 177 height 16
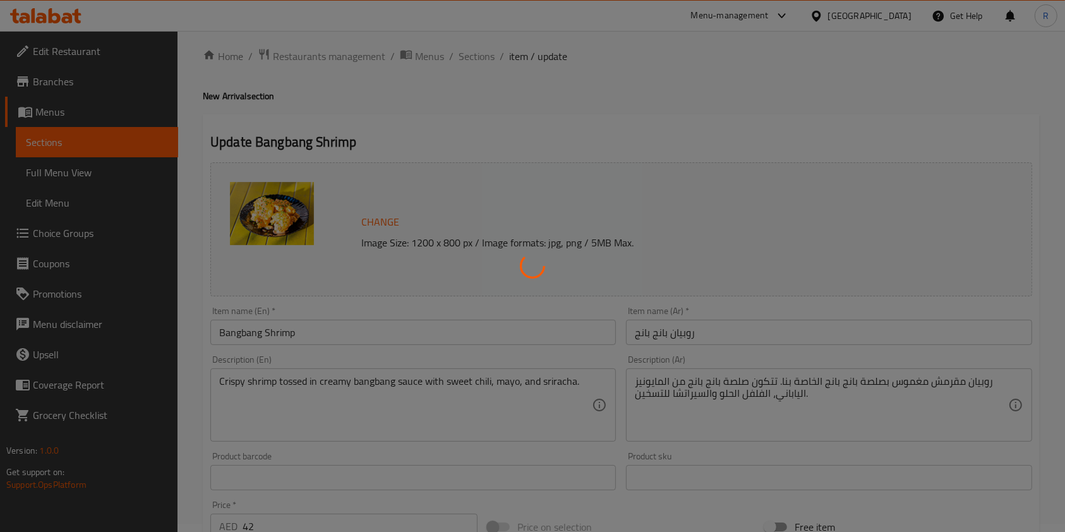
scroll to position [0, 0]
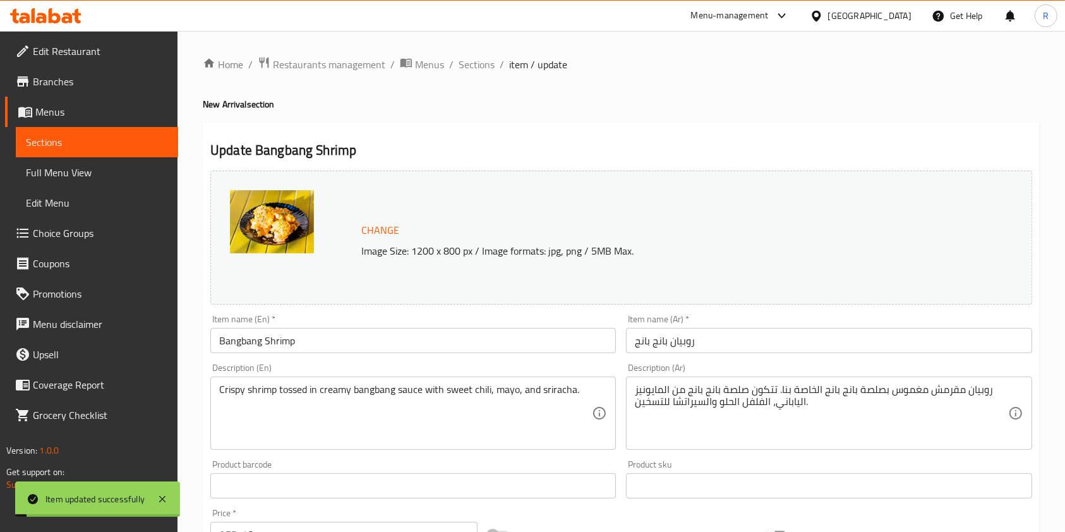
drag, startPoint x: 482, startPoint y: 59, endPoint x: 512, endPoint y: 78, distance: 35.2
click at [482, 59] on span "Sections" at bounding box center [476, 64] width 36 height 15
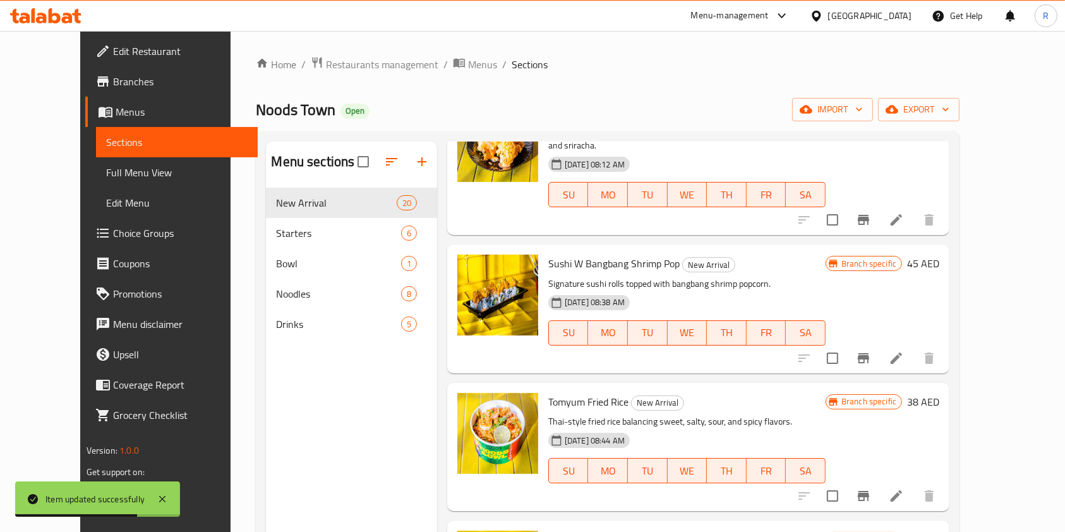
scroll to position [2306, 0]
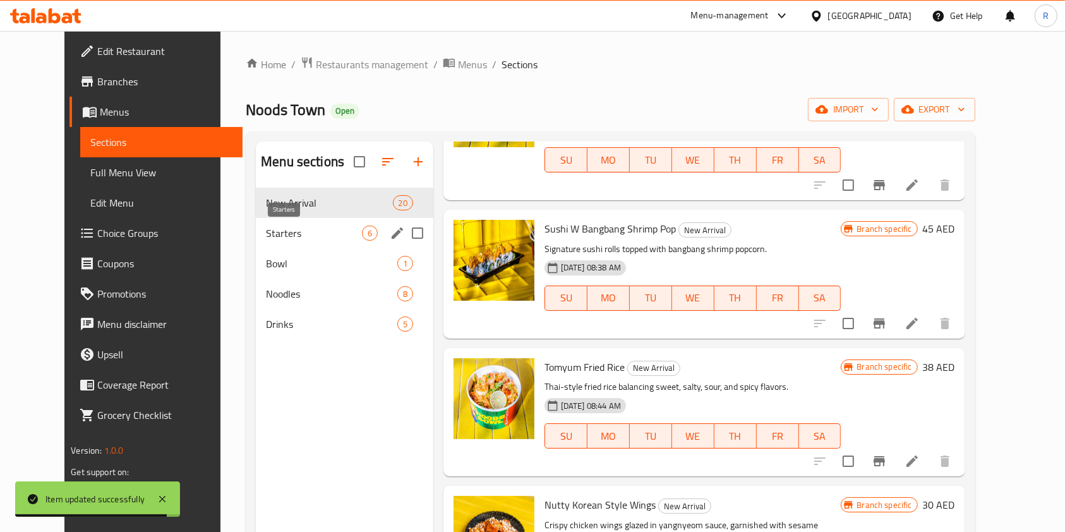
click at [302, 225] on span "Starters" at bounding box center [313, 232] width 95 height 15
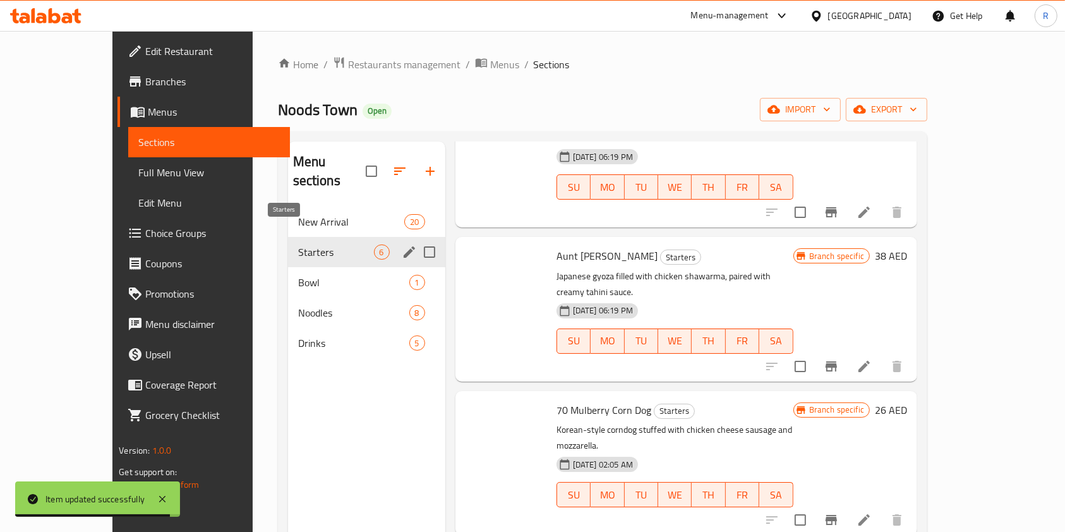
scroll to position [328, 0]
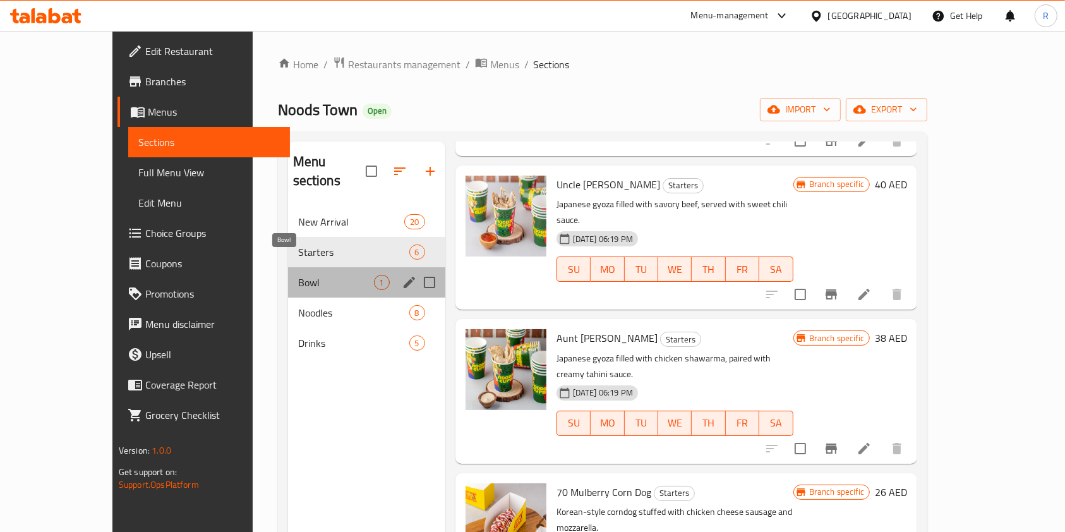
click at [301, 275] on span "Bowl" at bounding box center [336, 282] width 76 height 15
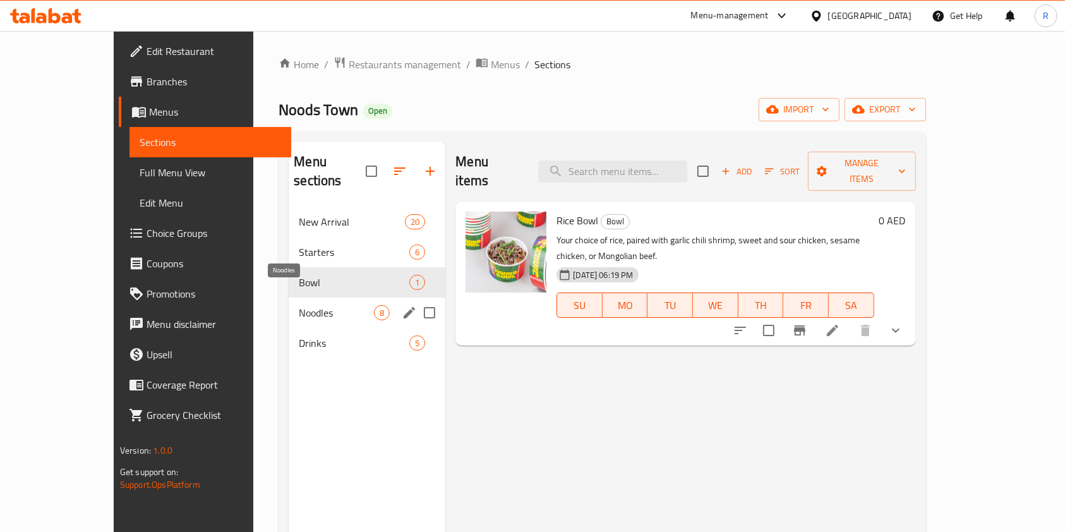
click at [299, 305] on span "Noodles" at bounding box center [336, 312] width 75 height 15
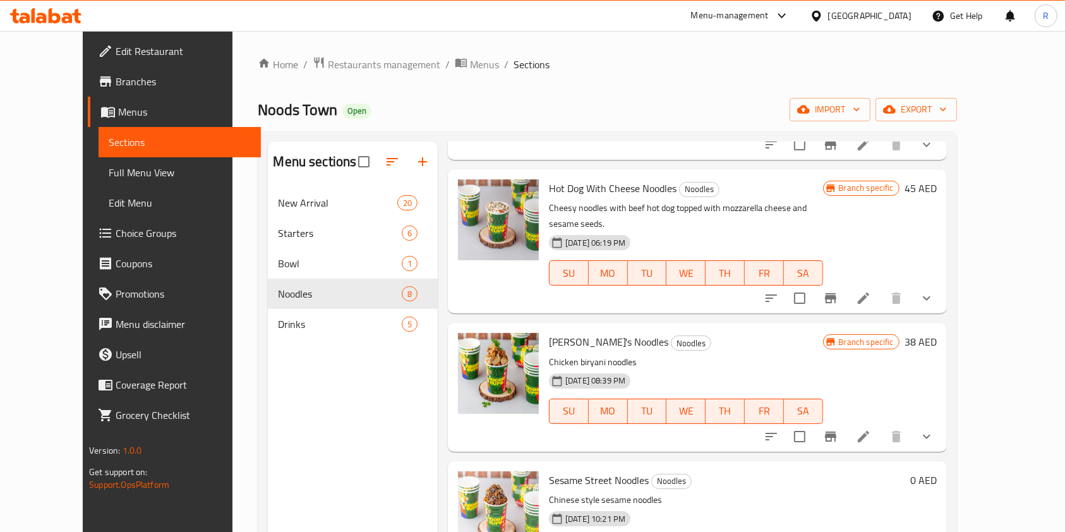
scroll to position [619, 0]
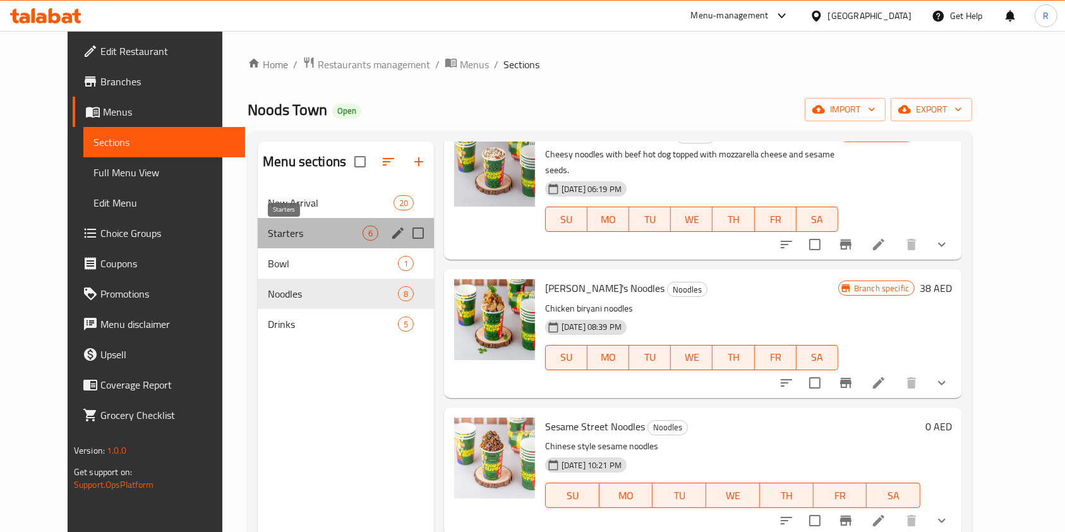
click at [268, 227] on span "Starters" at bounding box center [315, 232] width 95 height 15
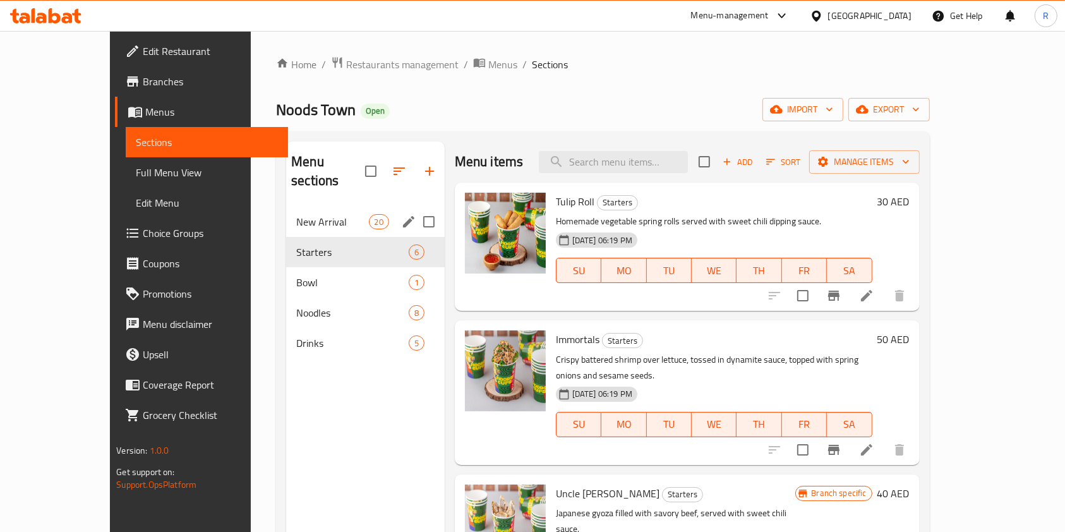
click at [297, 214] on span "New Arrival" at bounding box center [332, 221] width 72 height 15
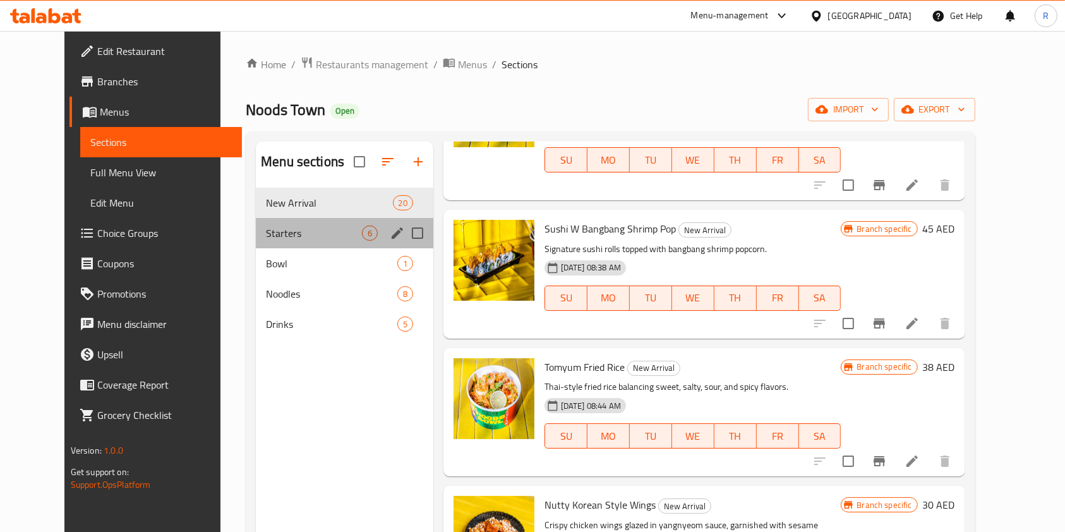
drag, startPoint x: 261, startPoint y: 241, endPoint x: 260, endPoint y: 305, distance: 63.8
click at [261, 242] on div "Starters 6" at bounding box center [344, 233] width 177 height 30
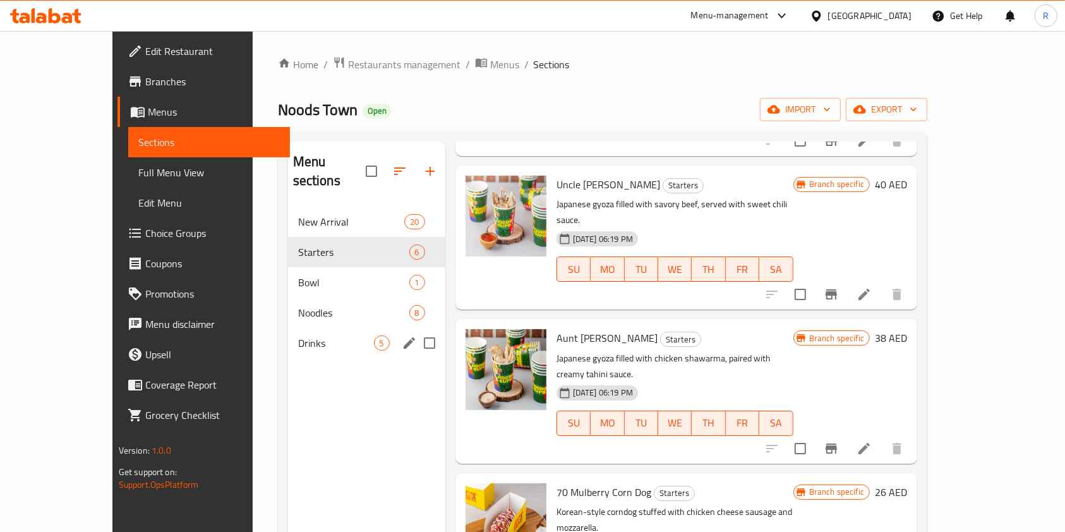
click at [298, 335] on span "Drinks" at bounding box center [336, 342] width 76 height 15
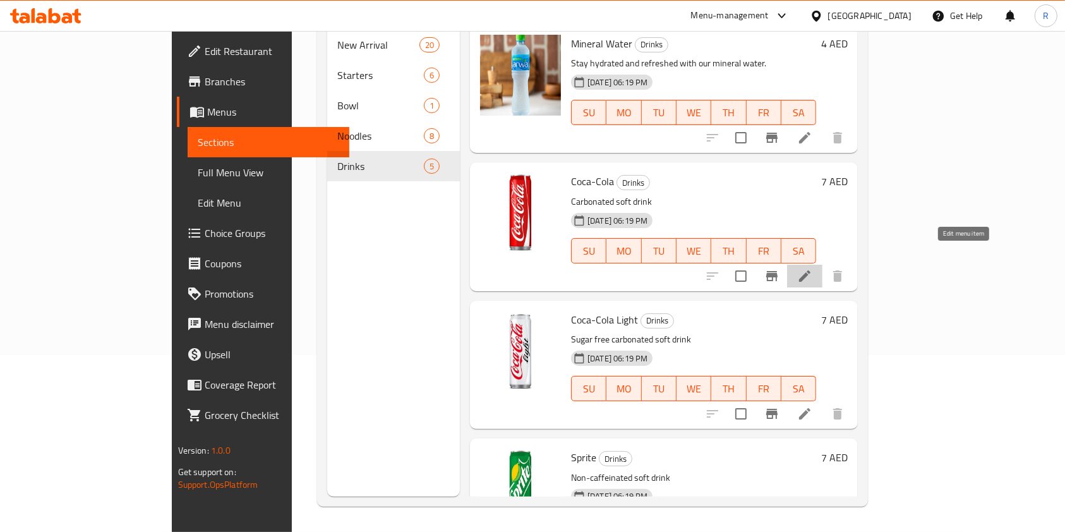
click at [810, 270] on icon at bounding box center [804, 275] width 11 height 11
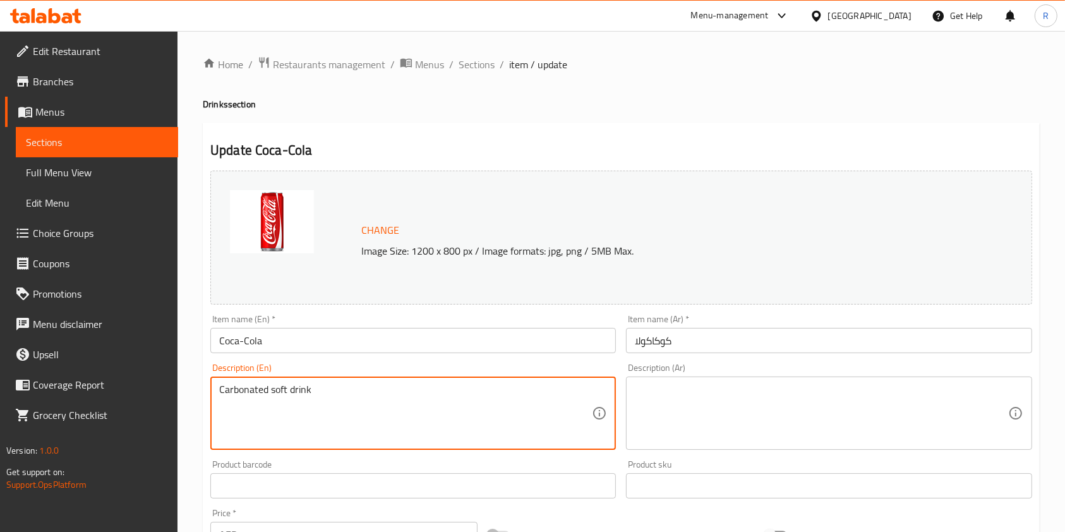
paste textarea "Soft Drink Can (330ml)"
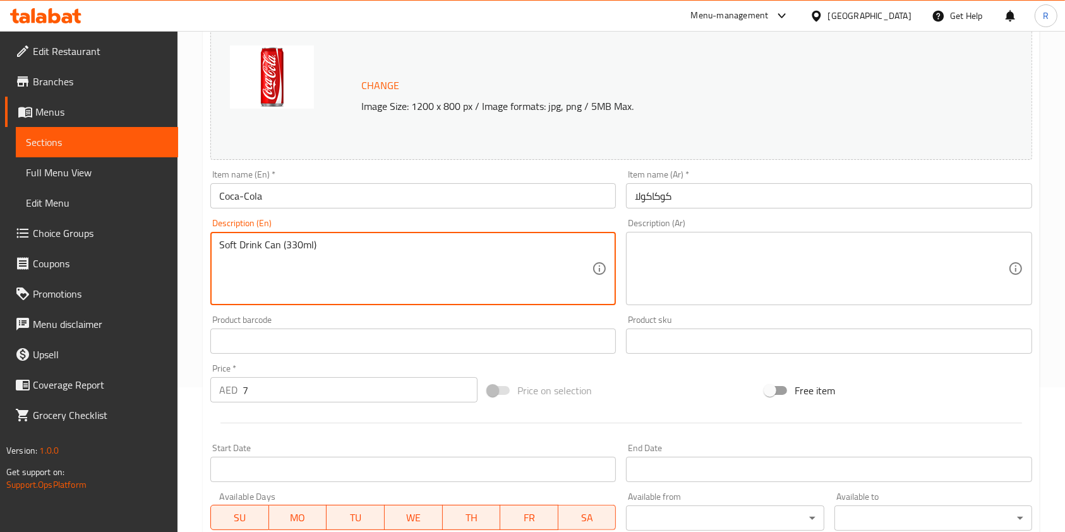
scroll to position [379, 0]
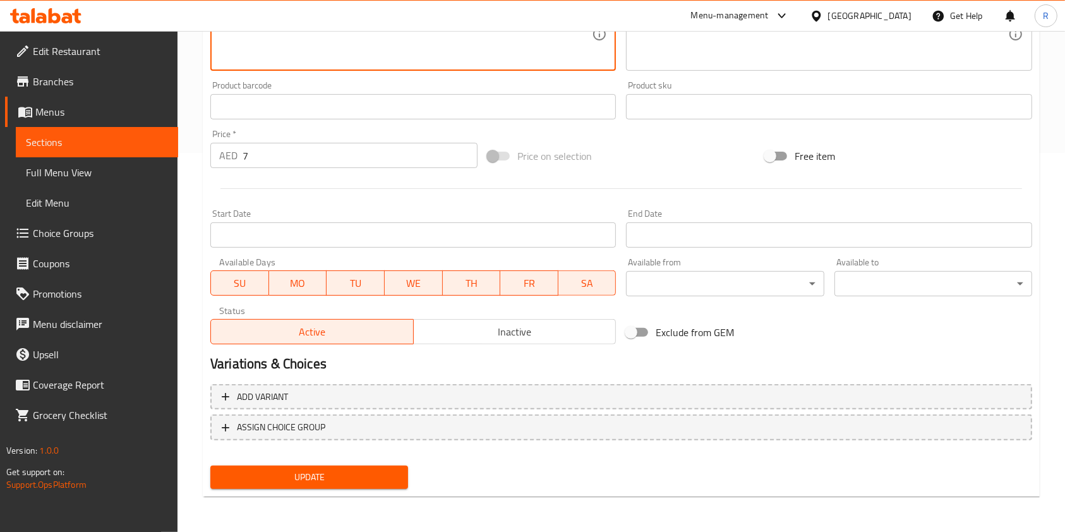
type textarea "Soft Drink Can (330ml)"
click at [292, 472] on span "Update" at bounding box center [308, 477] width 177 height 16
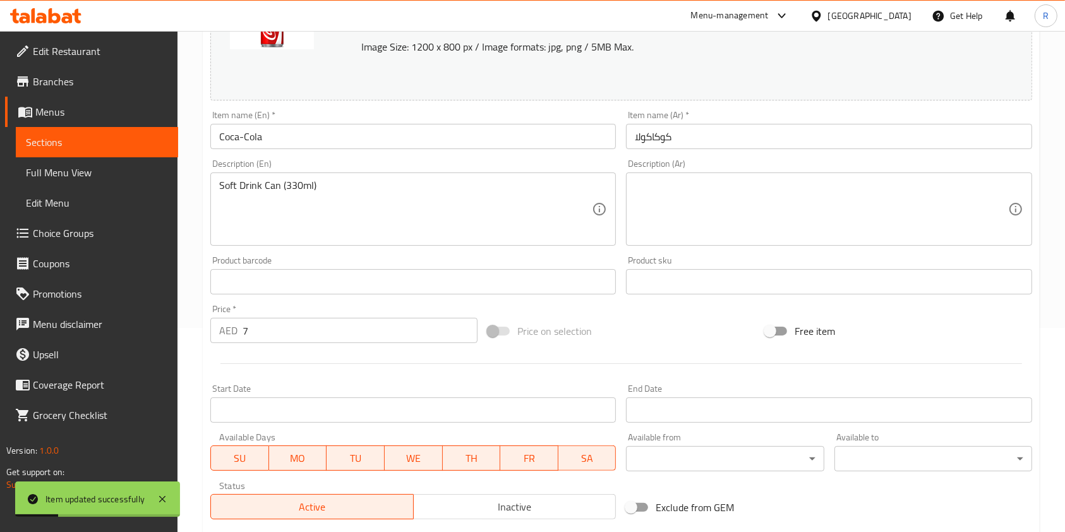
scroll to position [0, 0]
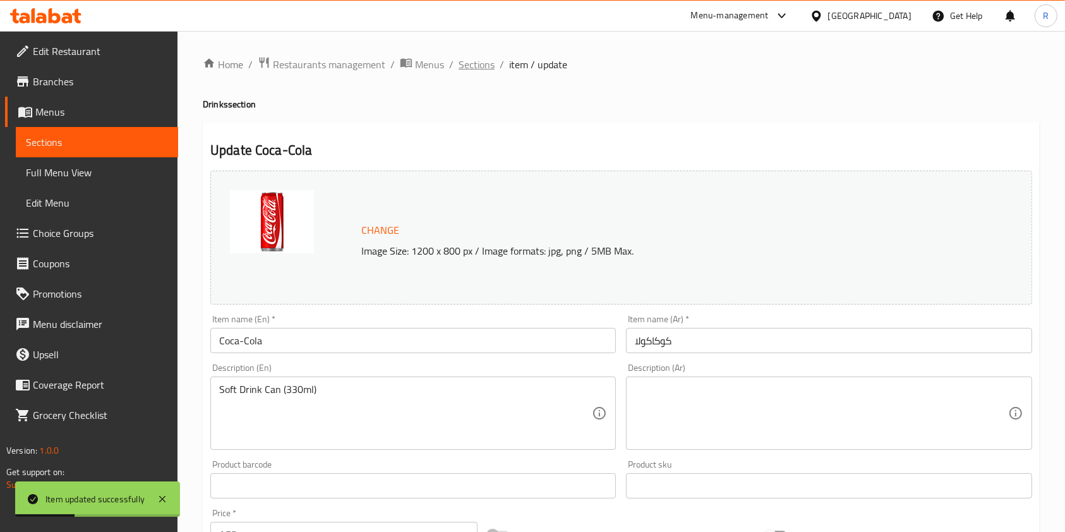
click at [472, 66] on span "Sections" at bounding box center [476, 64] width 36 height 15
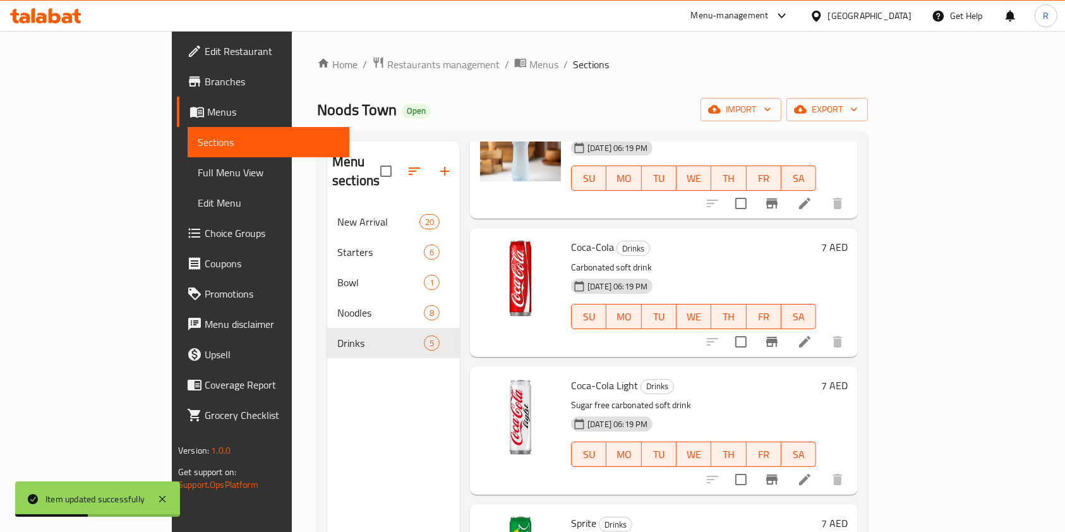
scroll to position [189, 0]
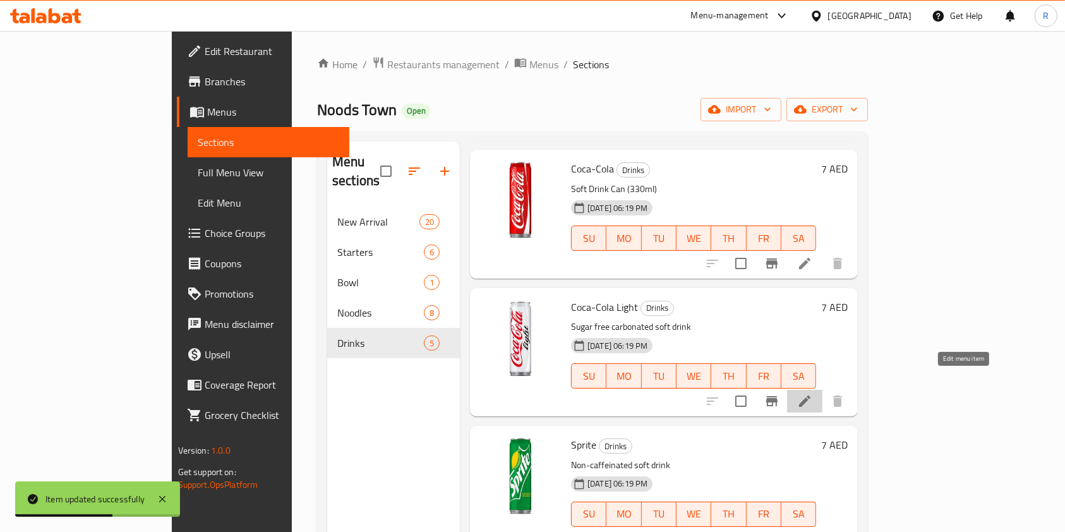
click at [812, 393] on icon at bounding box center [804, 400] width 15 height 15
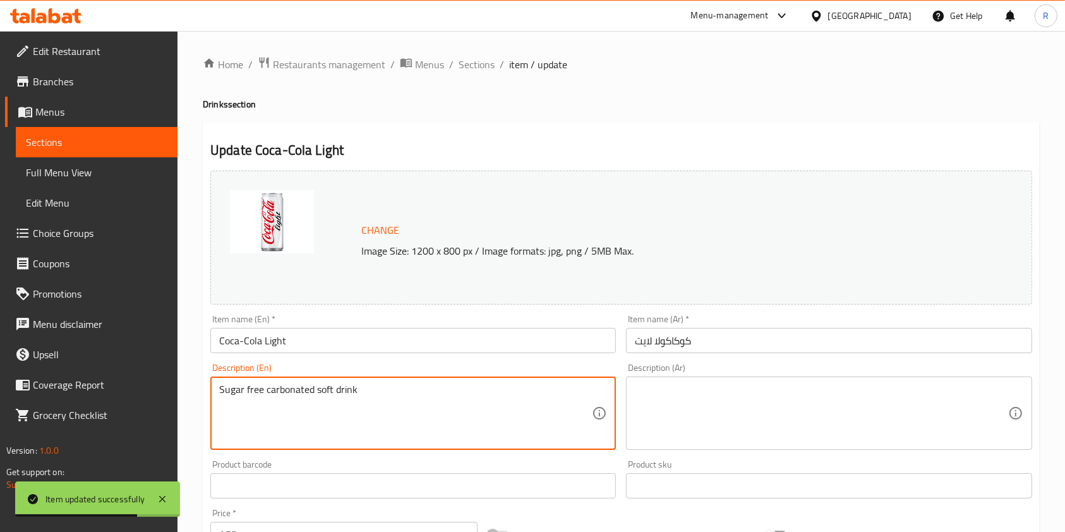
paste textarea "oft Drink Can (330ml)"
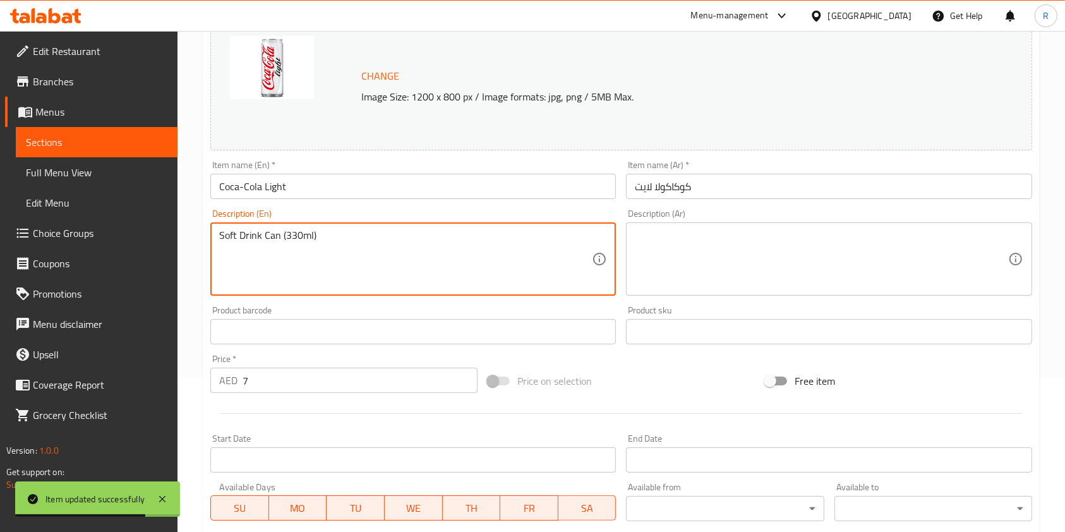
scroll to position [379, 0]
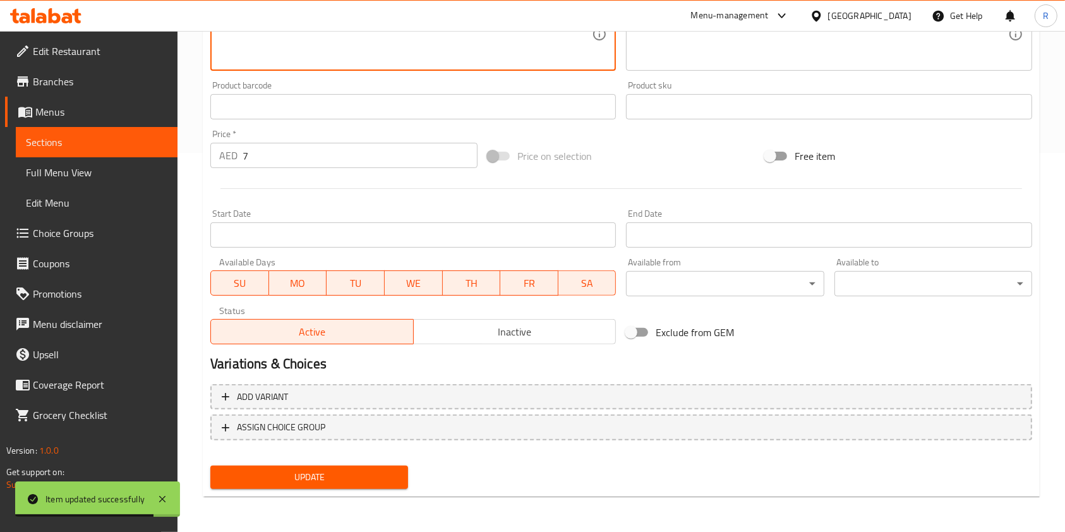
type textarea "Soft Drink Can (330ml)"
click at [359, 474] on span "Update" at bounding box center [308, 477] width 177 height 16
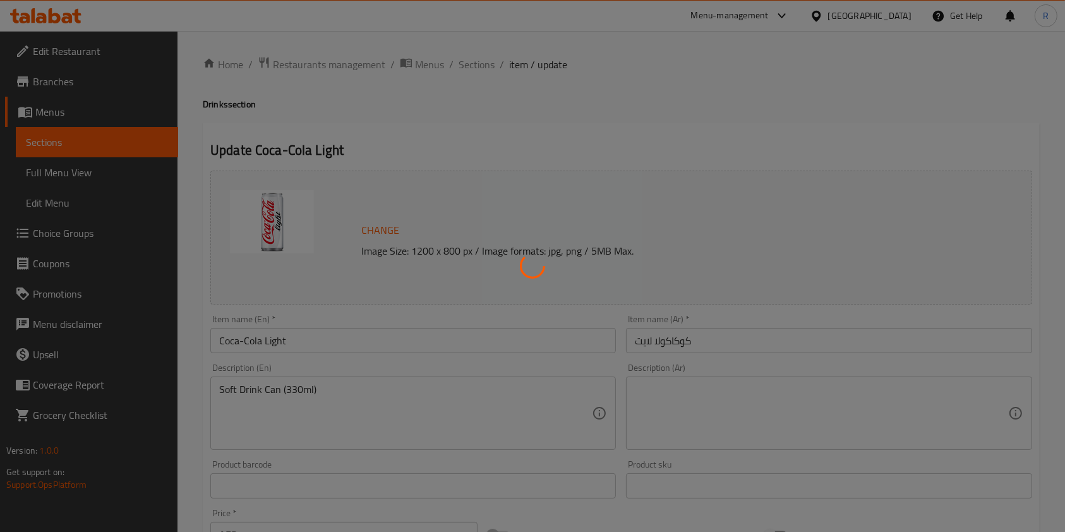
scroll to position [0, 0]
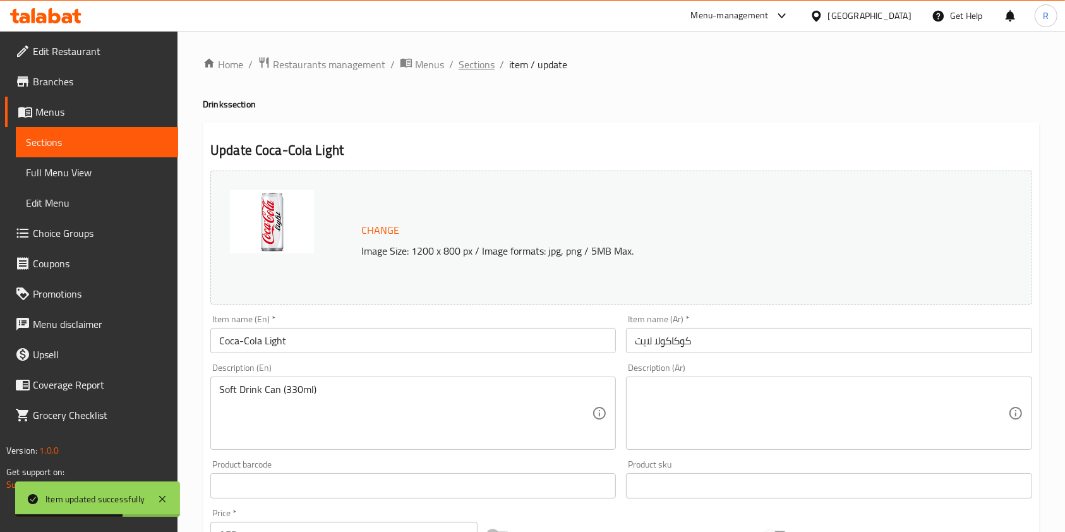
click at [480, 61] on span "Sections" at bounding box center [476, 64] width 36 height 15
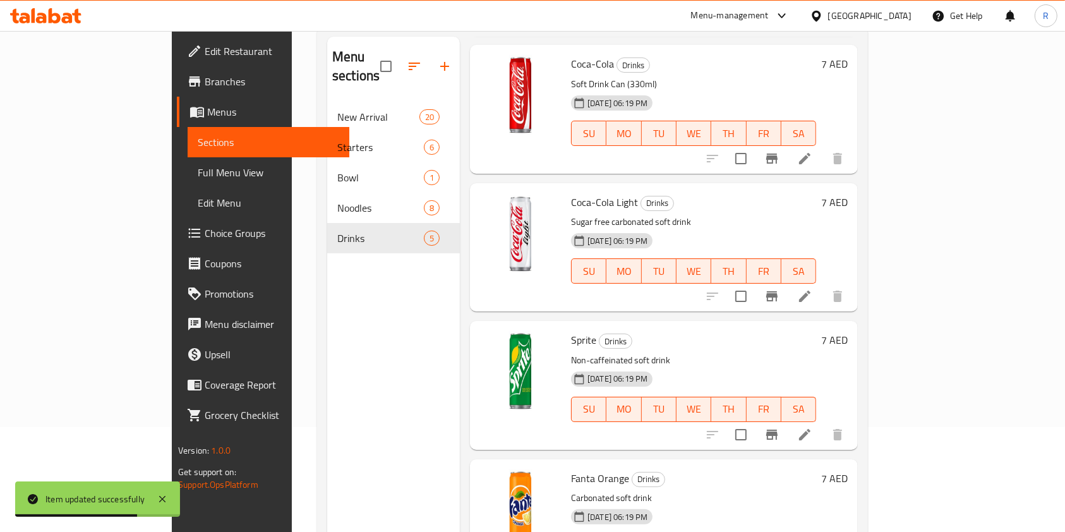
scroll to position [177, 0]
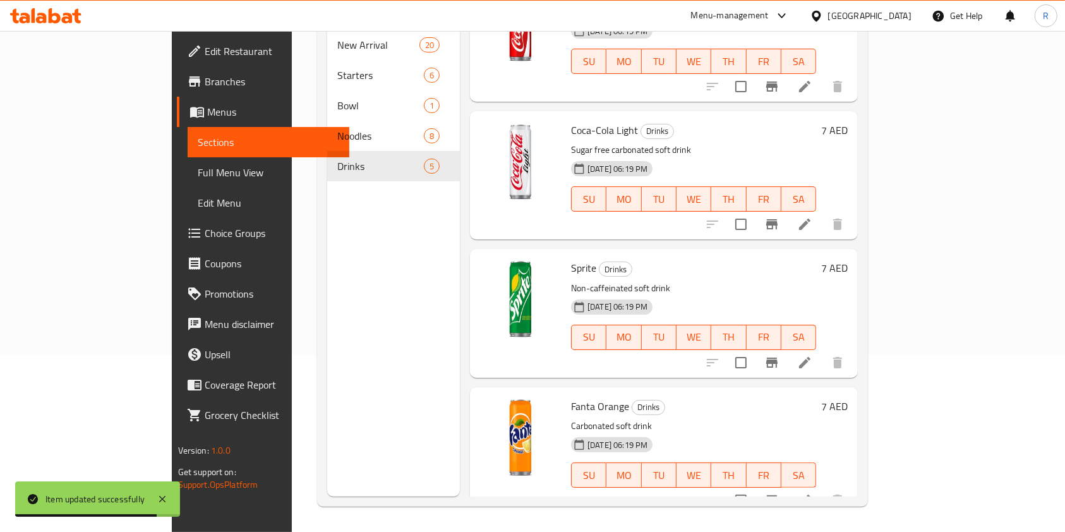
click at [810, 494] on icon at bounding box center [804, 499] width 11 height 11
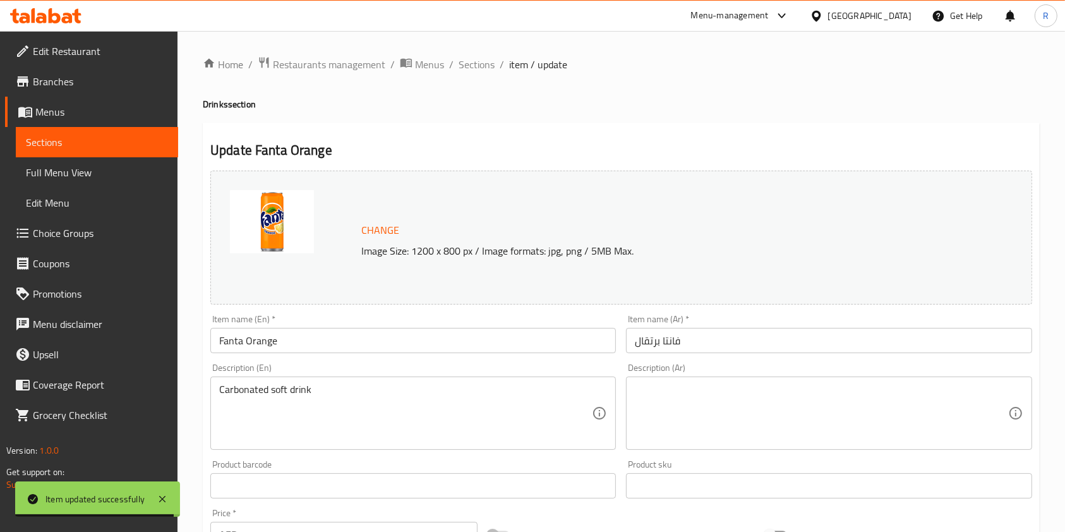
click at [446, 377] on div "Carbonated soft drink Description (En)" at bounding box center [412, 412] width 405 height 73
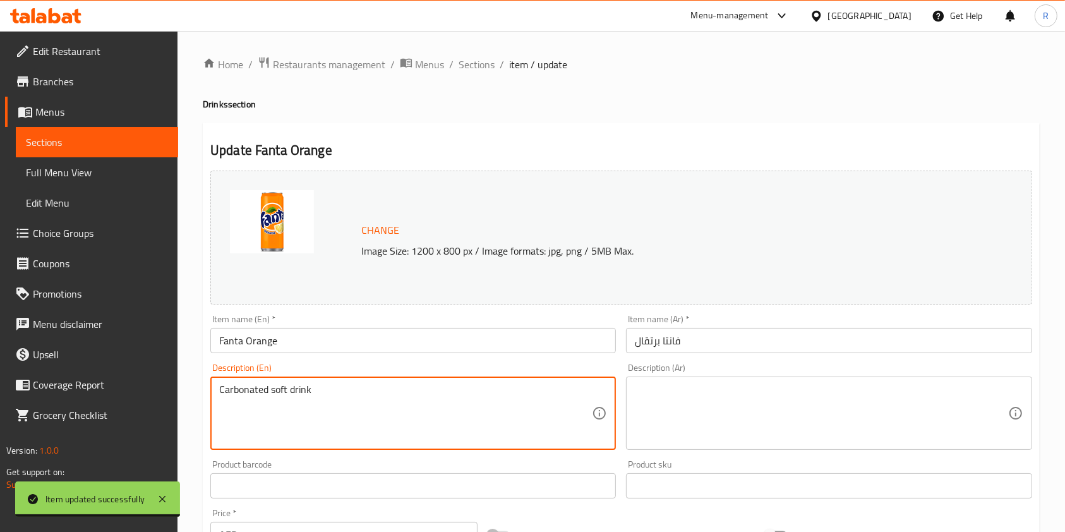
click at [445, 392] on textarea "Carbonated soft drink" at bounding box center [405, 413] width 373 height 60
paste textarea "Soft Drink Can (330ml)"
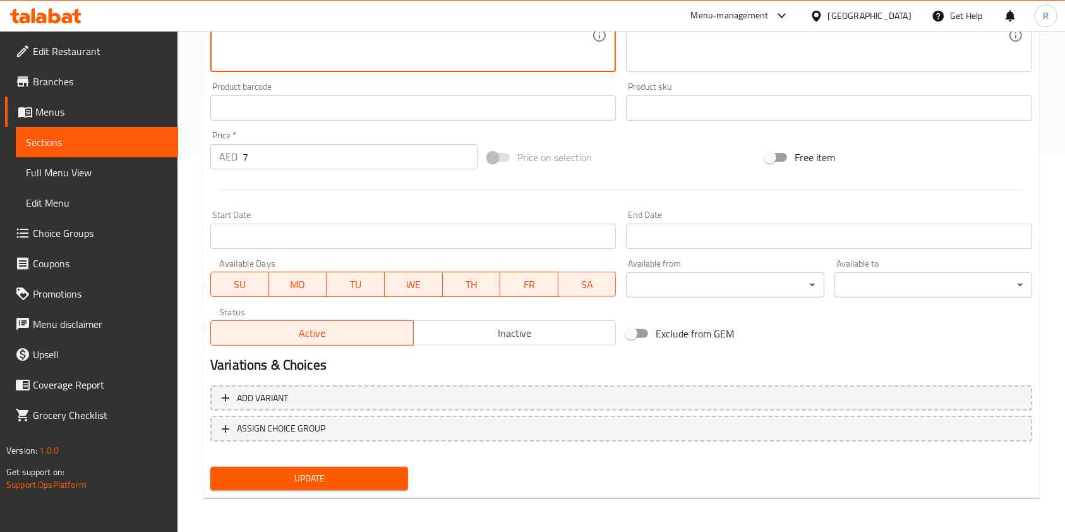
scroll to position [379, 0]
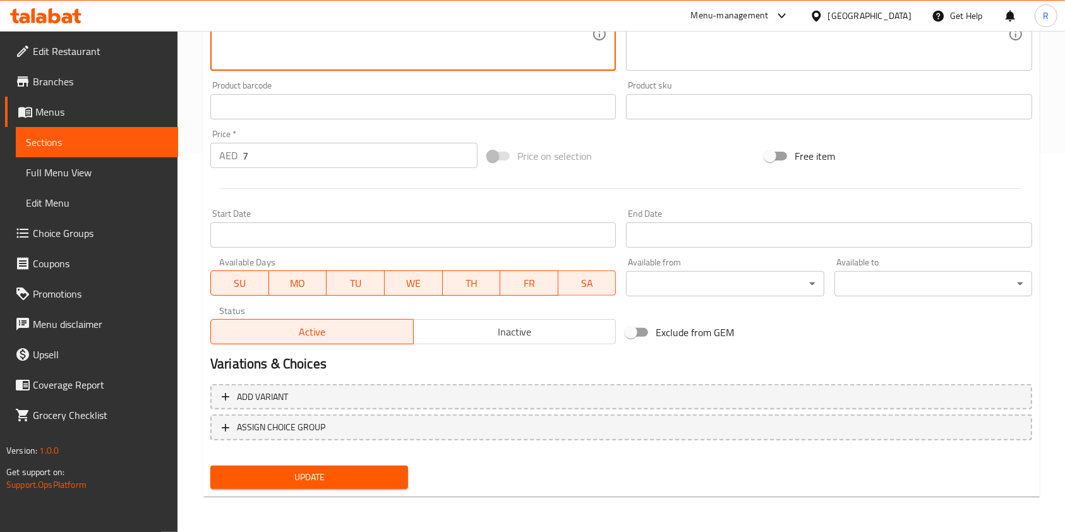
type textarea "Soft Drink Can (330ml)"
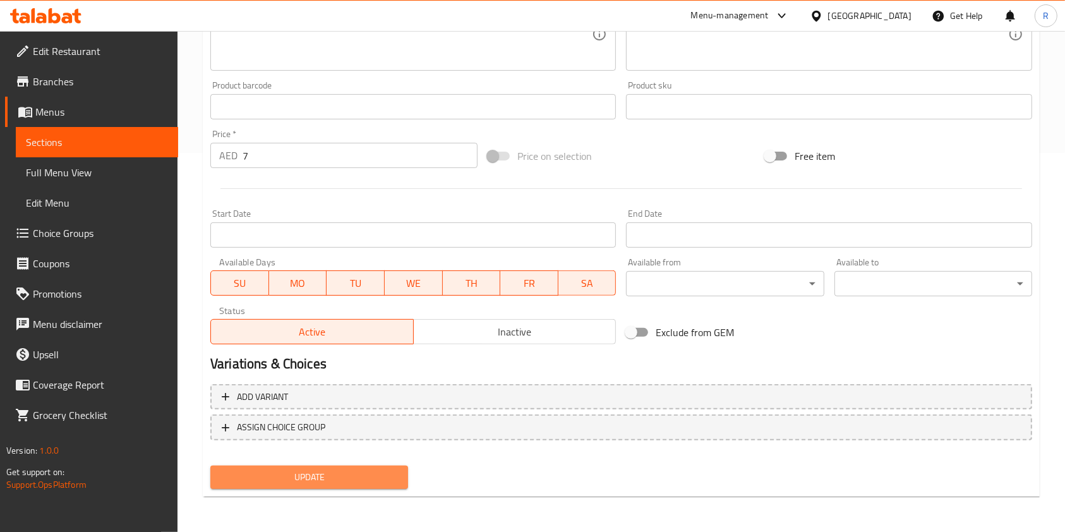
click at [320, 469] on span "Update" at bounding box center [308, 477] width 177 height 16
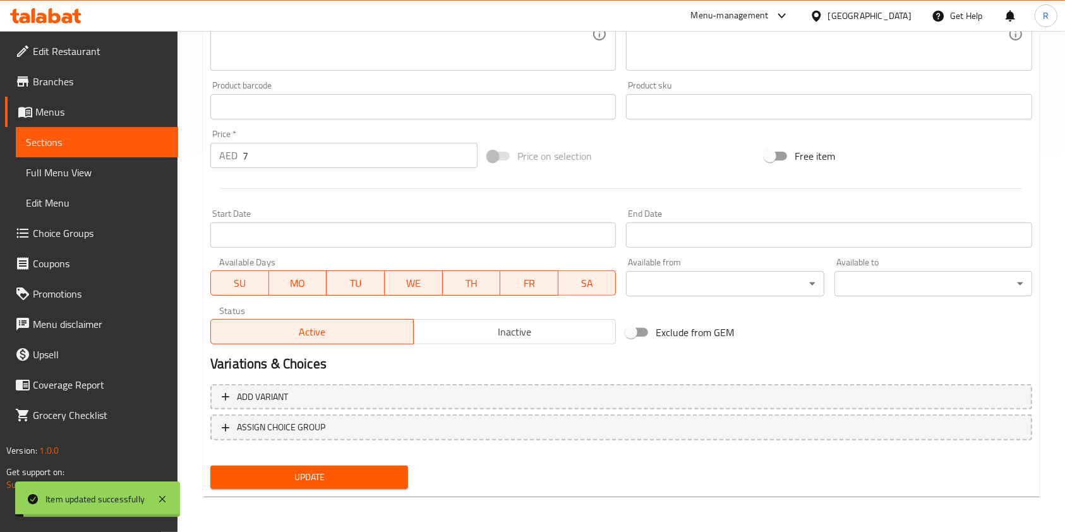
scroll to position [0, 0]
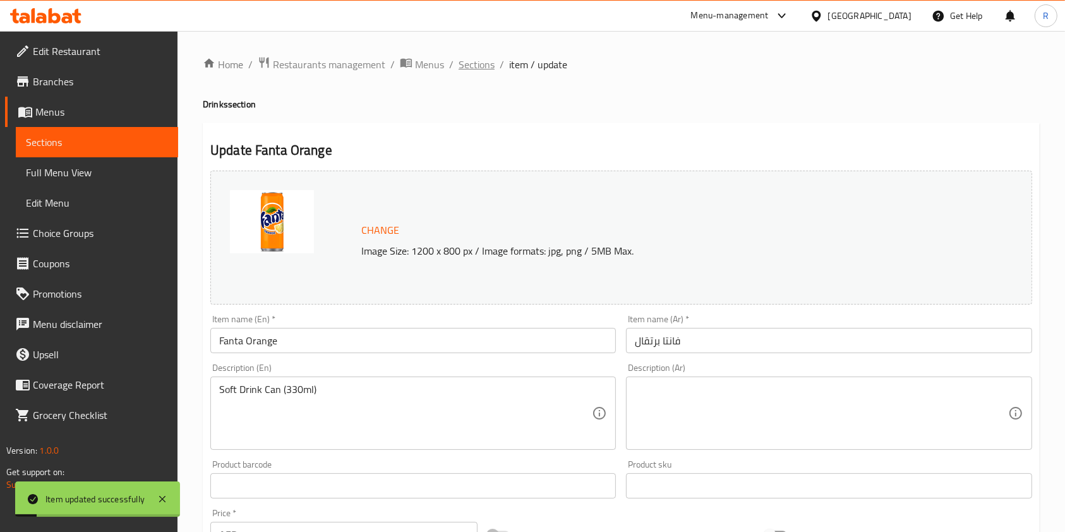
click at [476, 62] on span "Sections" at bounding box center [476, 64] width 36 height 15
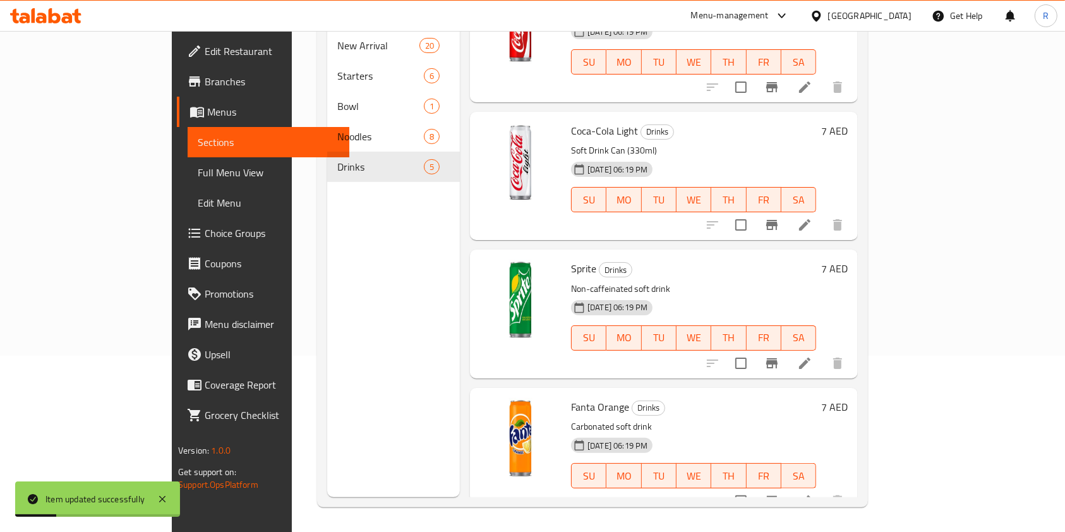
scroll to position [177, 0]
click at [810, 357] on icon at bounding box center [804, 362] width 11 height 11
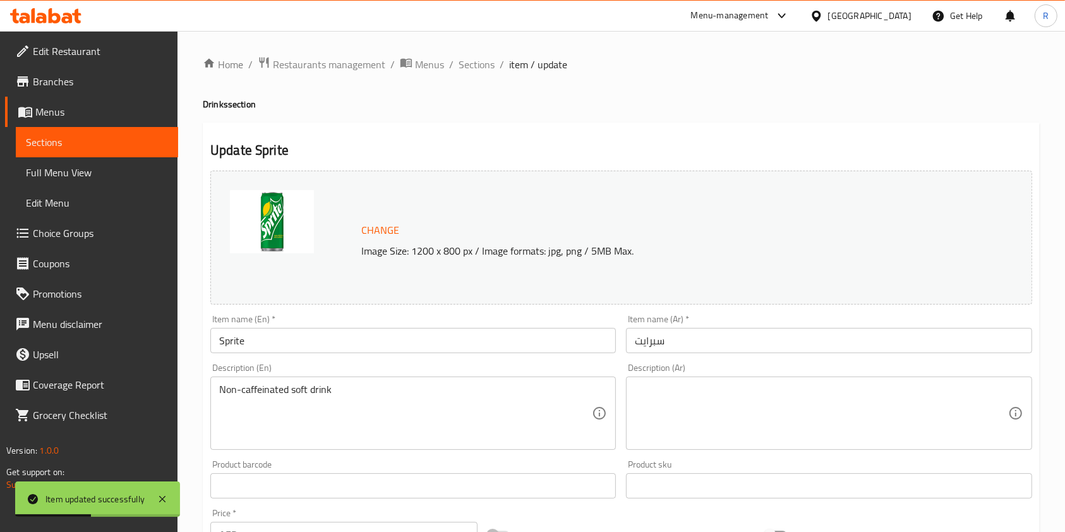
click at [374, 376] on div "Non-caffeinated soft drink Description (En)" at bounding box center [412, 412] width 405 height 73
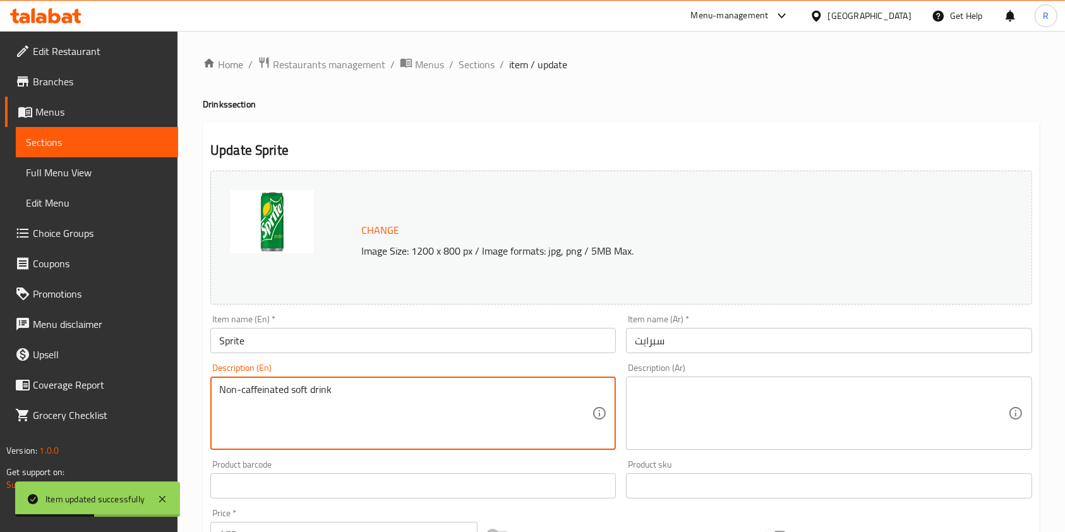
click at [400, 398] on textarea "Non-caffeinated soft drink" at bounding box center [405, 413] width 373 height 60
paste textarea "Soft Drink Can (330ml)"
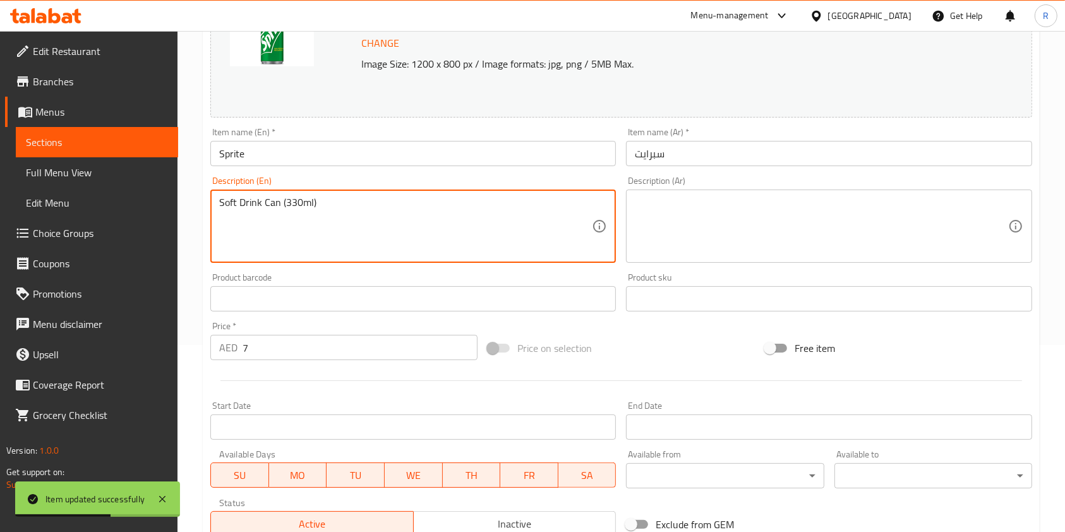
scroll to position [379, 0]
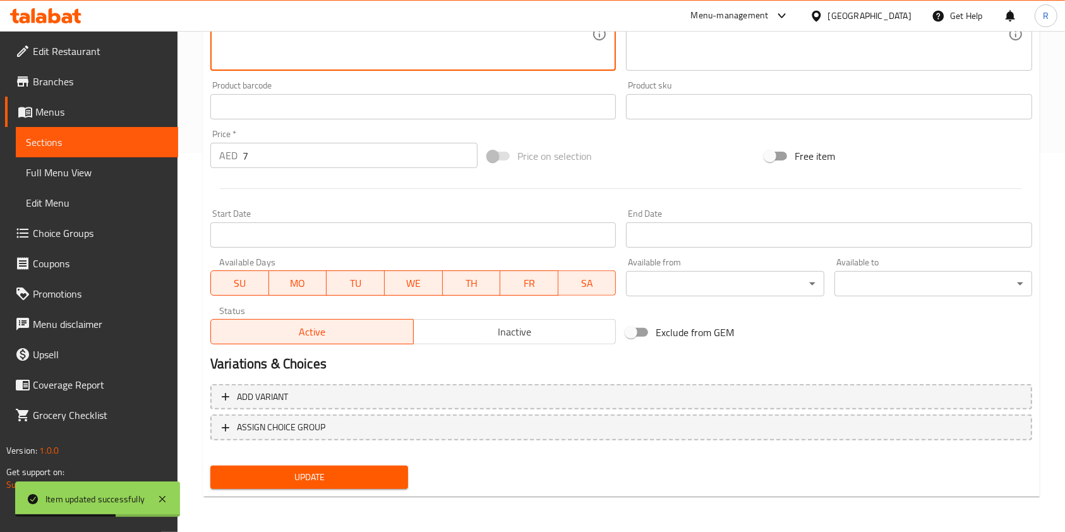
type textarea "Soft Drink Can (330ml)"
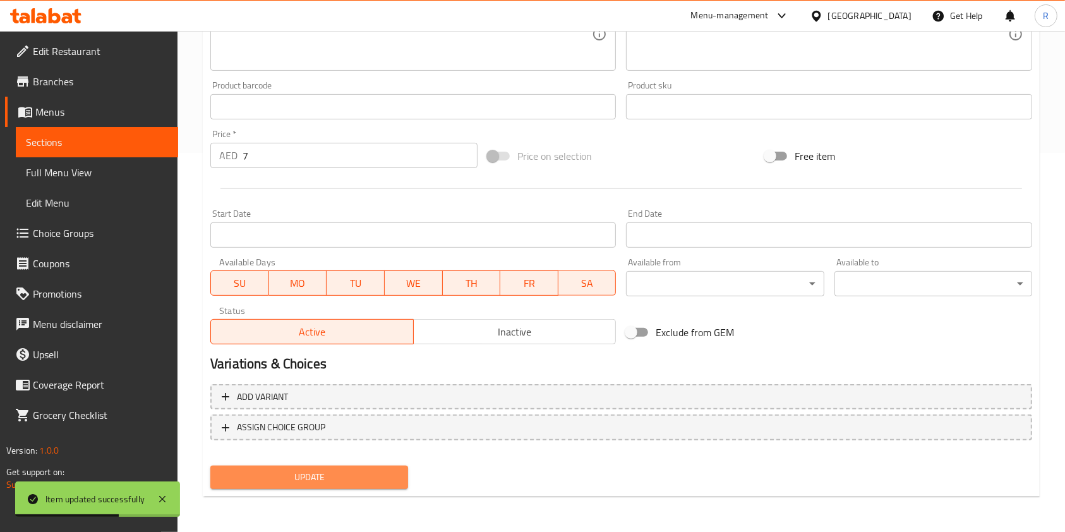
click at [296, 475] on span "Update" at bounding box center [308, 477] width 177 height 16
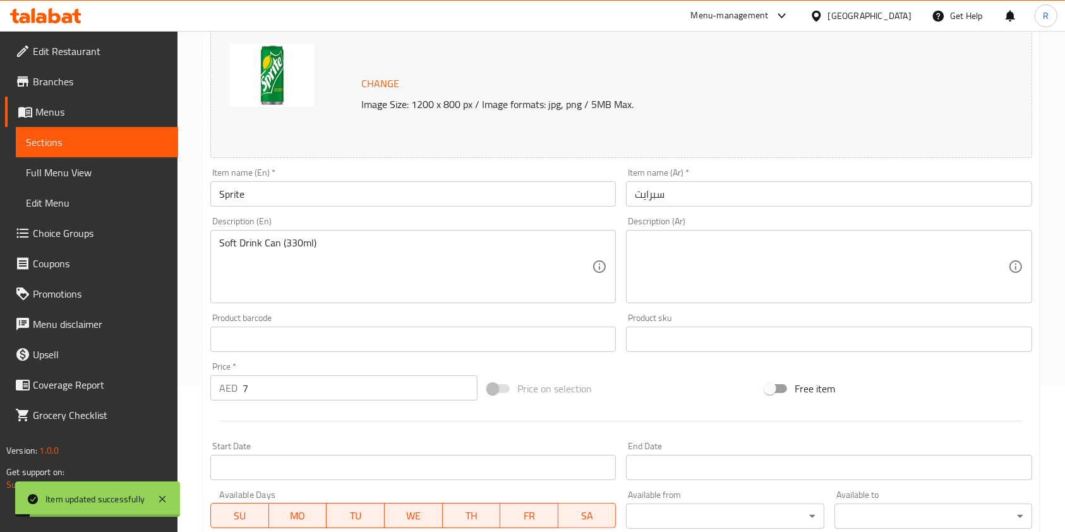
scroll to position [0, 0]
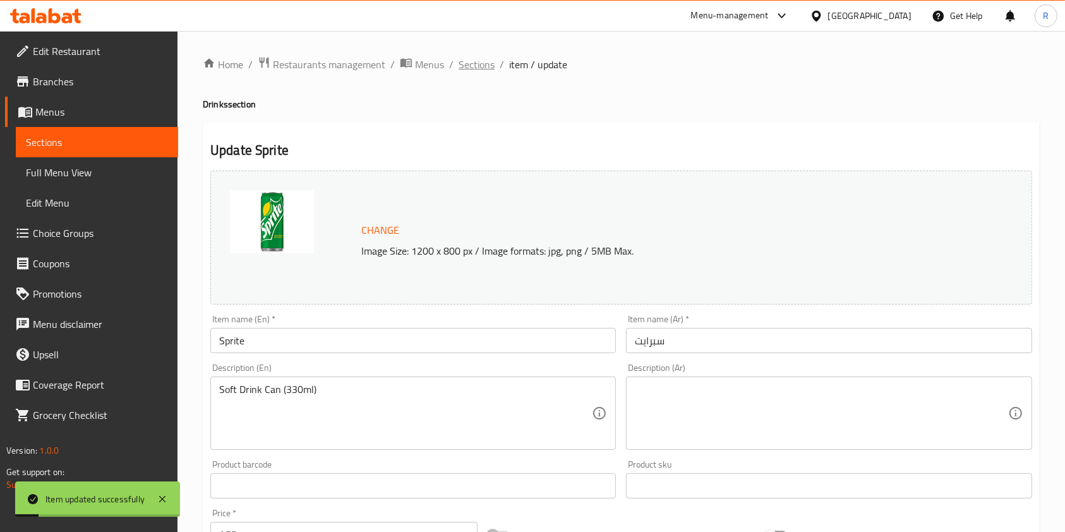
click at [482, 66] on span "Sections" at bounding box center [476, 64] width 36 height 15
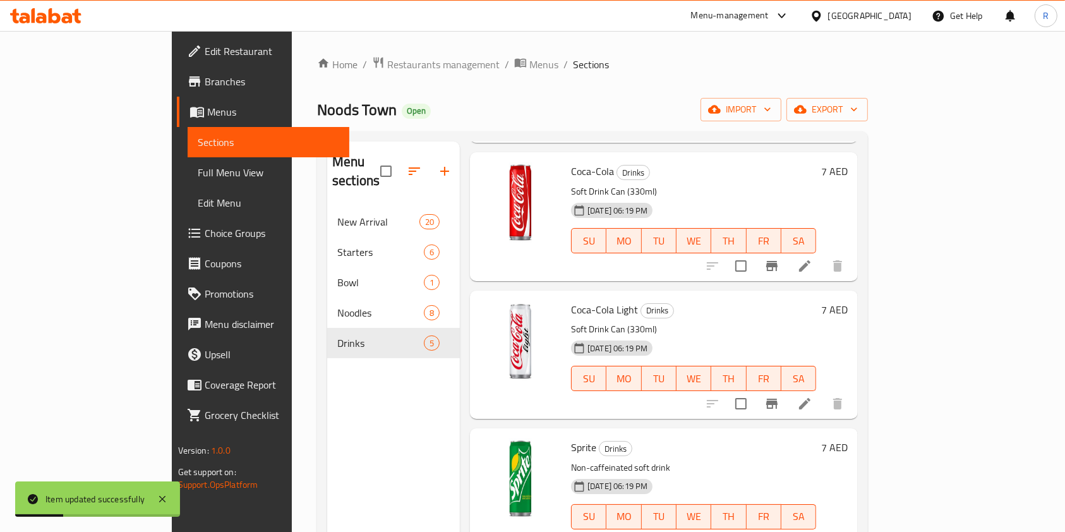
scroll to position [189, 0]
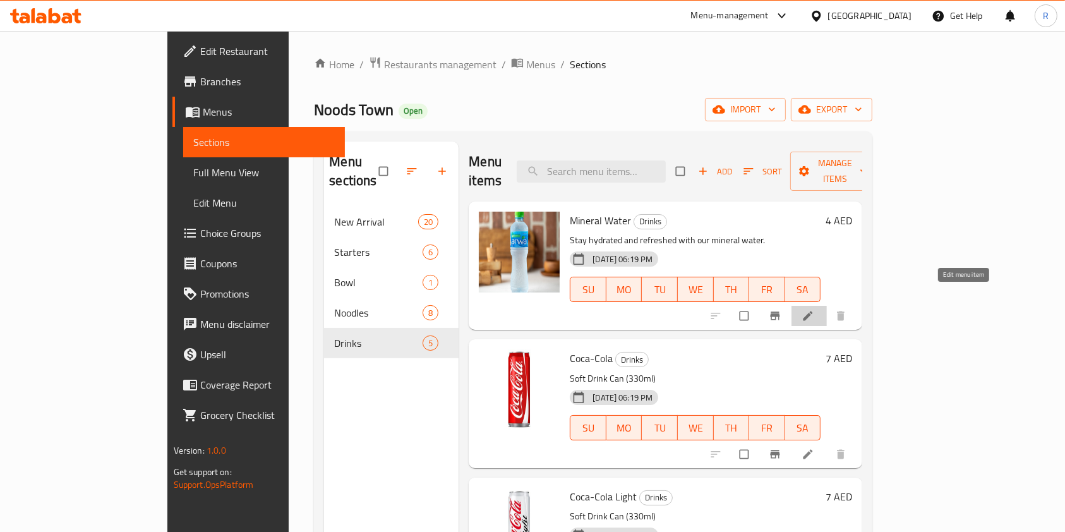
click at [813, 311] on icon at bounding box center [807, 315] width 9 height 9
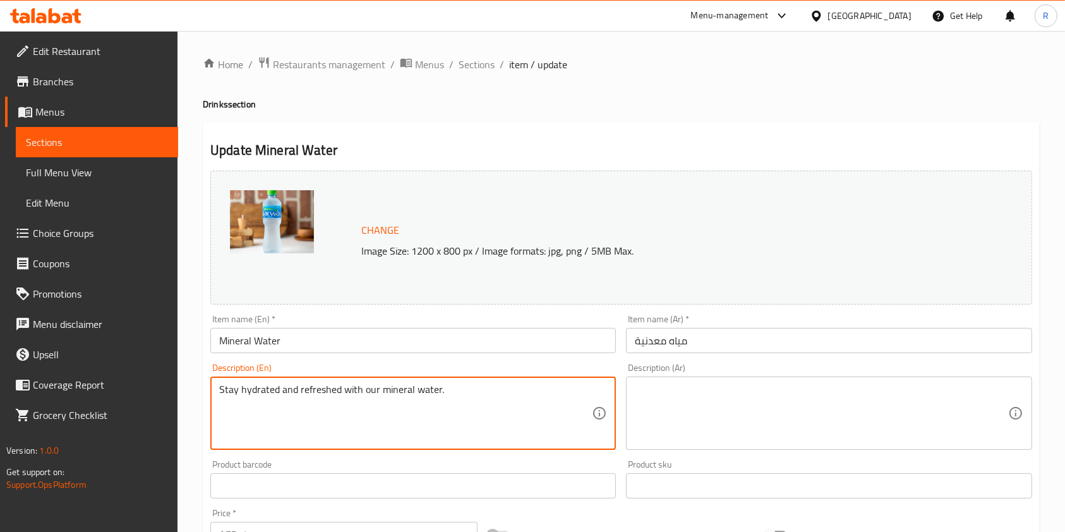
paste textarea "Mineral Water (500ml)"
click at [280, 385] on textarea "Mineral Water (500ml)" at bounding box center [405, 413] width 373 height 60
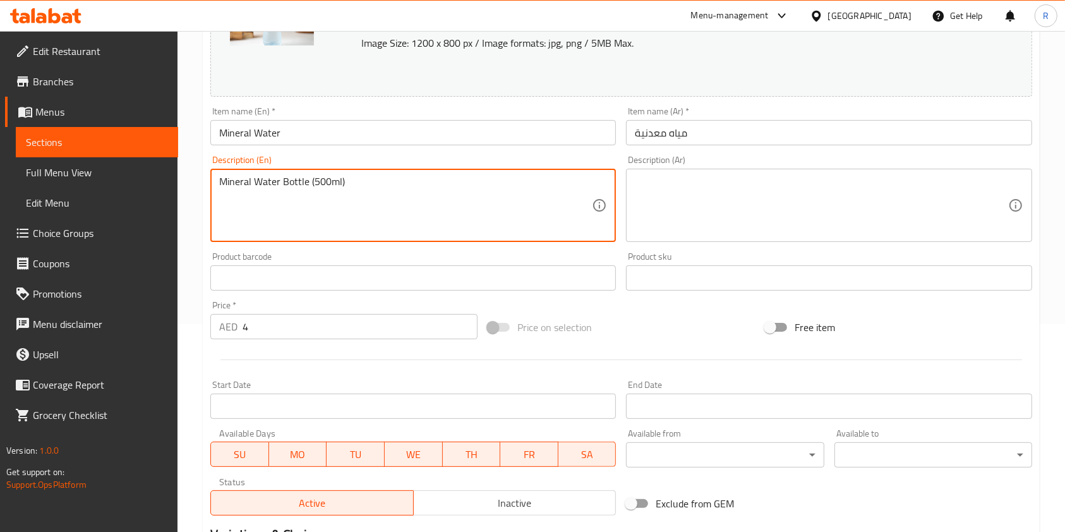
scroll to position [379, 0]
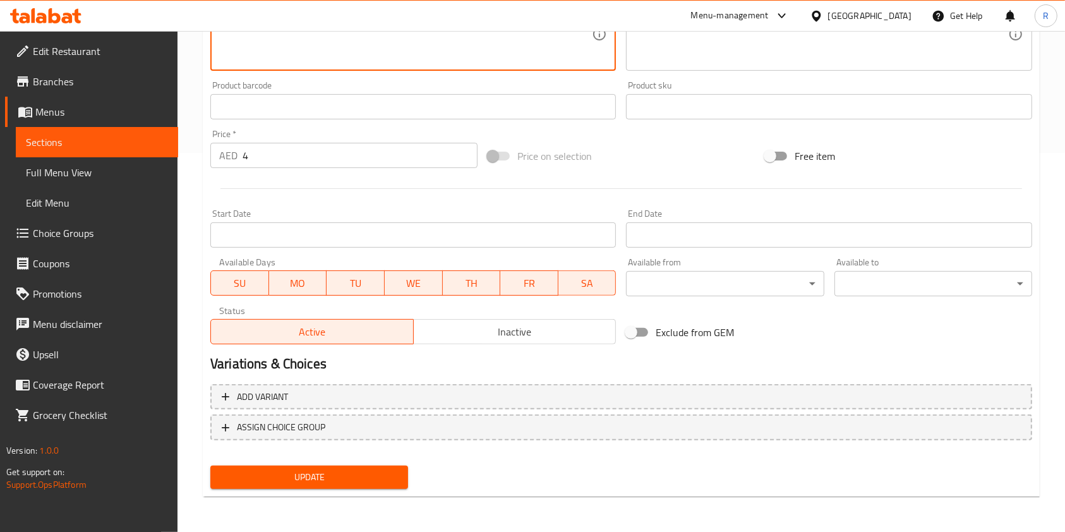
type textarea "Mineral Water Bottle (500ml)"
click at [333, 487] on button "Update" at bounding box center [309, 476] width 198 height 23
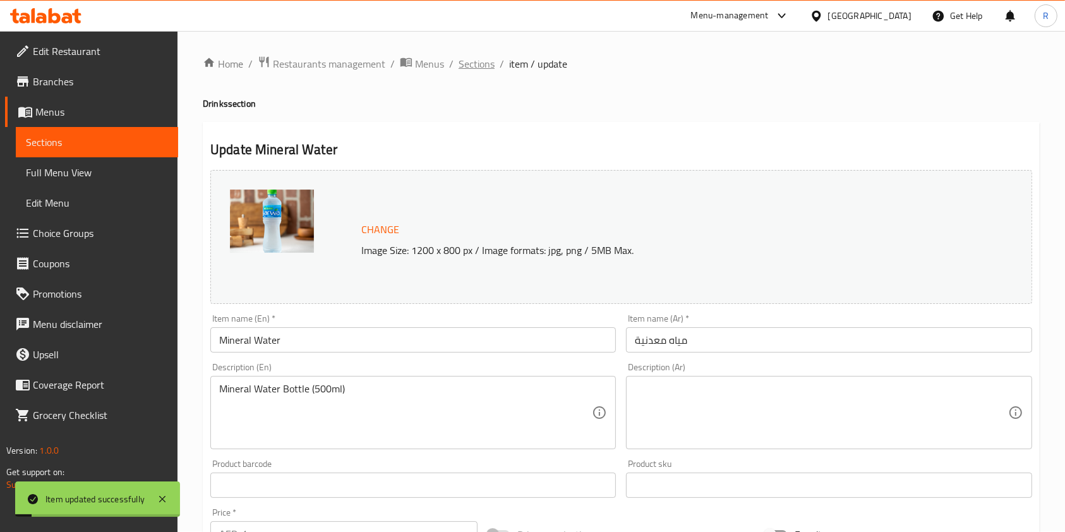
scroll to position [0, 0]
click at [477, 64] on span "Sections" at bounding box center [476, 64] width 36 height 15
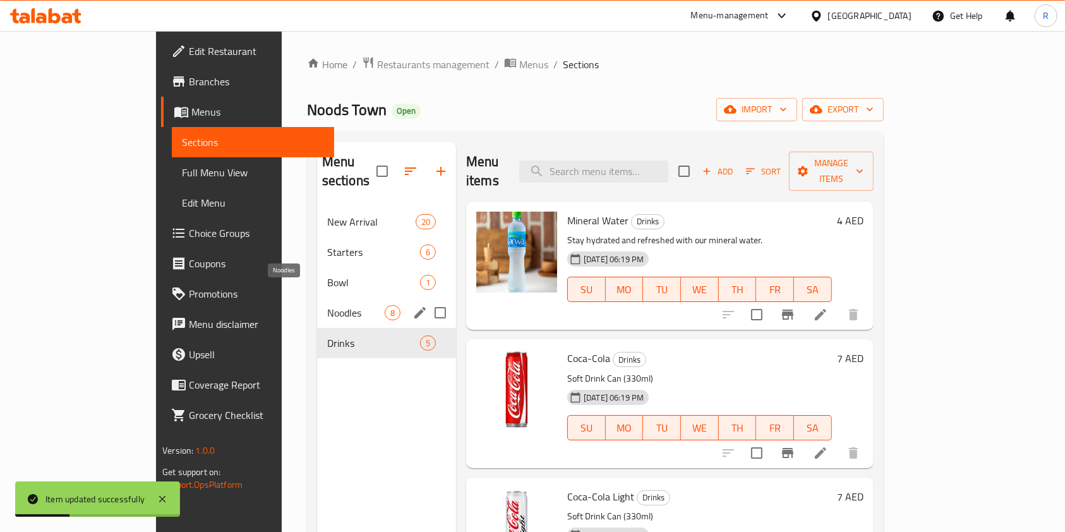
click at [327, 305] on span "Noodles" at bounding box center [355, 312] width 57 height 15
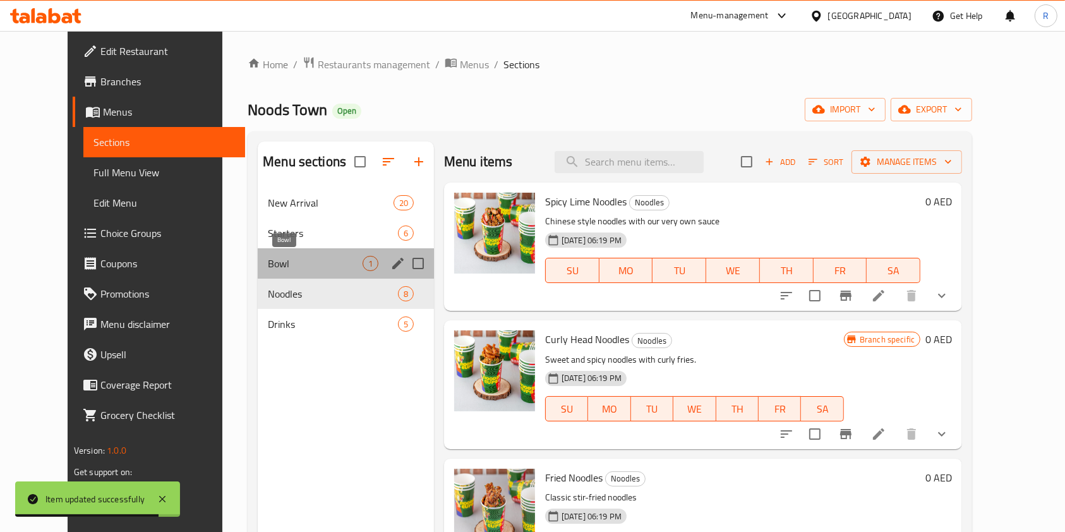
click at [291, 262] on span "Bowl" at bounding box center [315, 263] width 95 height 15
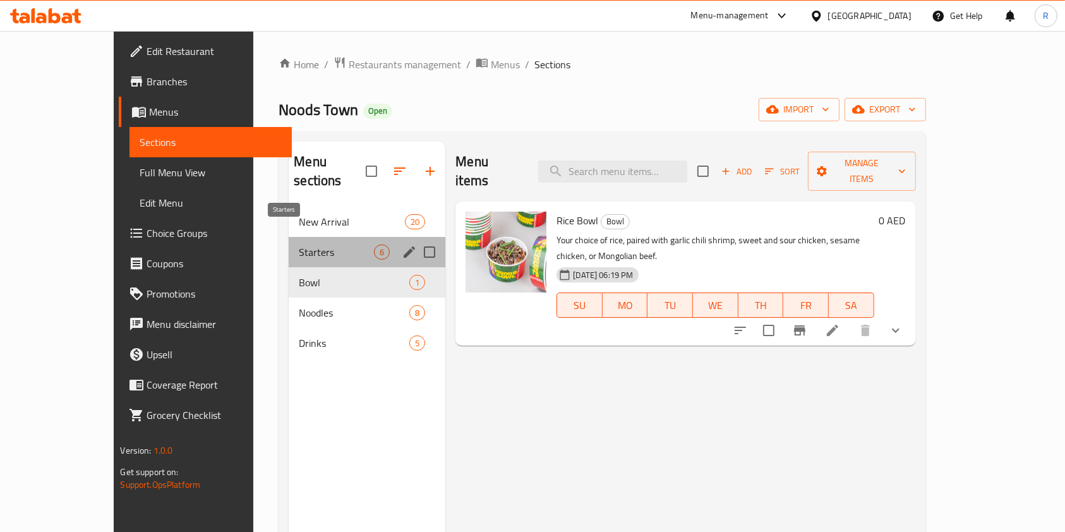
click at [299, 244] on span "Starters" at bounding box center [336, 251] width 75 height 15
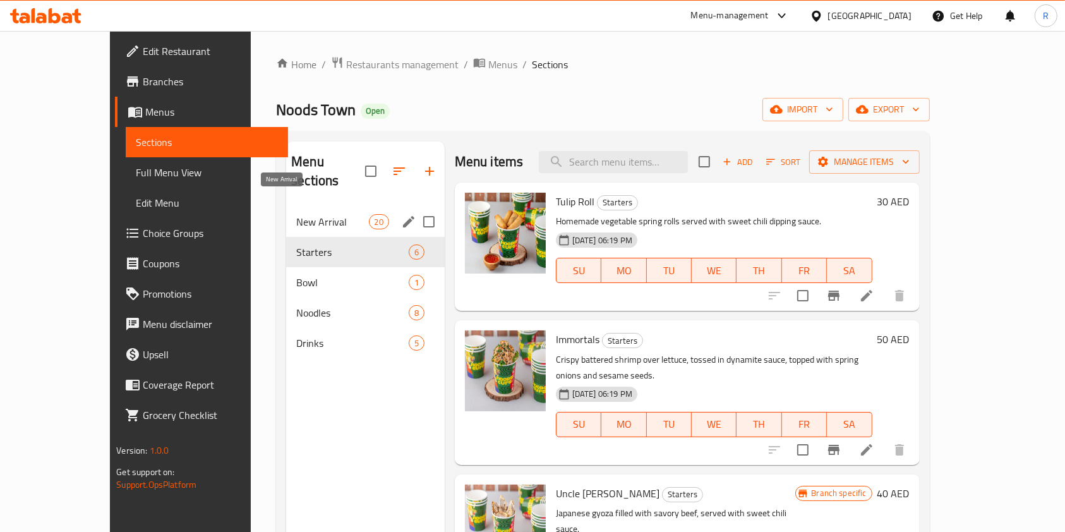
click at [307, 214] on span "New Arrival" at bounding box center [332, 221] width 72 height 15
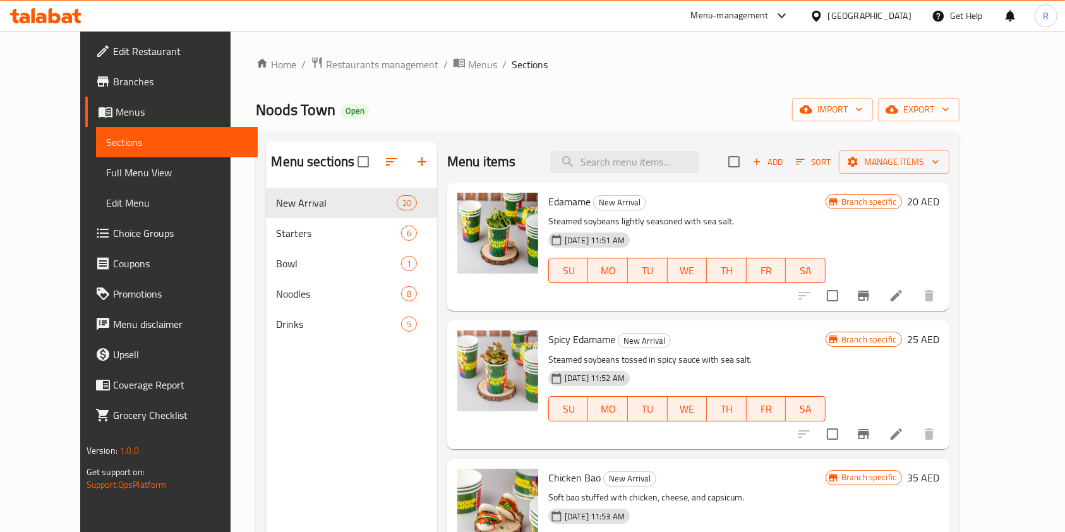
click at [959, 93] on div "Home / Restaurants management / Menus / Sections Noods Town Open import export …" at bounding box center [607, 369] width 703 height 627
click at [949, 110] on span "export" at bounding box center [918, 110] width 61 height 16
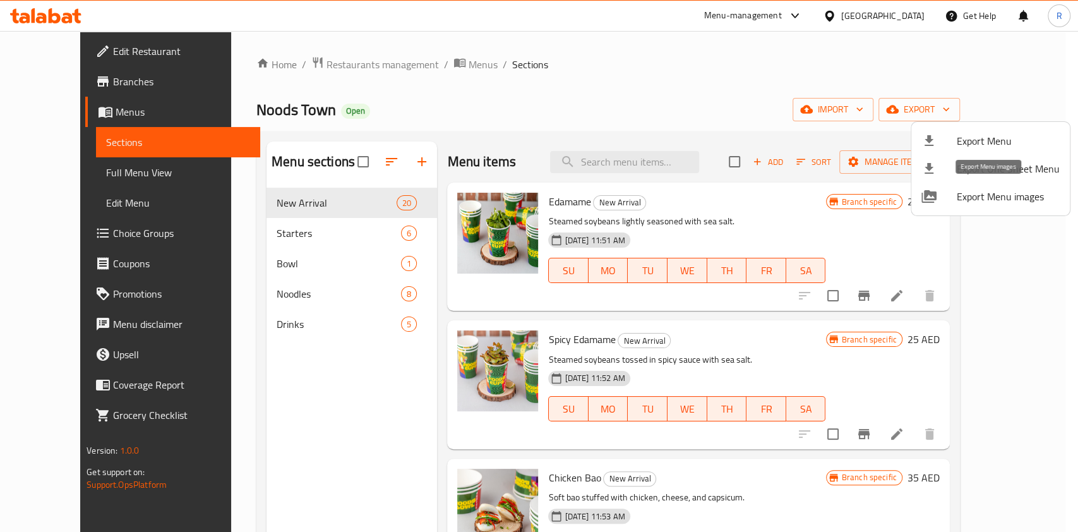
click at [982, 198] on span "Export Menu images" at bounding box center [1008, 196] width 103 height 15
drag, startPoint x: 17, startPoint y: 122, endPoint x: 599, endPoint y: 88, distance: 583.2
click at [599, 88] on div at bounding box center [539, 266] width 1078 height 532
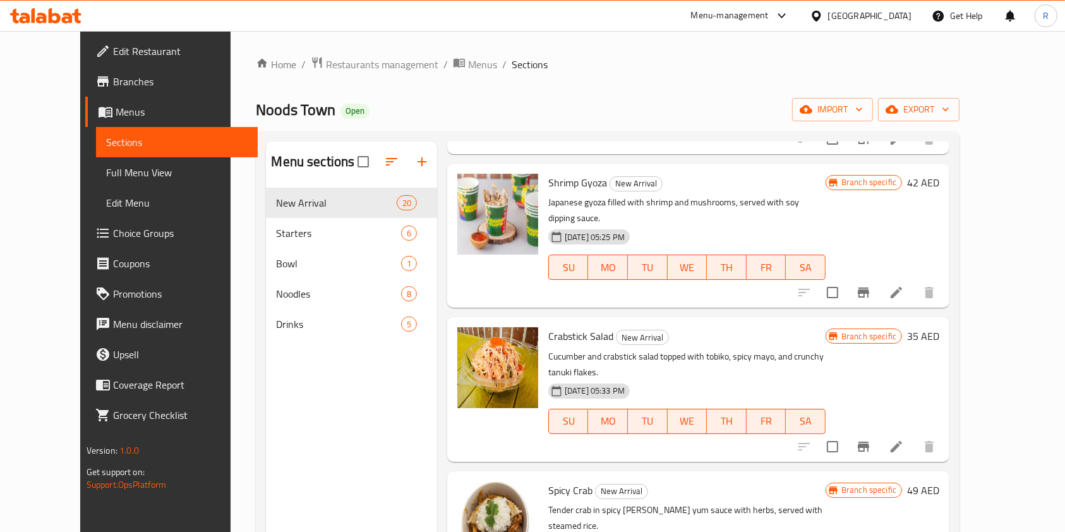
scroll to position [926, 0]
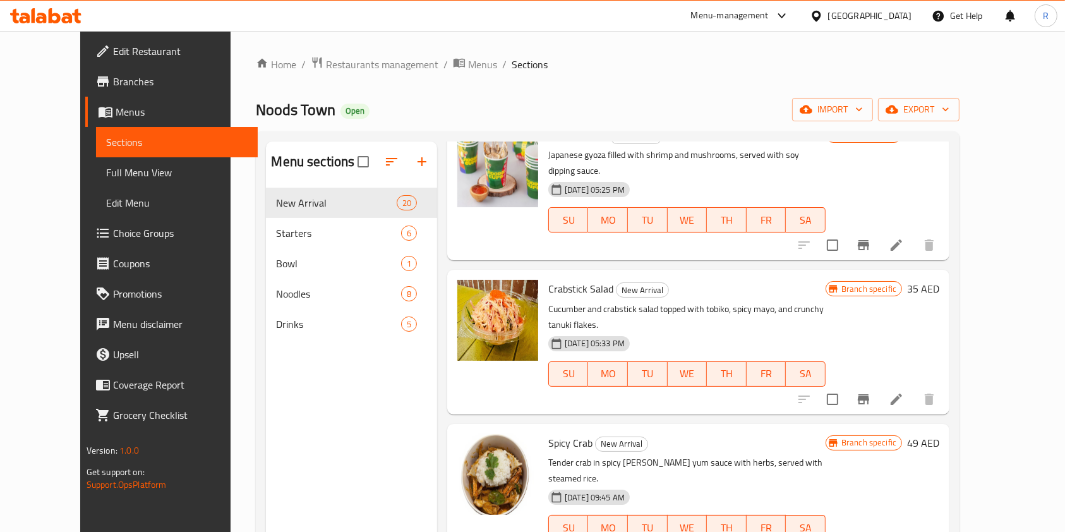
click at [113, 56] on span "Edit Restaurant" at bounding box center [180, 51] width 135 height 15
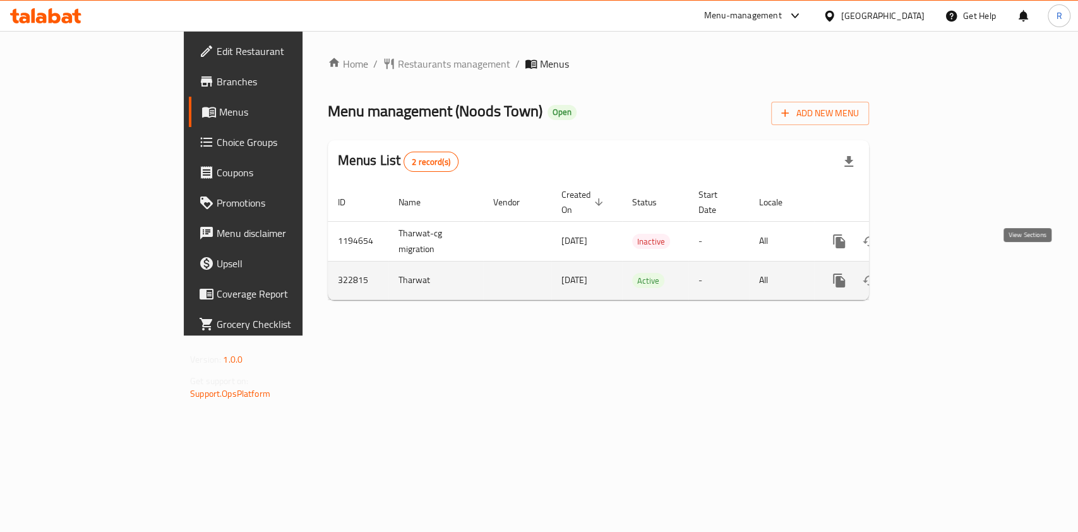
click at [936, 275] on icon "enhanced table" at bounding box center [929, 280] width 11 height 11
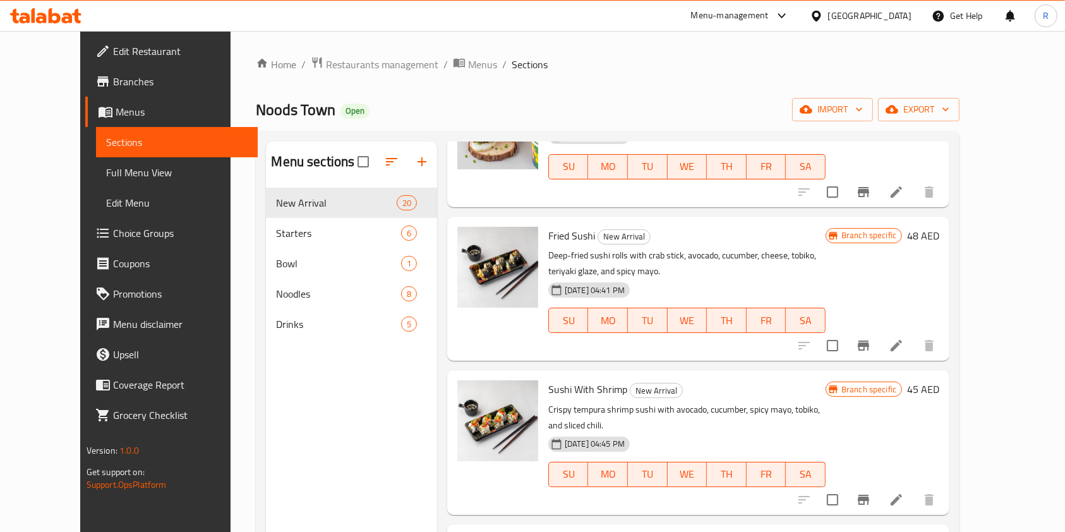
scroll to position [505, 0]
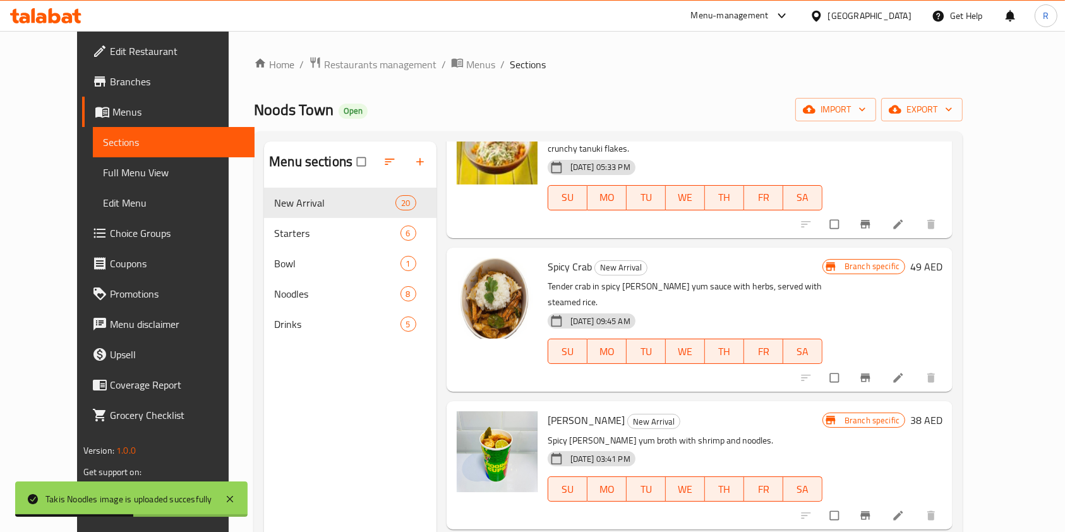
scroll to position [1296, 0]
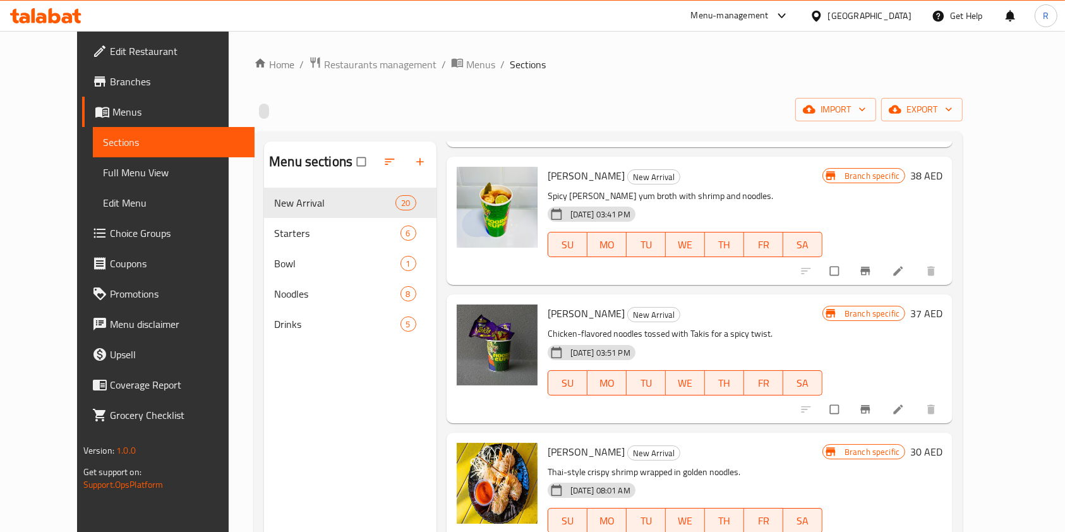
scroll to position [1347, 0]
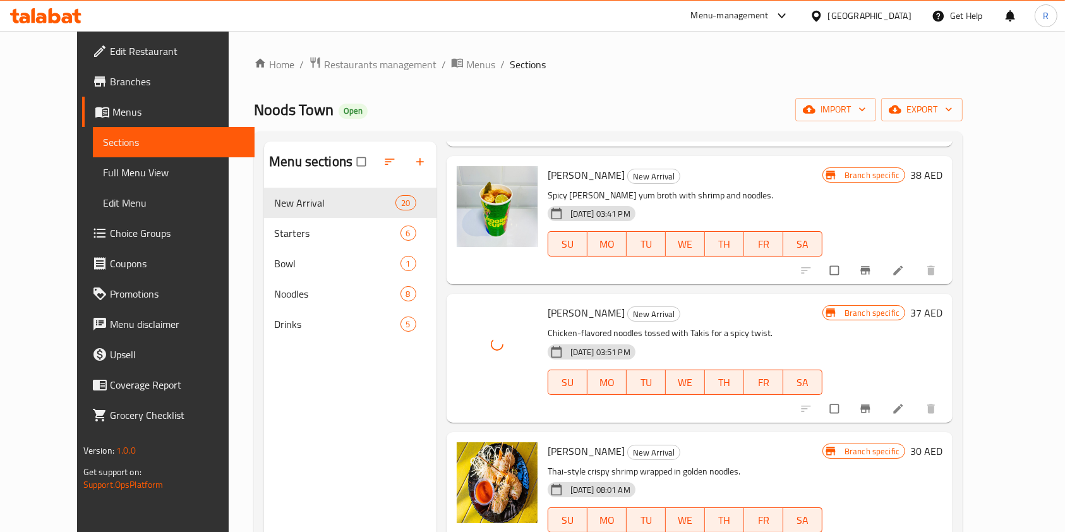
click at [287, 437] on div "Menu sections New Arrival 20 Starters 6 Bowl 1 Noodles 8 Drinks 5" at bounding box center [350, 407] width 172 height 532
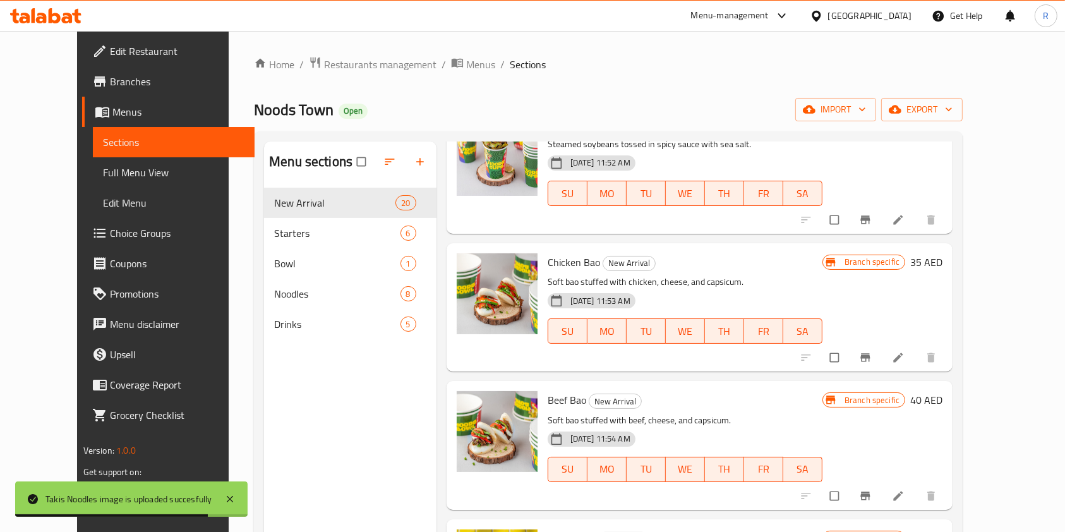
scroll to position [168, 0]
